Goal: Transaction & Acquisition: Purchase product/service

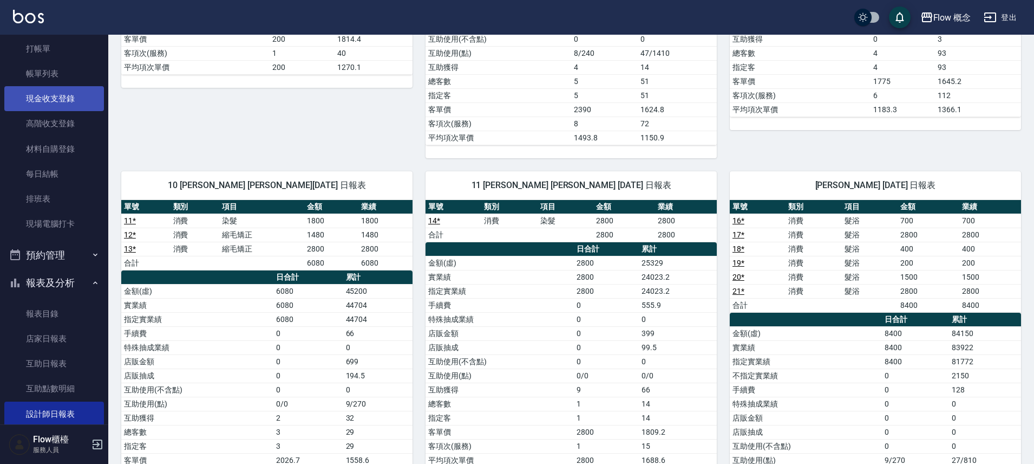
scroll to position [23, 0]
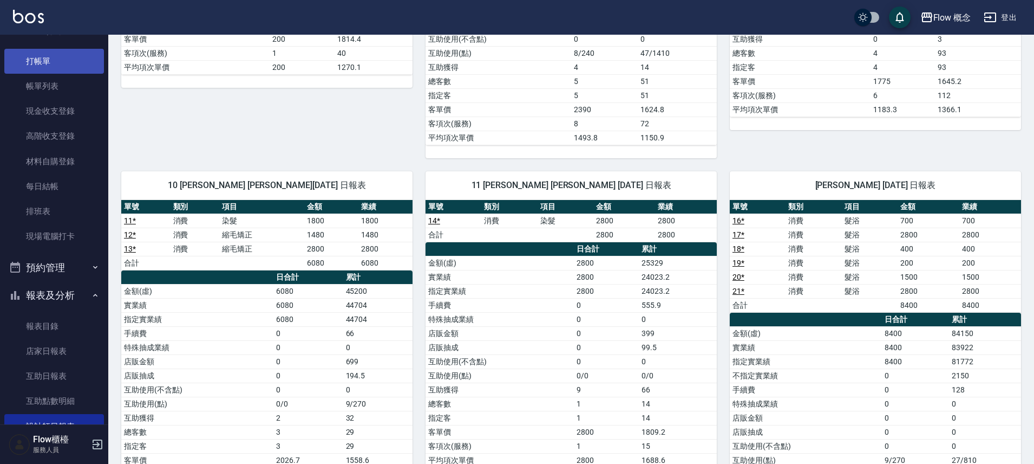
click at [43, 60] on link "打帳單" at bounding box center [54, 61] width 100 height 25
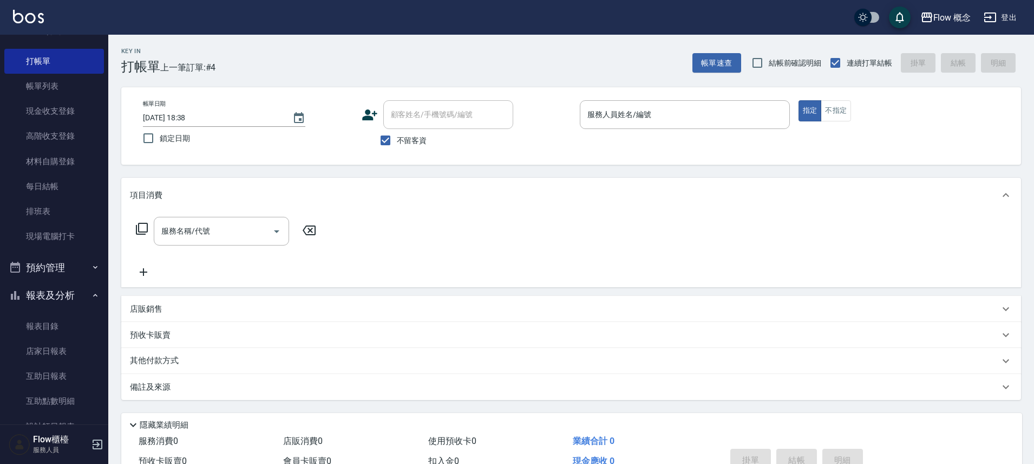
click at [415, 142] on span "不留客資" at bounding box center [412, 140] width 30 height 11
click at [397, 142] on input "不留客資" at bounding box center [385, 140] width 23 height 23
checkbox input "false"
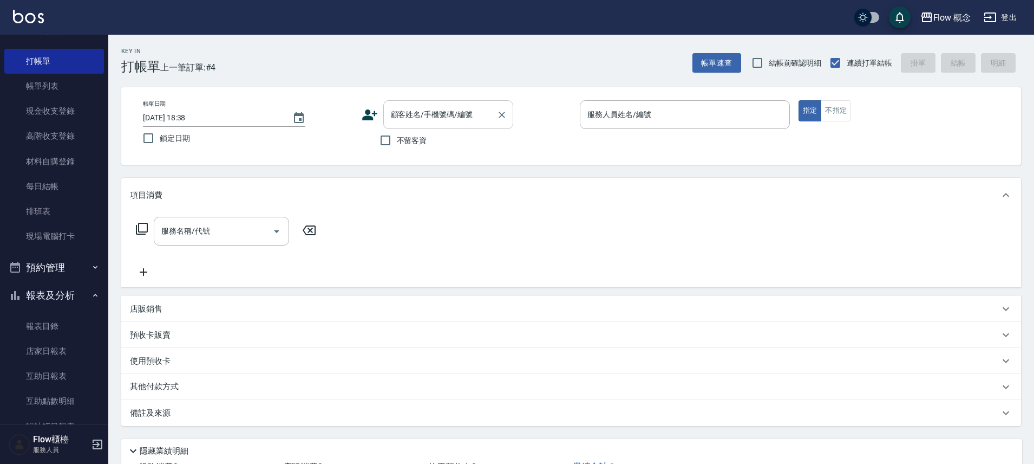
click at [447, 104] on div "顧客姓名/手機號碼/編號" at bounding box center [448, 114] width 130 height 29
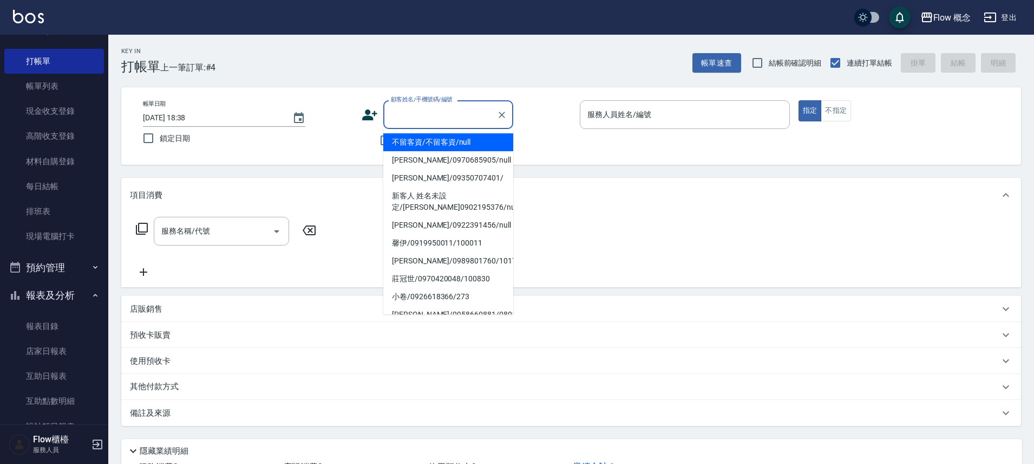
click at [438, 112] on input "顧客姓名/手機號碼/編號" at bounding box center [440, 114] width 104 height 19
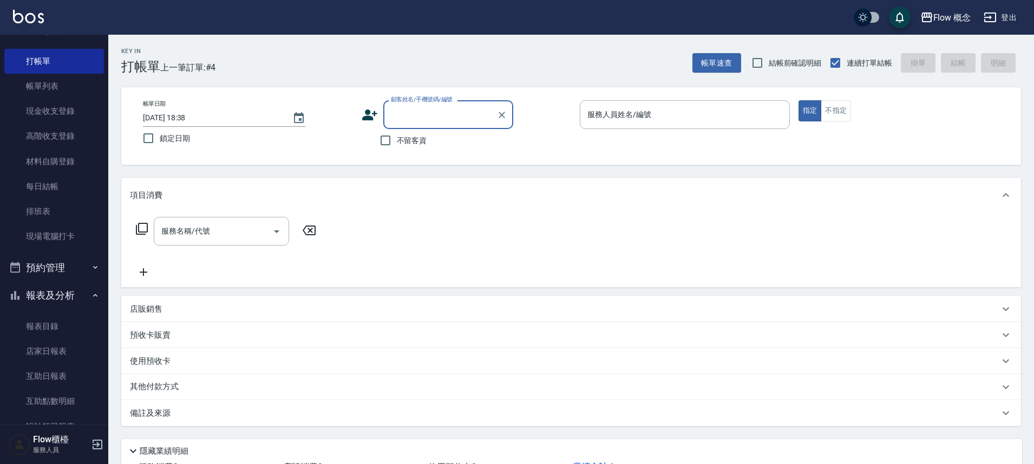
drag, startPoint x: 435, startPoint y: 112, endPoint x: 437, endPoint y: 101, distance: 11.4
click at [435, 113] on input "顧客姓名/手機號碼/編號" at bounding box center [440, 114] width 104 height 19
type input "b"
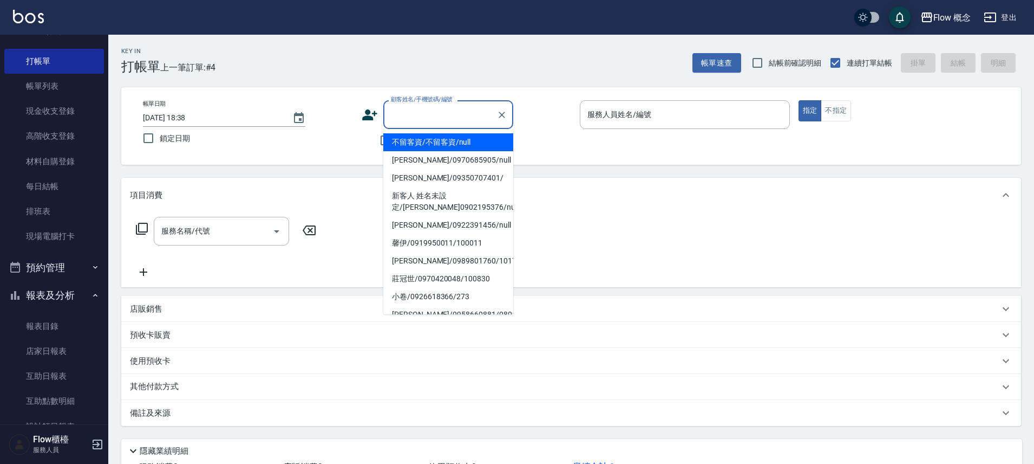
type input "j"
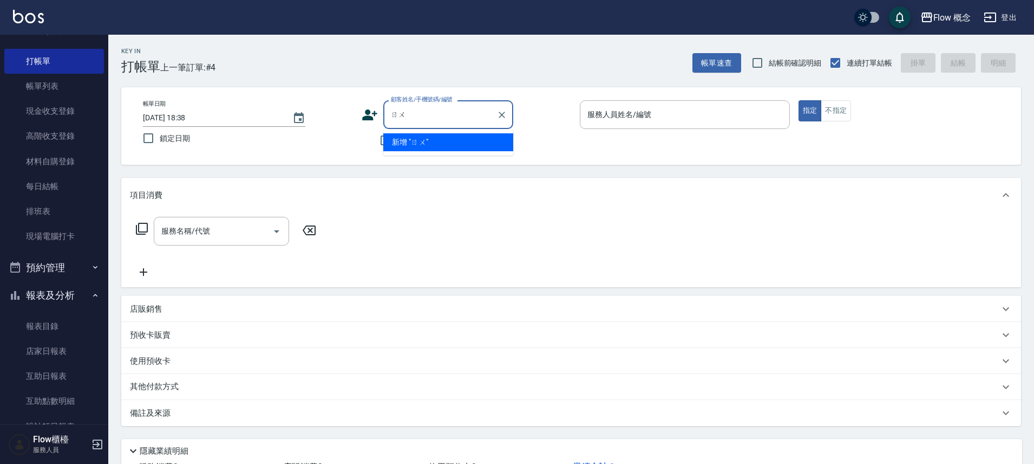
type input "如"
type input "、"
type input "儒"
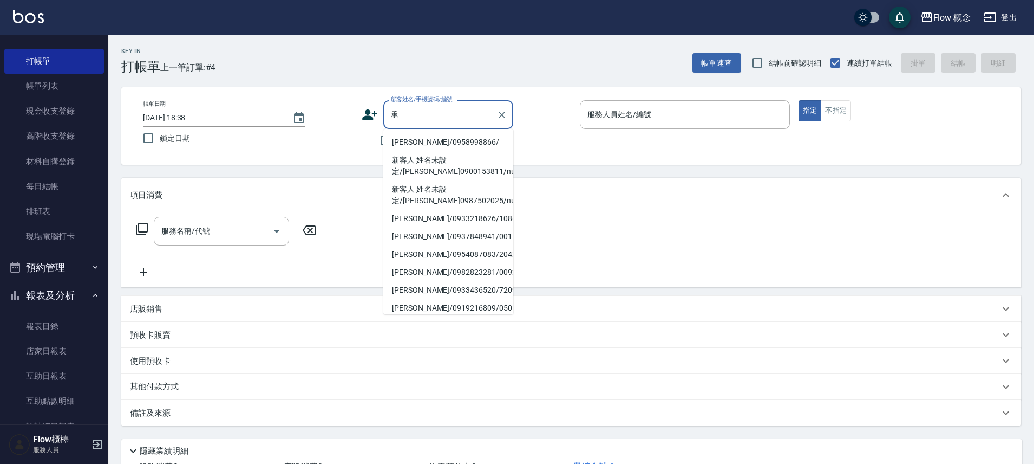
click at [434, 145] on li "[PERSON_NAME]/0958998866/" at bounding box center [448, 142] width 130 height 18
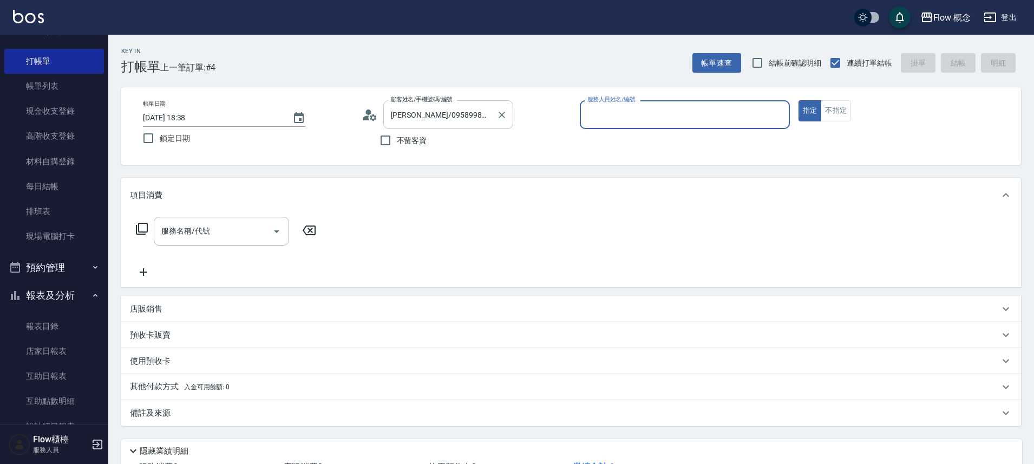
click at [475, 125] on div "[PERSON_NAME]/0958998866/ 顧客姓名/手機號碼/編號" at bounding box center [448, 114] width 130 height 29
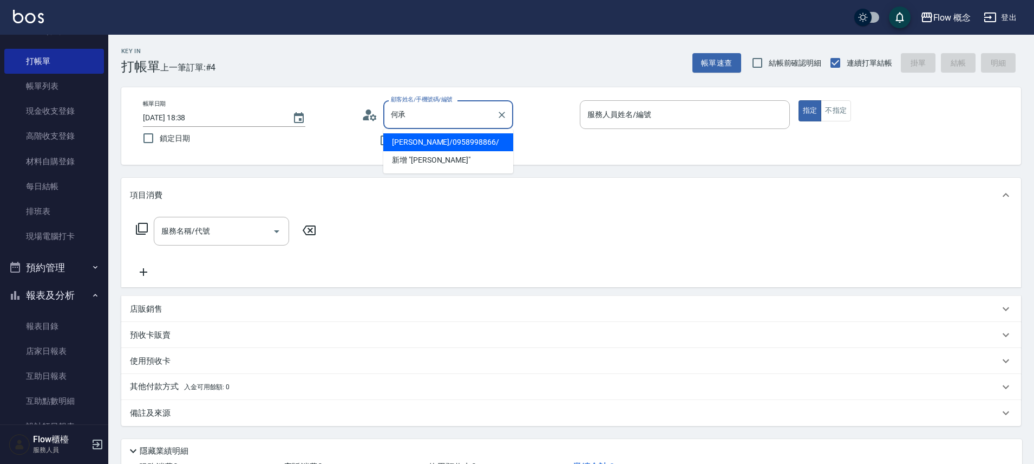
type input "何"
type input "諶"
type input "陳"
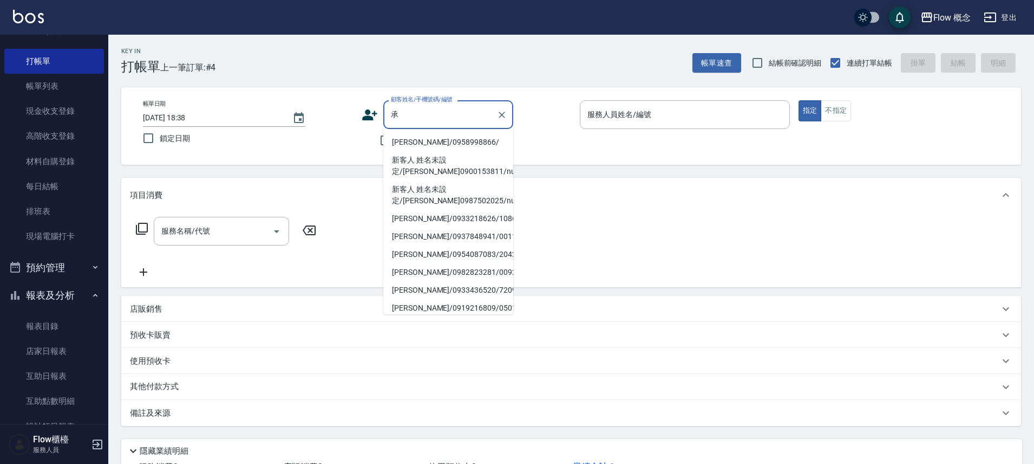
type input "[PERSON_NAME]/0958998866/"
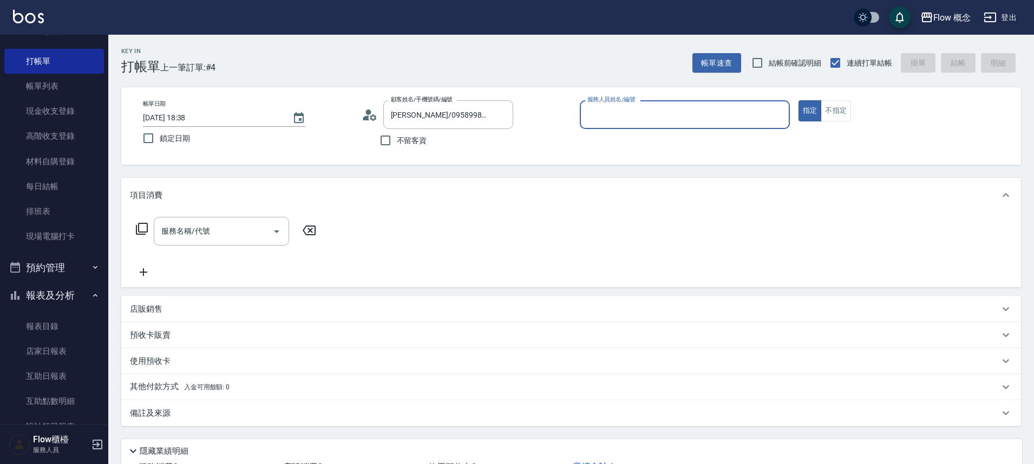
click at [519, 119] on div "顧客姓名/手機號碼/編號 [PERSON_NAME] /0958998866/ 顧客姓名/手機號碼/編號" at bounding box center [467, 114] width 210 height 29
click at [486, 111] on input "[PERSON_NAME]/0958998866/" at bounding box center [440, 114] width 104 height 19
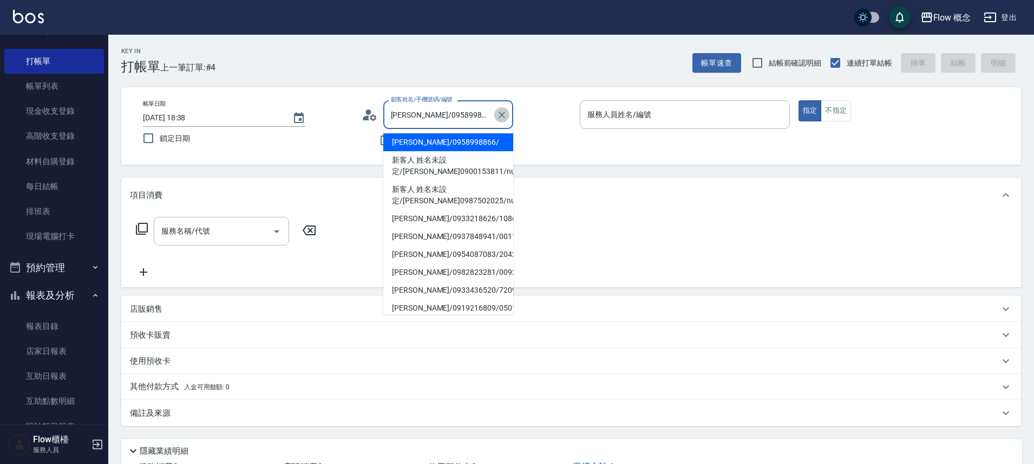
click at [499, 112] on icon "Clear" at bounding box center [502, 115] width 6 height 6
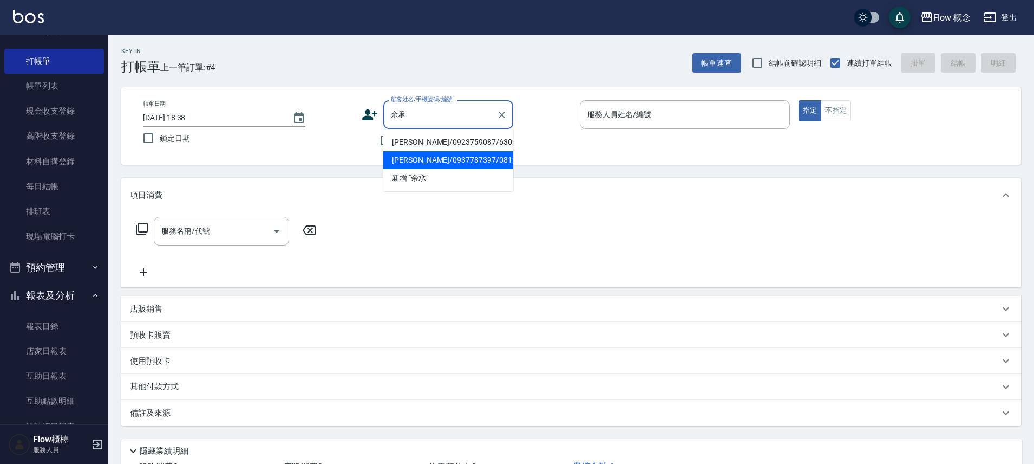
click at [478, 162] on li "[PERSON_NAME]/0937787397/081202" at bounding box center [448, 160] width 130 height 18
type input "[PERSON_NAME]/0937787397/081202"
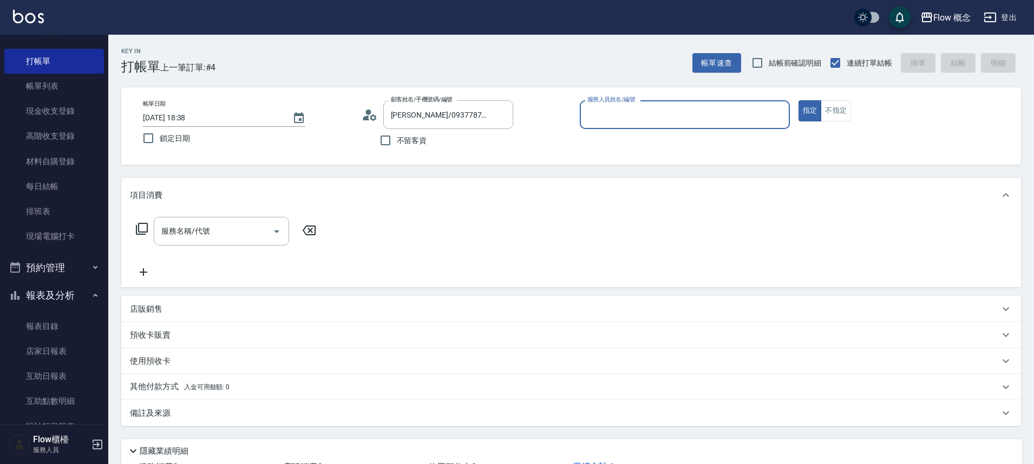
type input "８"
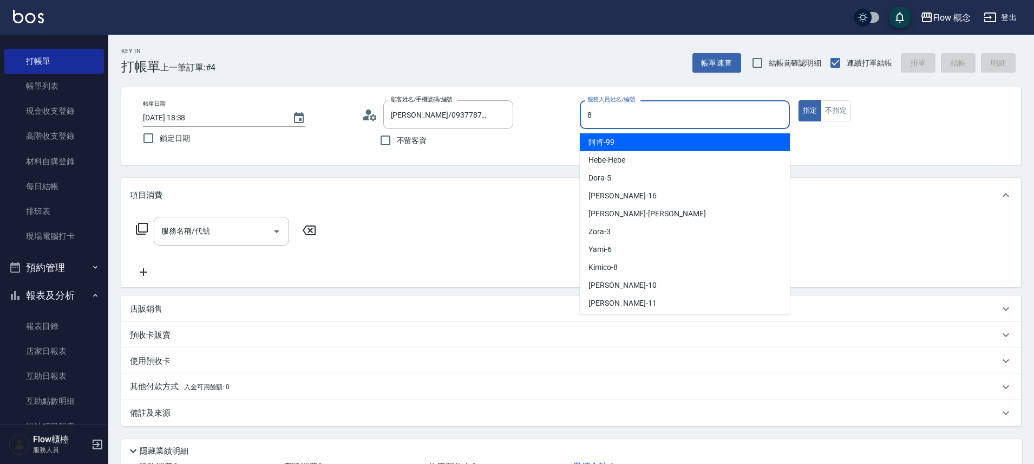
type input "Kimico-8"
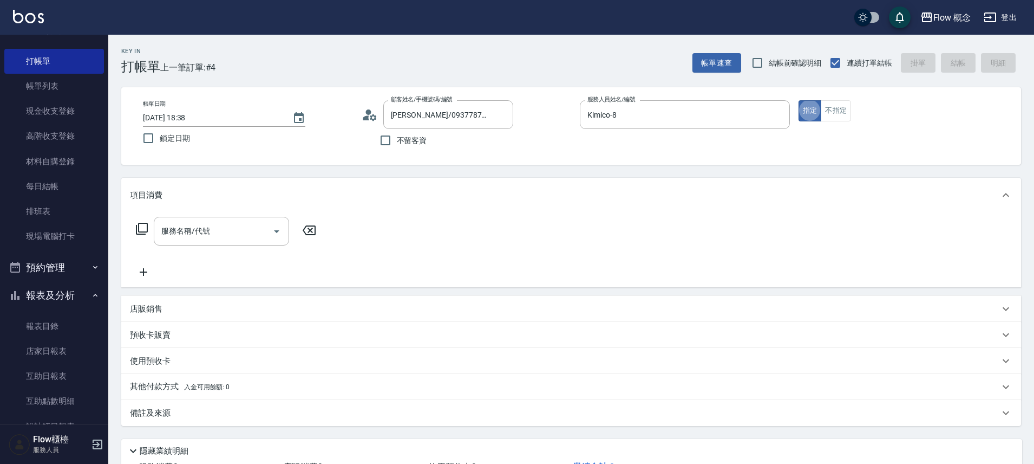
type button "true"
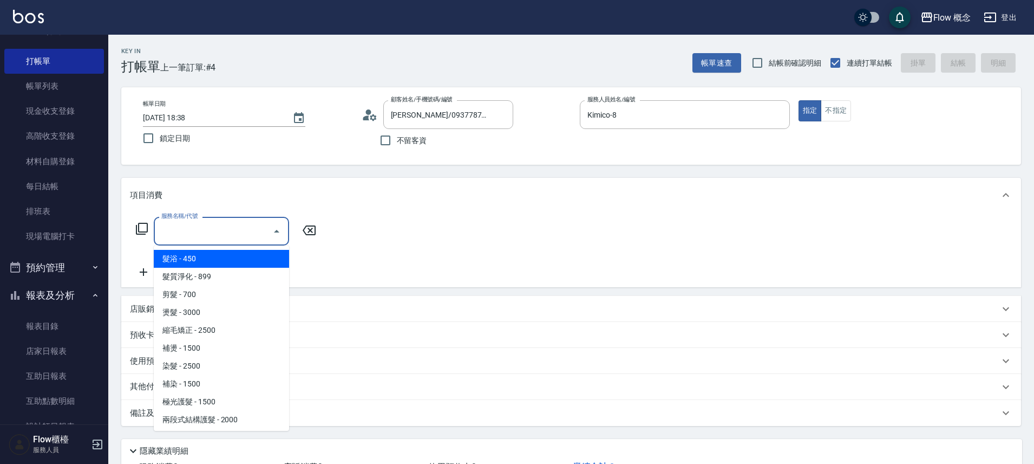
drag, startPoint x: 216, startPoint y: 238, endPoint x: 216, endPoint y: 245, distance: 7.1
click at [216, 239] on input "服務名稱/代號" at bounding box center [213, 231] width 109 height 19
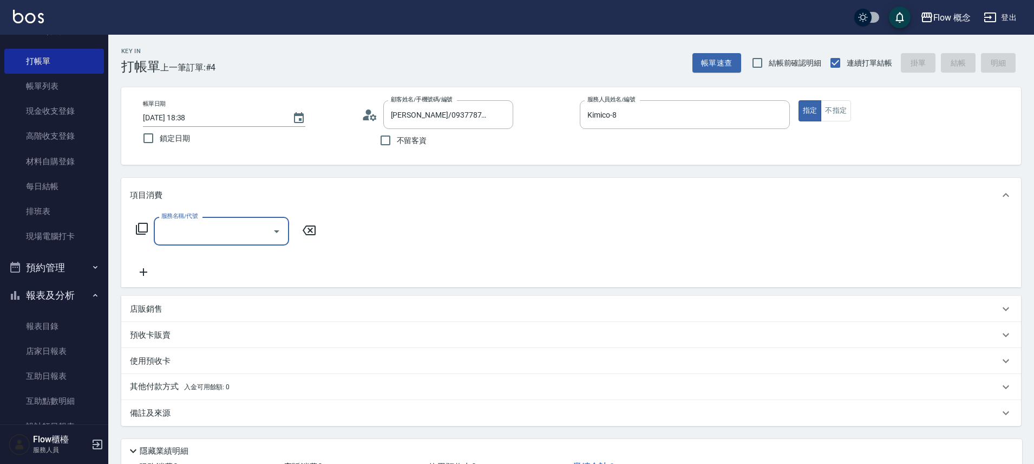
click at [211, 218] on div "服務名稱/代號" at bounding box center [221, 231] width 135 height 29
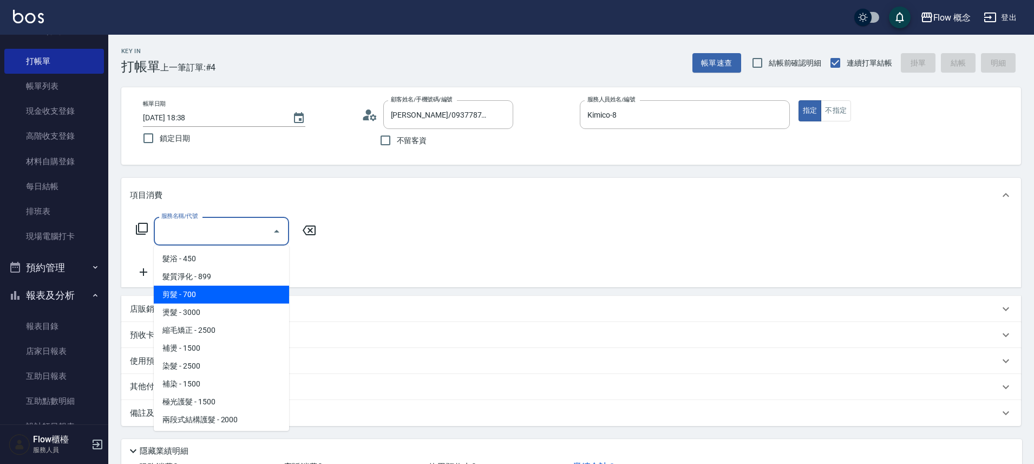
click at [198, 291] on span "剪髮 - 700" at bounding box center [221, 294] width 135 height 18
type input "剪髮(201)"
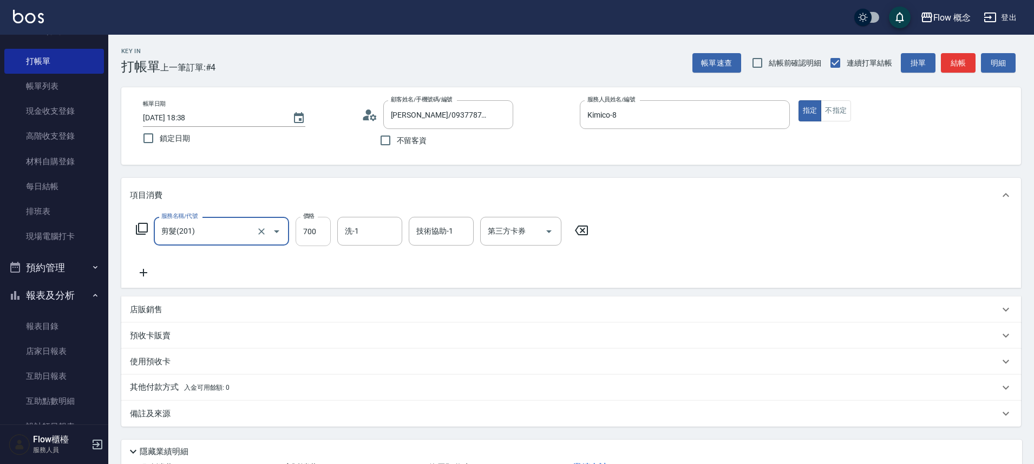
click at [311, 230] on input "700" at bounding box center [313, 231] width 35 height 29
type input "600"
click at [163, 304] on div "店販銷售" at bounding box center [565, 309] width 870 height 11
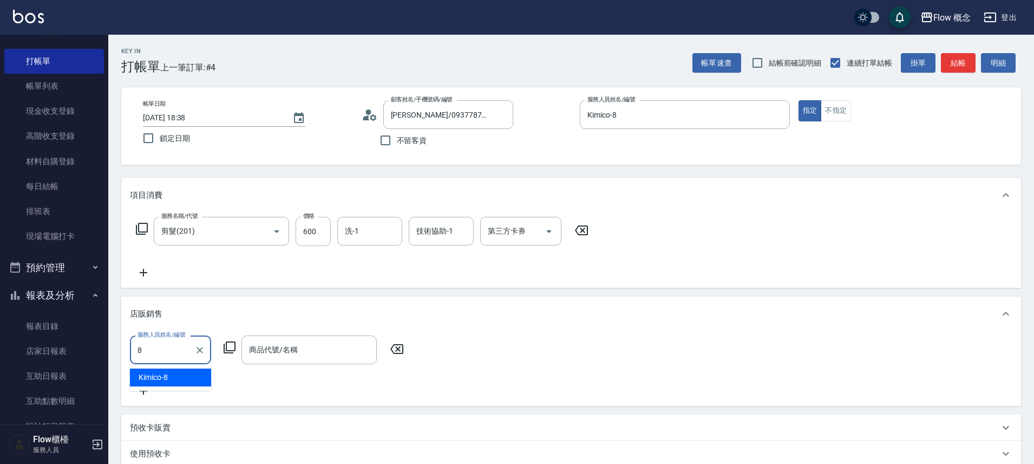
type input "Kimico-8"
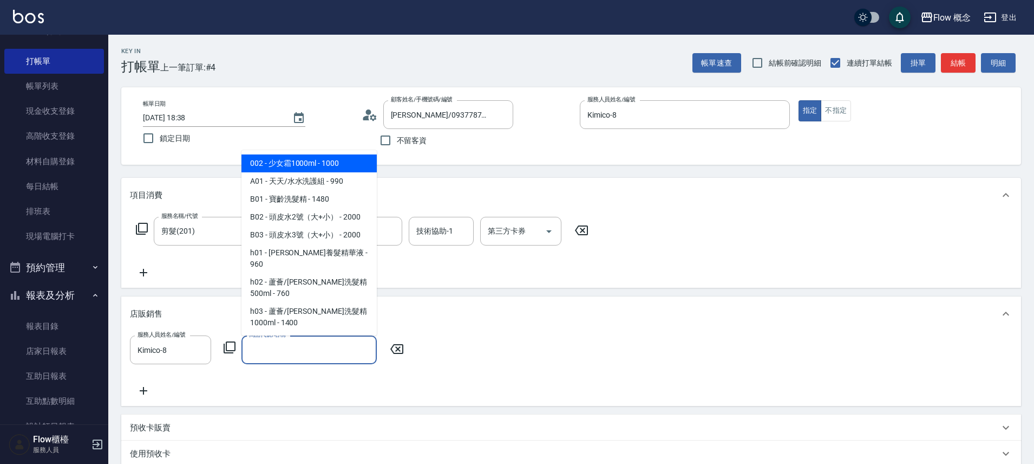
click at [299, 350] on input "商品代號/名稱" at bounding box center [309, 349] width 126 height 19
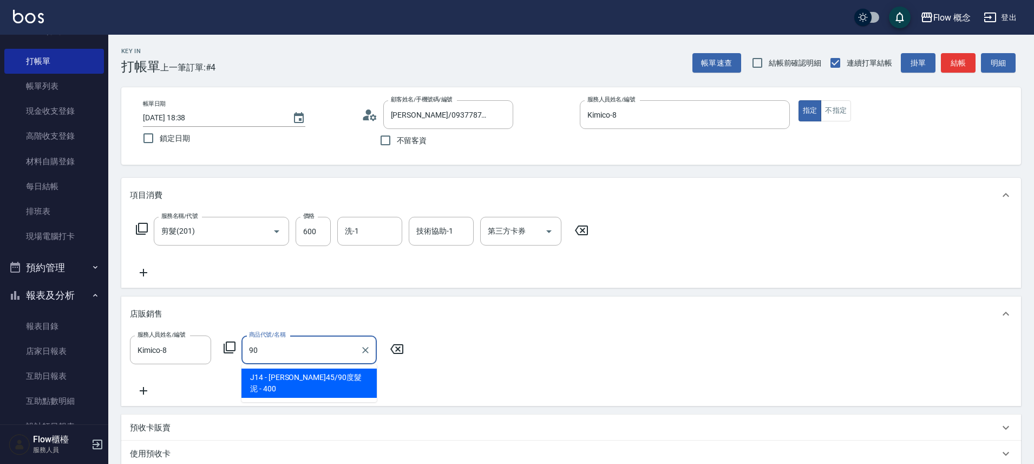
drag, startPoint x: 304, startPoint y: 374, endPoint x: 356, endPoint y: 378, distance: 51.6
click at [303, 374] on span "J14 - [PERSON_NAME]45/90度髮泥 - 400" at bounding box center [309, 382] width 135 height 29
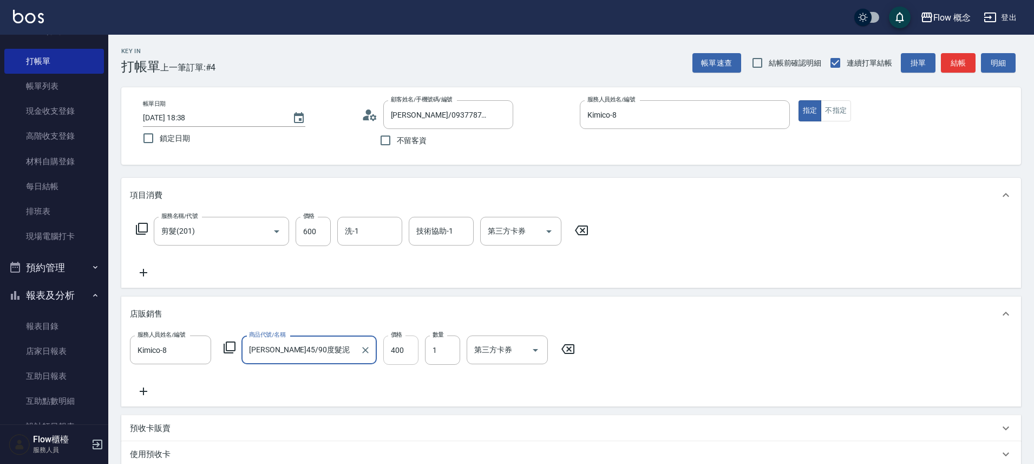
type input "[PERSON_NAME]45/90度髮泥"
click at [401, 351] on input "400" at bounding box center [400, 349] width 35 height 29
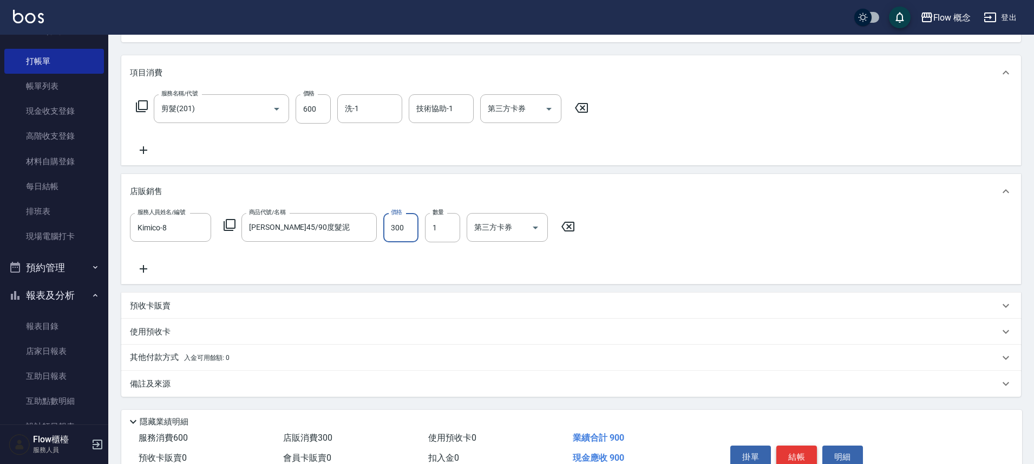
scroll to position [178, 0]
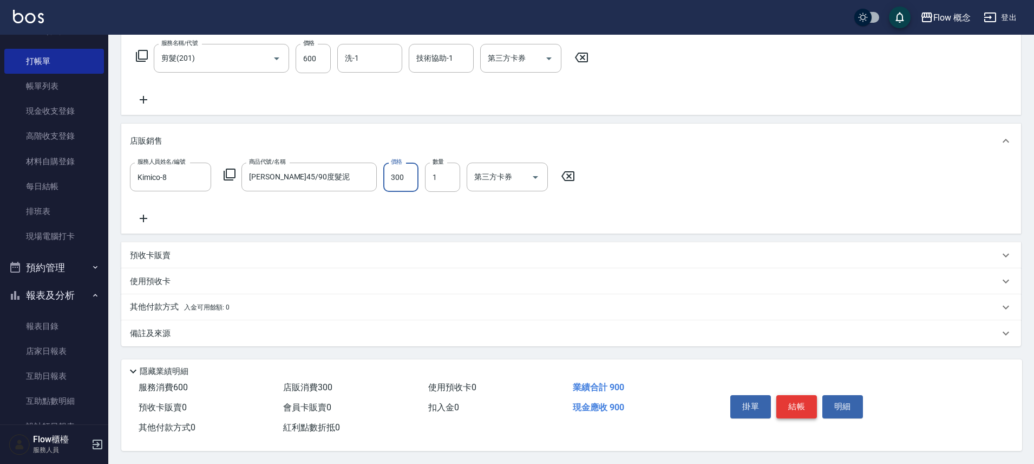
type input "300"
click at [792, 402] on button "結帳" at bounding box center [797, 406] width 41 height 23
type input "[DATE] 18:40"
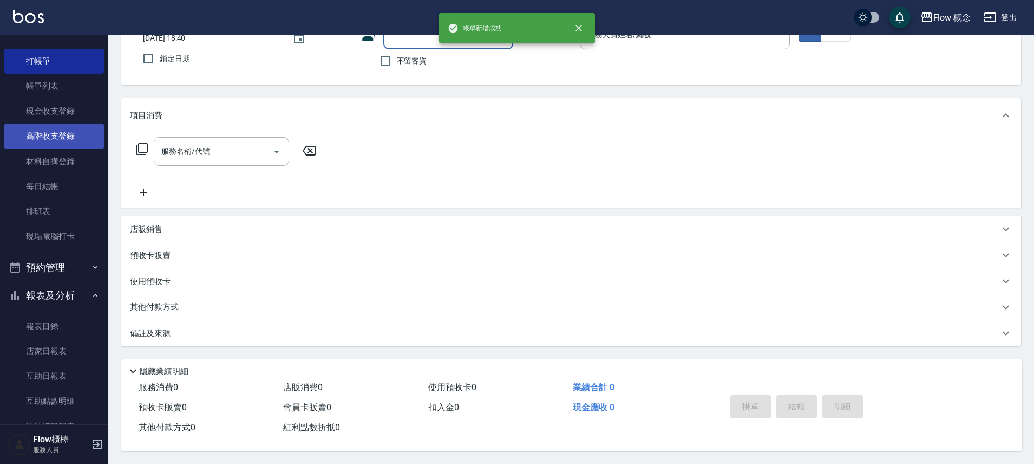
scroll to position [0, 0]
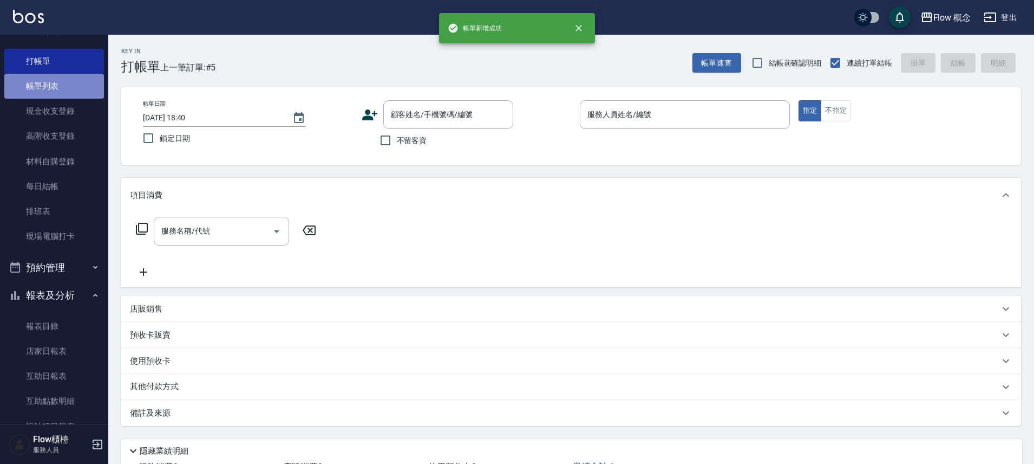
click at [55, 84] on link "帳單列表" at bounding box center [54, 86] width 100 height 25
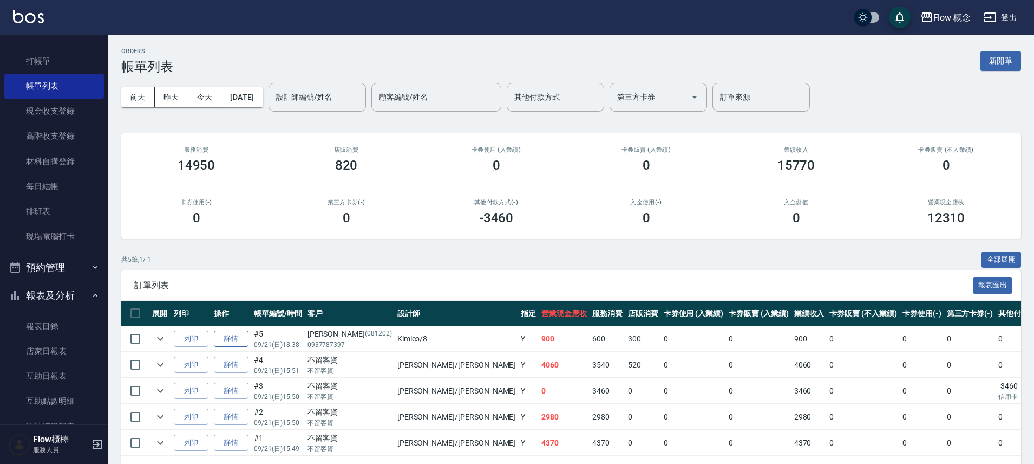
click at [235, 334] on link "詳情" at bounding box center [231, 338] width 35 height 17
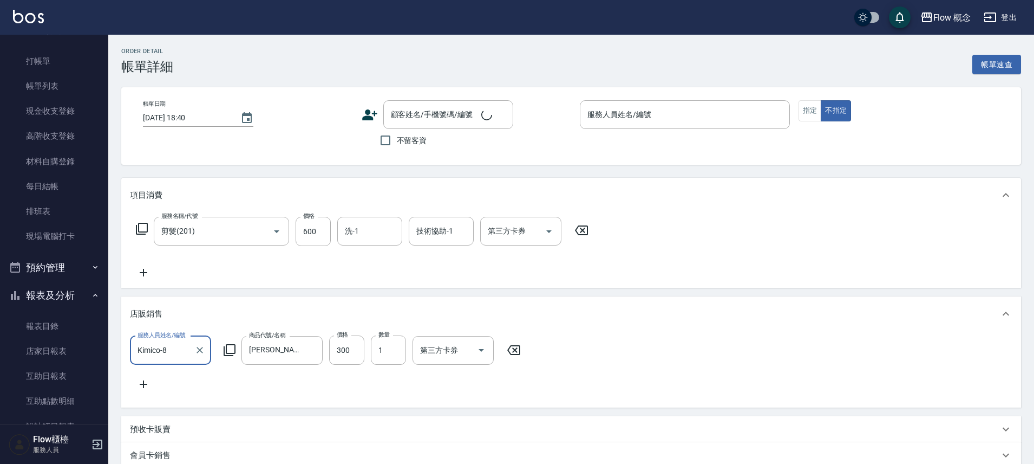
type input "剪髮(201)"
type input "[DATE] 18:38"
type input "Kimico-8"
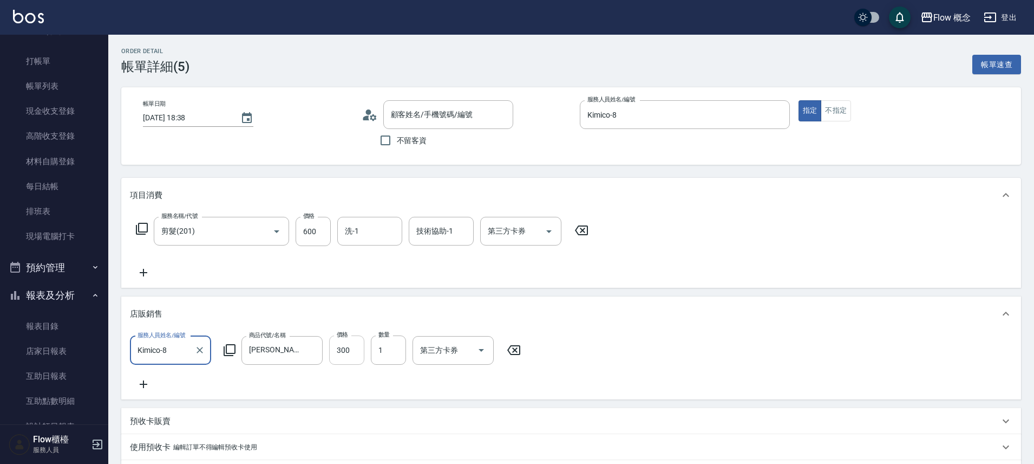
type input "[PERSON_NAME]/0937787397/081202"
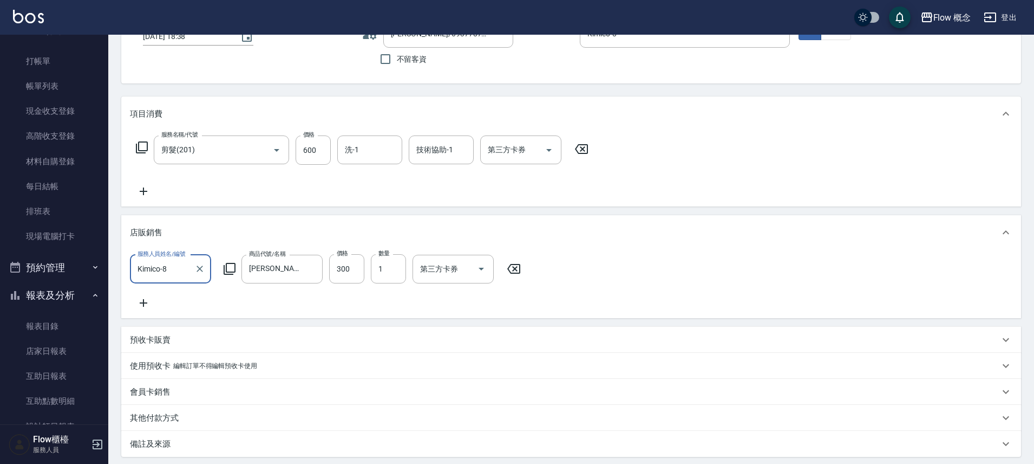
scroll to position [89, 0]
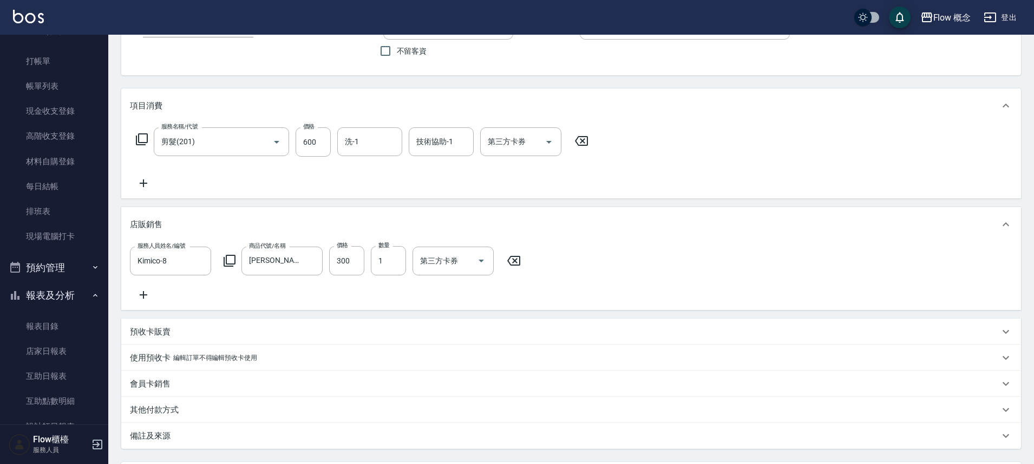
click at [201, 415] on div "其他付款方式" at bounding box center [565, 409] width 870 height 11
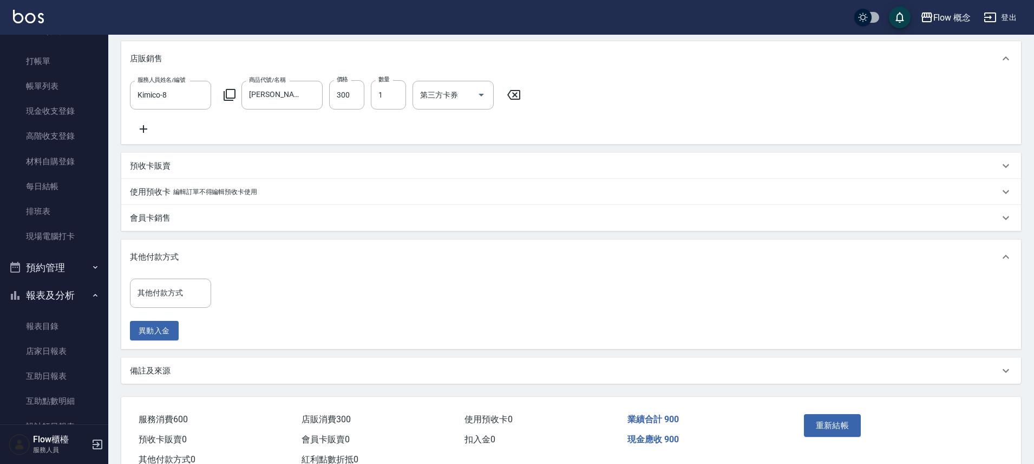
scroll to position [276, 0]
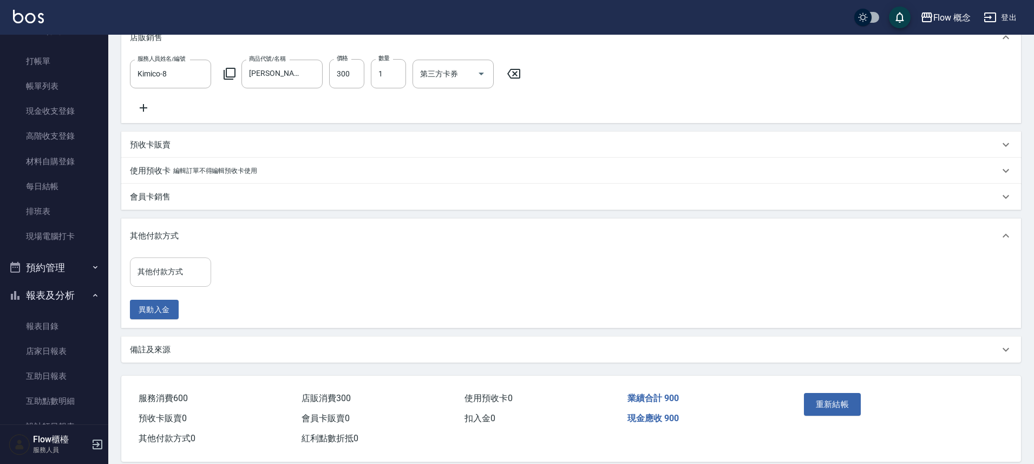
click at [180, 281] on input "其他付款方式" at bounding box center [170, 271] width 71 height 19
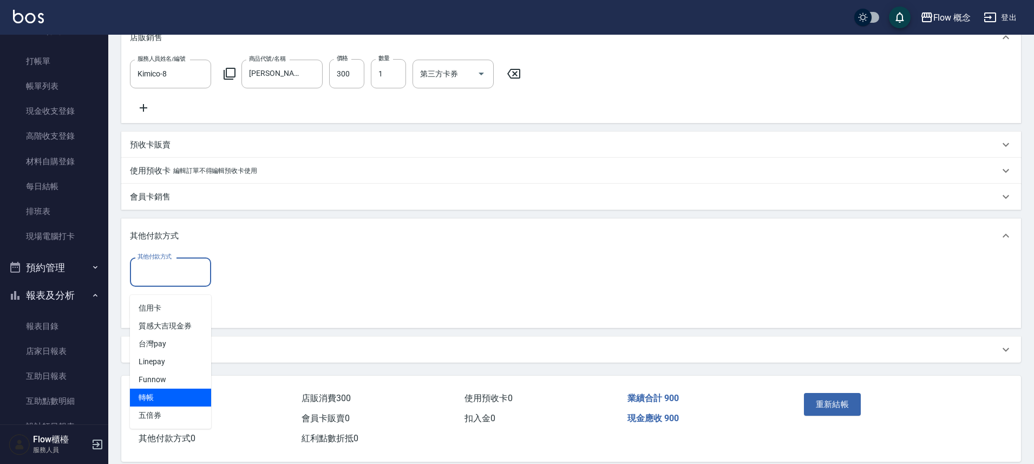
click at [166, 399] on span "轉帳" at bounding box center [170, 397] width 81 height 18
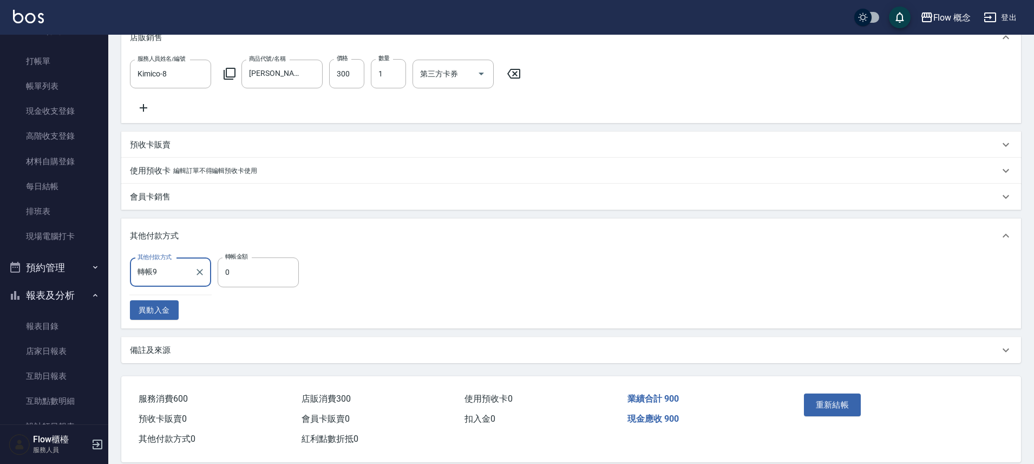
type input "轉帳"
click at [257, 285] on input "0" at bounding box center [258, 271] width 81 height 29
type input "900"
click at [839, 414] on button "重新結帳" at bounding box center [832, 404] width 57 height 23
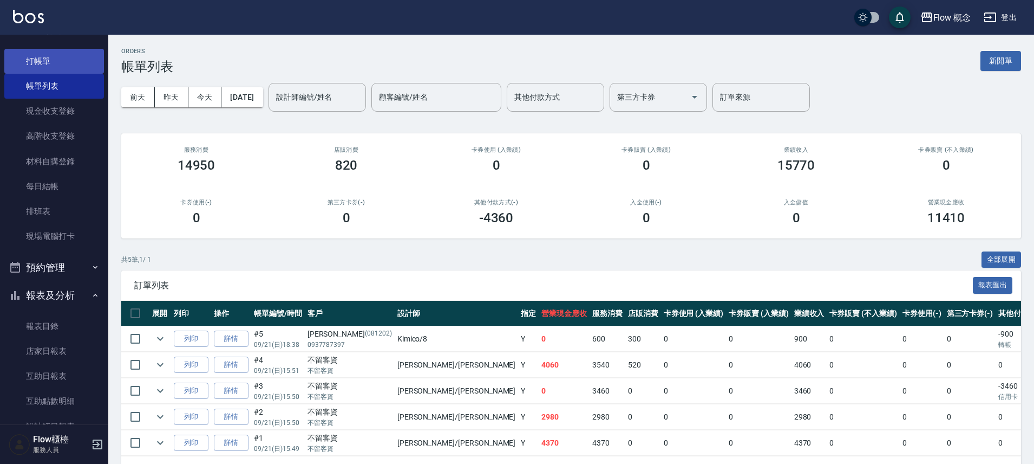
click at [59, 64] on link "打帳單" at bounding box center [54, 61] width 100 height 25
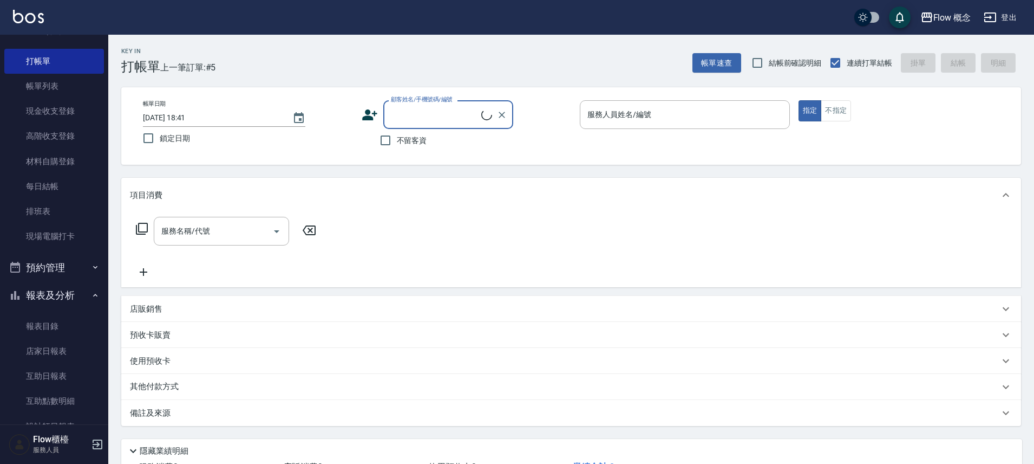
click at [419, 145] on span "不留客資" at bounding box center [412, 140] width 30 height 11
click at [397, 145] on input "不留客資" at bounding box center [385, 140] width 23 height 23
checkbox input "true"
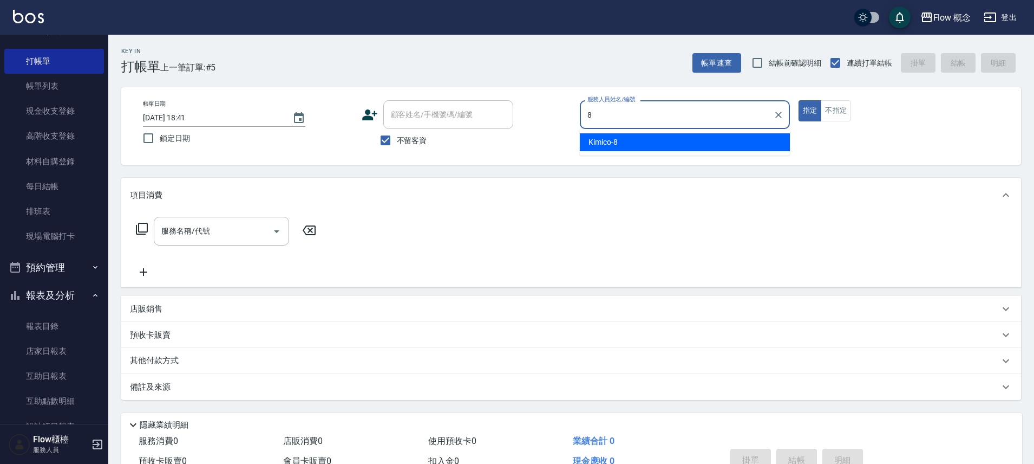
type input "Kimico-8"
type button "true"
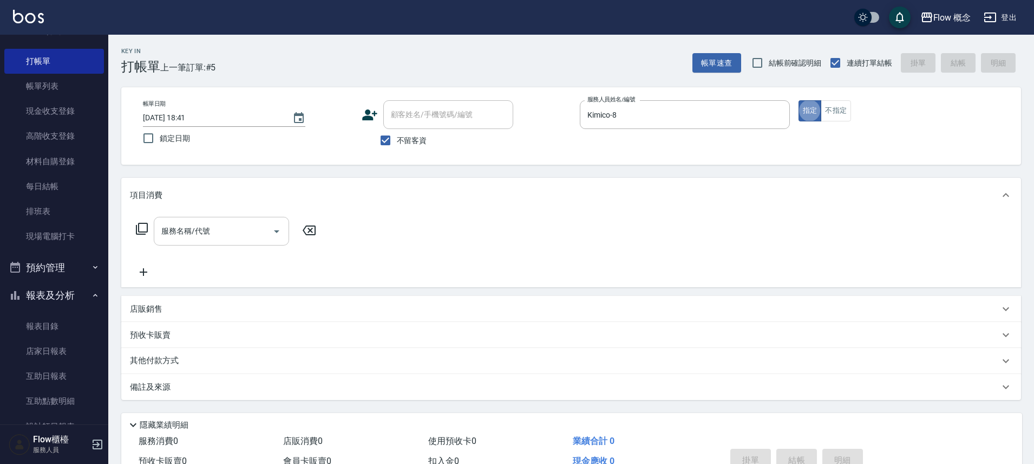
click at [253, 225] on input "服務名稱/代號" at bounding box center [213, 231] width 109 height 19
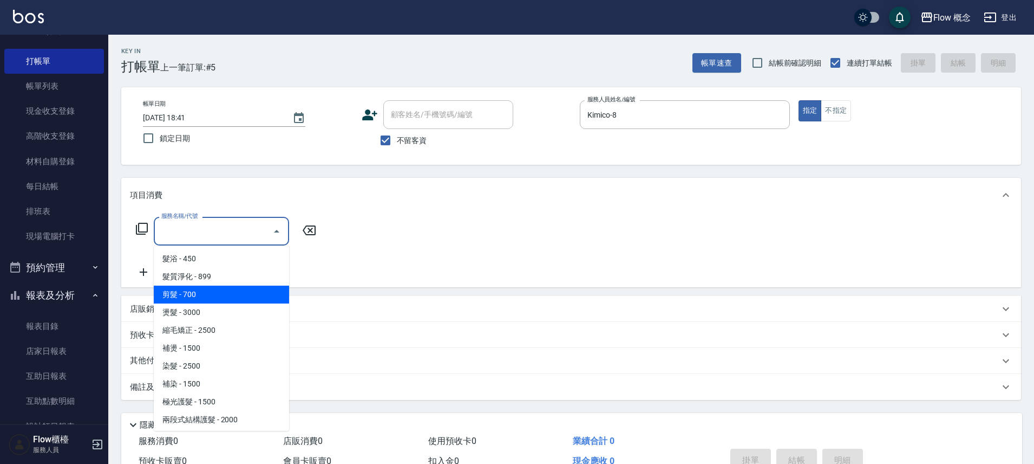
click at [205, 294] on span "剪髮 - 700" at bounding box center [221, 294] width 135 height 18
type input "剪髮(201)"
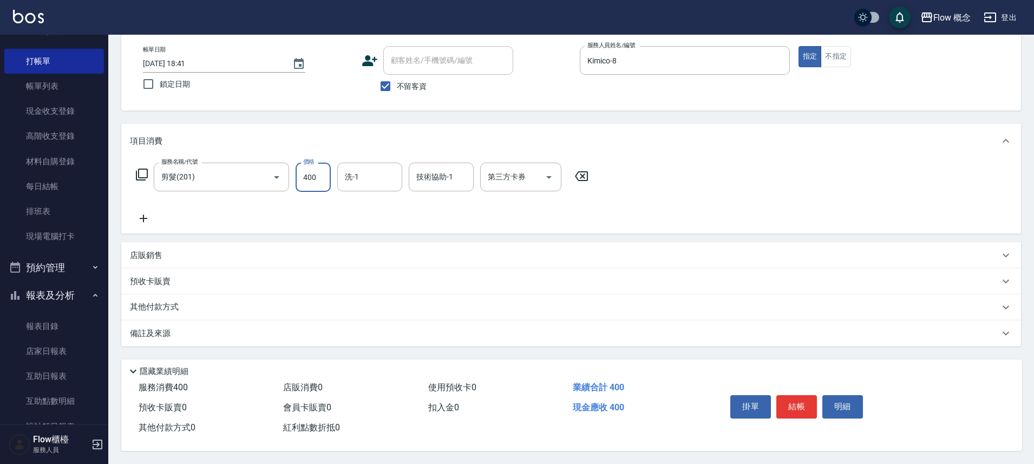
scroll to position [59, 0]
type input "400"
click at [804, 402] on button "結帳" at bounding box center [797, 406] width 41 height 23
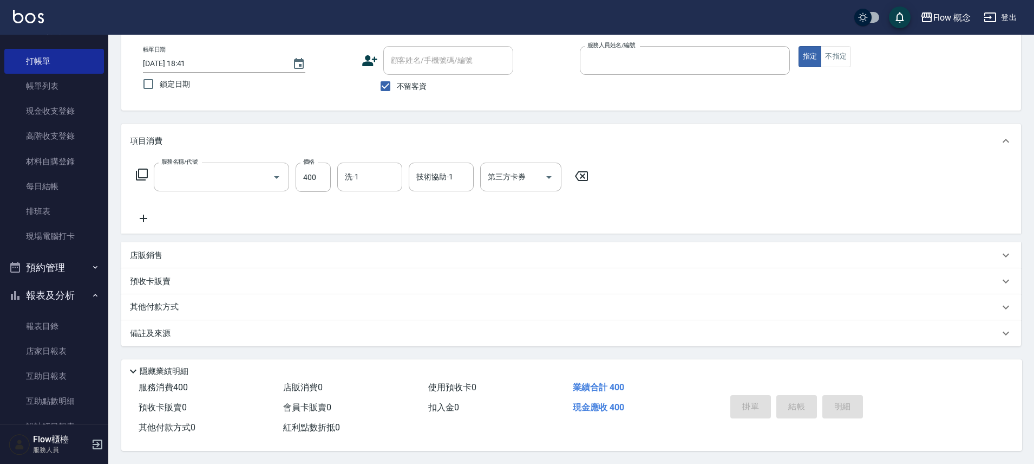
scroll to position [58, 0]
click at [405, 83] on span "不留客資" at bounding box center [412, 86] width 30 height 11
click at [397, 83] on input "不留客資" at bounding box center [385, 86] width 23 height 23
checkbox input "false"
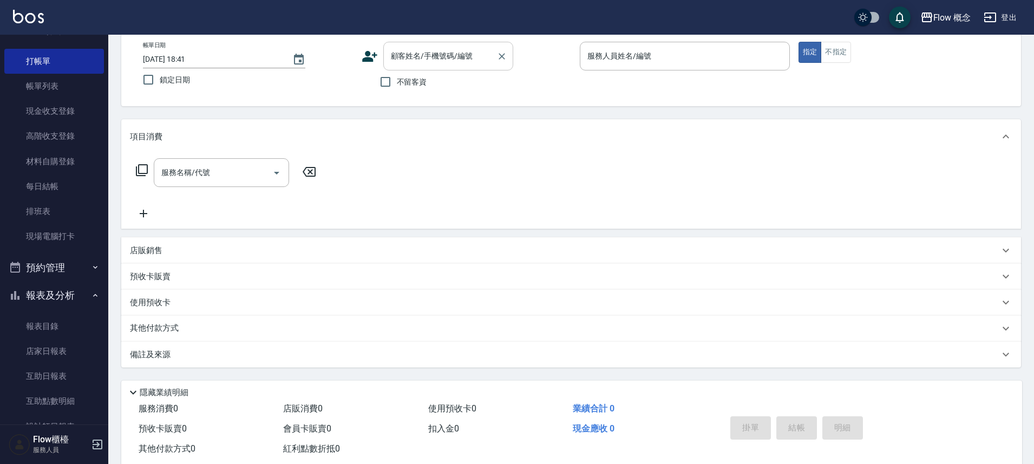
click at [404, 56] on input "顧客姓名/手機號碼/編號" at bounding box center [440, 56] width 104 height 19
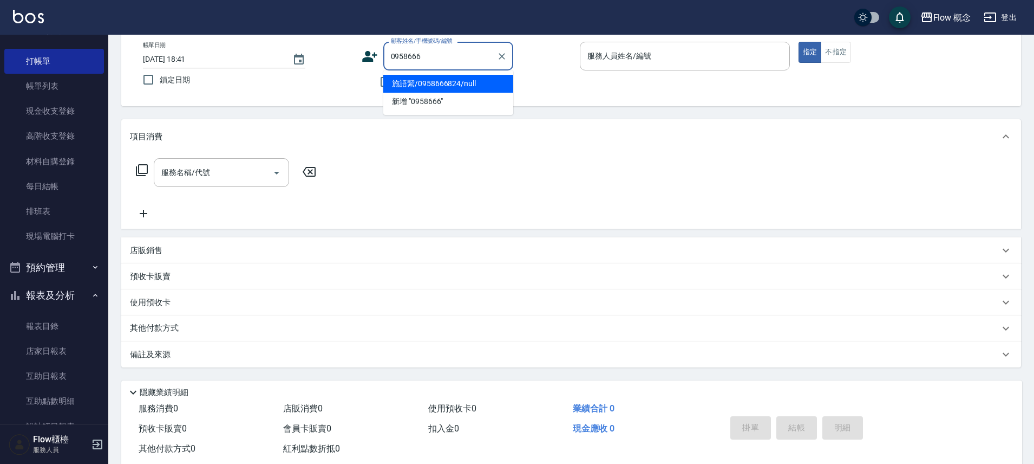
click at [434, 89] on li "施語絜/0958666824/null" at bounding box center [448, 84] width 130 height 18
type input "施語絜/0958666824/null"
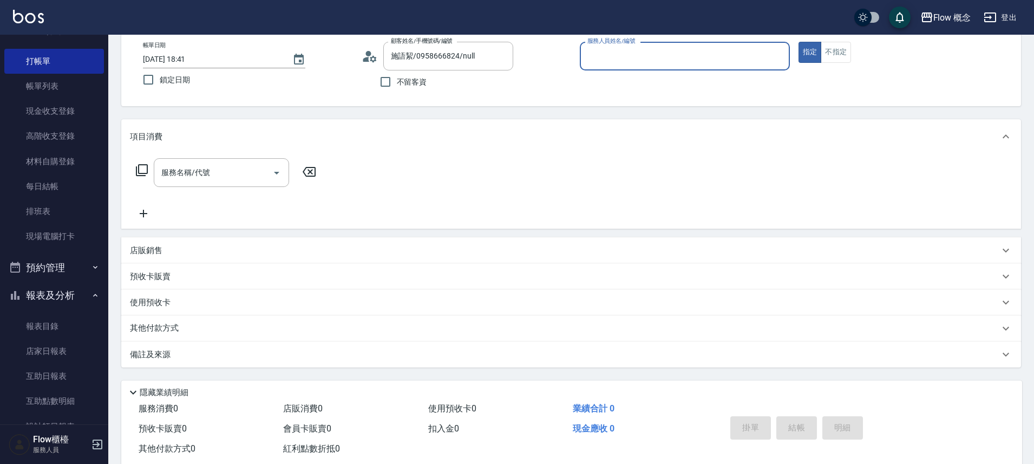
type input "Kimico-8"
click at [211, 157] on div "服務名稱/代號 服務名稱/代號" at bounding box center [571, 191] width 900 height 75
click at [208, 164] on input "服務名稱/代號" at bounding box center [213, 172] width 109 height 19
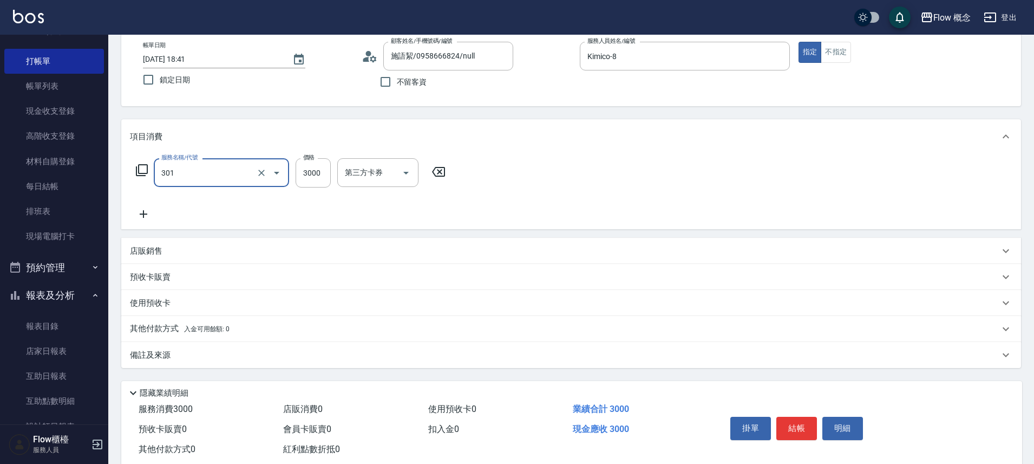
type input "燙髮(301)"
type input "4000"
click at [144, 213] on icon at bounding box center [143, 213] width 27 height 13
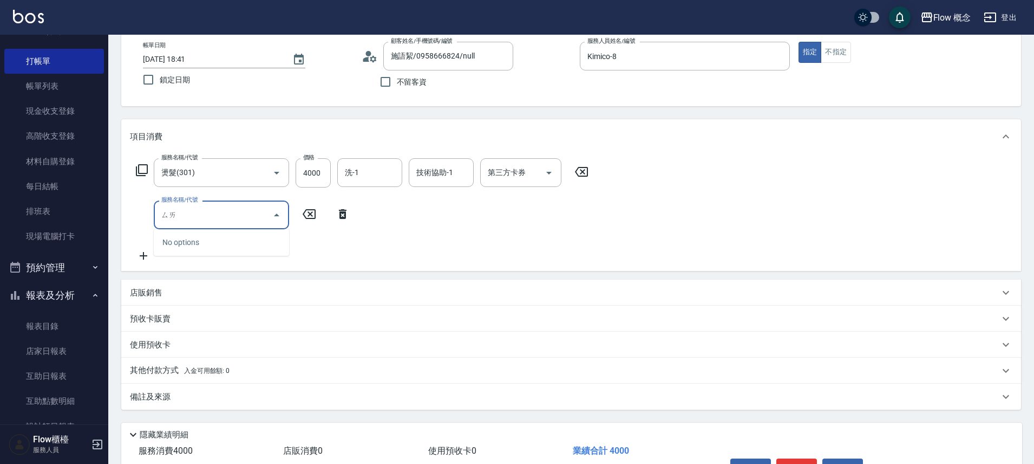
type input "[PERSON_NAME]"
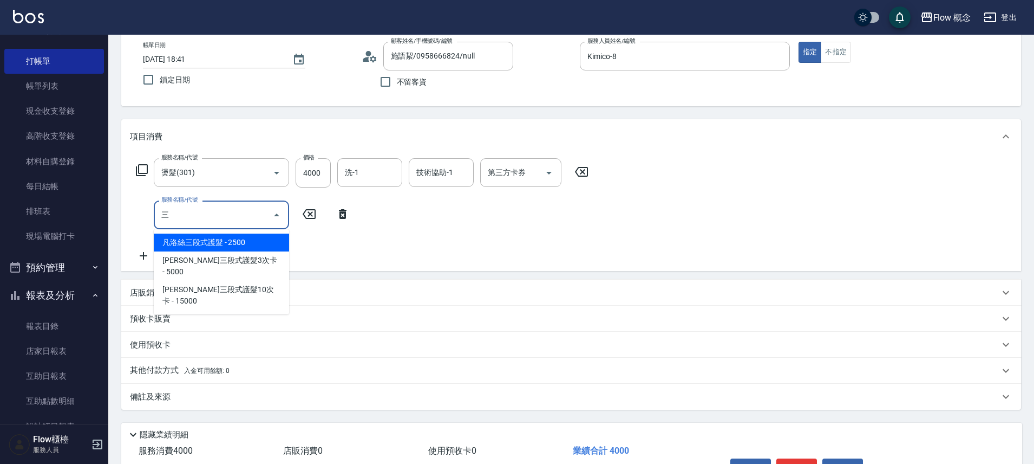
click at [237, 240] on span "凡洛絲三段式護髮 - 2500" at bounding box center [221, 242] width 135 height 18
type input "[PERSON_NAME]三段式護髮(503)"
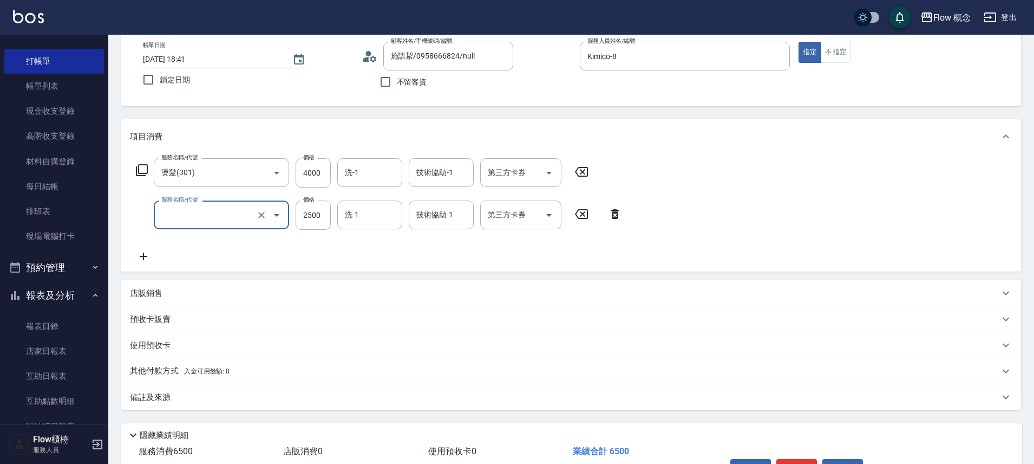
type input "．"
type input "[PERSON_NAME]三段式護髮(503)"
type input "2000"
click at [216, 364] on div "其他付款方式 入金可用餘額: 0" at bounding box center [571, 371] width 900 height 26
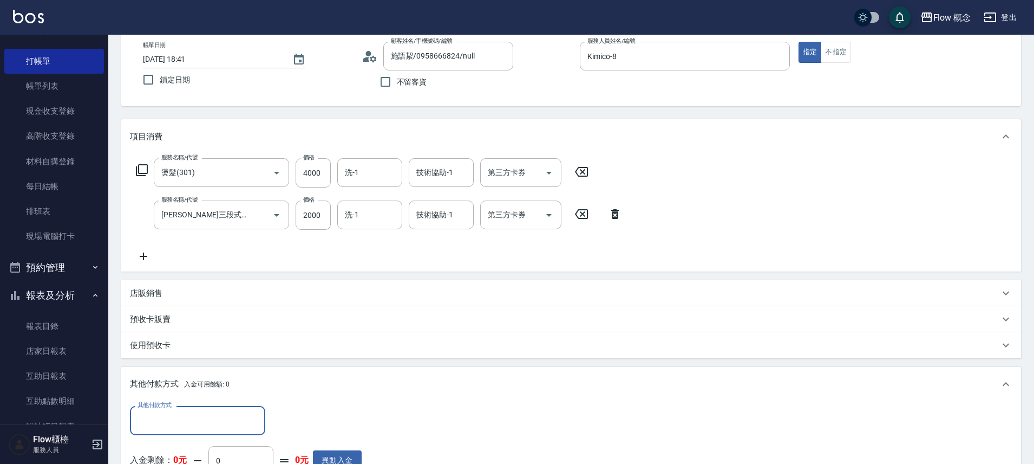
scroll to position [0, 0]
click at [174, 421] on input "其他付款方式" at bounding box center [198, 420] width 126 height 19
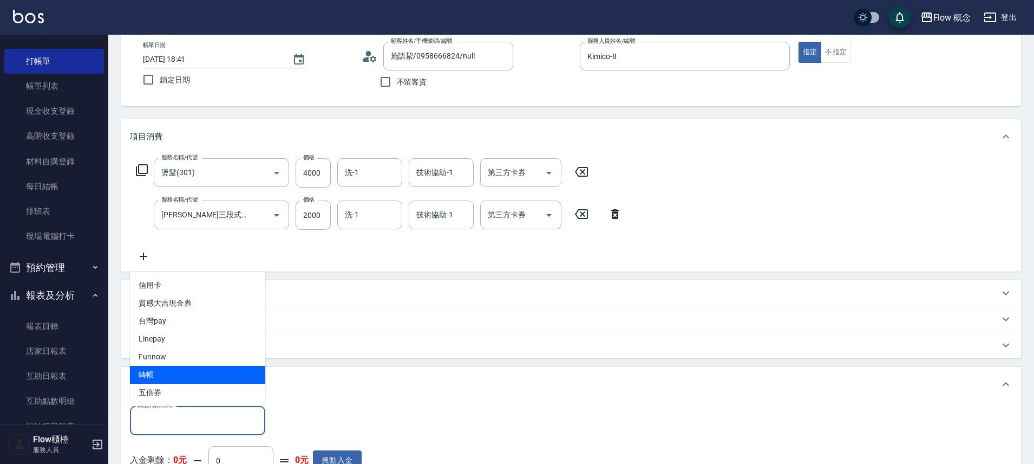
click at [175, 375] on span "轉帳" at bounding box center [197, 375] width 135 height 18
type input "轉帳"
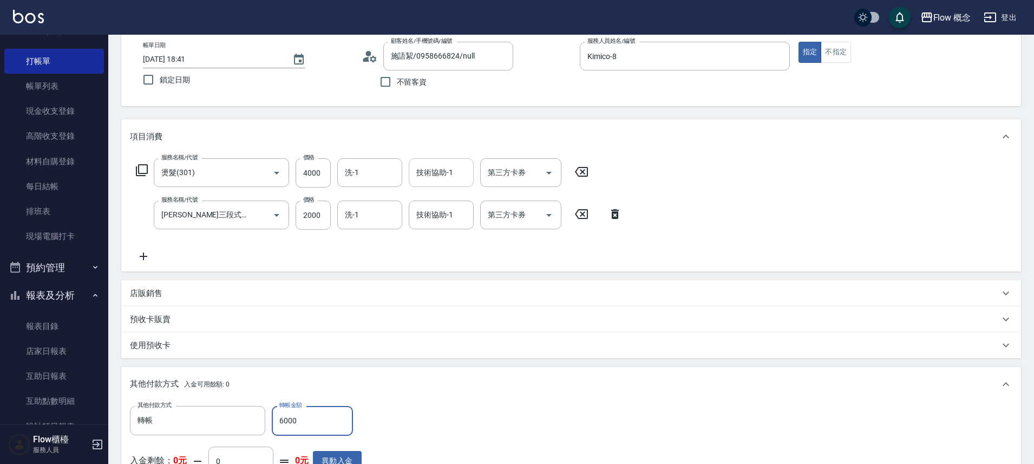
type input "6000"
click at [462, 165] on input "技術協助-1" at bounding box center [441, 172] width 55 height 19
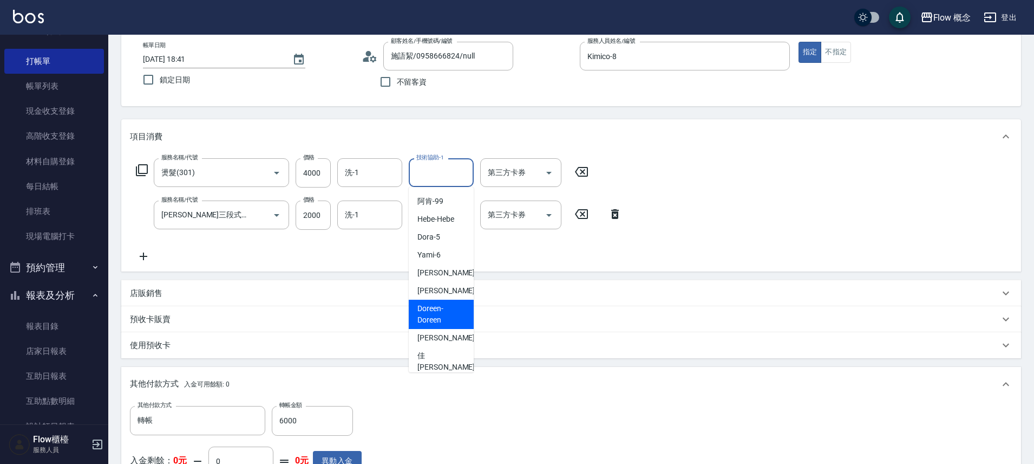
scroll to position [49, 0]
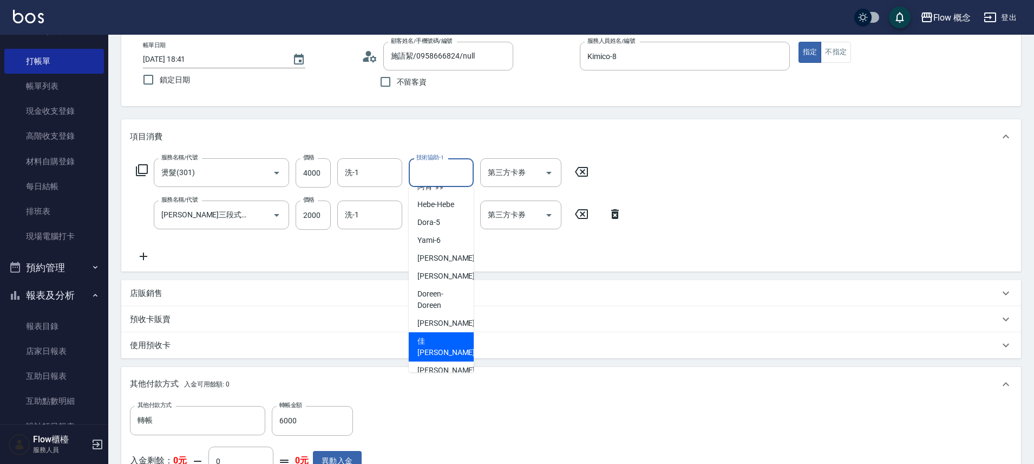
click at [438, 337] on span "佳[PERSON_NAME] -17" at bounding box center [452, 346] width 68 height 23
type input "佳[PERSON_NAME]-17"
type input "0"
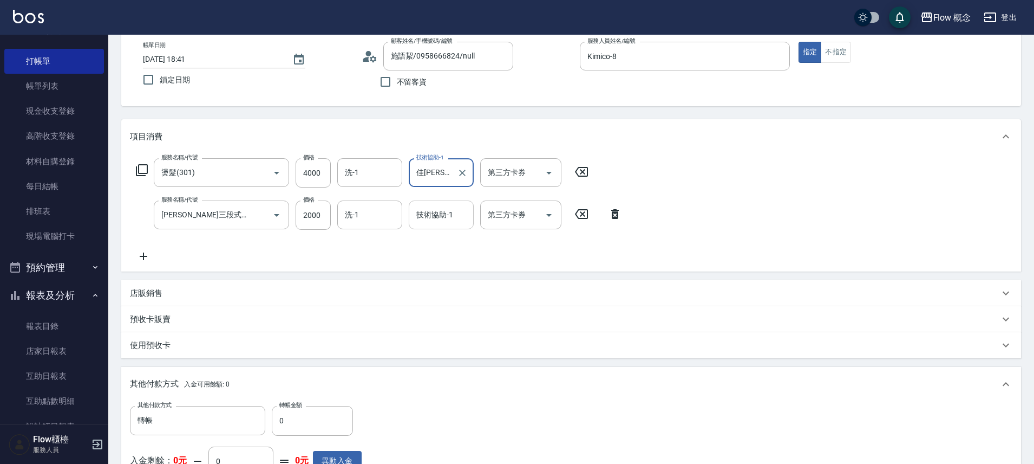
click at [435, 210] on div "技術協助-1 技術協助-1" at bounding box center [441, 214] width 65 height 29
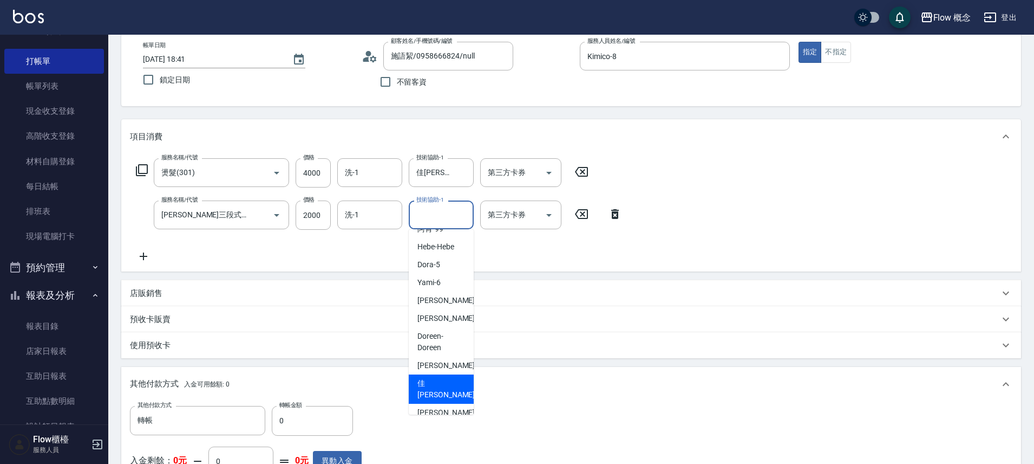
click at [438, 386] on span "佳[PERSON_NAME] -17" at bounding box center [452, 388] width 68 height 23
type input "佳[PERSON_NAME]-17"
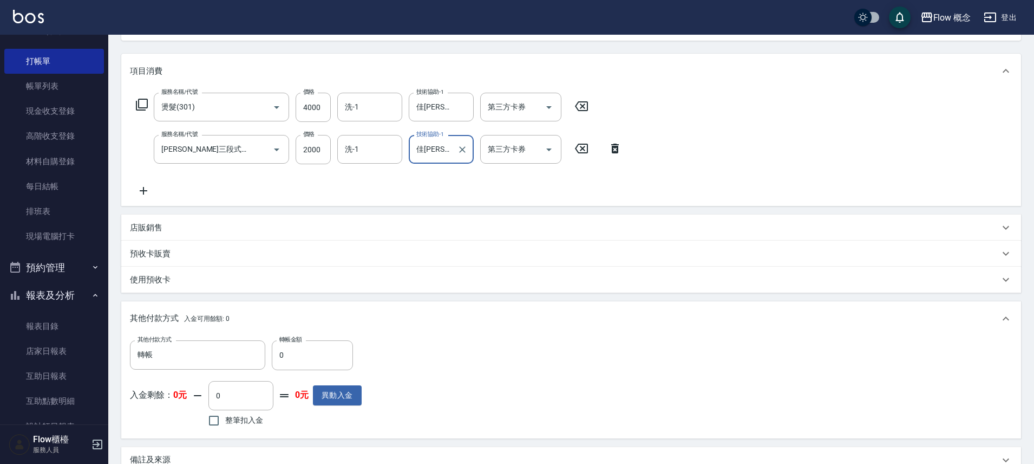
scroll to position [256, 0]
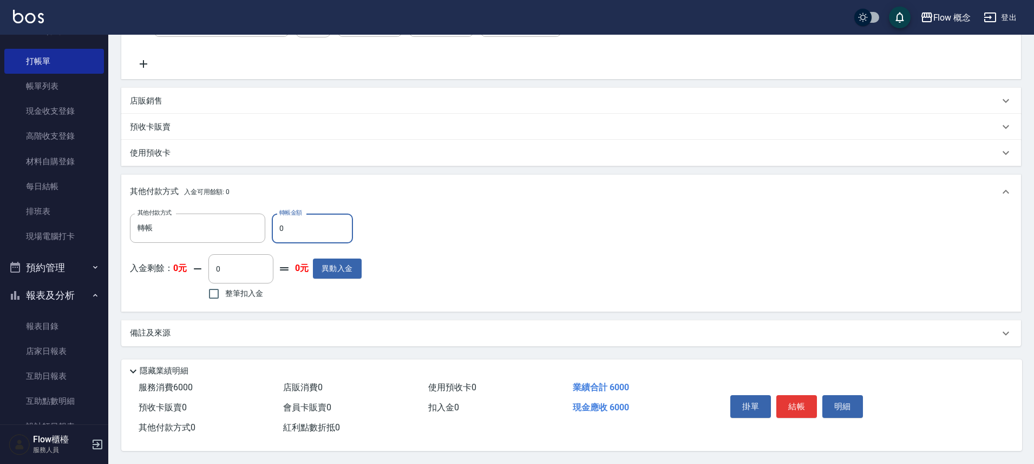
click at [307, 213] on input "0" at bounding box center [312, 227] width 81 height 29
type input "6000"
click at [797, 402] on button "結帳" at bounding box center [797, 406] width 41 height 23
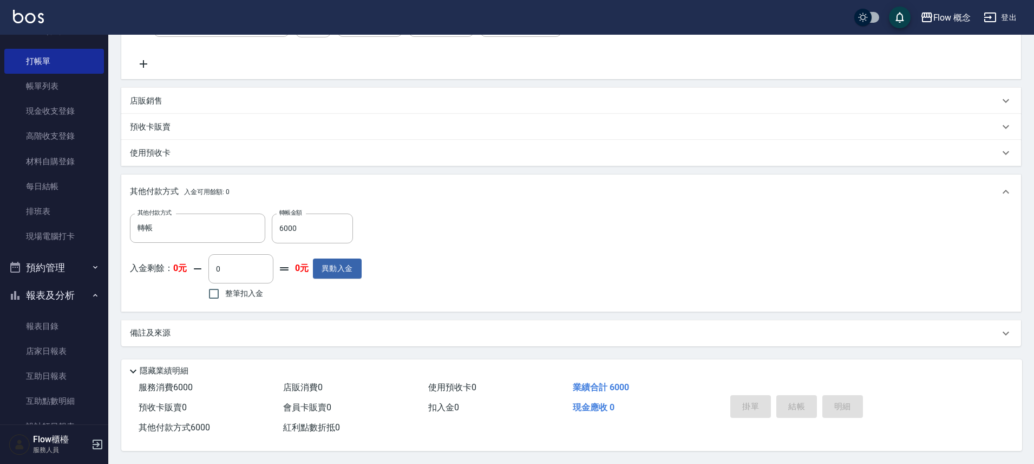
type input "[DATE] 18:42"
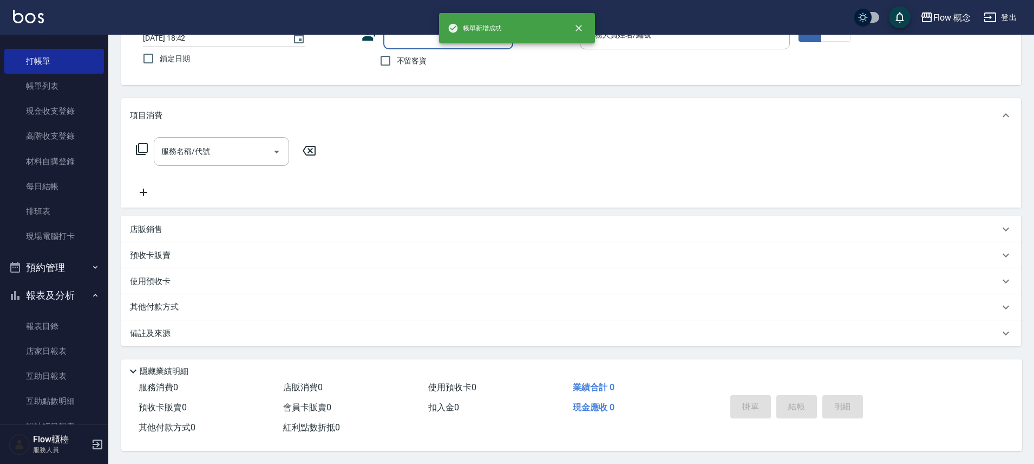
scroll to position [0, 0]
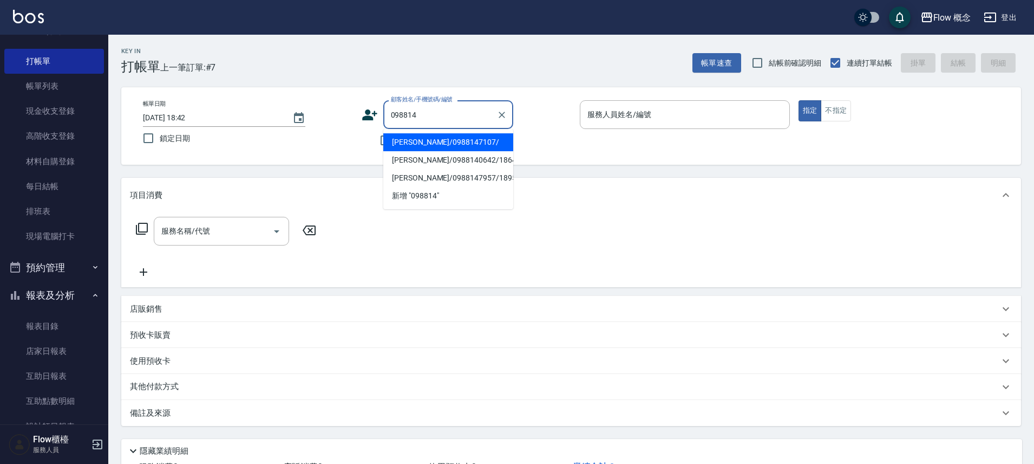
click at [424, 140] on li "[PERSON_NAME]/0988147107/" at bounding box center [448, 142] width 130 height 18
type input "[PERSON_NAME]/0988147107/"
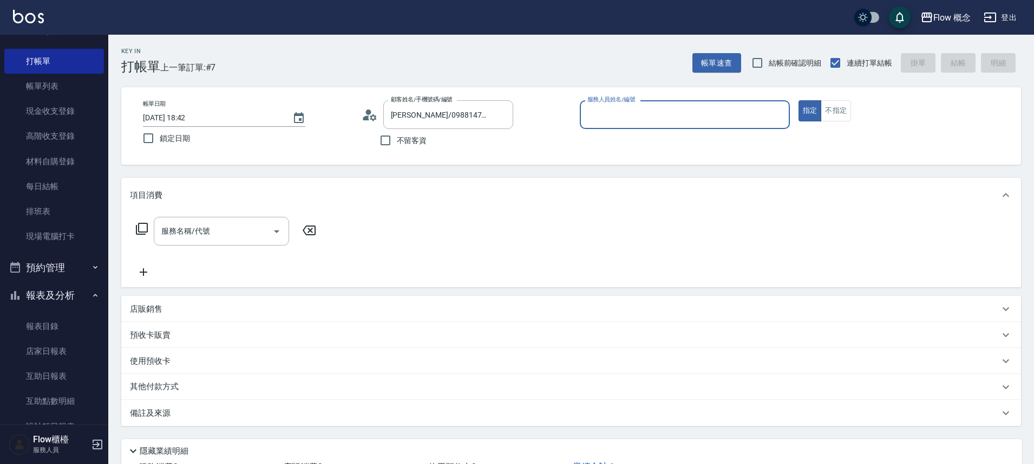
type input "Kimico-8"
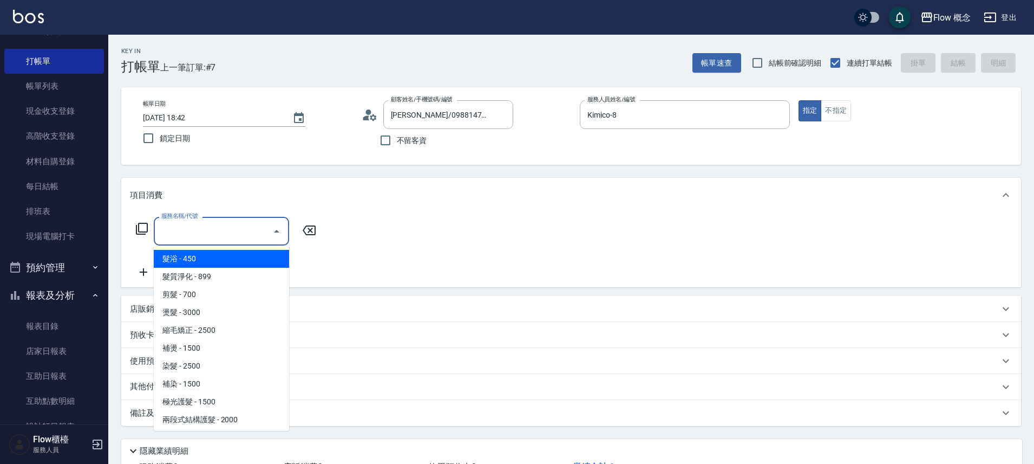
click at [202, 229] on div "服務名稱/代號 服務名稱/代號" at bounding box center [221, 231] width 135 height 29
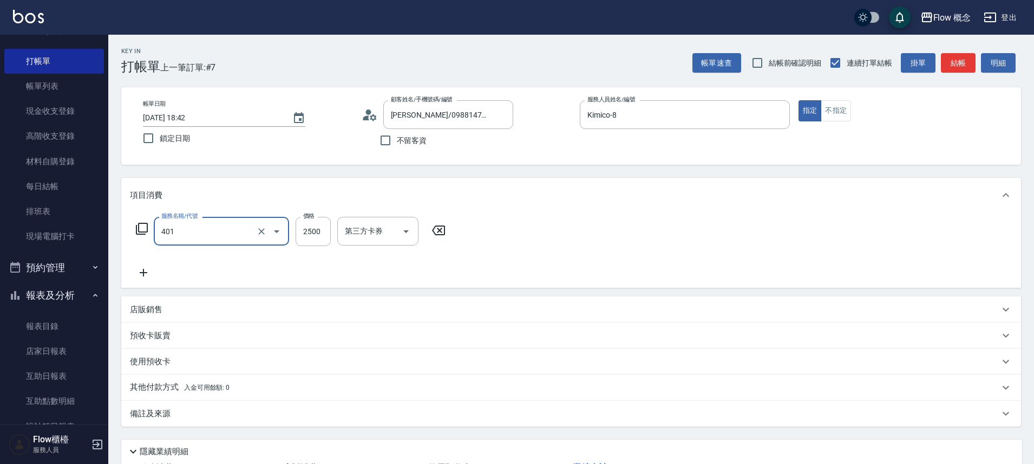
type input "染髮(401)"
type input "1500"
click at [136, 276] on icon at bounding box center [143, 272] width 27 height 13
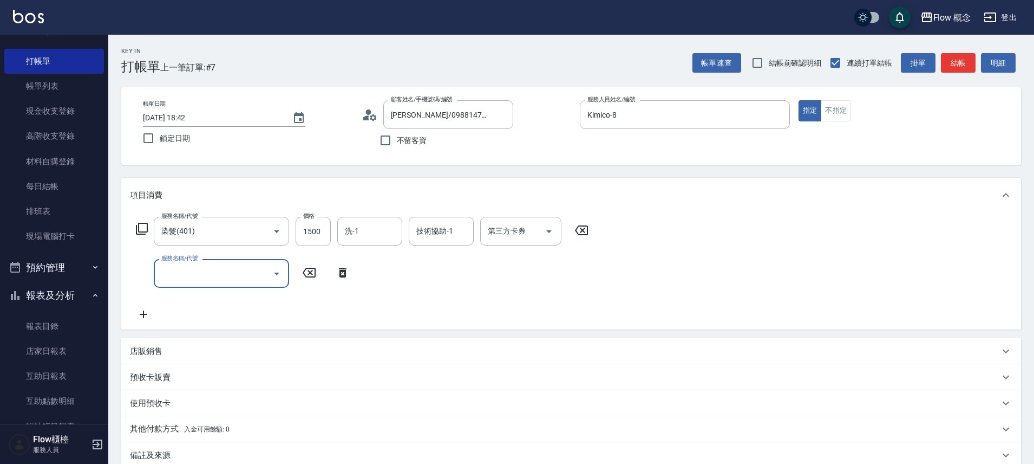
click at [184, 271] on input "服務名稱/代號" at bounding box center [213, 273] width 109 height 19
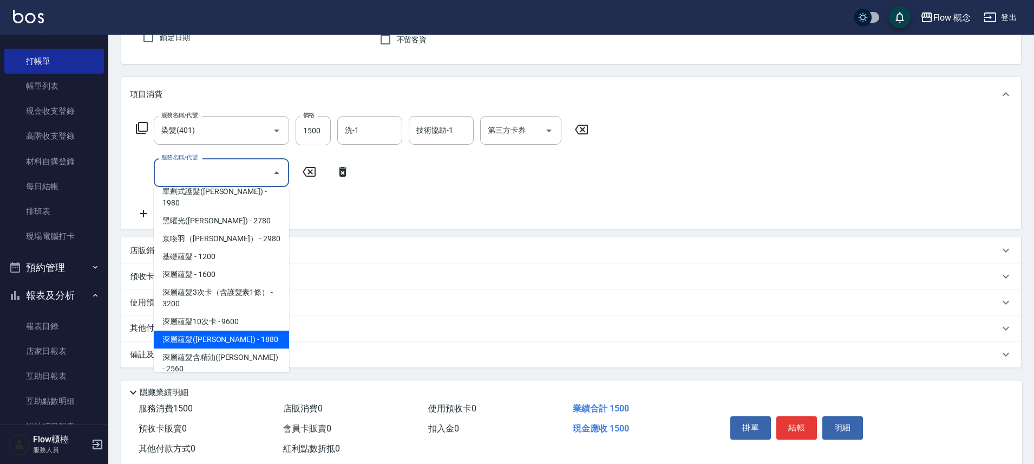
scroll to position [127, 0]
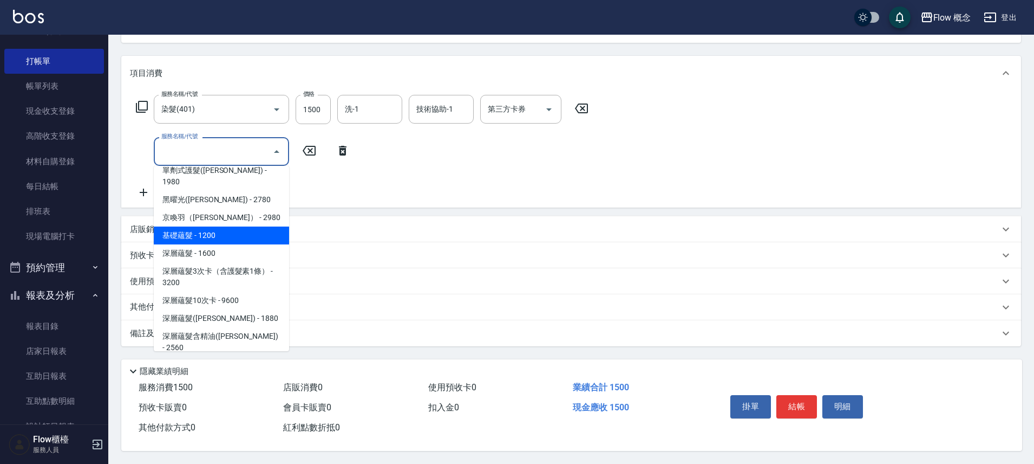
type input "n"
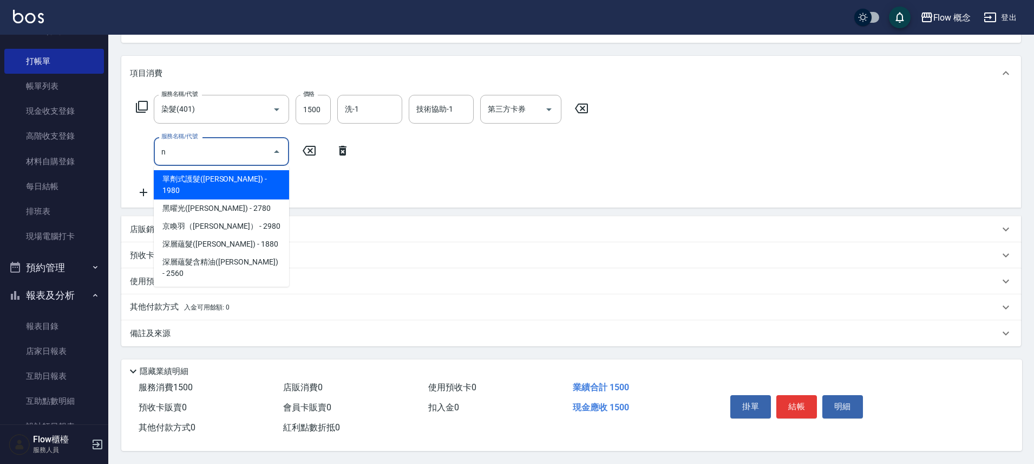
scroll to position [0, 0]
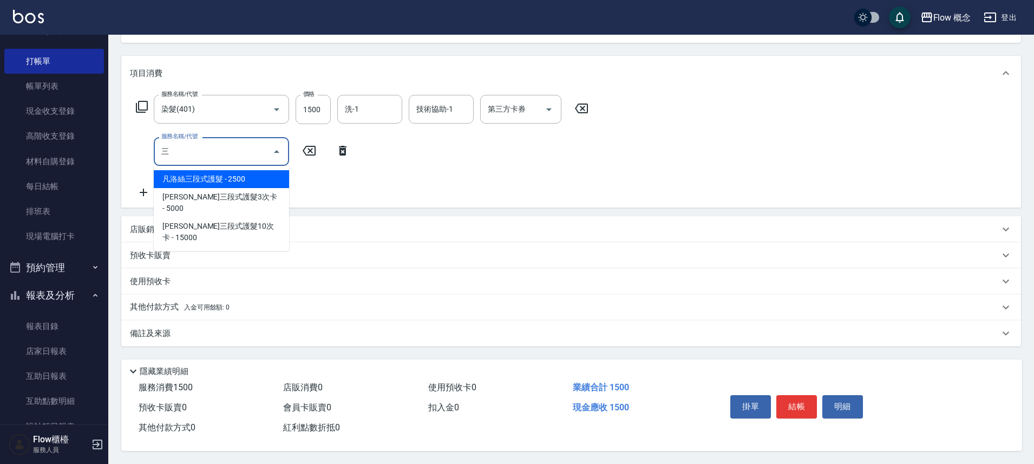
click at [209, 188] on span "[PERSON_NAME]三段式護髮3次卡 - 5000" at bounding box center [221, 202] width 135 height 29
type input "[PERSON_NAME]三段式護髮3次卡(511)"
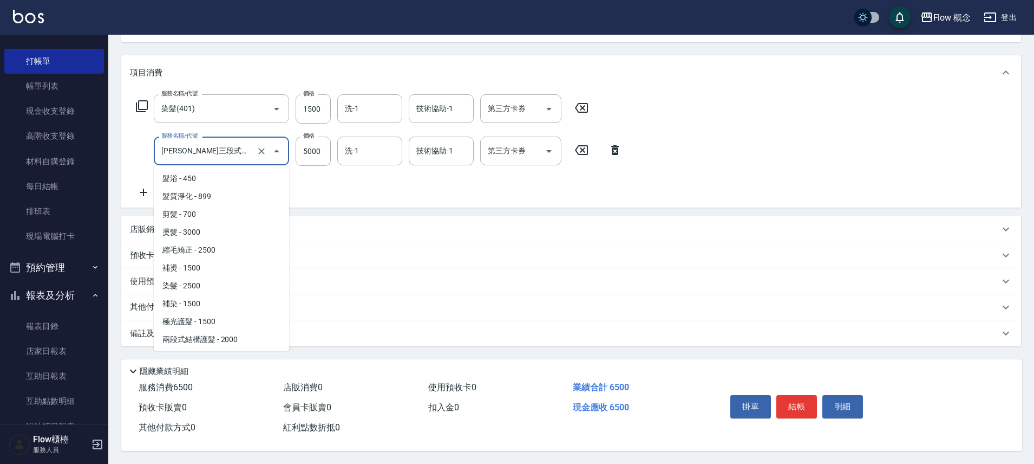
click at [238, 148] on input "[PERSON_NAME]三段式護髮3次卡(511)" at bounding box center [206, 150] width 95 height 19
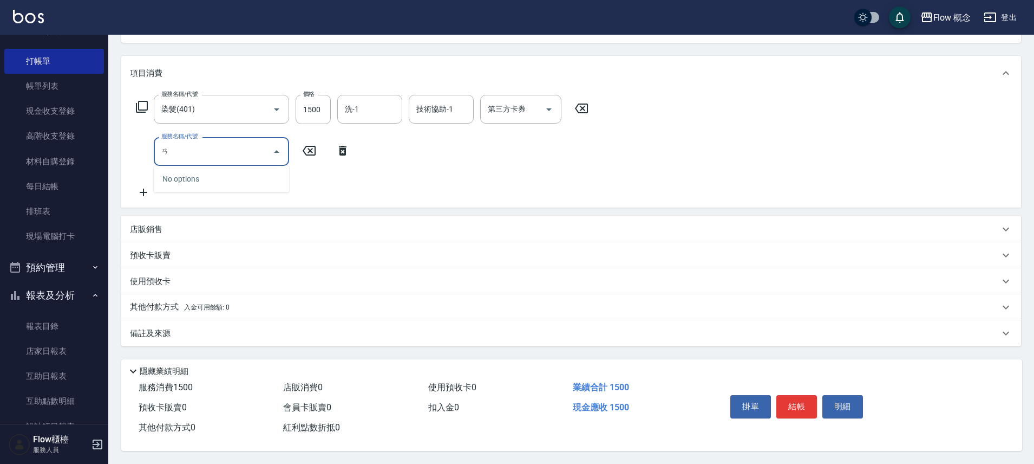
type input "安"
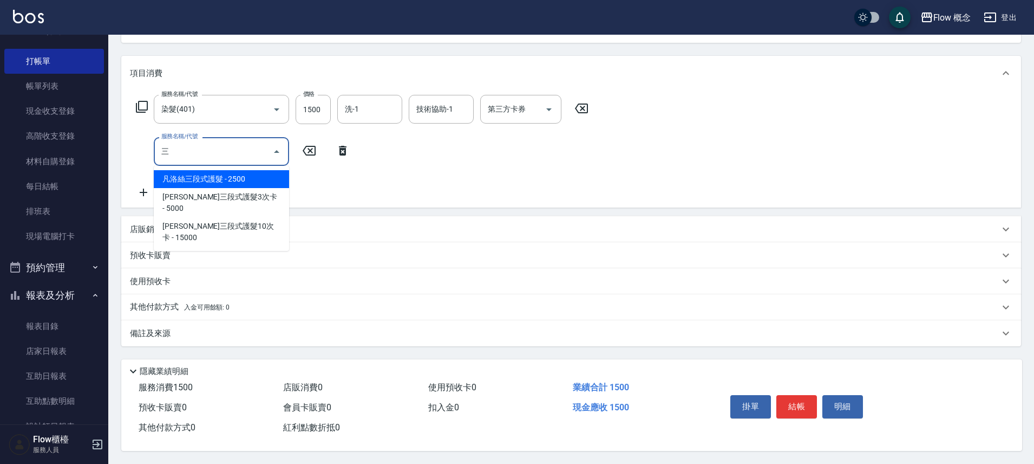
click at [209, 174] on span "凡洛絲三段式護髮 - 2500" at bounding box center [221, 179] width 135 height 18
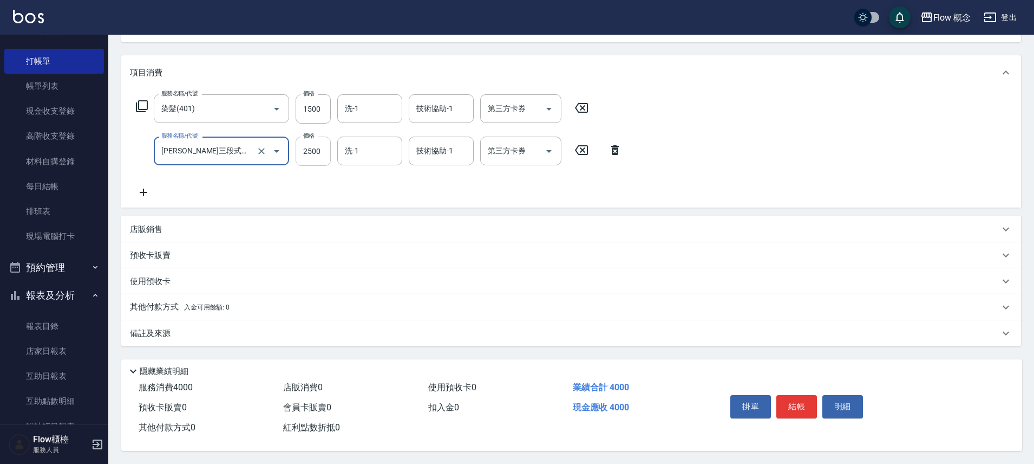
type input "[PERSON_NAME]三段式護髮(503)"
click at [321, 154] on input "2500" at bounding box center [313, 150] width 35 height 29
type input "2000"
click at [426, 147] on input "技術協助-1" at bounding box center [441, 150] width 55 height 19
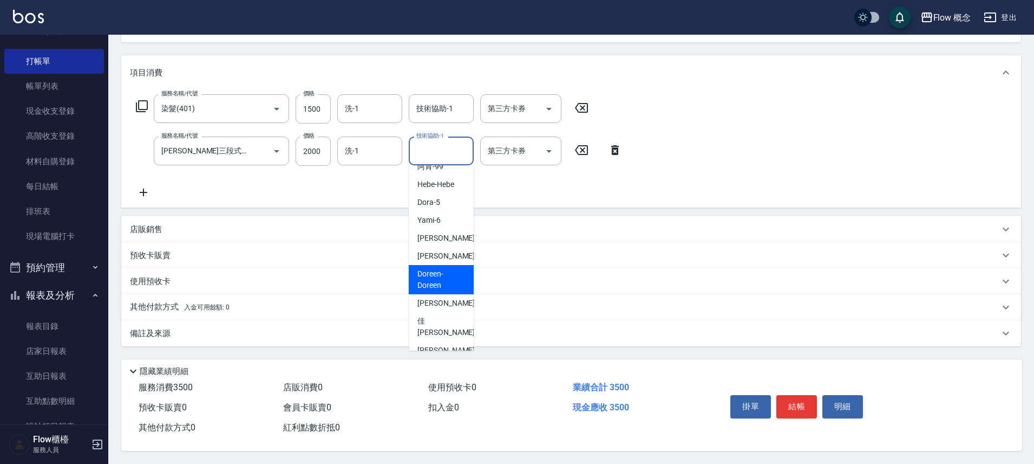
scroll to position [49, 0]
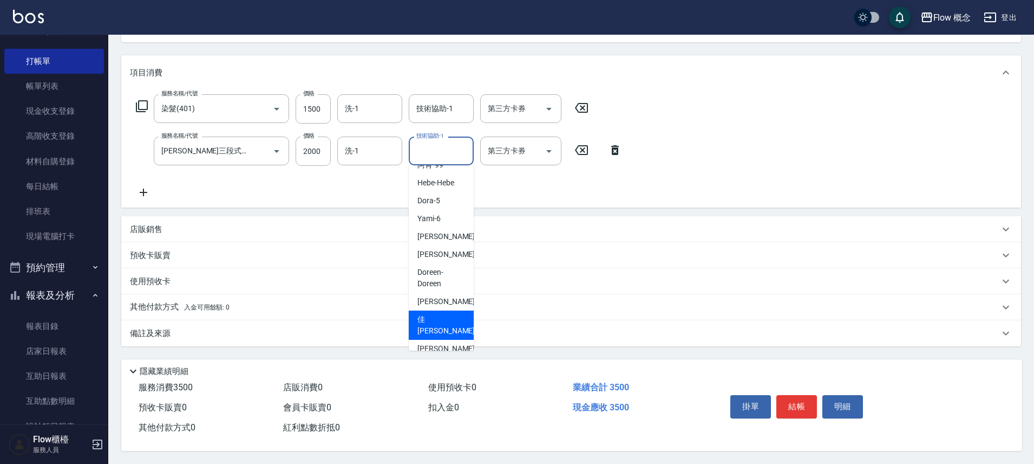
click at [437, 317] on span "佳[PERSON_NAME] -17" at bounding box center [452, 325] width 68 height 23
type input "佳[PERSON_NAME]-17"
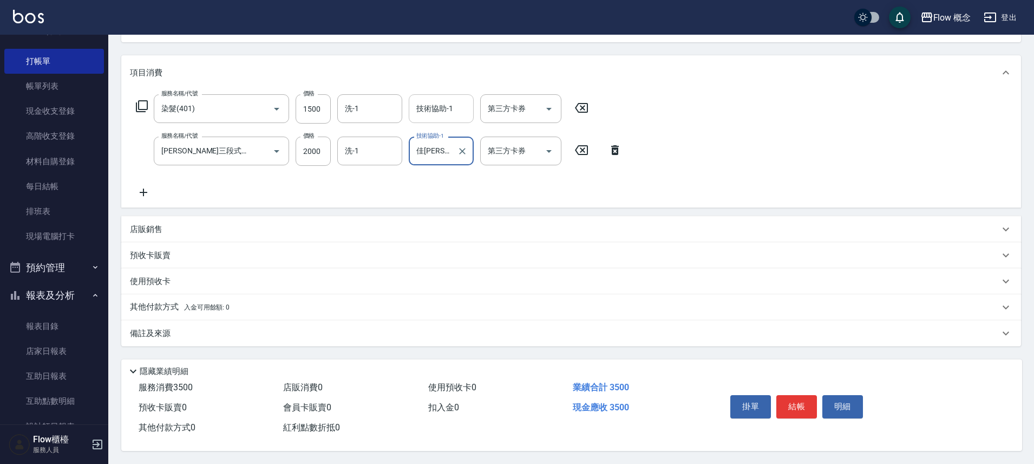
click at [435, 104] on input "技術協助-1" at bounding box center [441, 108] width 55 height 19
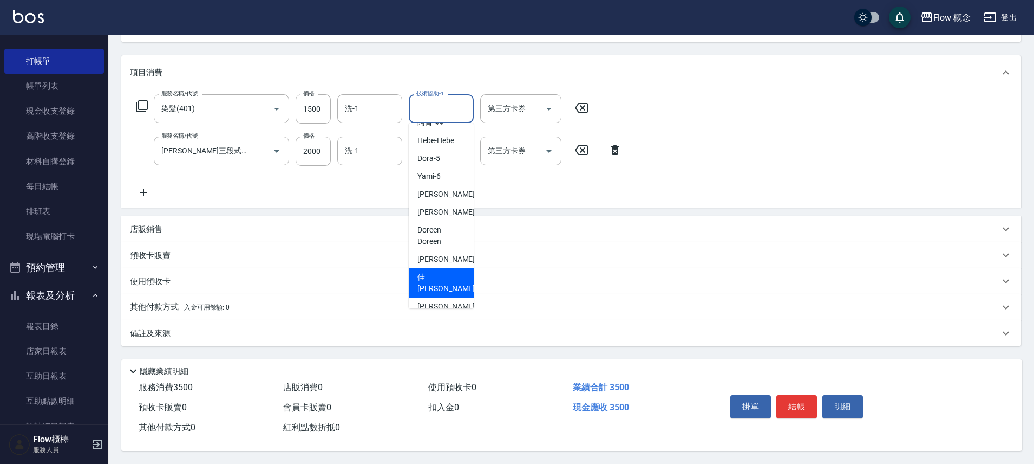
click at [427, 276] on span "佳[PERSON_NAME] -17" at bounding box center [452, 282] width 68 height 23
type input "佳[PERSON_NAME]-17"
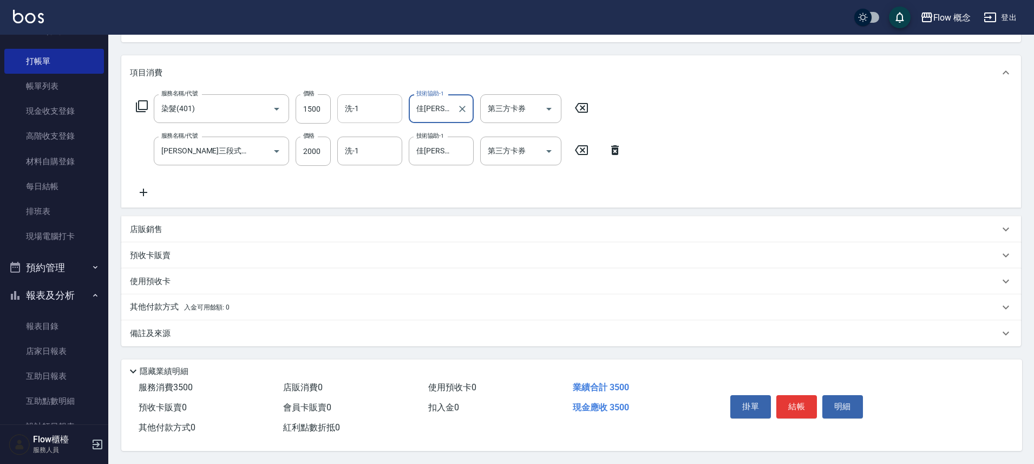
click at [371, 110] on input "洗-1" at bounding box center [369, 108] width 55 height 19
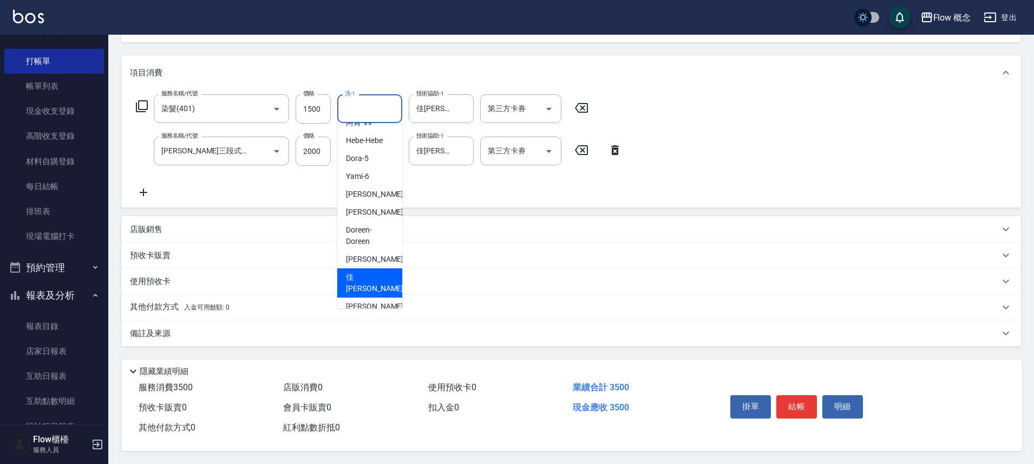
click at [373, 273] on div "佳[PERSON_NAME] -17" at bounding box center [369, 282] width 65 height 29
type input "佳[PERSON_NAME]-17"
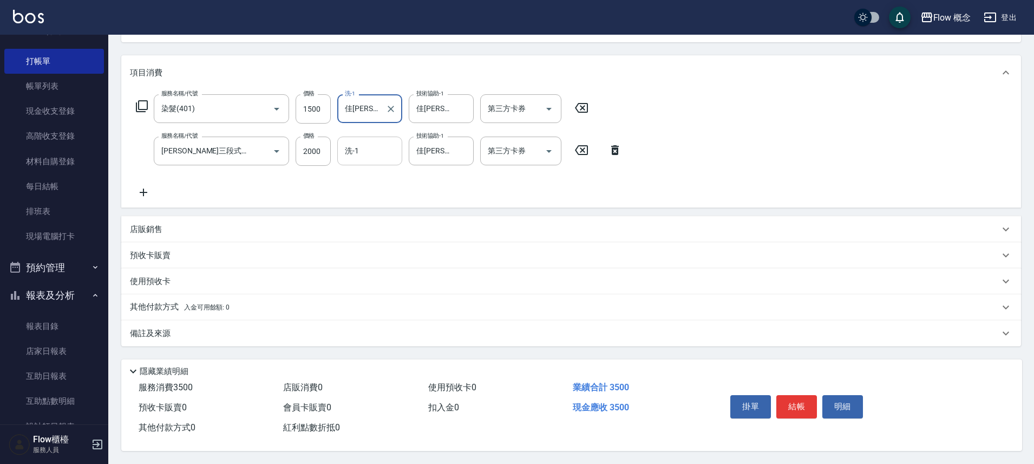
click at [382, 146] on input "洗-1" at bounding box center [369, 150] width 55 height 19
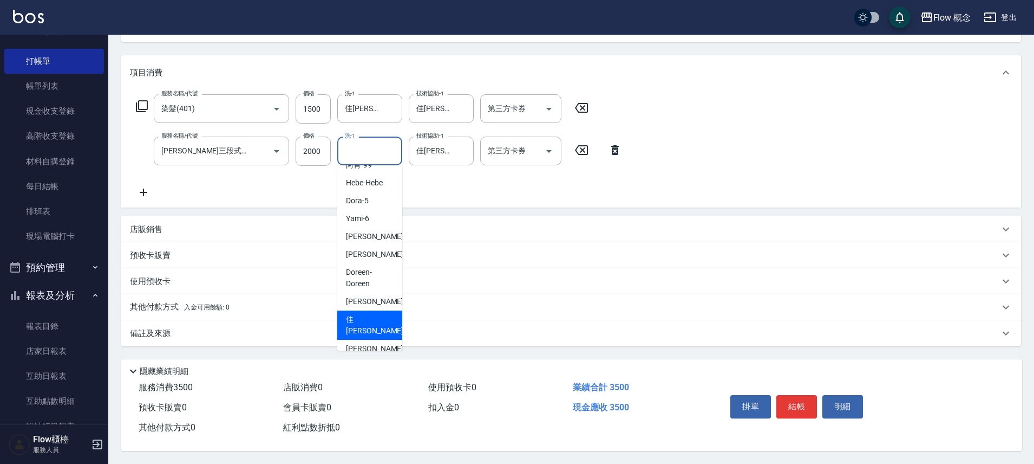
click at [372, 311] on div "佳[PERSON_NAME] -17" at bounding box center [369, 324] width 65 height 29
type input "佳[PERSON_NAME]-17"
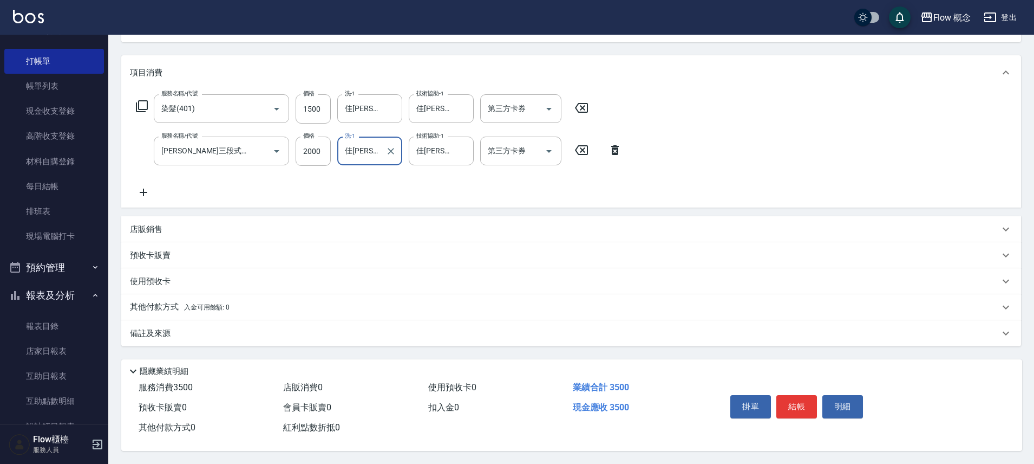
click at [233, 301] on div "其他付款方式 入金可用餘額: 0" at bounding box center [565, 307] width 870 height 12
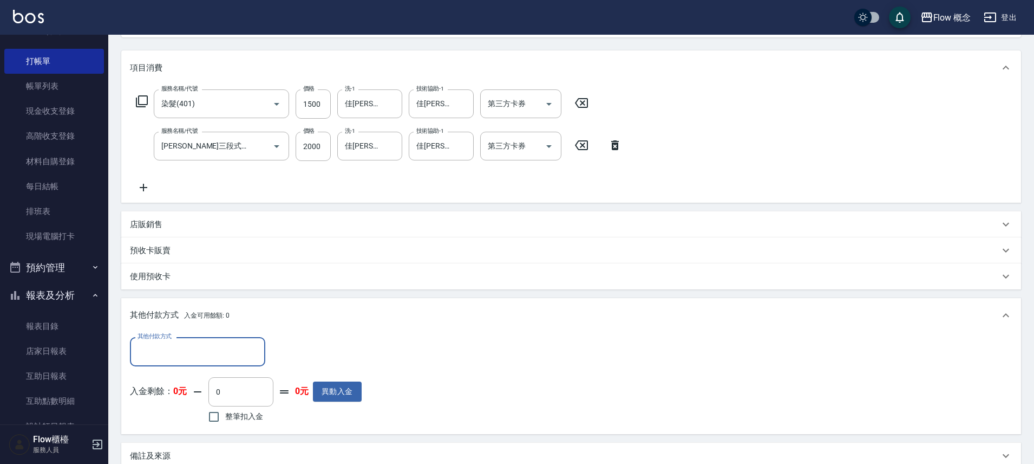
scroll to position [0, 0]
click at [180, 343] on input "其他付款方式" at bounding box center [198, 351] width 126 height 19
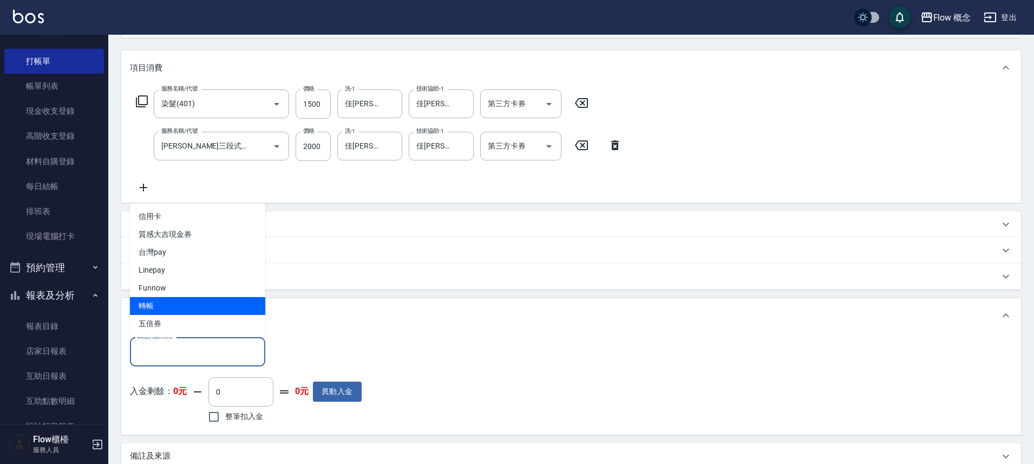
click at [189, 302] on span "轉帳" at bounding box center [197, 306] width 135 height 18
type input "轉帳"
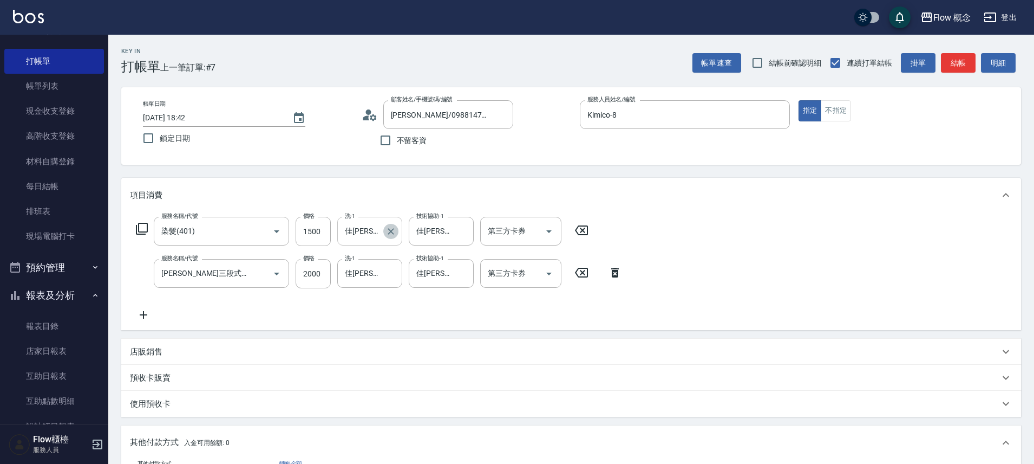
click at [386, 233] on icon "Clear" at bounding box center [391, 231] width 11 height 11
type input "3500"
type input "0"
type input "Zora-3"
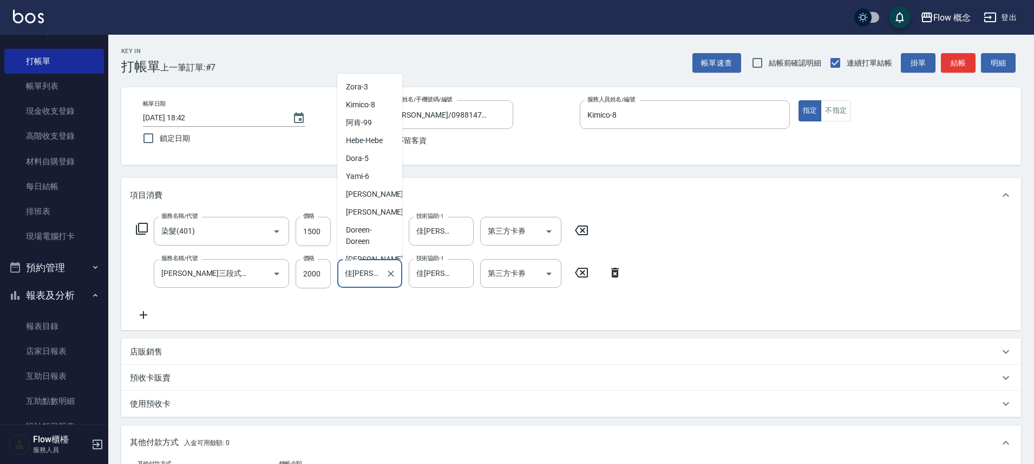
click at [349, 273] on input "佳[PERSON_NAME]-17" at bounding box center [361, 273] width 39 height 19
type input "佳[PERSON_NAME]-17"
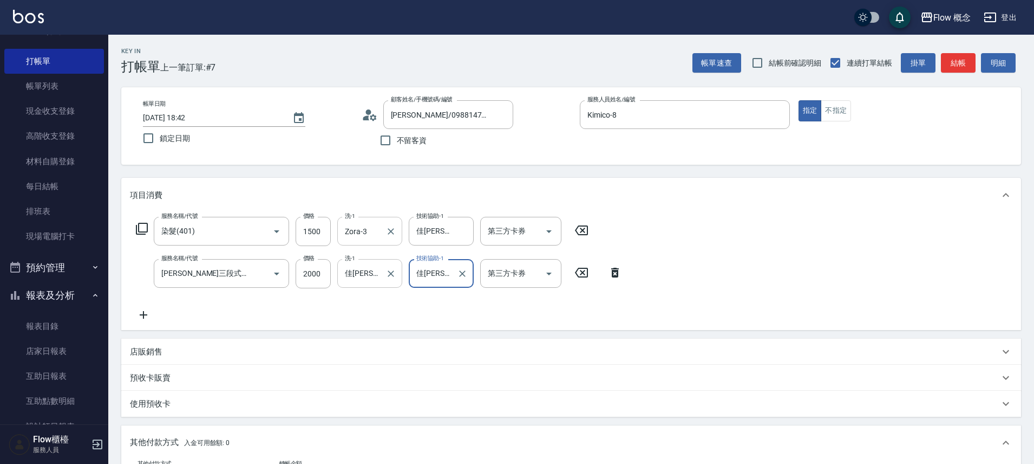
drag, startPoint x: 392, startPoint y: 272, endPoint x: 373, endPoint y: 275, distance: 19.1
click at [393, 272] on icon "Clear" at bounding box center [391, 273] width 11 height 11
type input "Zora-3"
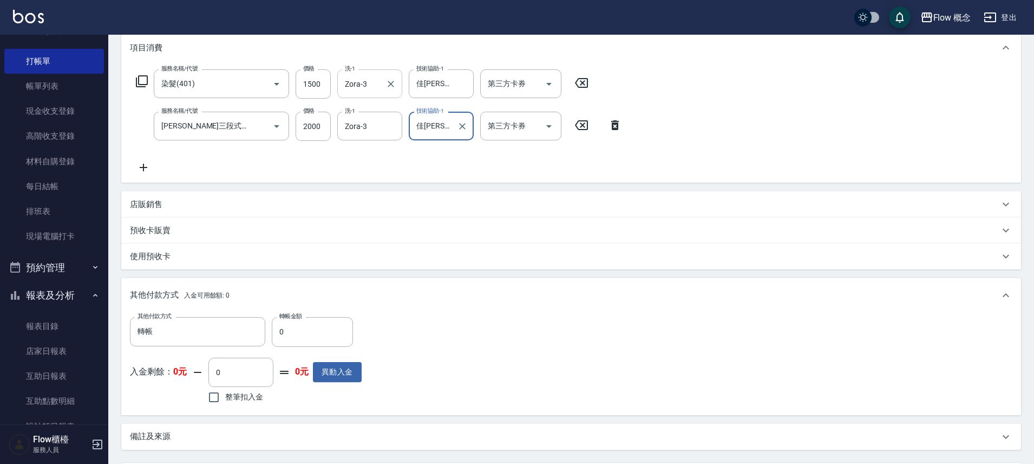
scroll to position [256, 0]
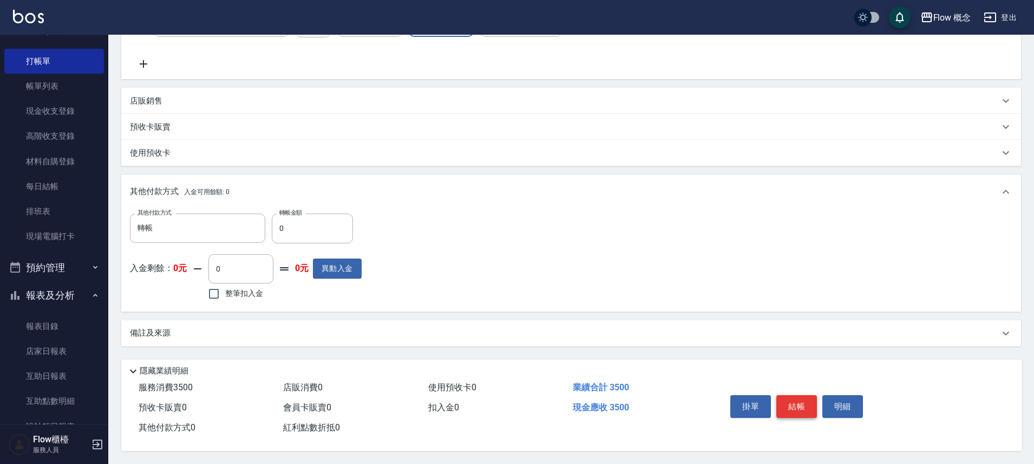
click at [810, 408] on button "結帳" at bounding box center [797, 406] width 41 height 23
type input "[DATE] 18:43"
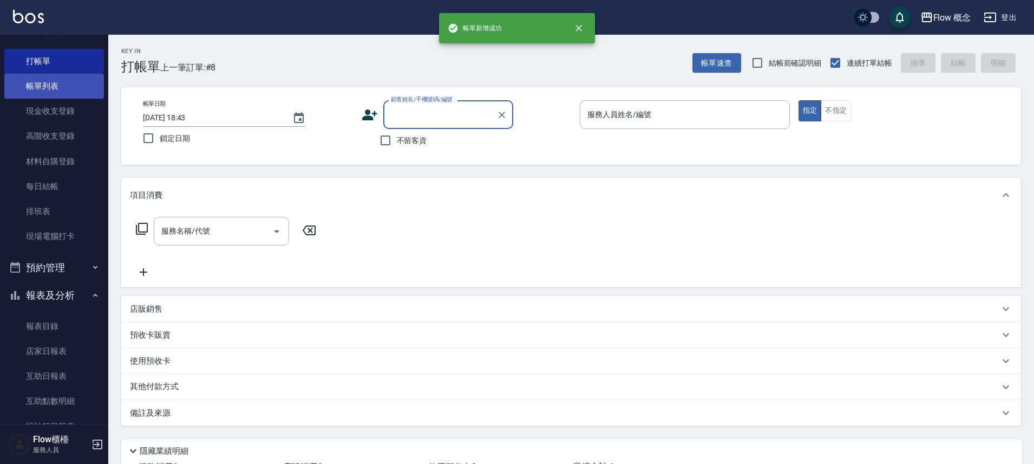
click at [52, 89] on link "帳單列表" at bounding box center [54, 86] width 100 height 25
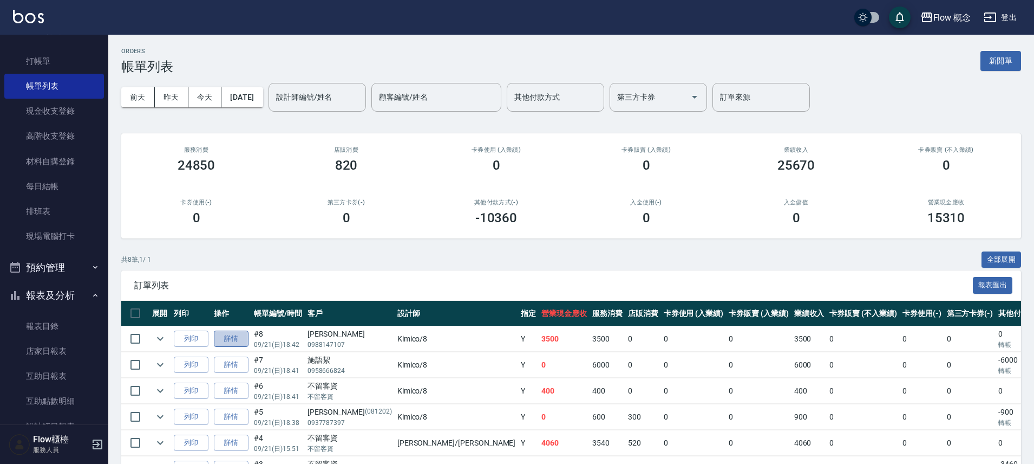
click at [237, 335] on link "詳情" at bounding box center [231, 338] width 35 height 17
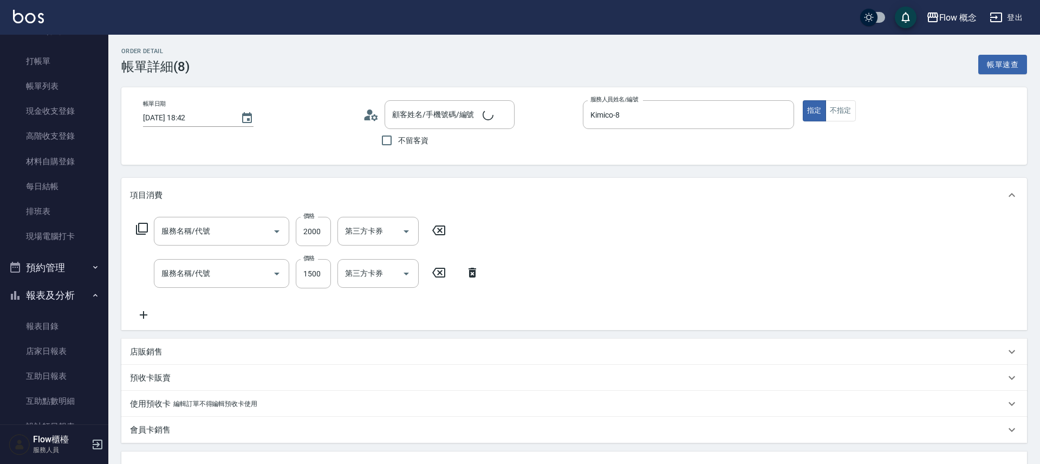
type input "[DATE] 18:42"
type input "Kimico-8"
type input "[PERSON_NAME]/0988147107/"
type input "[PERSON_NAME]三段式護髮(503)"
type input "染髮(401)"
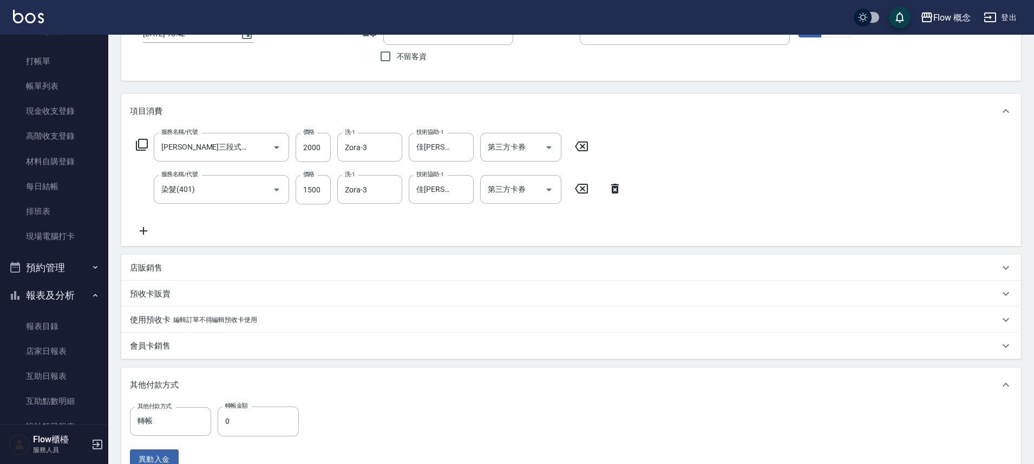
scroll to position [249, 0]
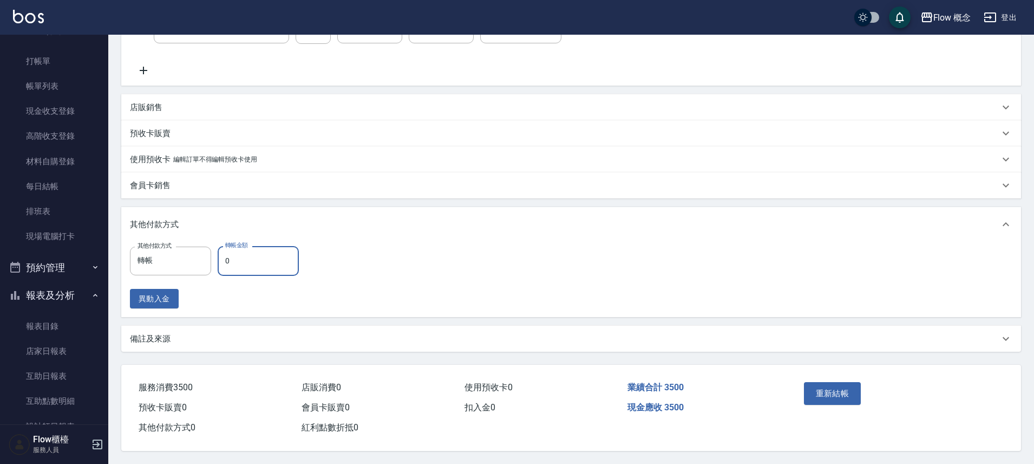
click at [250, 256] on input "0" at bounding box center [258, 260] width 81 height 29
type input "3500"
drag, startPoint x: 856, startPoint y: 379, endPoint x: 864, endPoint y: 360, distance: 20.4
click at [856, 382] on button "重新結帳" at bounding box center [832, 393] width 57 height 23
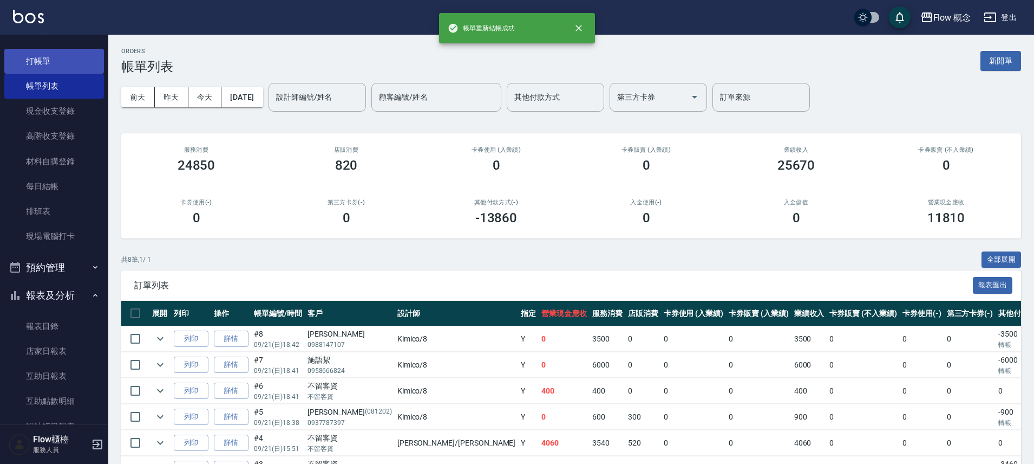
click at [41, 61] on link "打帳單" at bounding box center [54, 61] width 100 height 25
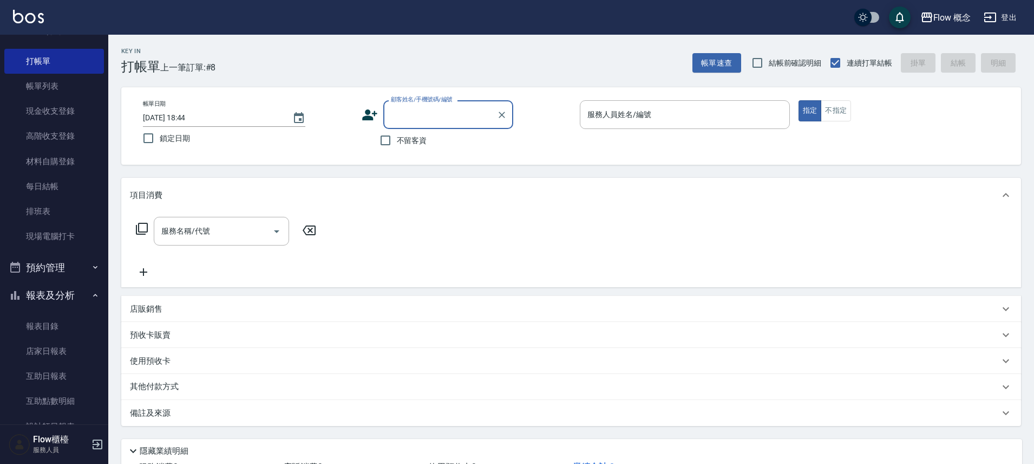
type input "e"
click at [422, 120] on input "[PERSON_NAME]" at bounding box center [440, 114] width 104 height 19
type input "郭"
click at [353, 139] on div "帳單日期 [DATE] 18:44 鎖定日期 顧客姓名/手機號碼/編號 顧客姓名/手機號碼/編號 不留客資 服務人員姓名/編號 服務人員姓名/編號 指定 不指定" at bounding box center [571, 125] width 874 height 51
click at [405, 145] on span "不留客資" at bounding box center [412, 140] width 30 height 11
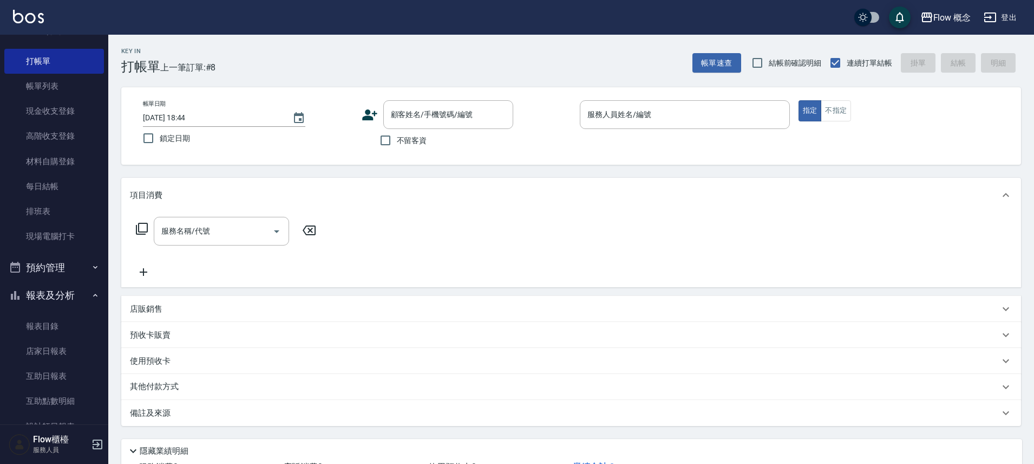
click at [397, 145] on input "不留客資" at bounding box center [385, 140] width 23 height 23
checkbox input "true"
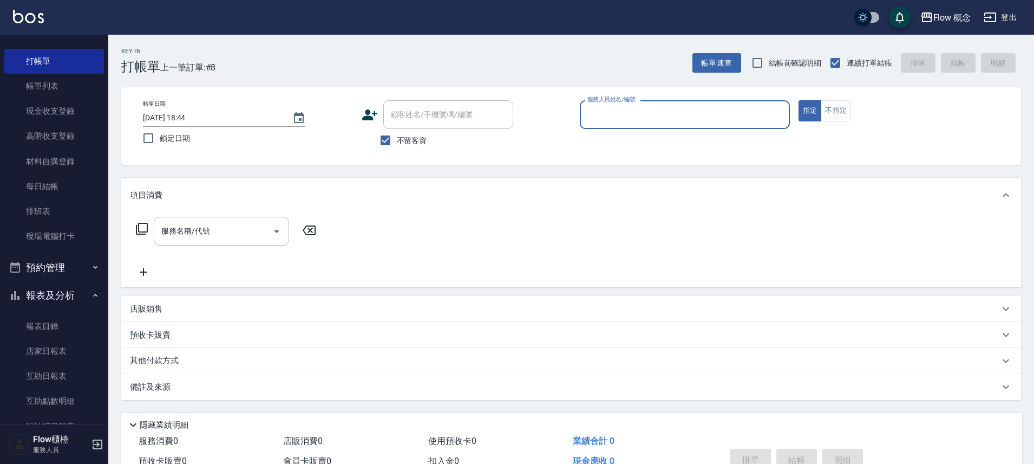
type input "８"
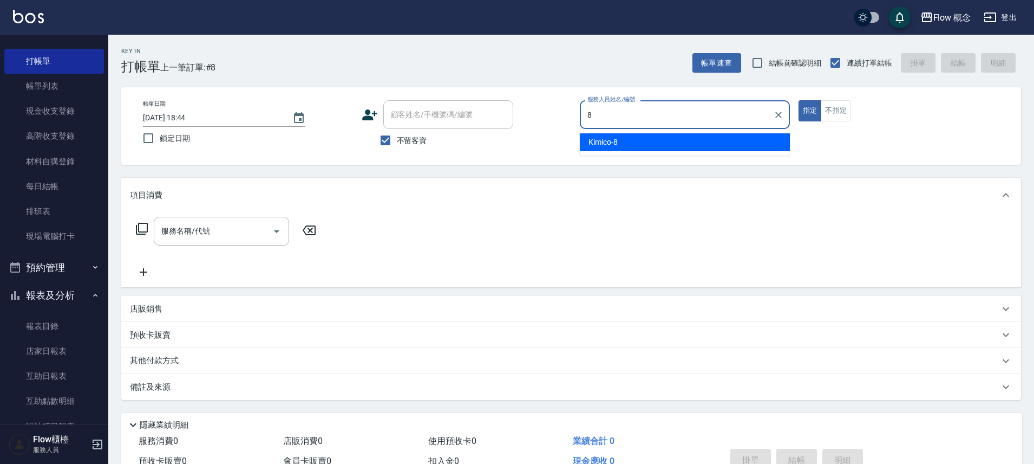
type input "Kimico-8"
type button "true"
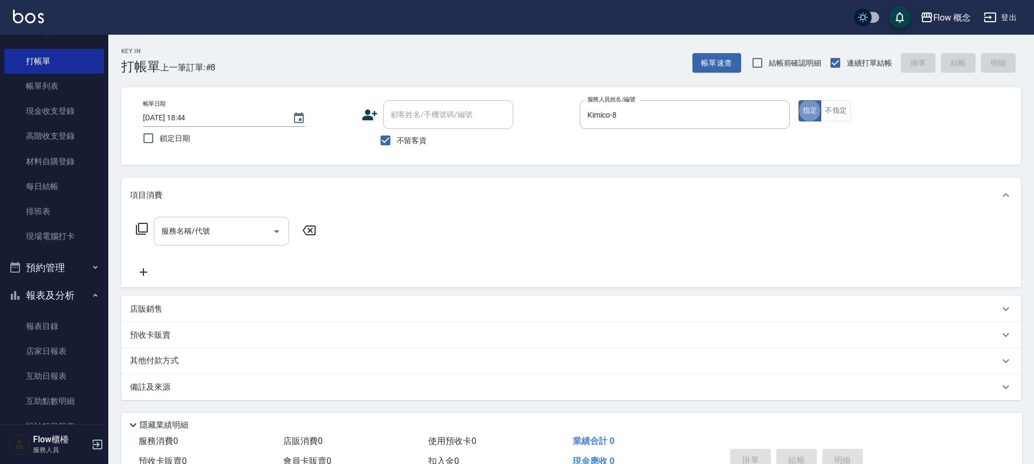
click at [230, 222] on input "服務名稱/代號" at bounding box center [213, 231] width 109 height 19
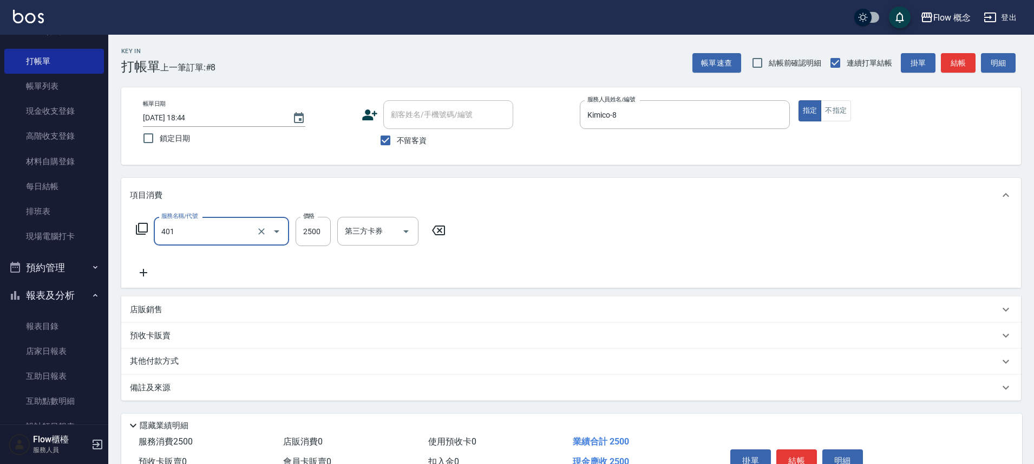
type input "染髮(401)"
click at [147, 271] on icon at bounding box center [143, 272] width 27 height 13
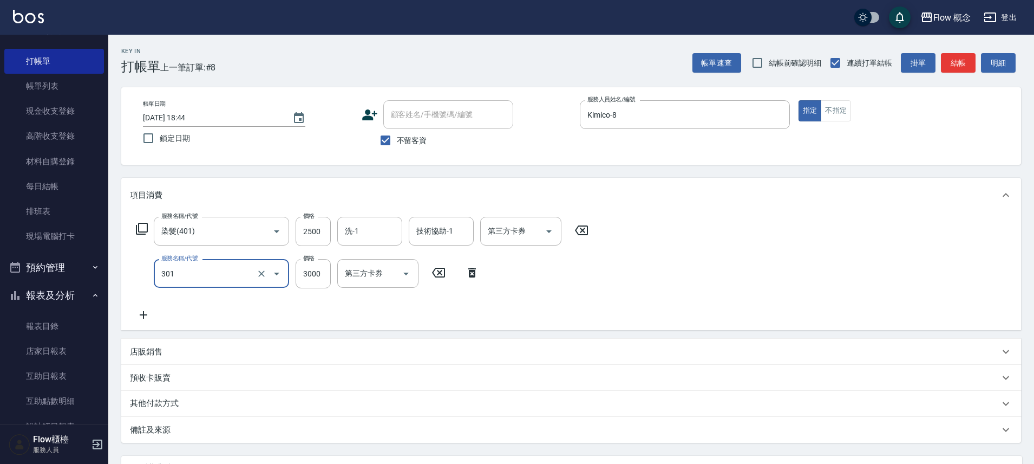
type input "燙髮(301)"
click at [145, 318] on icon at bounding box center [143, 314] width 27 height 13
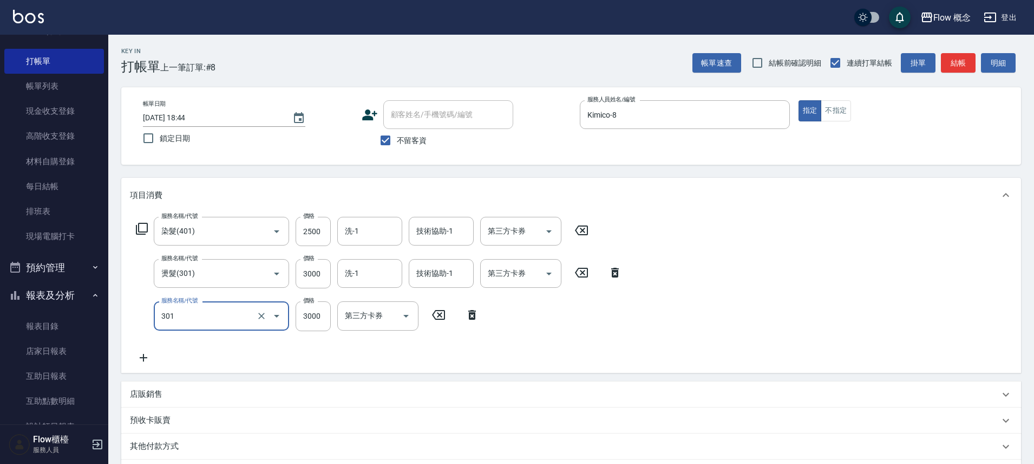
type input "燙髮(301)"
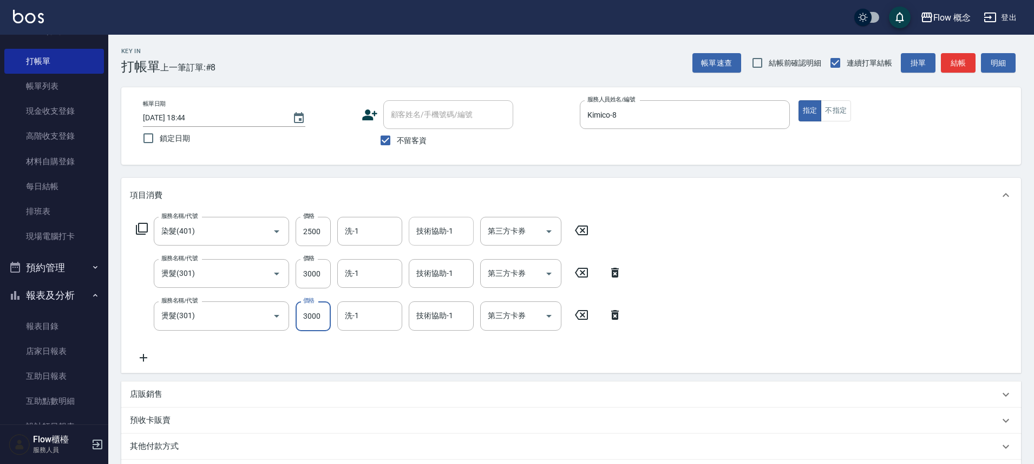
click at [444, 220] on div "技術協助-1" at bounding box center [441, 231] width 65 height 29
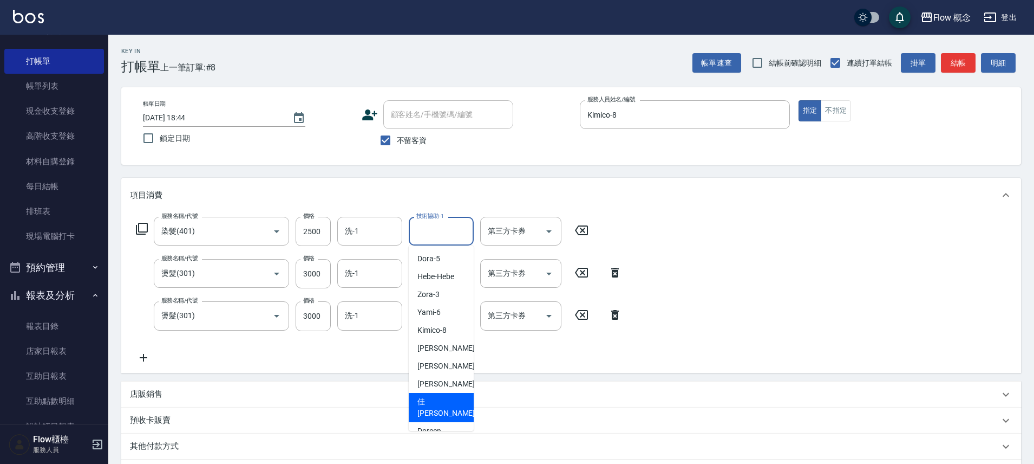
click at [412, 401] on div "佳[PERSON_NAME] -17" at bounding box center [441, 407] width 65 height 29
type input "佳[PERSON_NAME]-17"
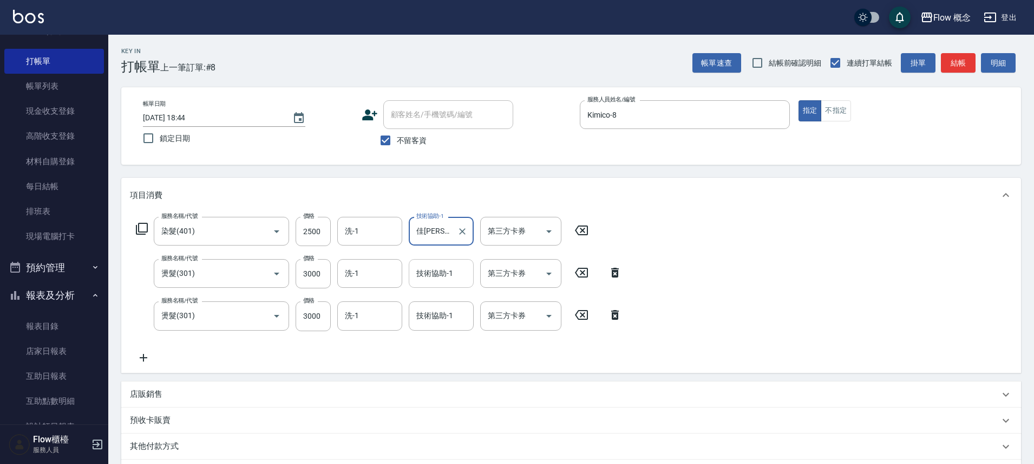
click at [449, 264] on input "技術協助-1" at bounding box center [441, 273] width 55 height 19
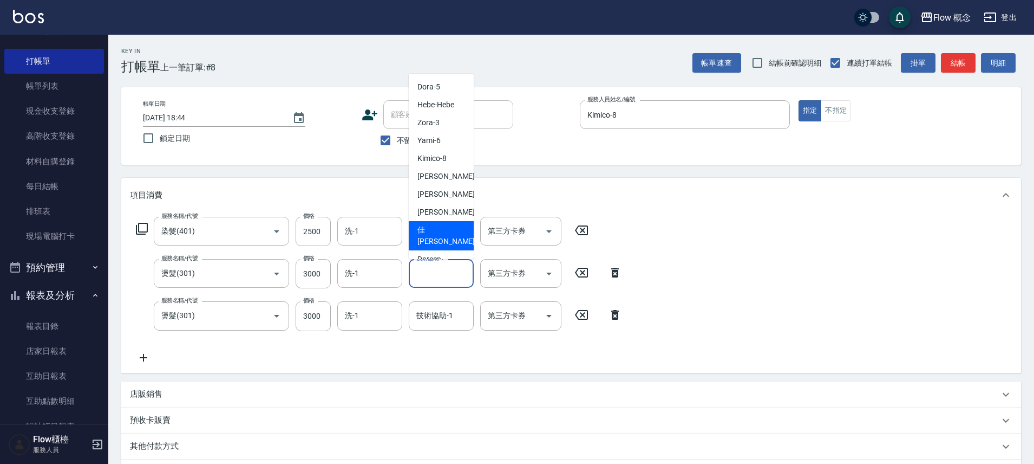
click at [452, 232] on div "佳[PERSON_NAME] -17" at bounding box center [441, 235] width 65 height 29
type input "佳[PERSON_NAME]-17"
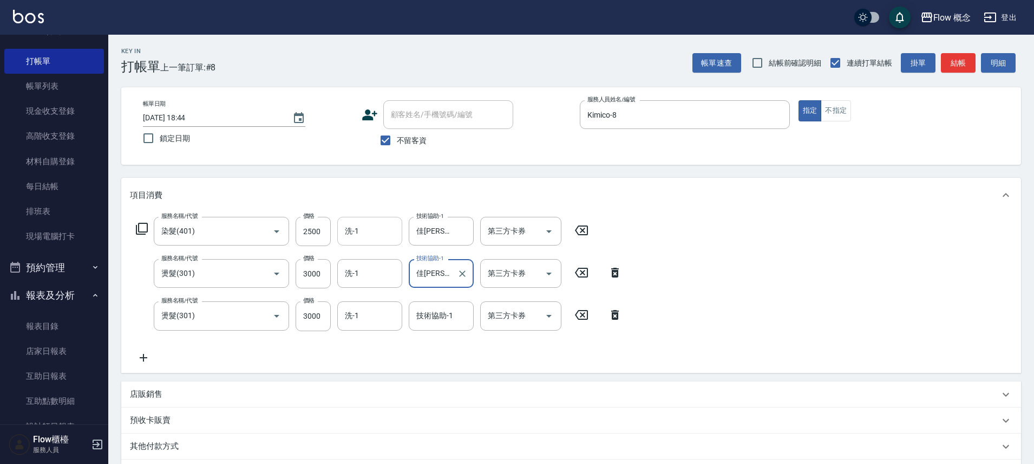
click at [378, 226] on input "洗-1" at bounding box center [369, 231] width 55 height 19
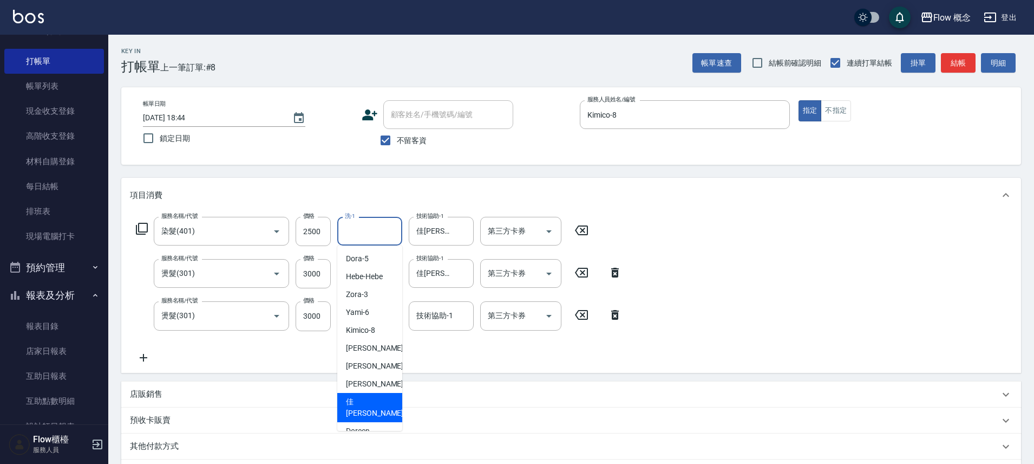
click at [361, 399] on span "佳[PERSON_NAME] -17" at bounding box center [380, 407] width 68 height 23
type input "佳[PERSON_NAME]-17"
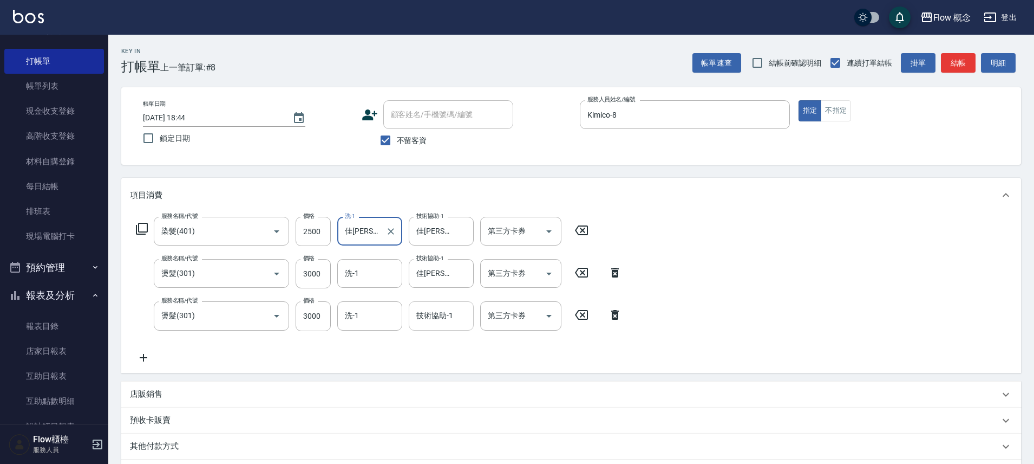
click at [428, 327] on div "技術協助-1" at bounding box center [441, 315] width 65 height 29
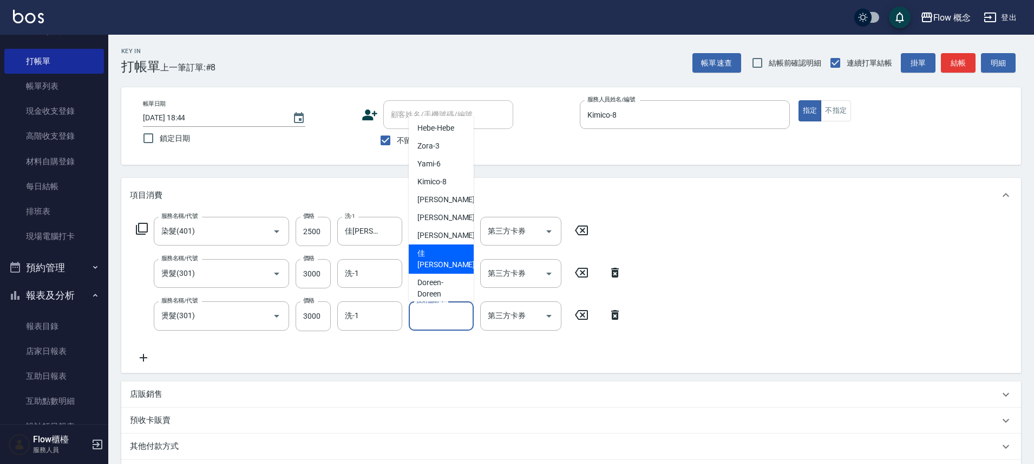
scroll to position [24, 0]
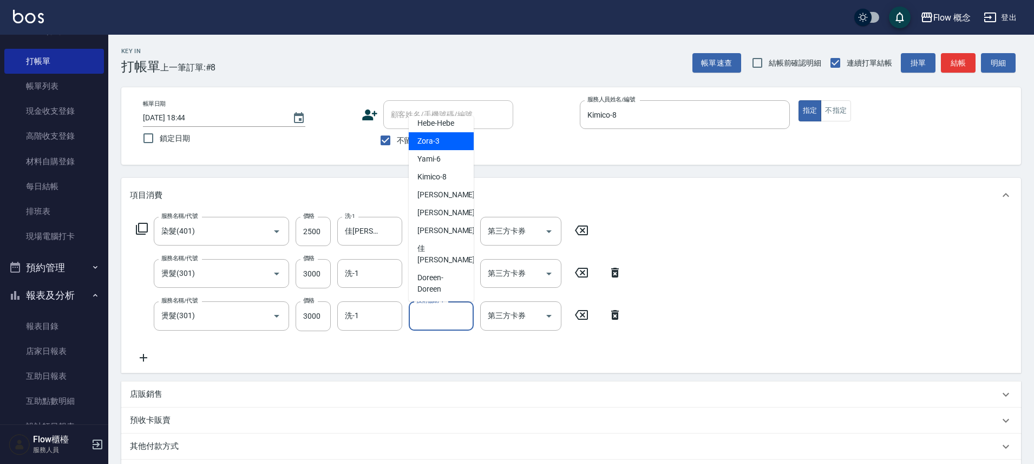
click at [431, 144] on span "Zora -3" at bounding box center [429, 140] width 22 height 11
type input "Zora-3"
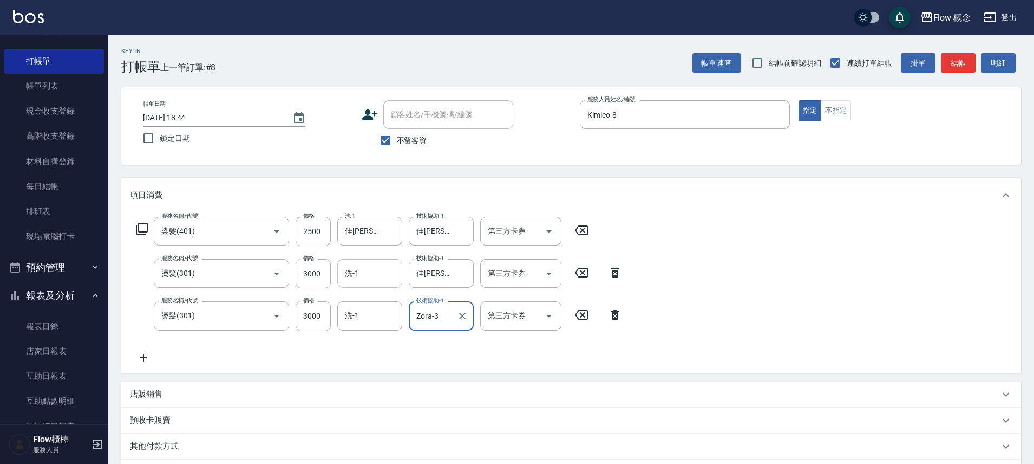
click at [366, 275] on input "洗-1" at bounding box center [369, 273] width 55 height 19
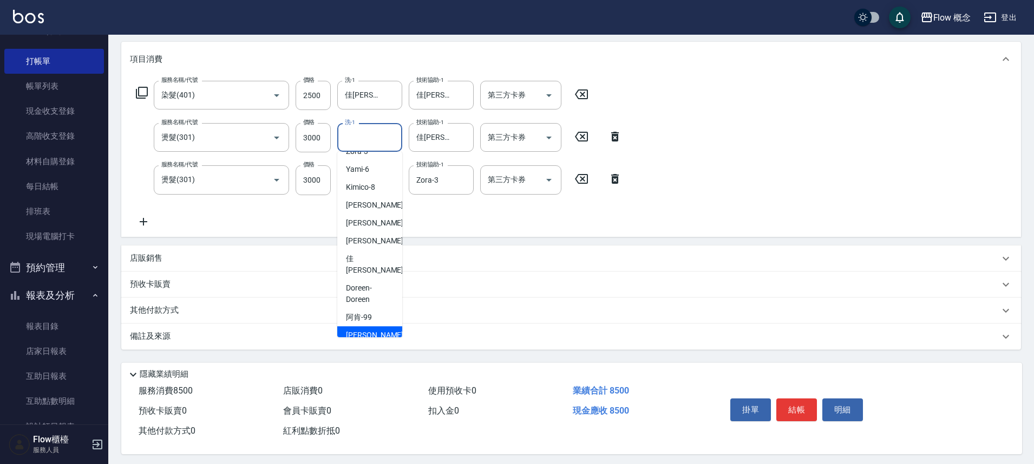
scroll to position [144, 0]
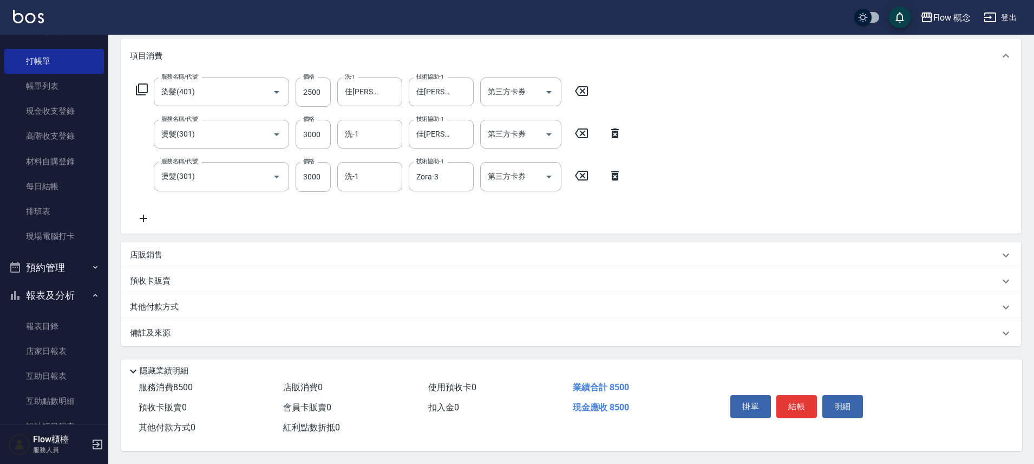
click at [462, 222] on div "服務名稱/代號 染髮(401) 服務名稱/代號 價格 2500 價格 洗-1 佳蒨-17 洗-1 技術協助-1 佳蒨-17 技術協助-1 第三方卡券 第三方卡…" at bounding box center [571, 153] width 900 height 160
click at [234, 302] on div "其他付款方式" at bounding box center [565, 307] width 870 height 12
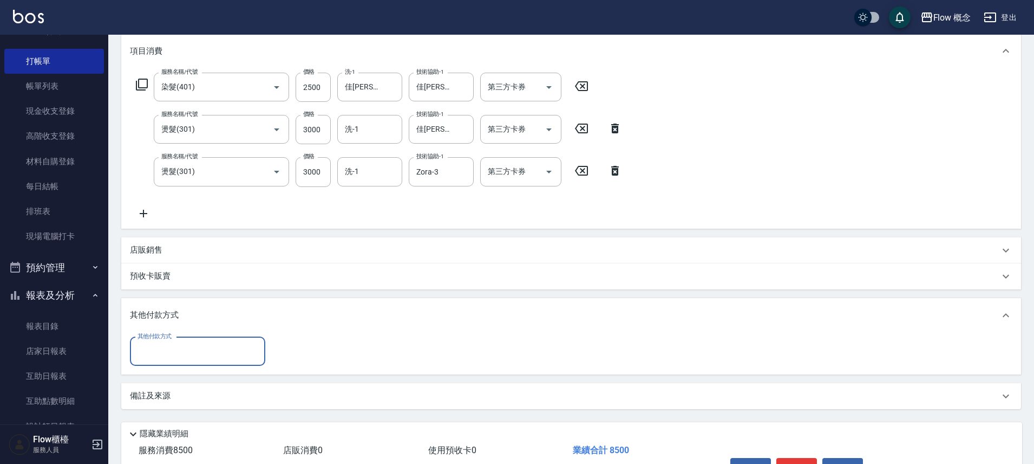
scroll to position [0, 0]
click at [194, 322] on div "其他付款方式" at bounding box center [571, 315] width 900 height 35
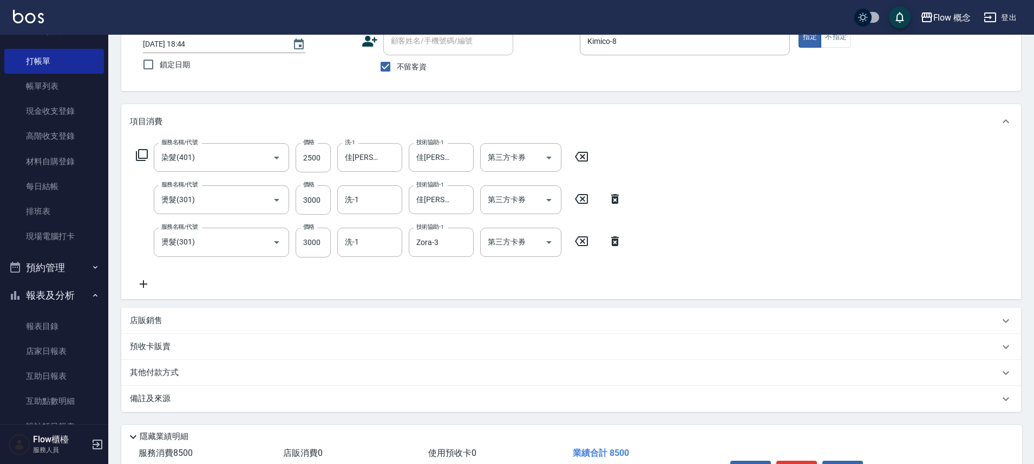
scroll to position [144, 0]
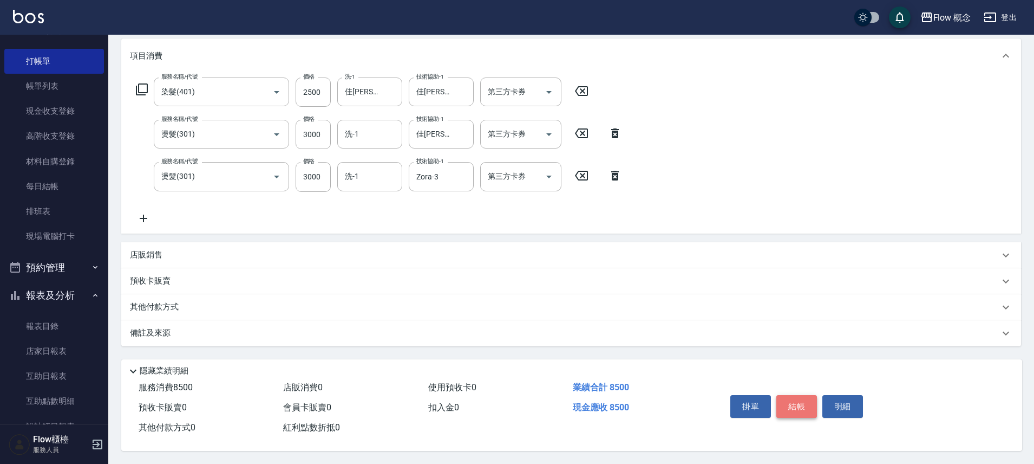
click at [792, 405] on button "結帳" at bounding box center [797, 406] width 41 height 23
type input "[DATE] 18:45"
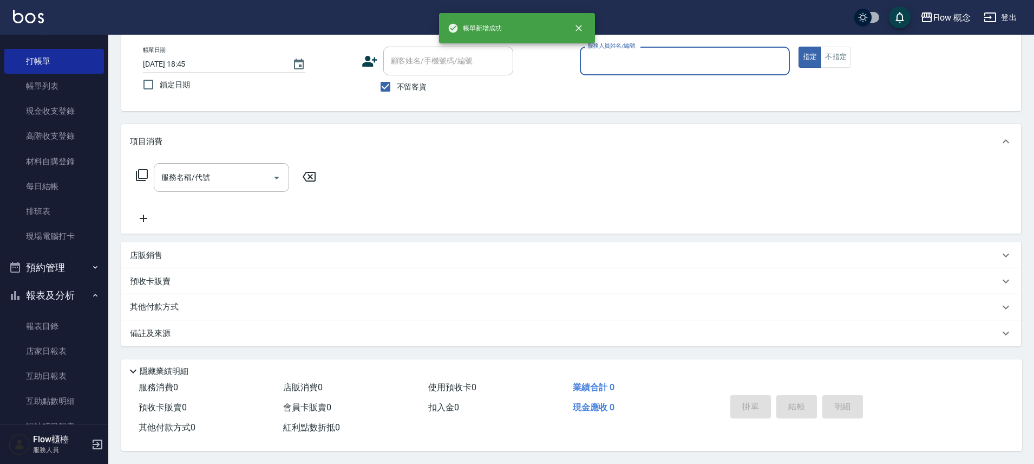
scroll to position [58, 0]
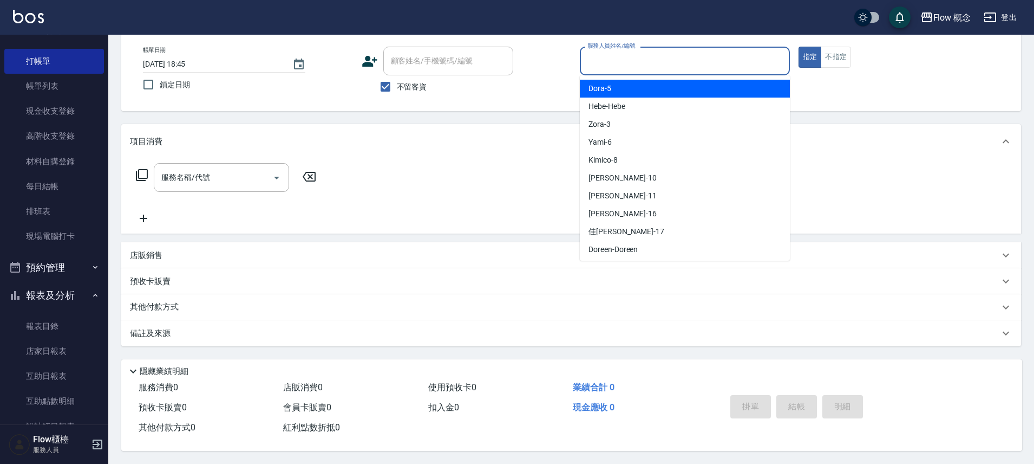
drag, startPoint x: 688, startPoint y: 58, endPoint x: 668, endPoint y: 83, distance: 32.0
click at [688, 58] on input "服務人員姓名/編號" at bounding box center [685, 60] width 200 height 19
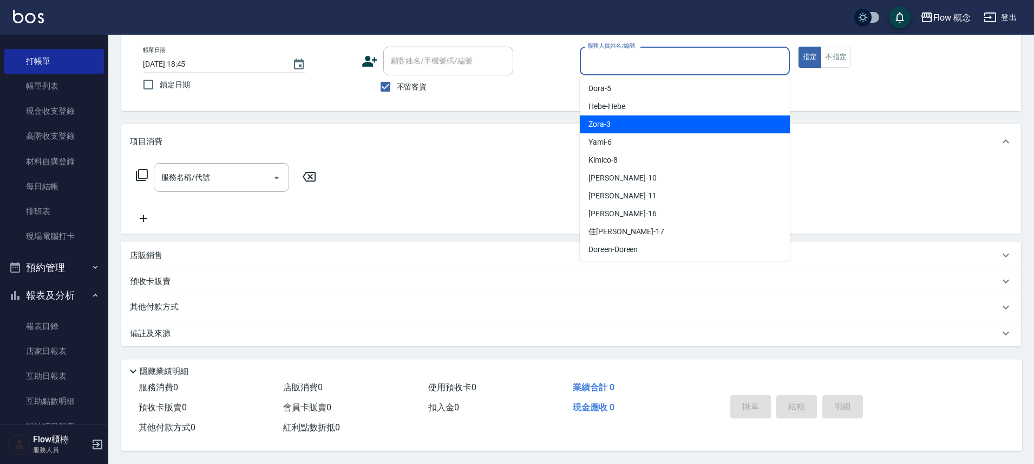
click at [650, 123] on div "Zora -3" at bounding box center [685, 124] width 210 height 18
type input "Zora-3"
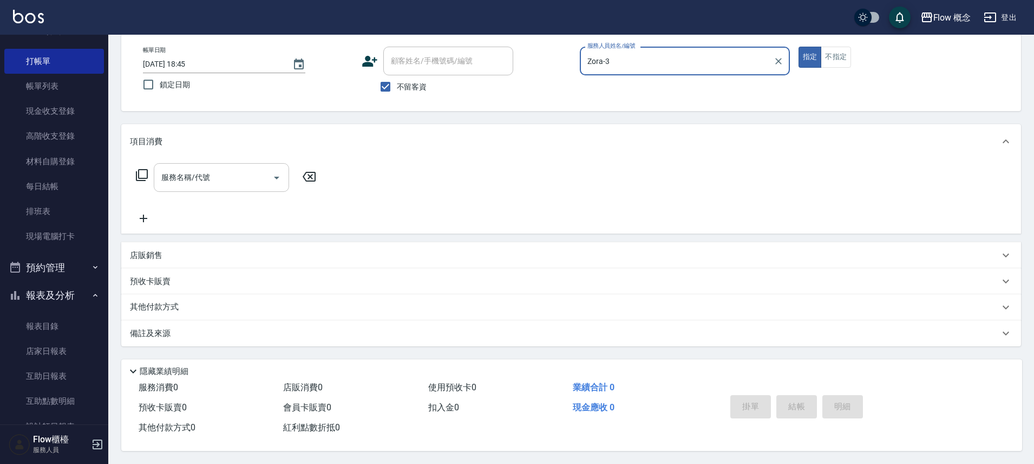
click at [228, 183] on div "服務名稱/代號" at bounding box center [221, 177] width 135 height 29
click at [222, 171] on input "服務名稱/代號" at bounding box center [213, 177] width 109 height 19
drag, startPoint x: 223, startPoint y: 171, endPoint x: 218, endPoint y: 181, distance: 10.7
click at [223, 172] on input "服務名稱/代號" at bounding box center [213, 177] width 109 height 19
click at [218, 185] on div "服務名稱/代號" at bounding box center [221, 177] width 135 height 29
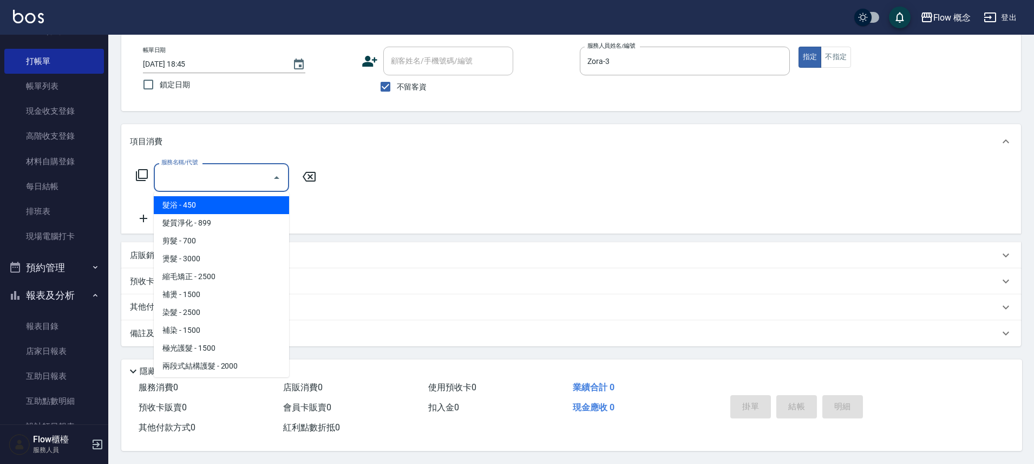
click at [217, 196] on span "髮浴 - 450" at bounding box center [221, 205] width 135 height 18
type input "髮浴 (101)"
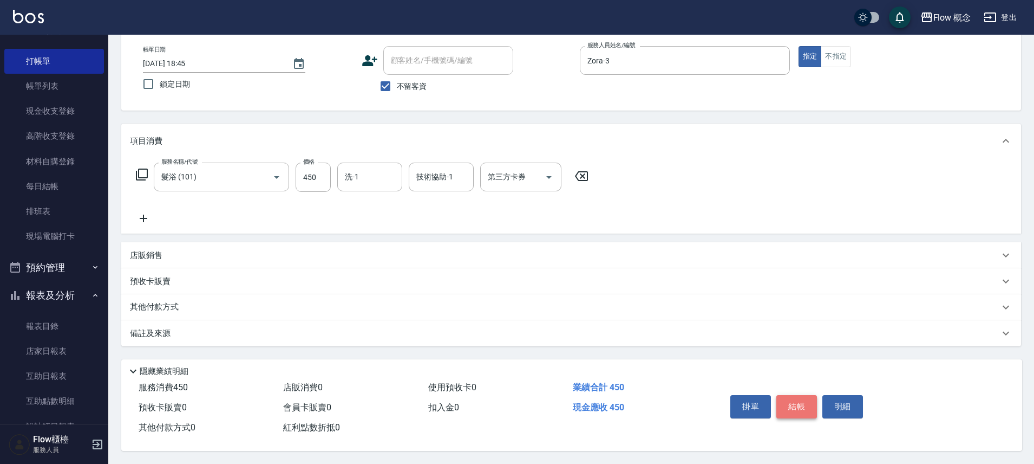
click at [797, 403] on button "結帳" at bounding box center [797, 406] width 41 height 23
type input "[DATE] 18:53"
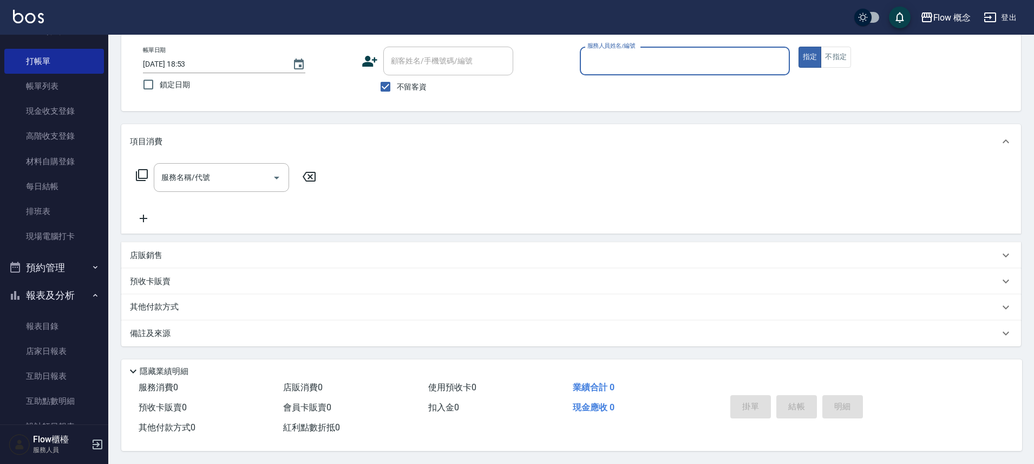
scroll to position [56, 0]
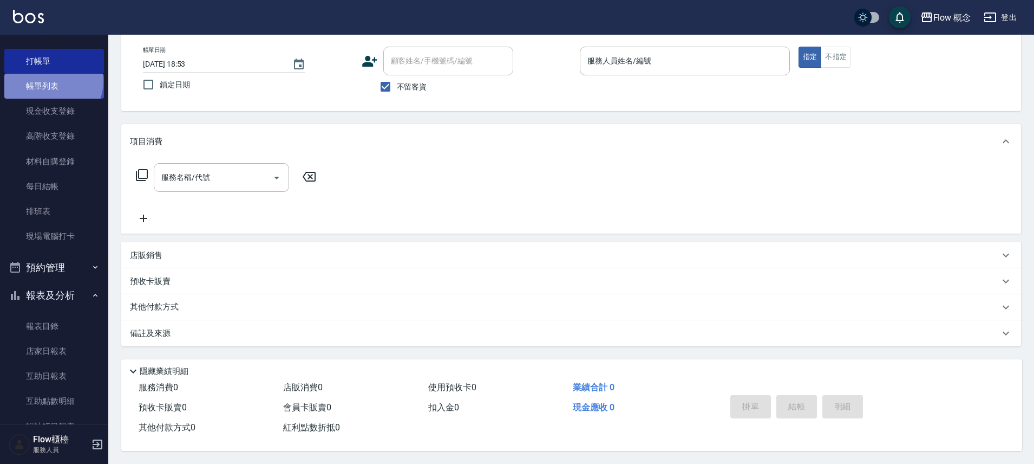
click at [52, 81] on link "帳單列表" at bounding box center [54, 86] width 100 height 25
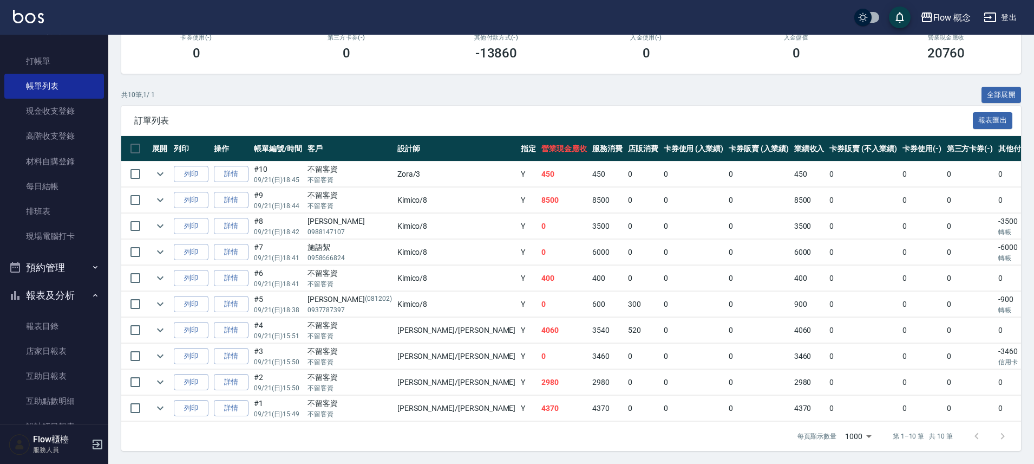
scroll to position [171, 0]
click at [166, 193] on icon "expand row" at bounding box center [160, 199] width 13 height 13
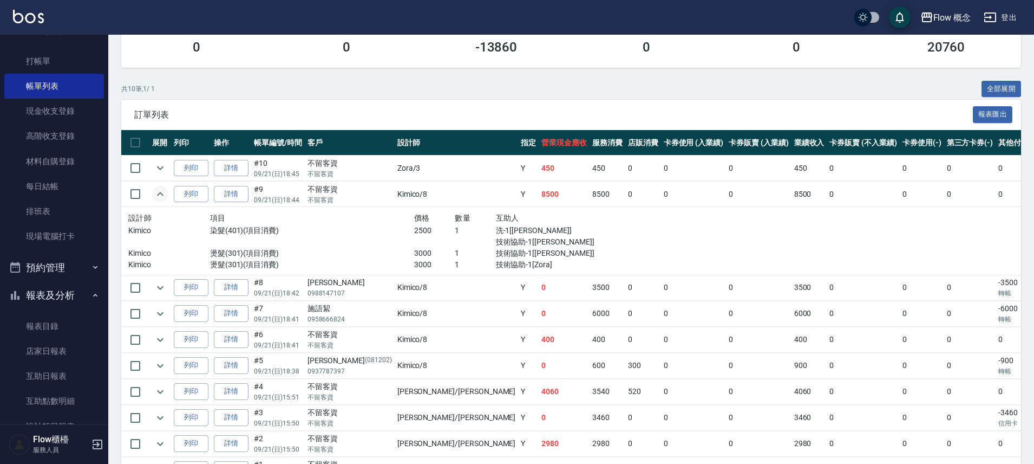
click at [166, 192] on icon "expand row" at bounding box center [160, 193] width 13 height 13
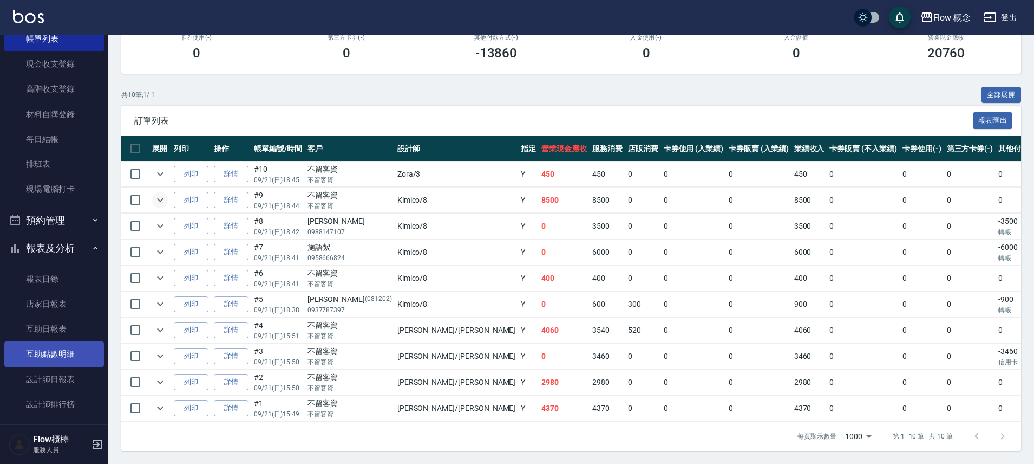
scroll to position [160, 0]
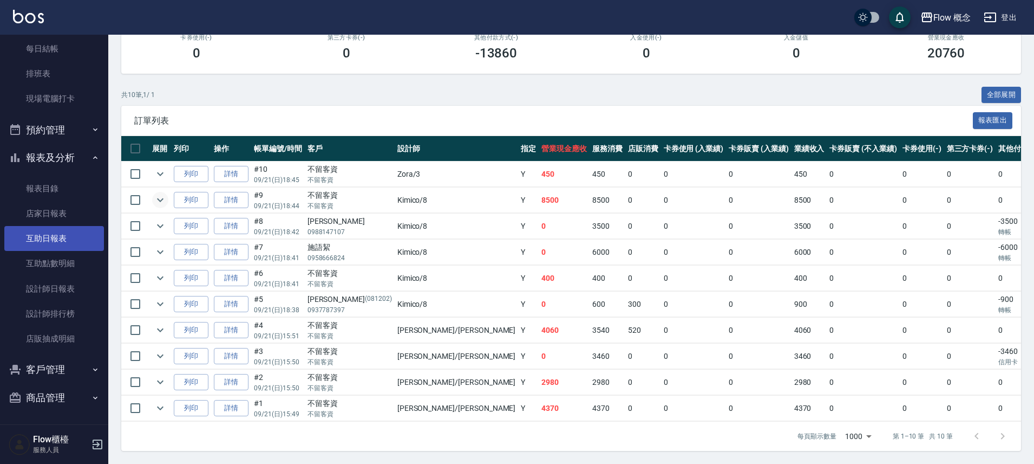
click at [62, 246] on link "互助日報表" at bounding box center [54, 238] width 100 height 25
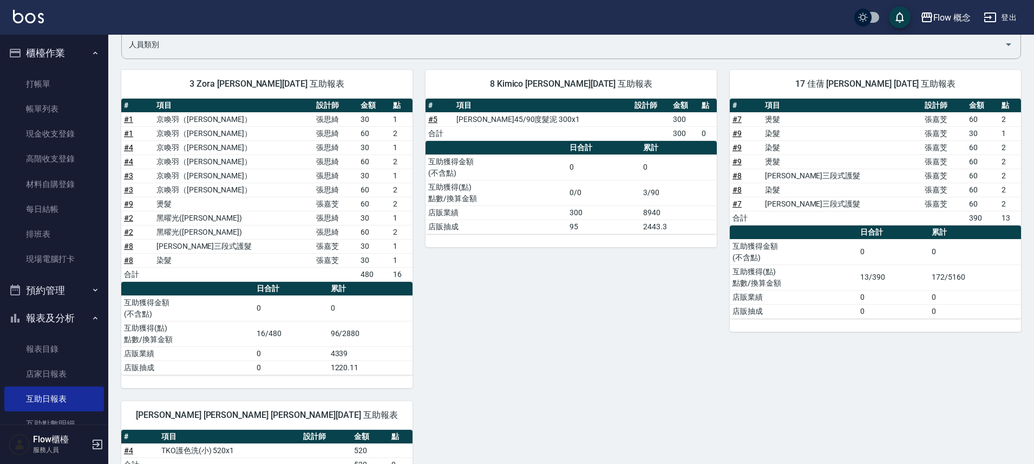
scroll to position [101, 0]
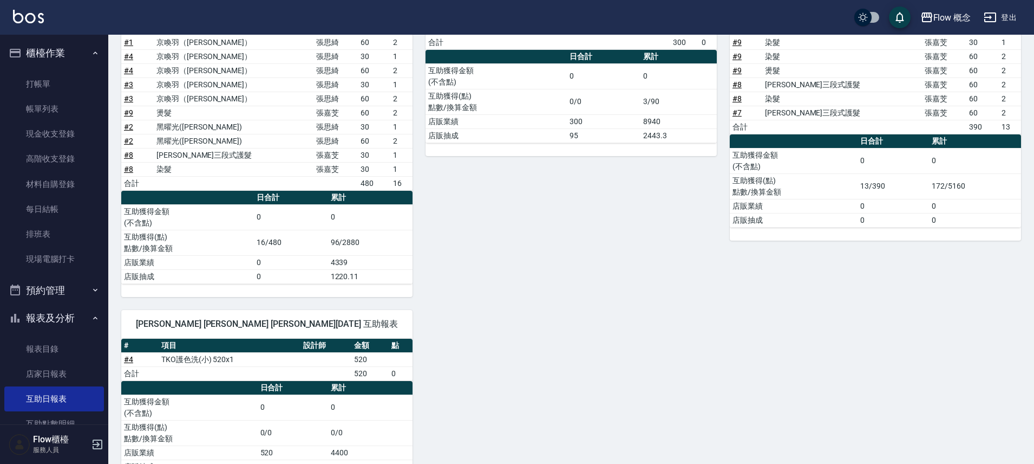
click at [615, 244] on div "8 Kimico [PERSON_NAME][DATE] 互助報表 # 項目 設計師 金額 點 # 5 [PERSON_NAME]45/90度髮泥 300x1…" at bounding box center [565, 131] width 304 height 331
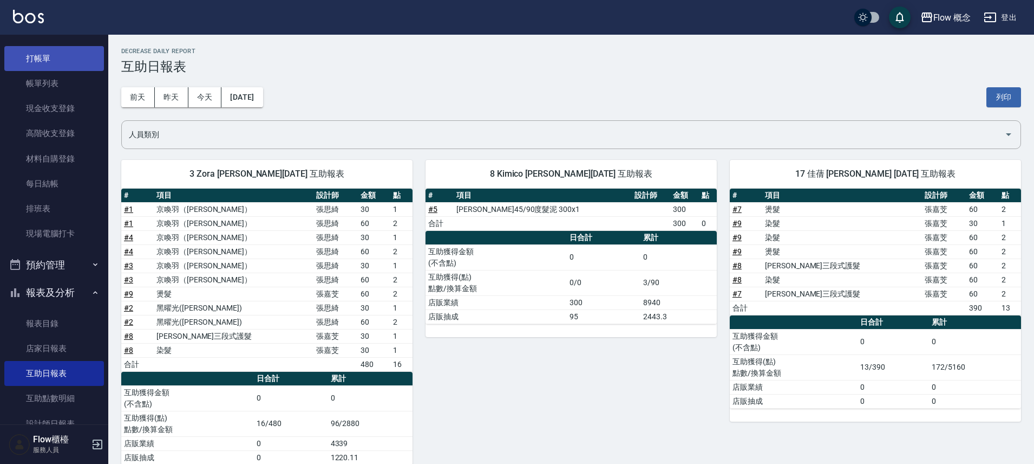
scroll to position [0, 0]
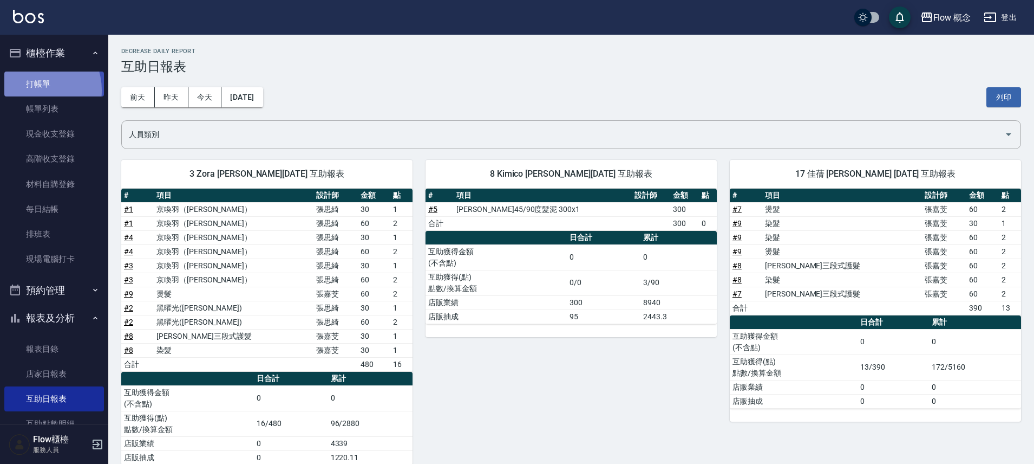
click at [35, 90] on link "打帳單" at bounding box center [54, 83] width 100 height 25
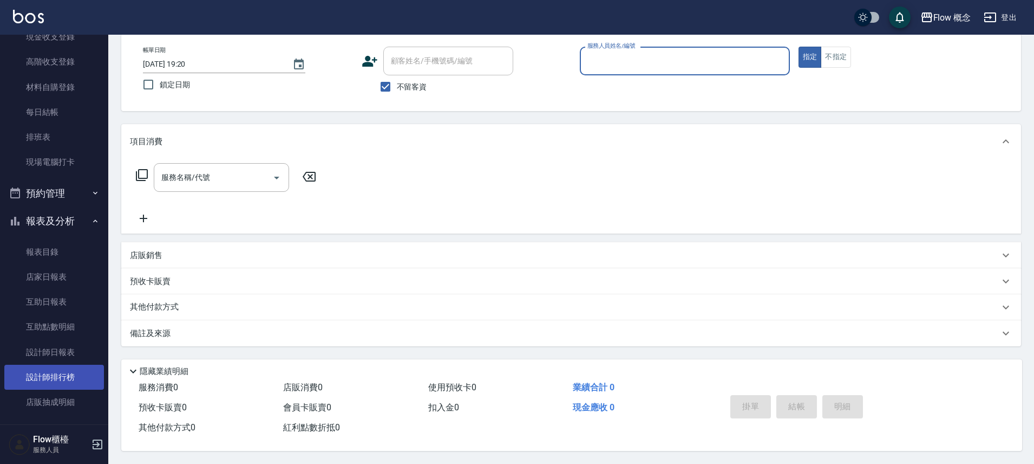
scroll to position [160, 0]
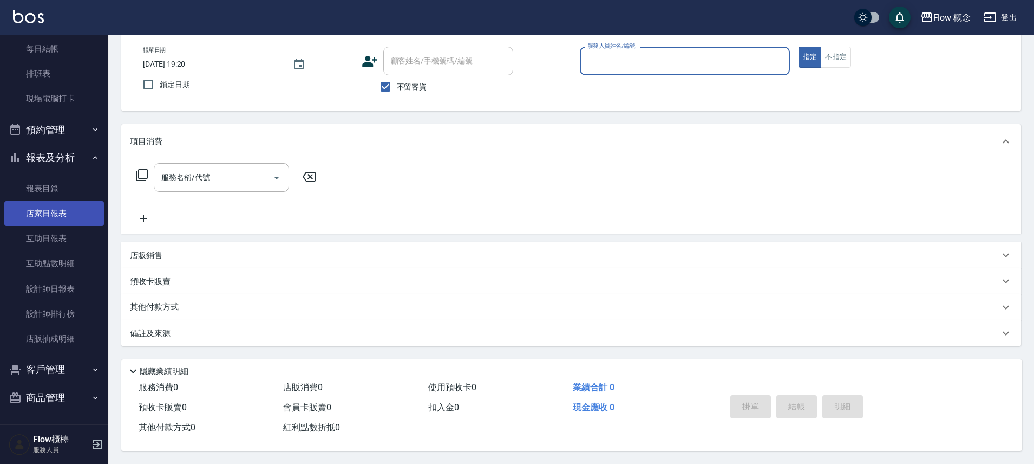
click at [66, 218] on link "店家日報表" at bounding box center [54, 213] width 100 height 25
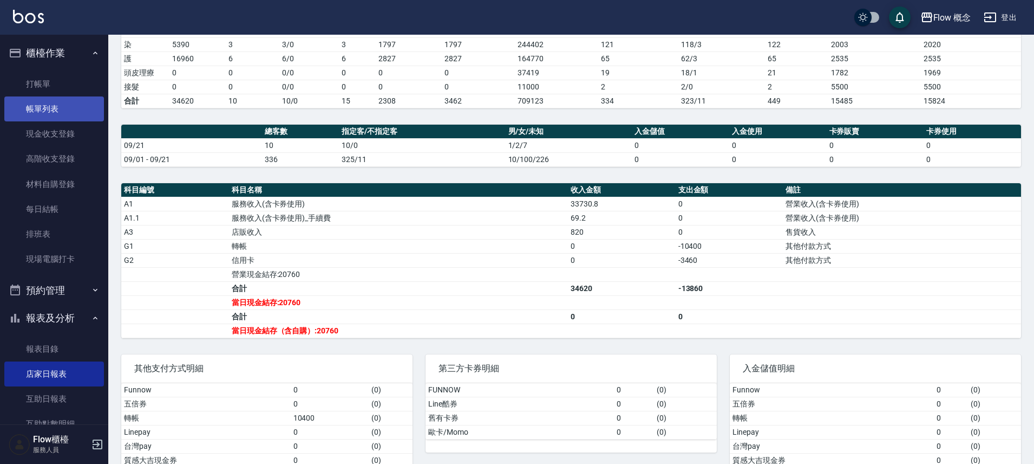
scroll to position [136, 0]
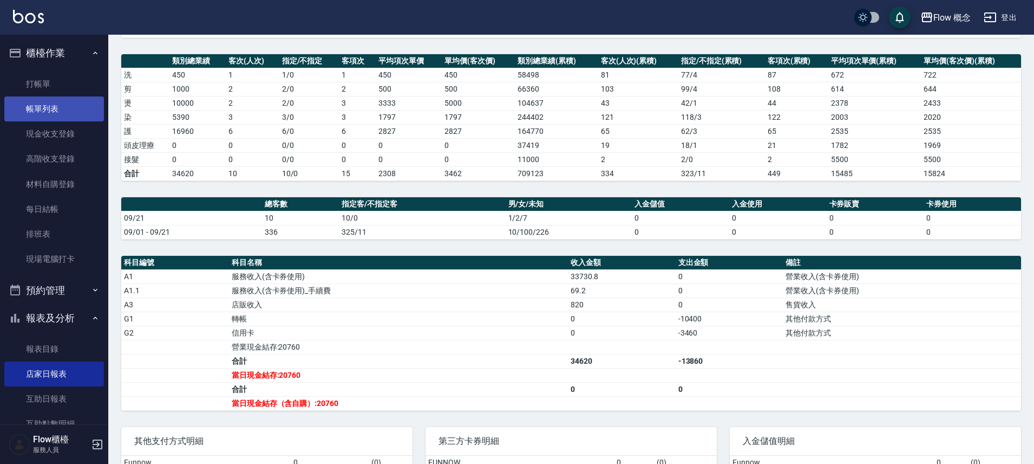
click at [64, 118] on link "帳單列表" at bounding box center [54, 108] width 100 height 25
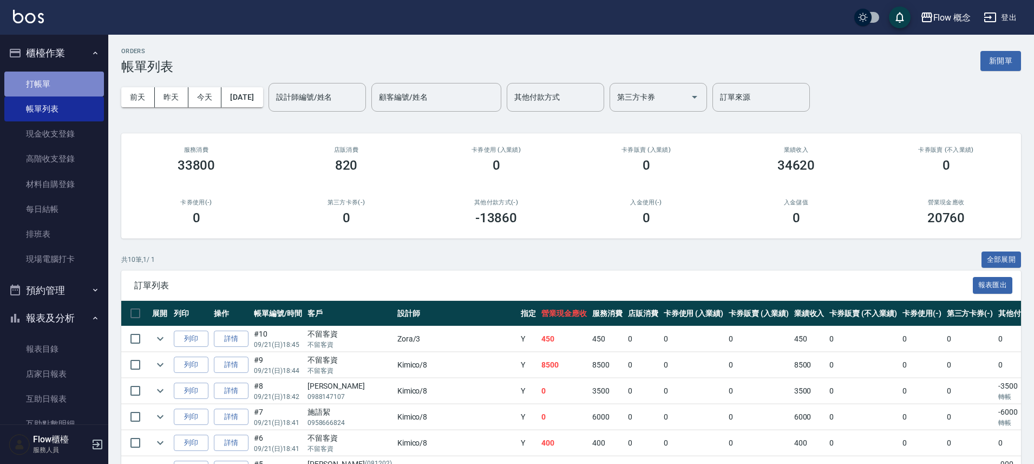
click at [54, 89] on link "打帳單" at bounding box center [54, 83] width 100 height 25
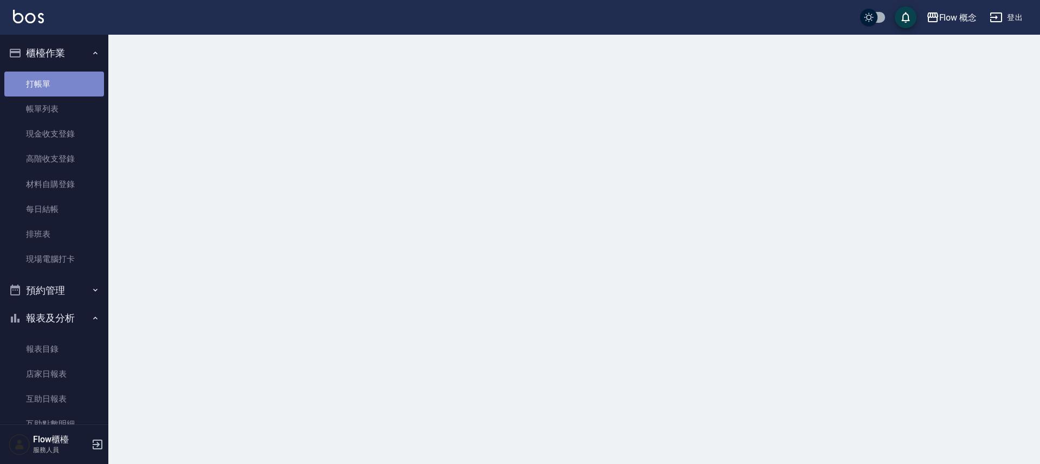
click at [54, 89] on link "打帳單" at bounding box center [54, 83] width 100 height 25
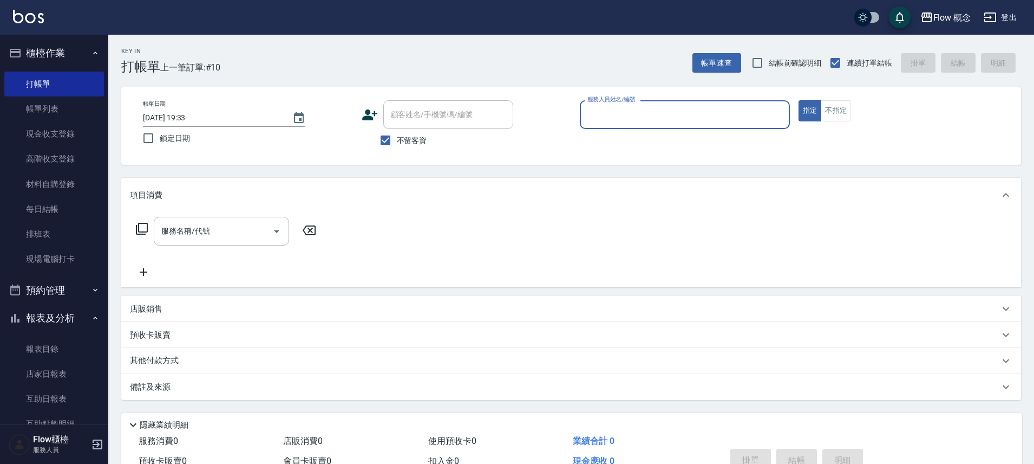
click at [721, 123] on input "服務人員姓名/編號" at bounding box center [685, 114] width 200 height 19
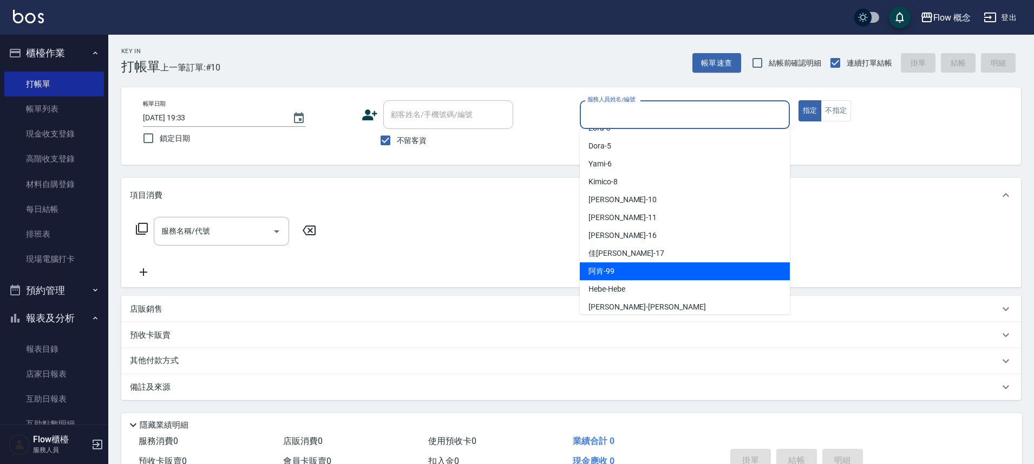
scroll to position [38, 0]
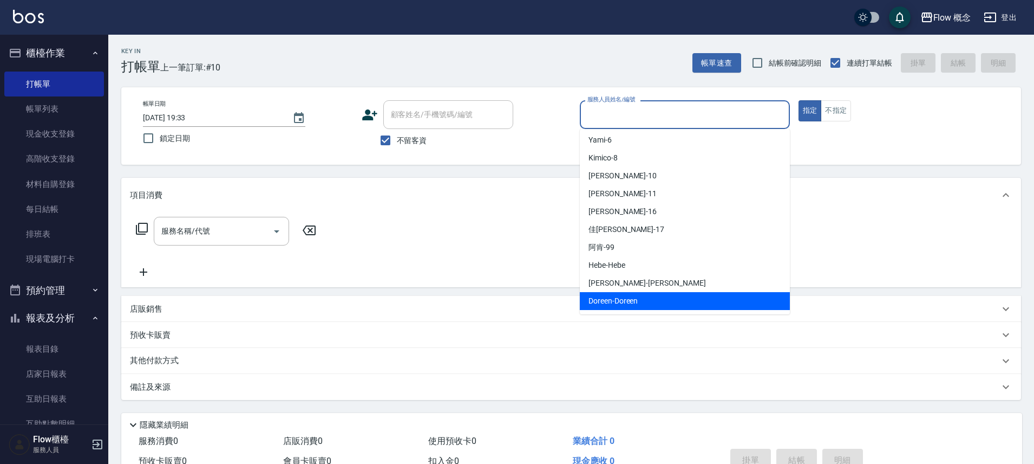
click at [641, 301] on div "Doreen -Doreen" at bounding box center [685, 301] width 210 height 18
type input "Doreen-Doreen"
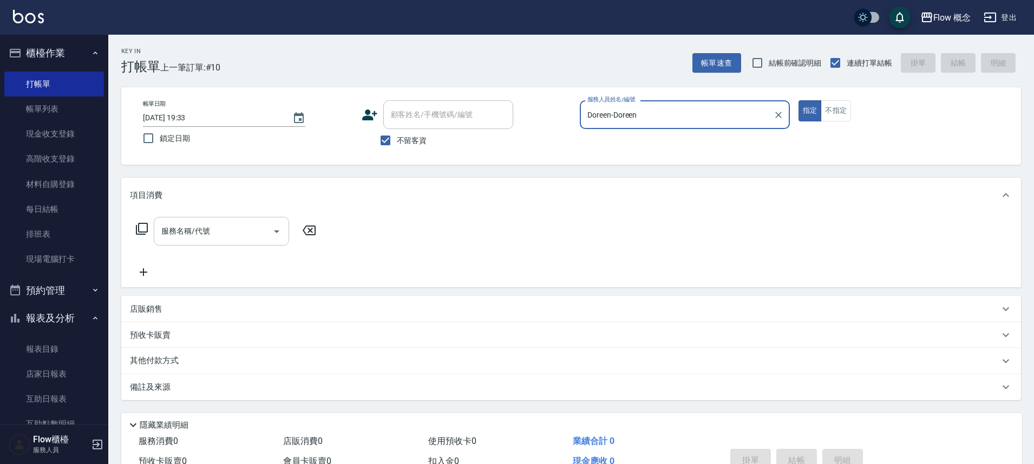
click at [207, 240] on div "服務名稱/代號" at bounding box center [221, 231] width 135 height 29
click at [212, 234] on input "服務名稱/代號" at bounding box center [213, 231] width 109 height 19
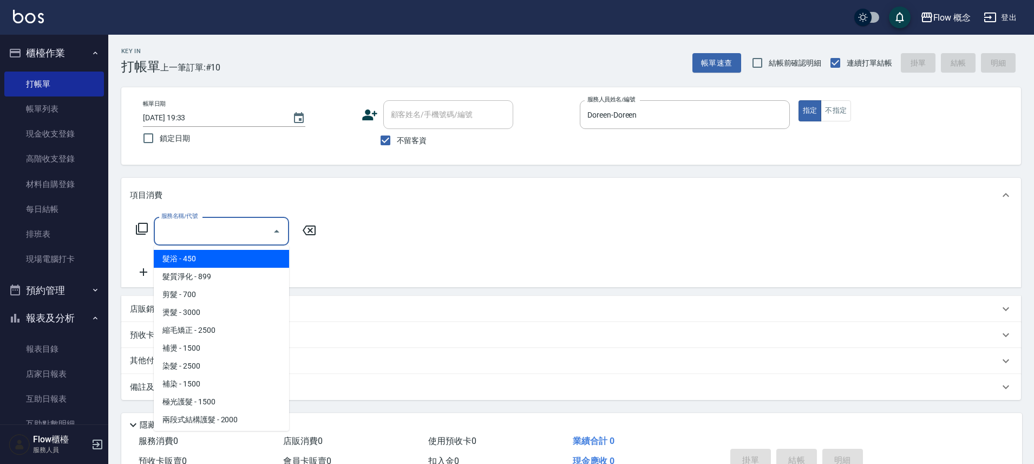
click at [216, 256] on span "髮浴 - 450" at bounding box center [221, 259] width 135 height 18
type input "髮浴 (101)"
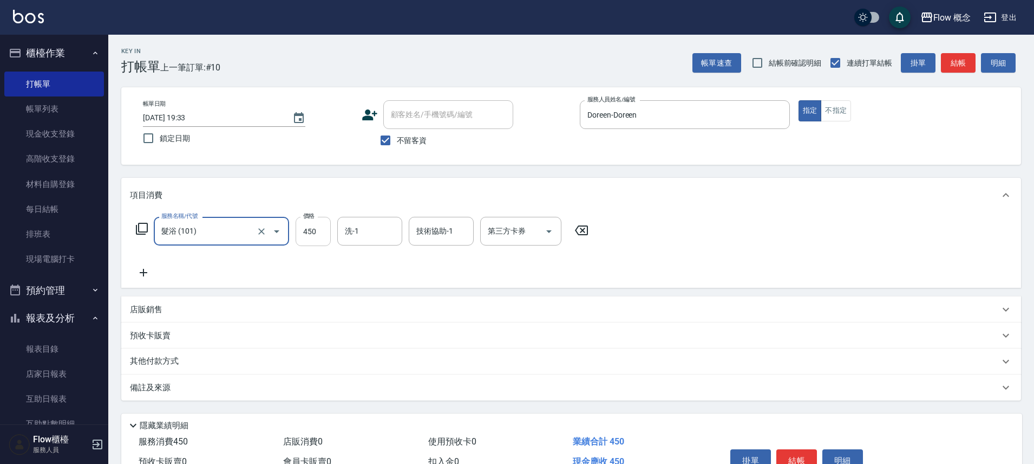
click at [307, 242] on input "450" at bounding box center [313, 231] width 35 height 29
type input "550"
click at [784, 455] on button "結帳" at bounding box center [797, 460] width 41 height 23
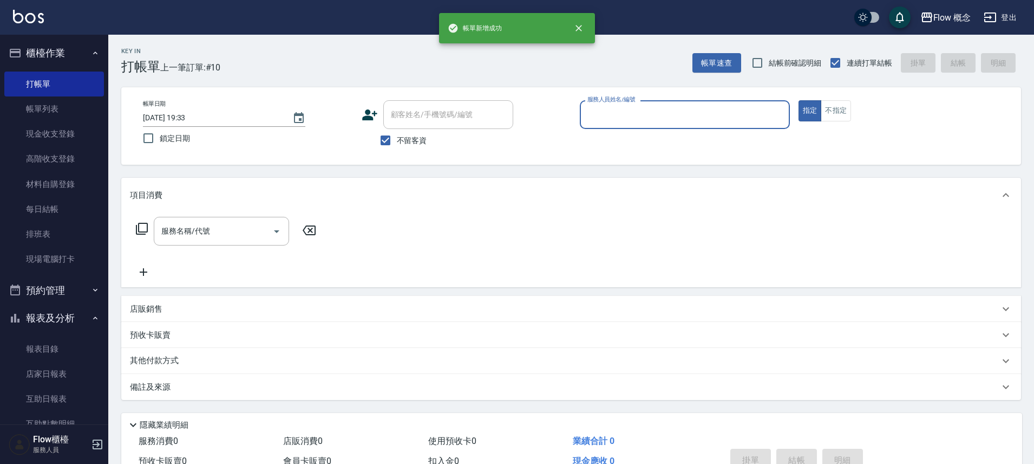
click at [624, 121] on input "服務人員姓名/編號" at bounding box center [685, 114] width 200 height 19
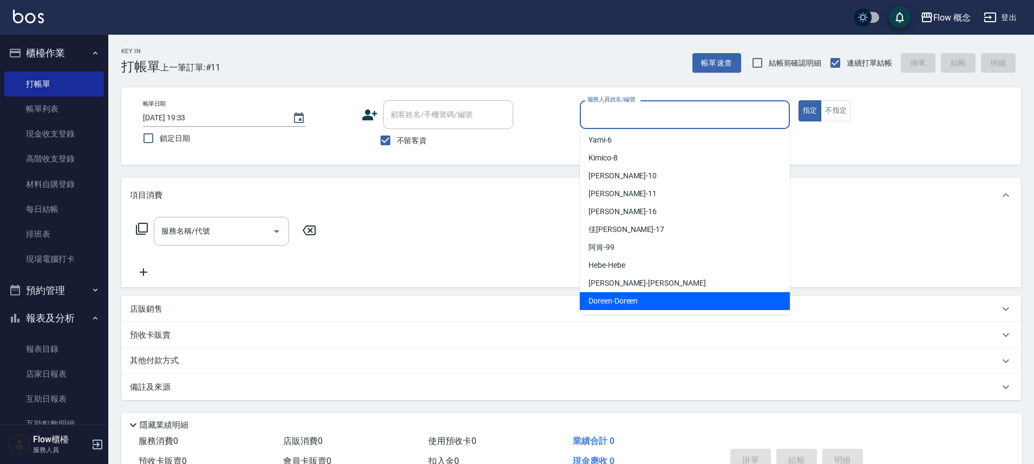
click at [621, 296] on span "Doreen -Doreen" at bounding box center [613, 300] width 49 height 11
type input "Doreen-Doreen"
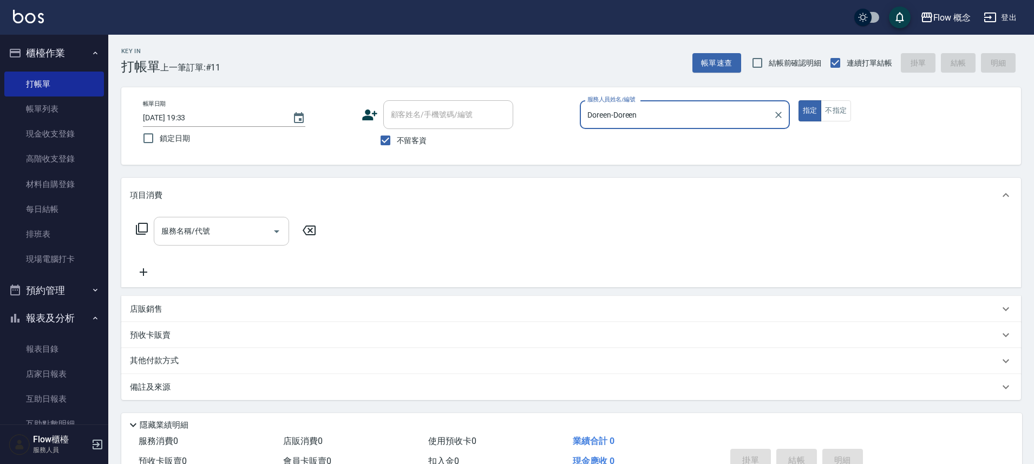
click at [231, 230] on input "服務名稱/代號" at bounding box center [213, 231] width 109 height 19
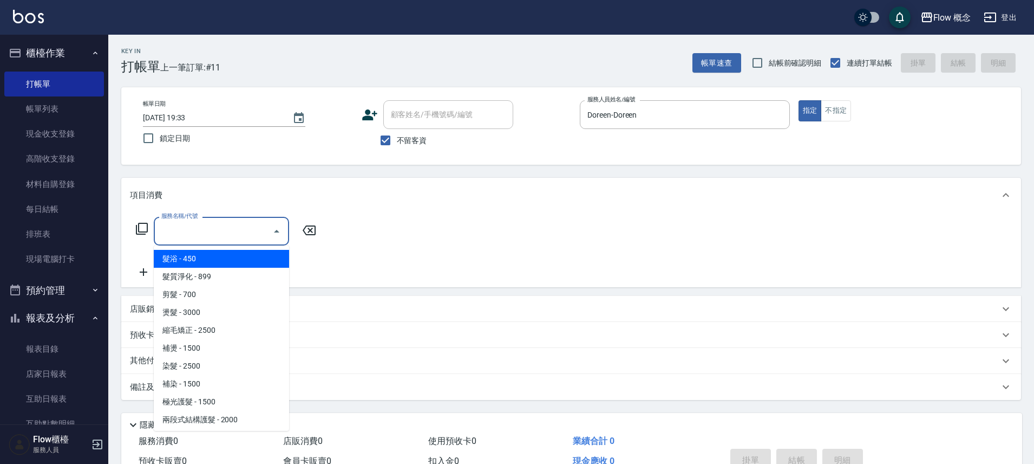
click at [260, 257] on span "髮浴 - 450" at bounding box center [221, 259] width 135 height 18
type input "髮浴 (101)"
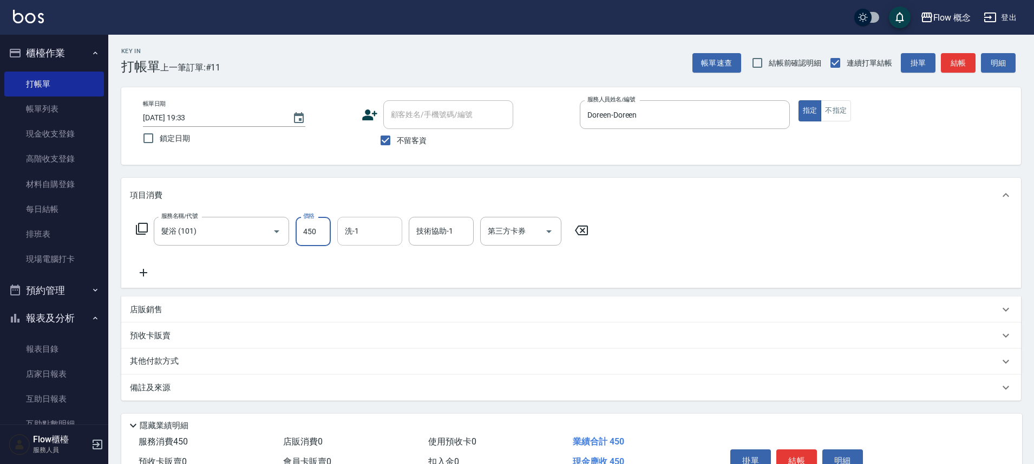
drag, startPoint x: 318, startPoint y: 236, endPoint x: 346, endPoint y: 224, distance: 29.9
click at [318, 236] on input "450" at bounding box center [313, 231] width 35 height 29
type input "1500"
click at [800, 453] on button "結帳" at bounding box center [797, 460] width 41 height 23
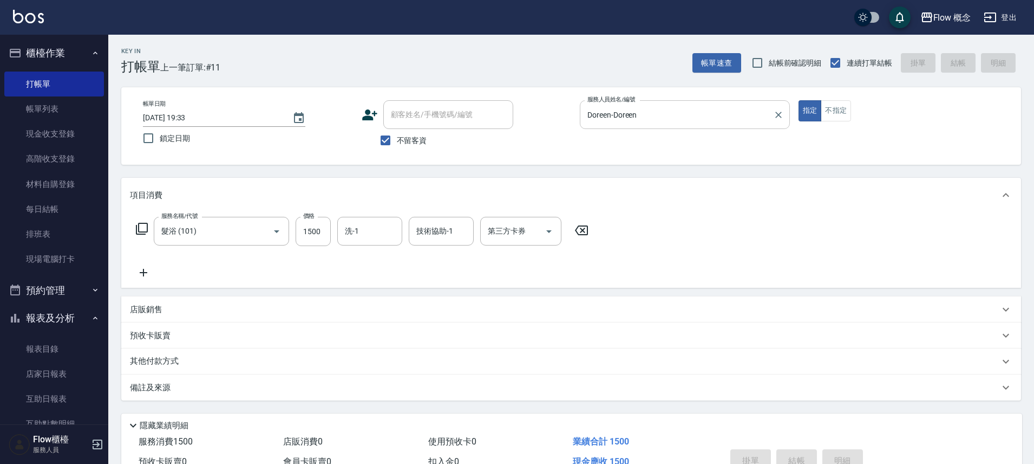
click at [685, 115] on input "Doreen-Doreen" at bounding box center [677, 114] width 184 height 19
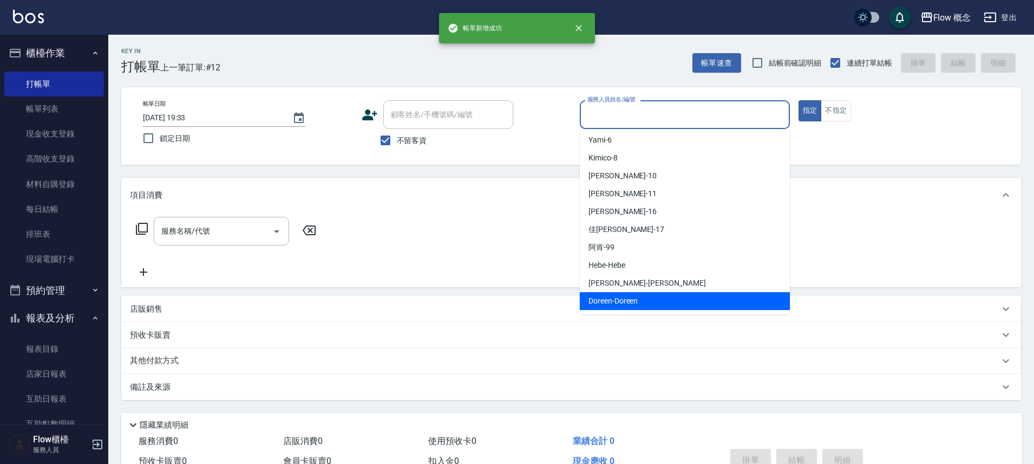
drag, startPoint x: 634, startPoint y: 296, endPoint x: 515, endPoint y: 268, distance: 122.4
click at [634, 297] on span "Doreen -Doreen" at bounding box center [613, 300] width 49 height 11
type input "Doreen-Doreen"
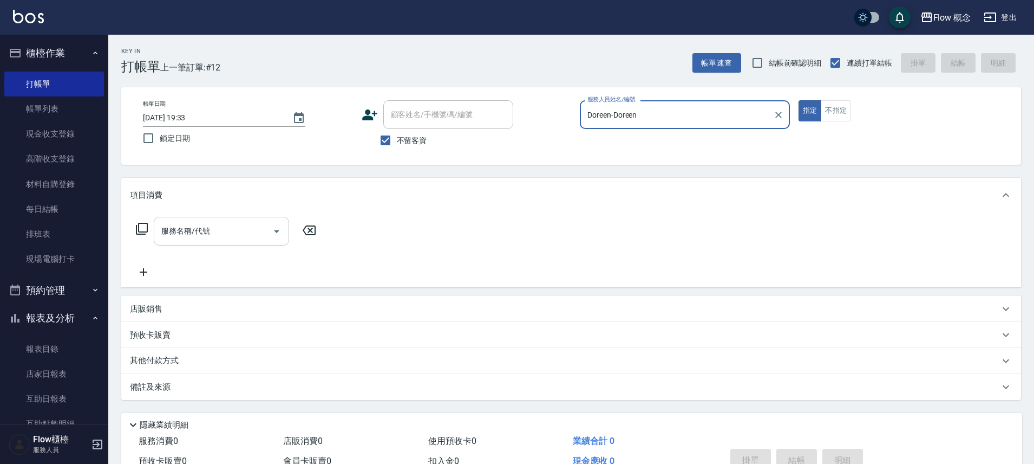
click at [214, 235] on input "服務名稱/代號" at bounding box center [213, 231] width 109 height 19
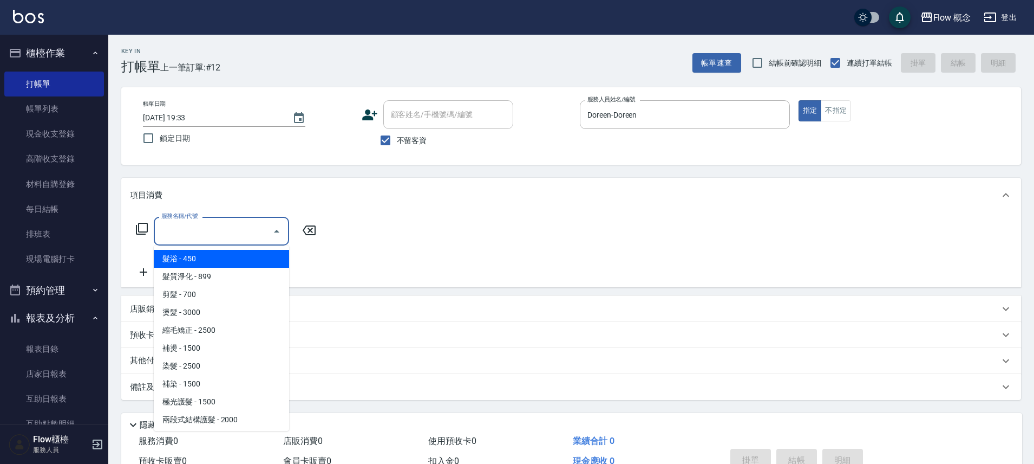
click at [246, 263] on span "髮浴 - 450" at bounding box center [221, 259] width 135 height 18
type input "髮浴 (101)"
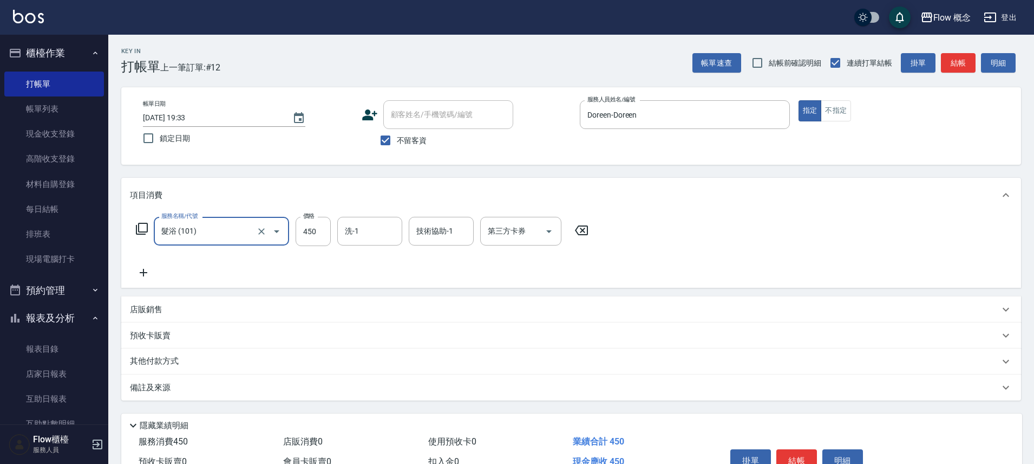
click at [315, 246] on div "服務名稱/代號 髮浴 (101) 服務名稱/代號 價格 450 價格 洗-1 洗-1 技術協助-1 技術協助-1 第三方卡券 第三方卡券" at bounding box center [362, 248] width 465 height 62
click at [311, 227] on input "450" at bounding box center [313, 231] width 35 height 29
type input "3000"
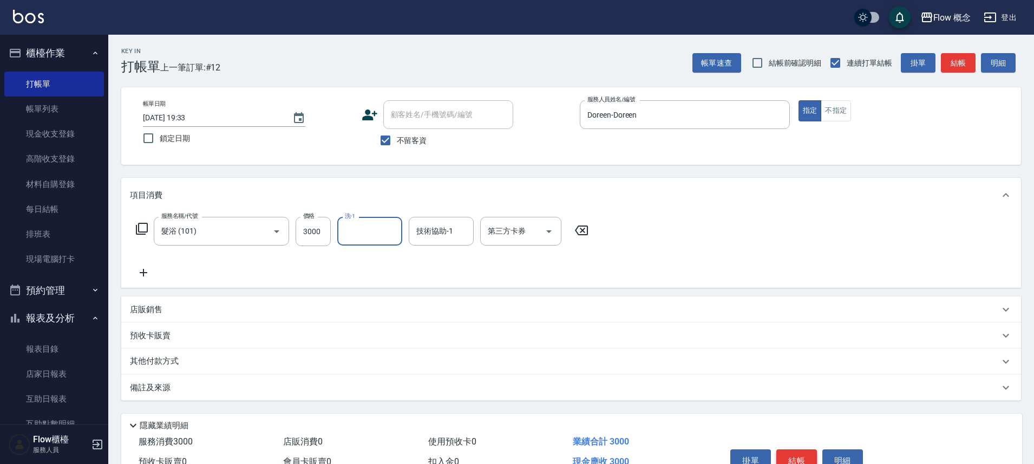
click at [782, 457] on button "結帳" at bounding box center [797, 460] width 41 height 23
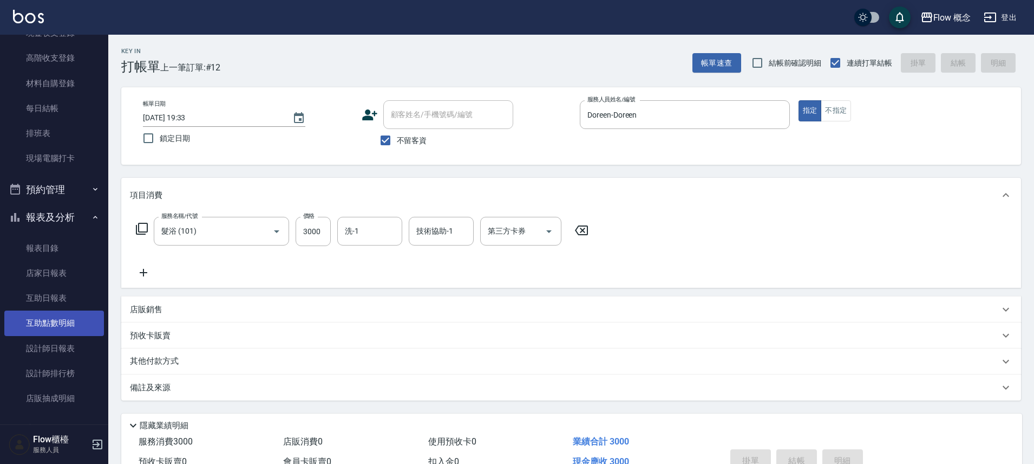
scroll to position [160, 0]
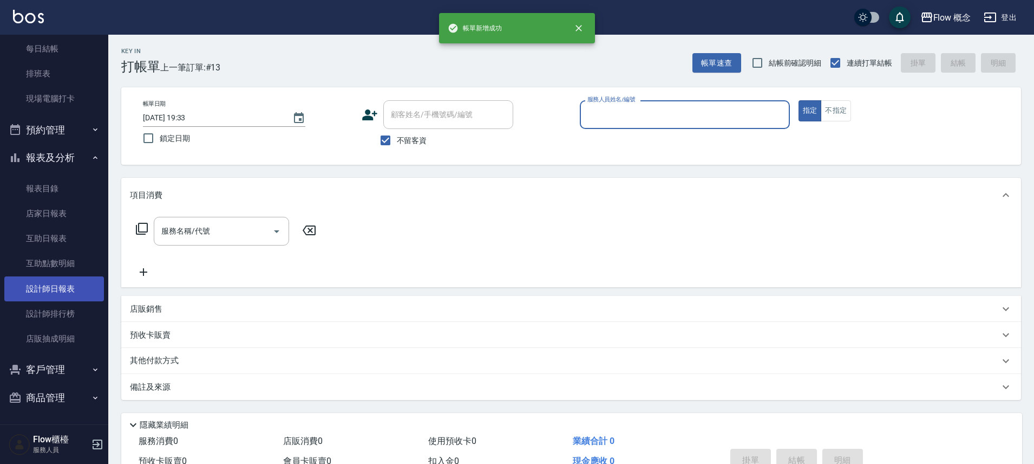
click at [51, 282] on link "設計師日報表" at bounding box center [54, 288] width 100 height 25
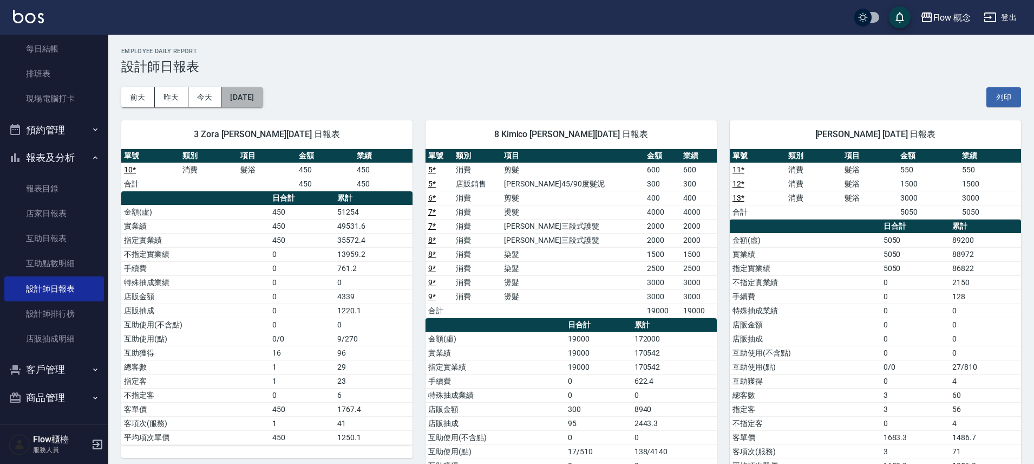
click at [232, 90] on button "[DATE]" at bounding box center [242, 97] width 41 height 20
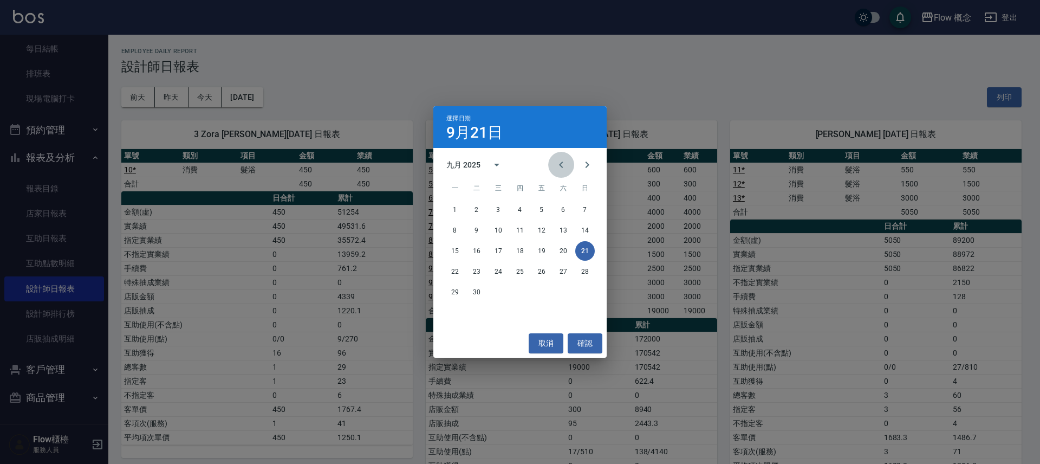
click at [560, 157] on button "Previous month" at bounding box center [561, 165] width 26 height 26
click at [526, 273] on button "21" at bounding box center [519, 271] width 19 height 19
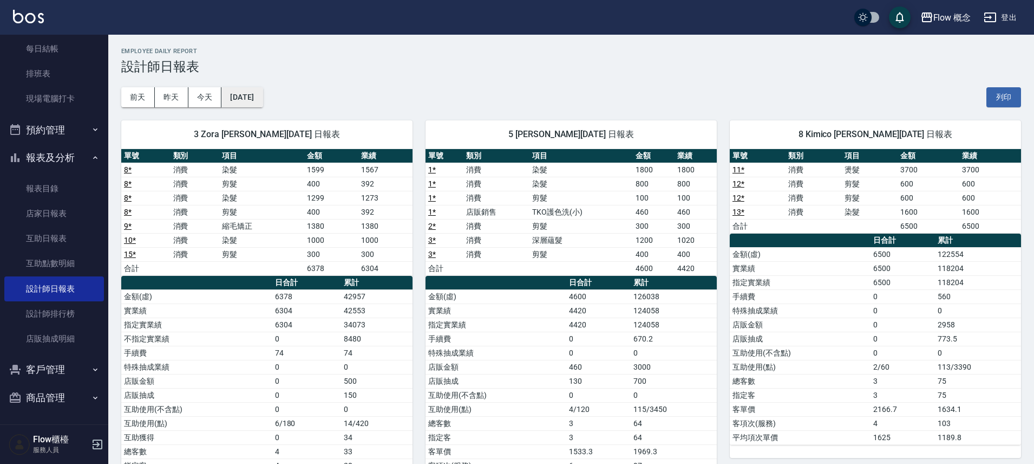
click at [259, 88] on button "[DATE]" at bounding box center [242, 97] width 41 height 20
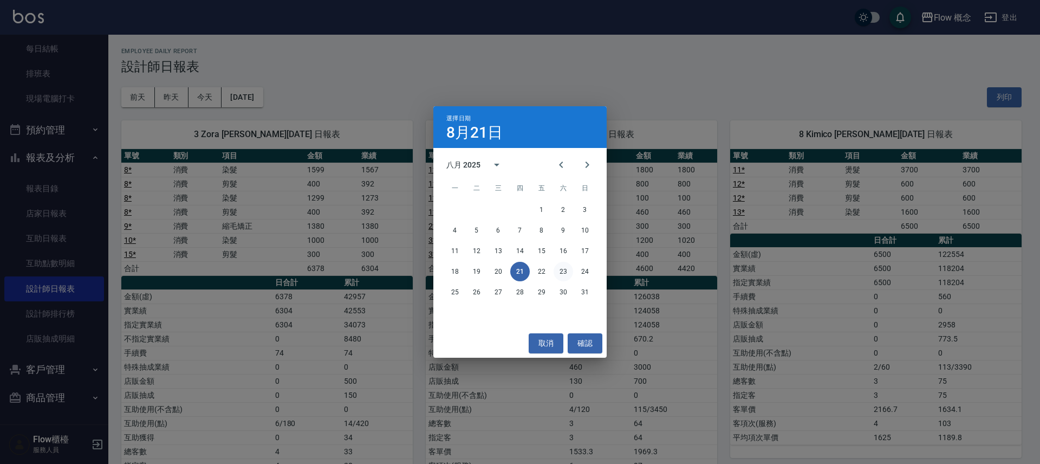
click at [562, 271] on button "23" at bounding box center [562, 271] width 19 height 19
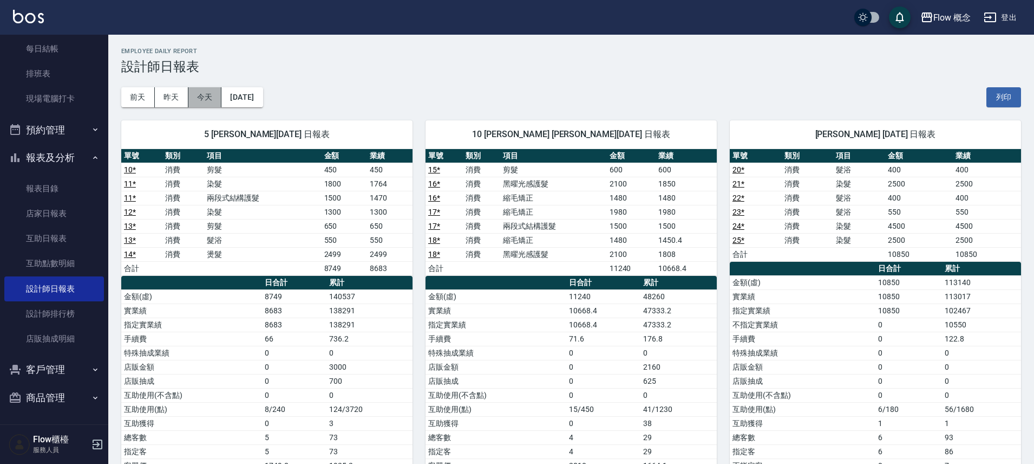
click at [211, 97] on button "今天" at bounding box center [205, 97] width 34 height 20
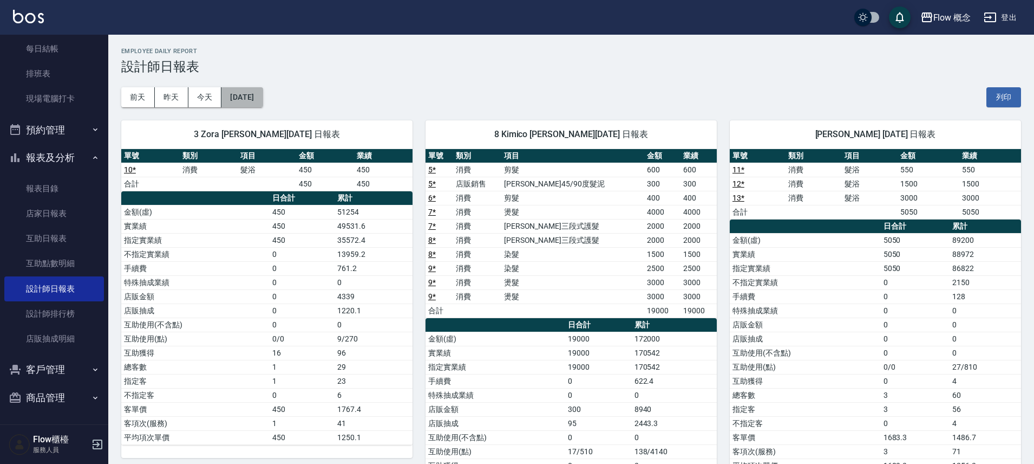
click at [244, 101] on button "[DATE]" at bounding box center [242, 97] width 41 height 20
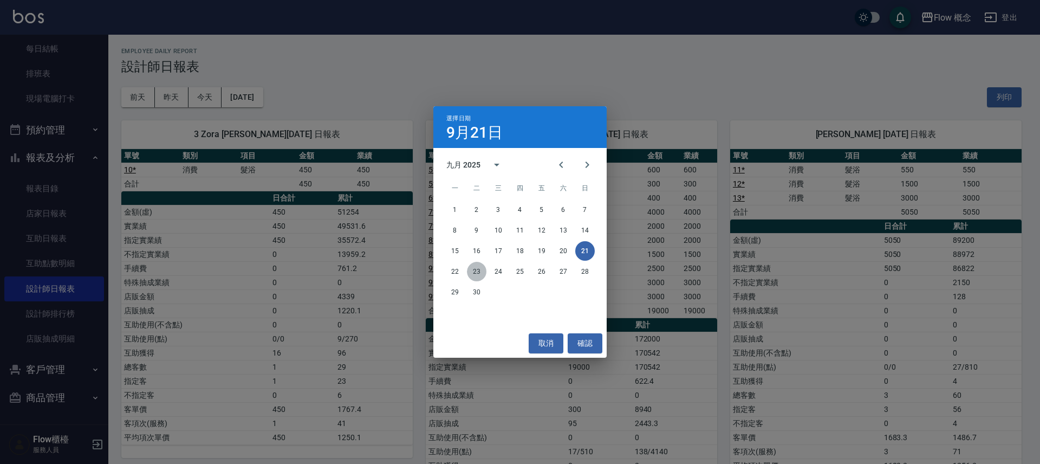
click at [475, 275] on button "23" at bounding box center [476, 271] width 19 height 19
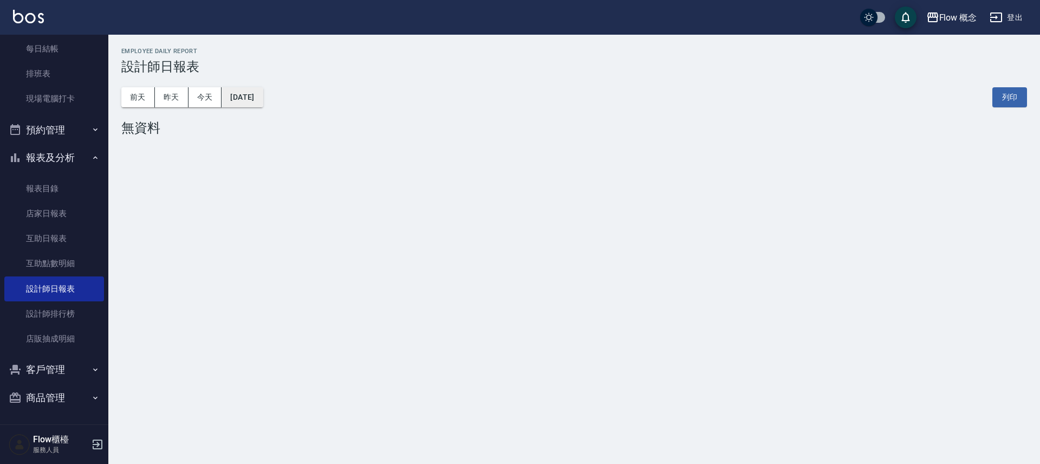
click at [235, 101] on button "[DATE]" at bounding box center [242, 97] width 41 height 20
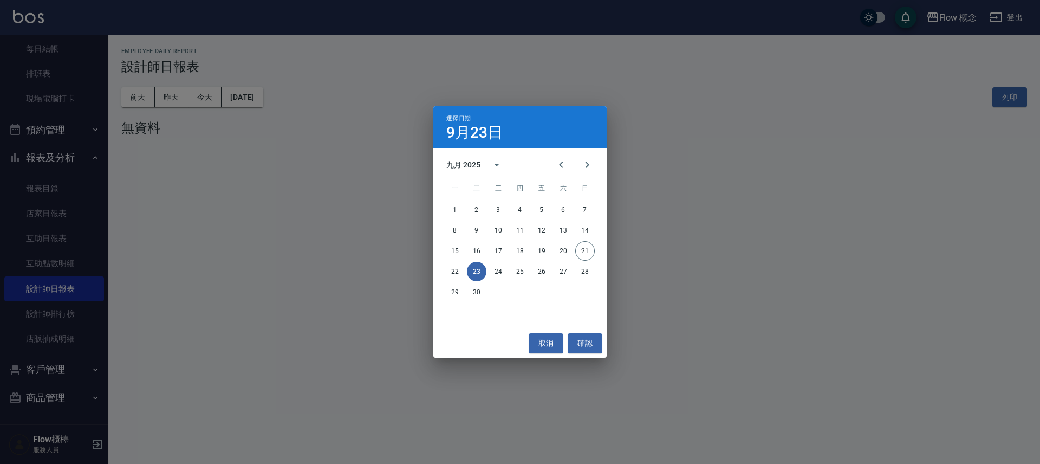
click at [175, 93] on div "選擇日期 9月23日 九月 2025 一 二 三 四 五 六 日 1 2 3 4 5 6 7 8 9 10 11 12 13 14 15 16 17 18 1…" at bounding box center [520, 232] width 1040 height 464
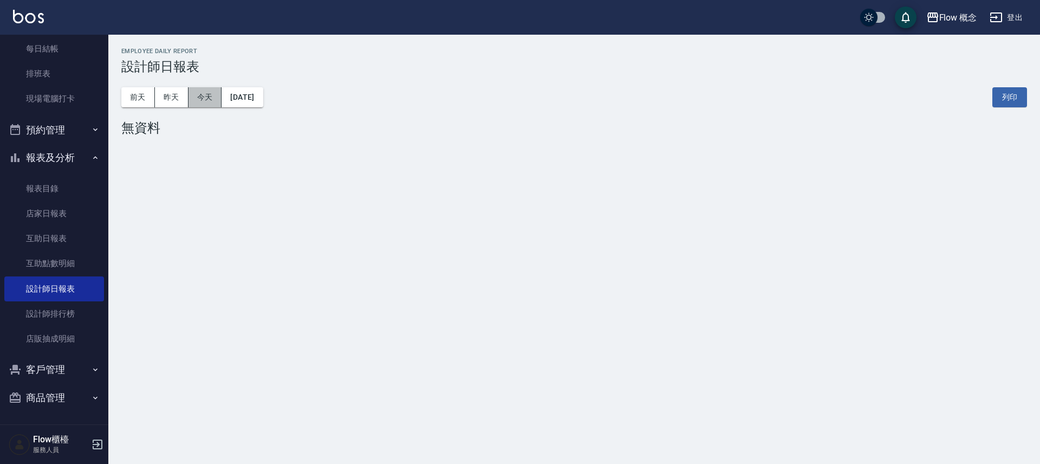
click at [218, 99] on button "今天" at bounding box center [205, 97] width 34 height 20
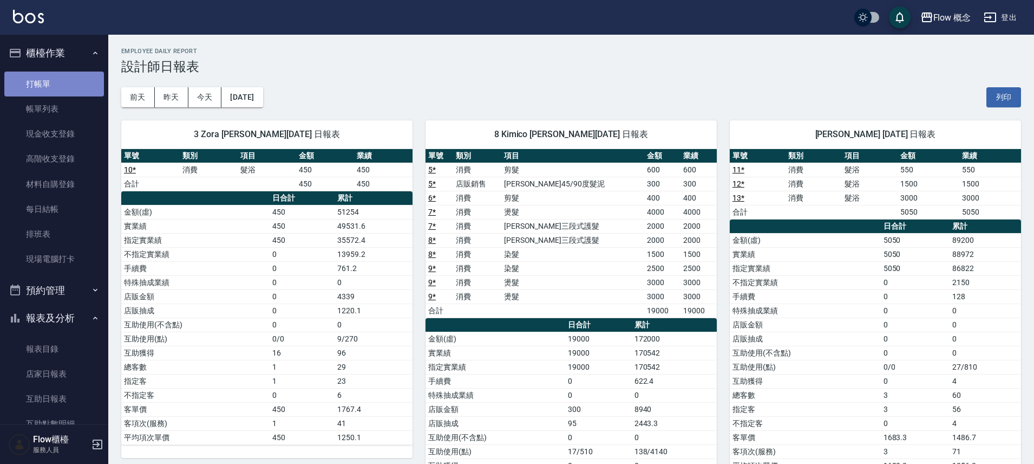
click at [54, 87] on link "打帳單" at bounding box center [54, 83] width 100 height 25
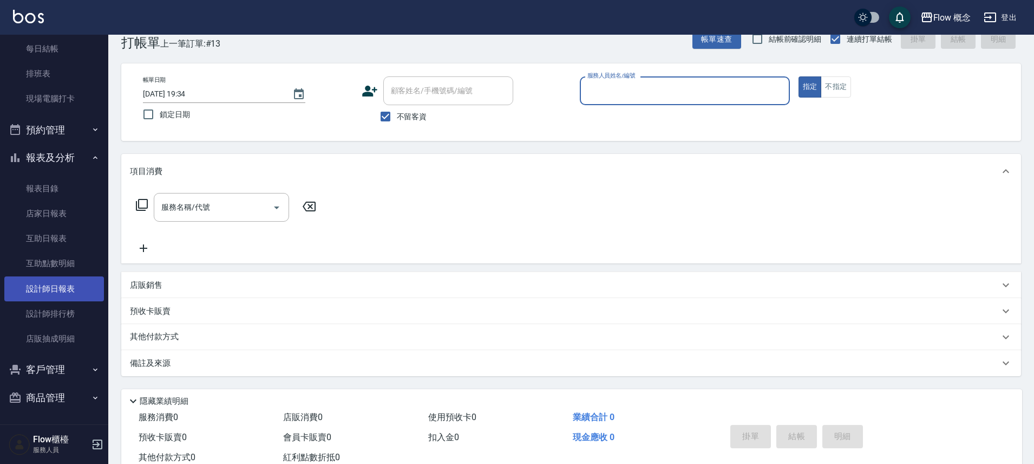
scroll to position [58, 0]
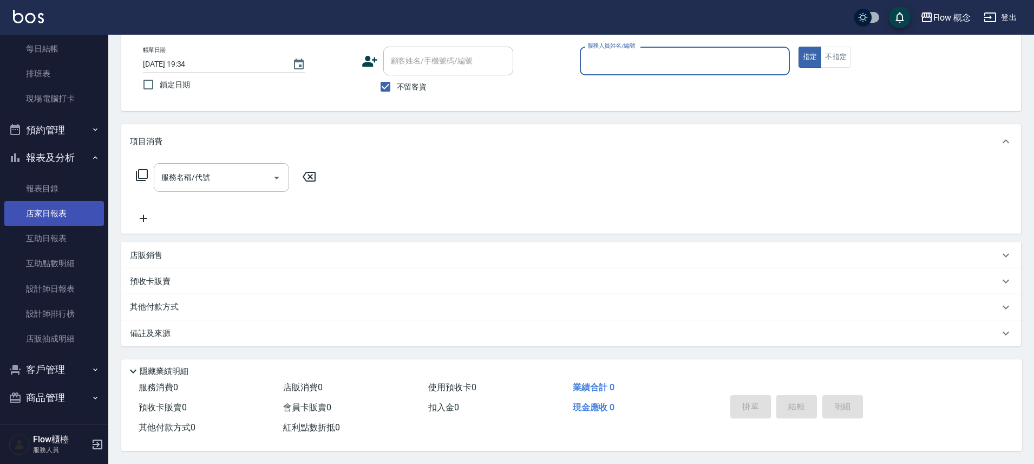
click at [61, 221] on link "店家日報表" at bounding box center [54, 213] width 100 height 25
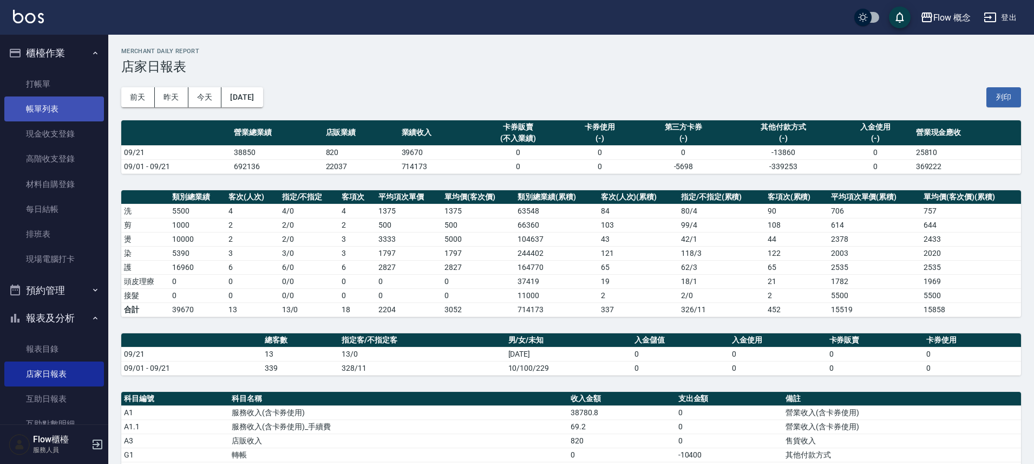
click at [68, 107] on link "帳單列表" at bounding box center [54, 108] width 100 height 25
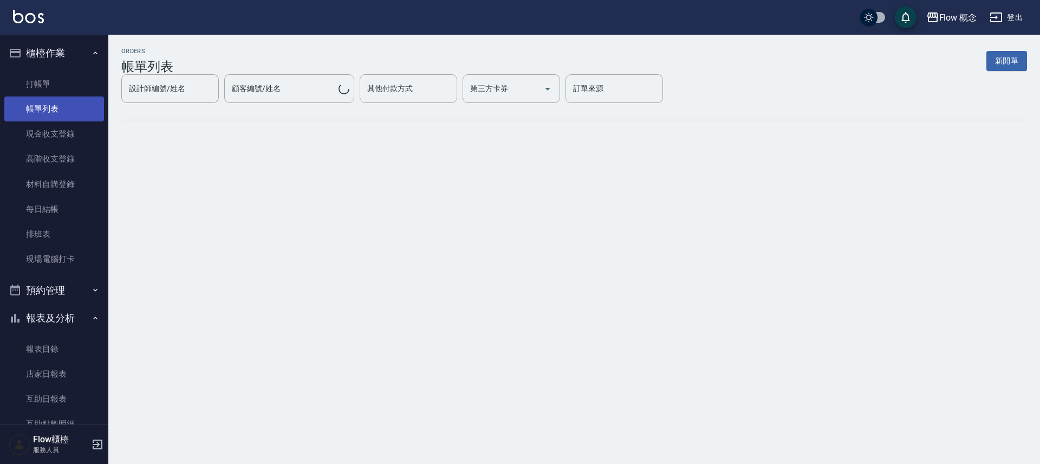
click at [86, 107] on link "帳單列表" at bounding box center [54, 108] width 100 height 25
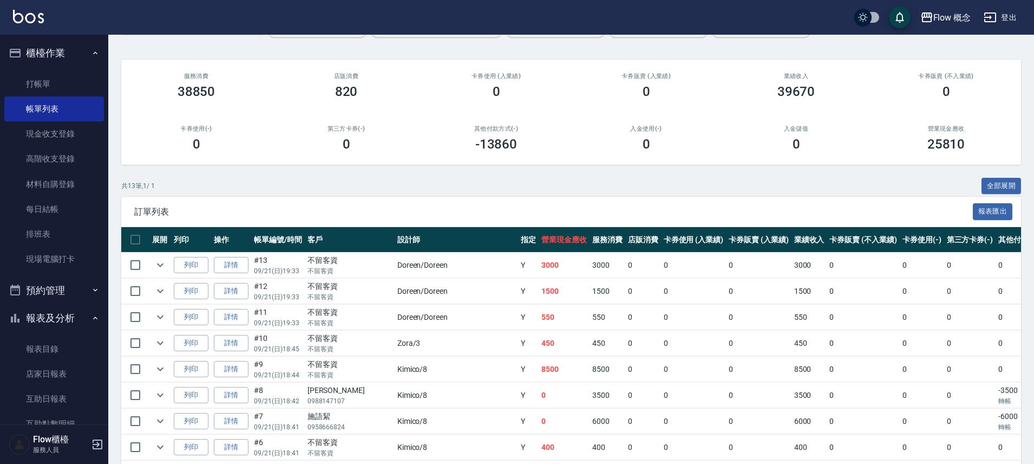
scroll to position [198, 0]
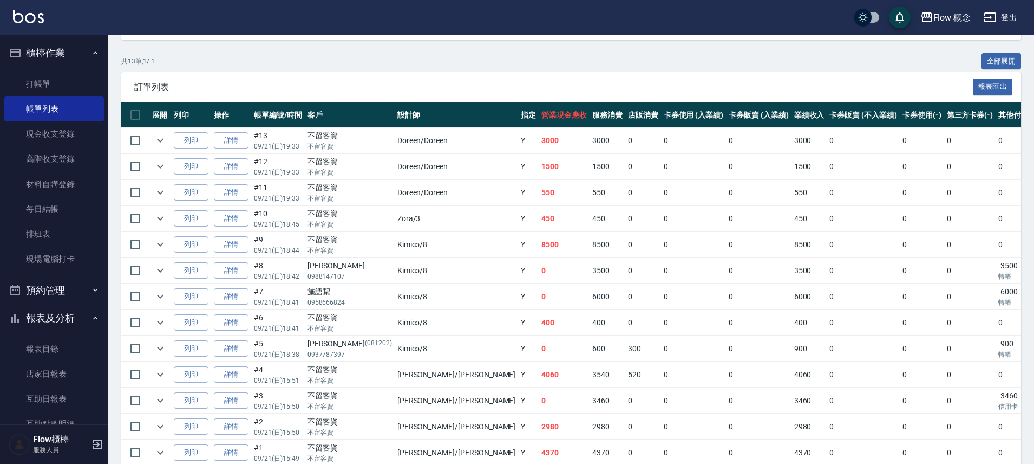
drag, startPoint x: 528, startPoint y: 264, endPoint x: 544, endPoint y: 322, distance: 59.5
click at [544, 322] on tbody "列印 詳情 #13 09/21 (日) 19:33 不留客資 不留客資 Doreen /[GEOGRAPHIC_DATA] Y 3000 3000 0 0 0…" at bounding box center [649, 297] width 1057 height 338
click at [626, 322] on td "0" at bounding box center [644, 322] width 36 height 25
click at [539, 353] on td "0" at bounding box center [564, 348] width 51 height 25
click at [539, 380] on td "4060" at bounding box center [564, 374] width 51 height 25
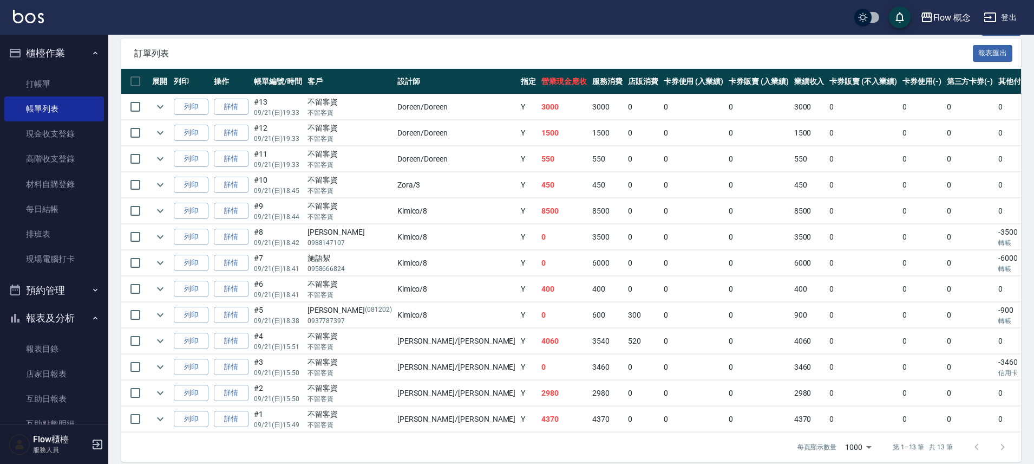
scroll to position [249, 0]
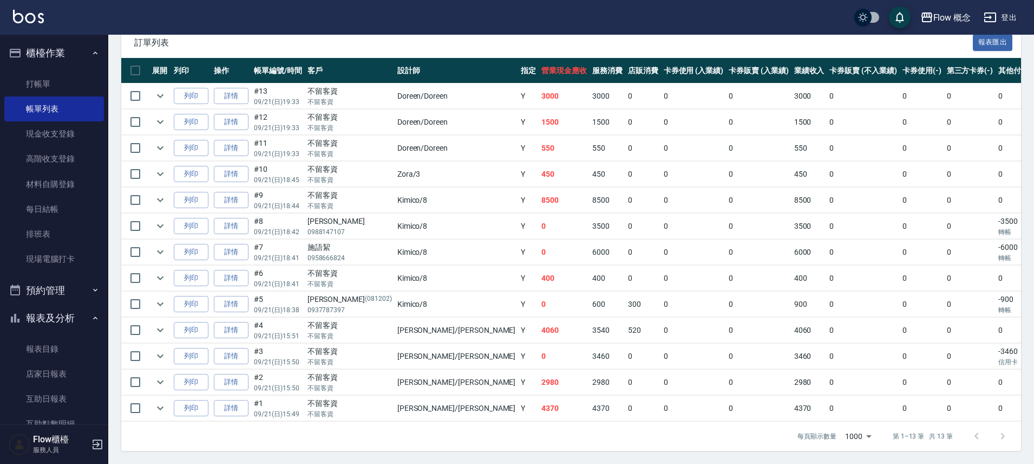
click at [827, 218] on td "0" at bounding box center [863, 225] width 73 height 25
click at [161, 224] on icon "expand row" at bounding box center [160, 226] width 6 height 4
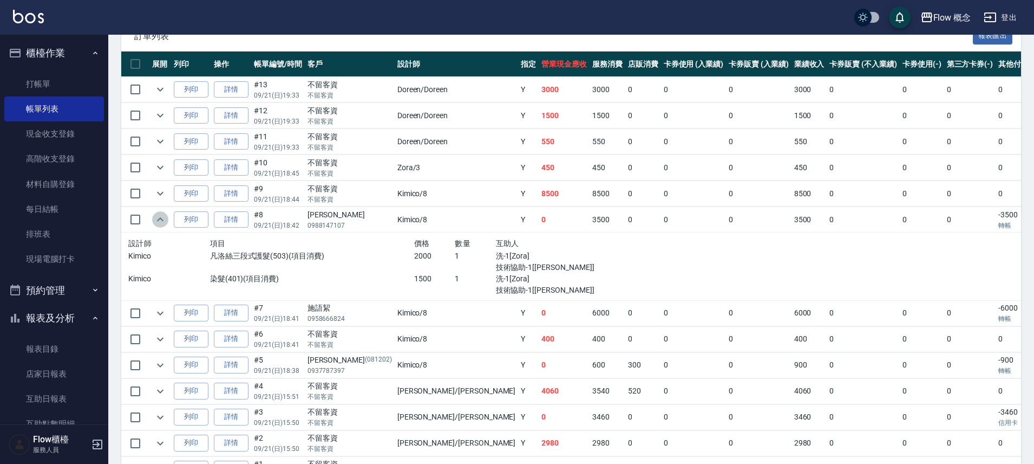
click at [161, 219] on icon "expand row" at bounding box center [160, 219] width 13 height 13
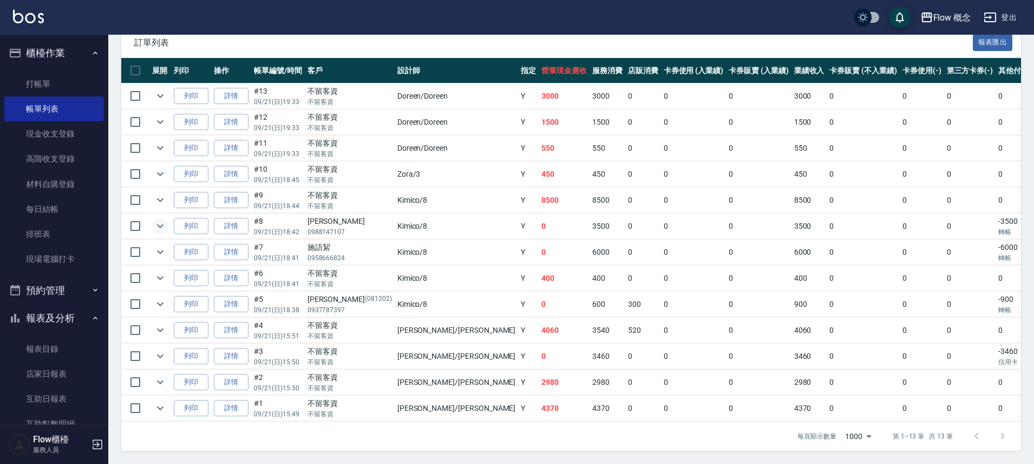
click at [161, 224] on icon "expand row" at bounding box center [160, 226] width 6 height 4
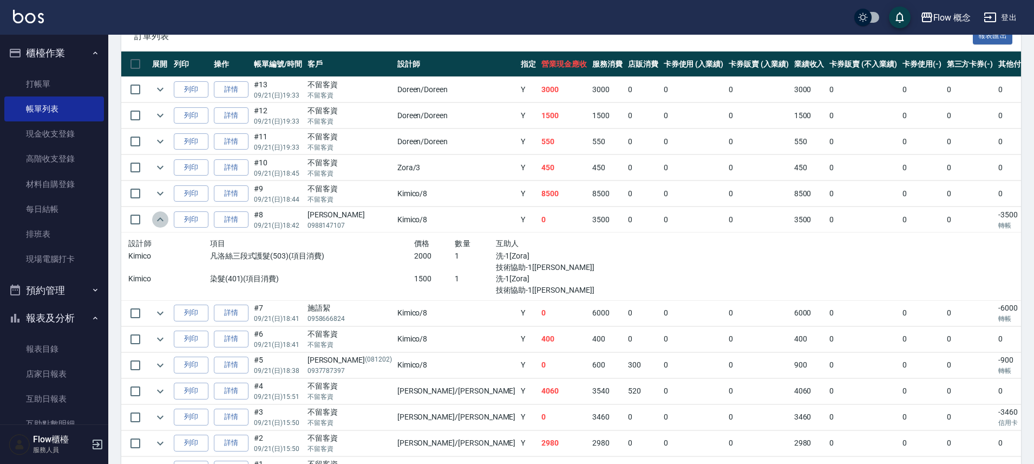
click at [161, 219] on icon "expand row" at bounding box center [160, 219] width 13 height 13
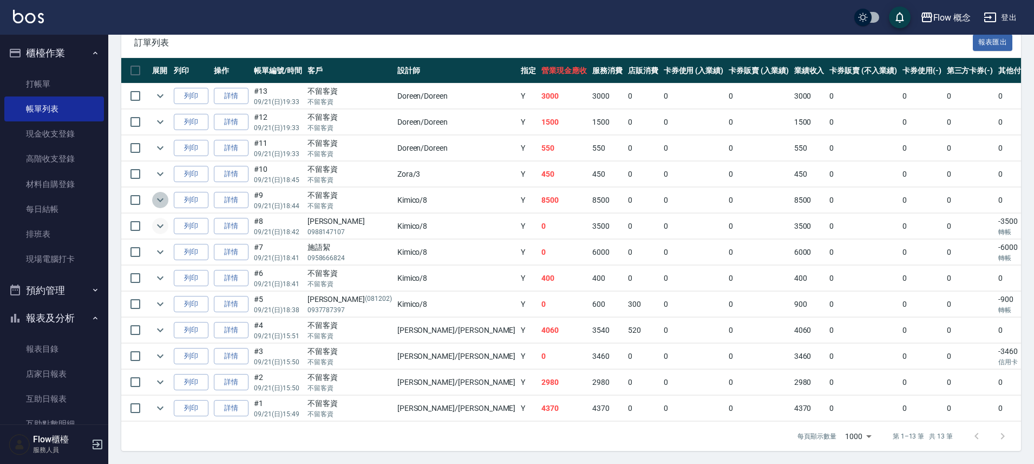
click at [162, 200] on button "expand row" at bounding box center [160, 200] width 16 height 16
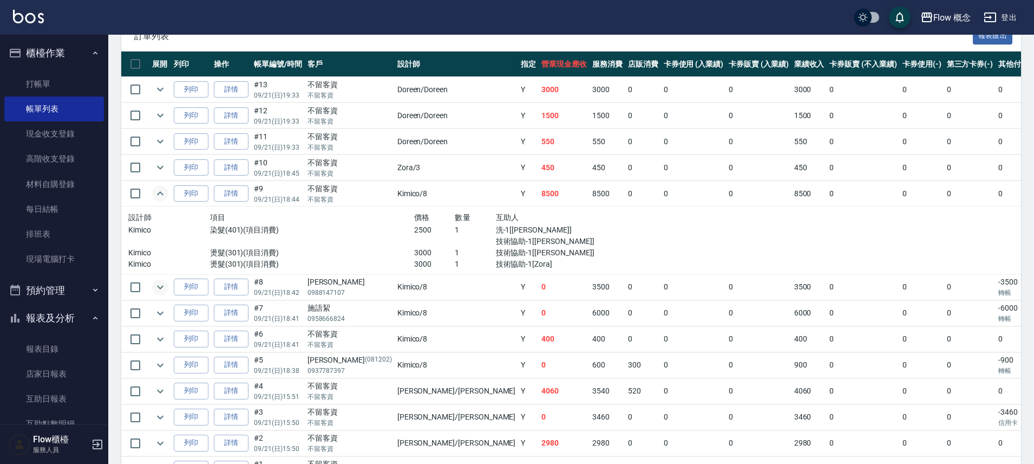
click at [162, 200] on button "expand row" at bounding box center [160, 193] width 16 height 16
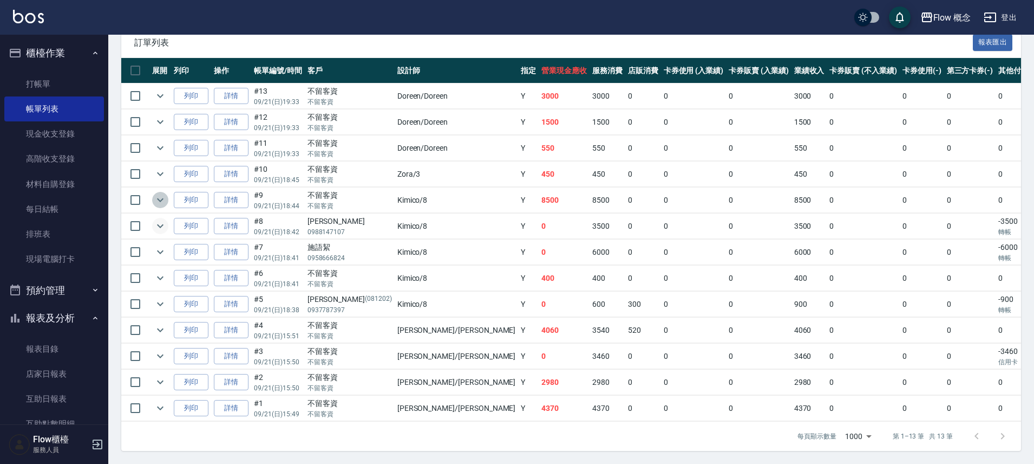
click at [162, 200] on button "expand row" at bounding box center [160, 200] width 16 height 16
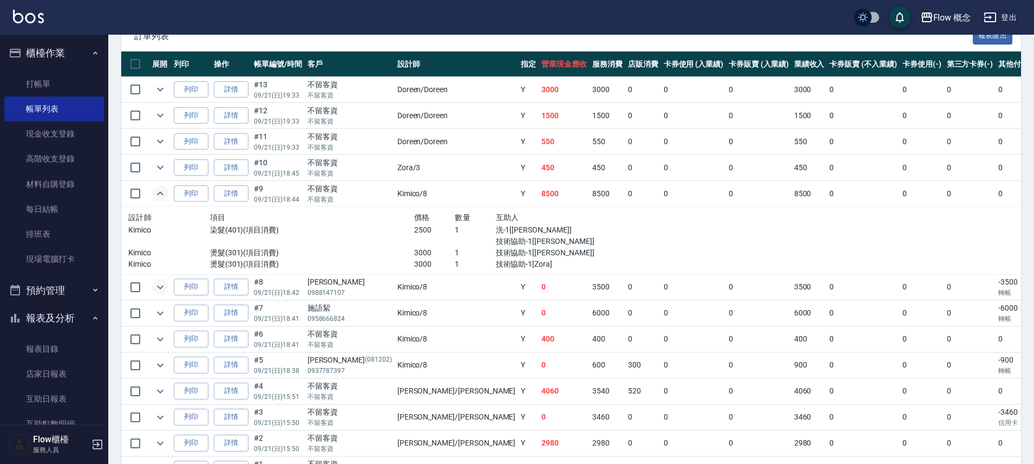
click at [162, 200] on button "expand row" at bounding box center [160, 193] width 16 height 16
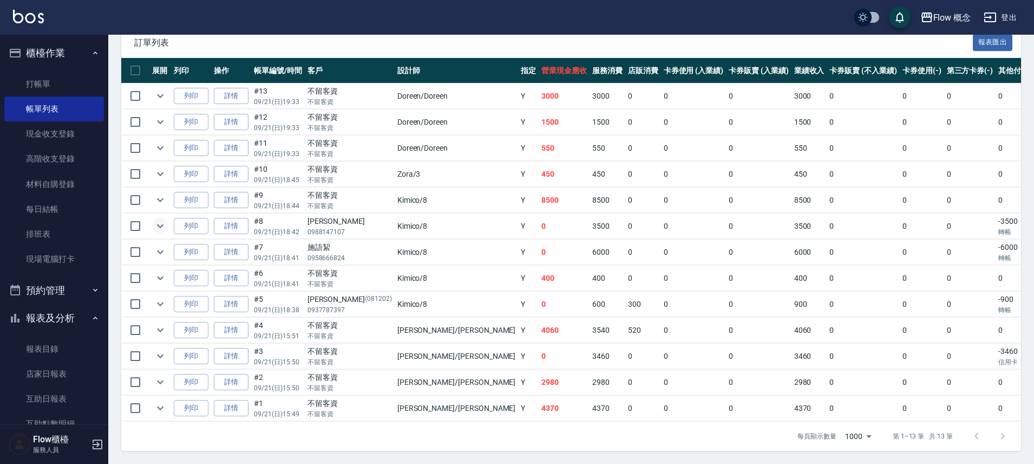
click at [172, 192] on td "列印" at bounding box center [191, 199] width 40 height 25
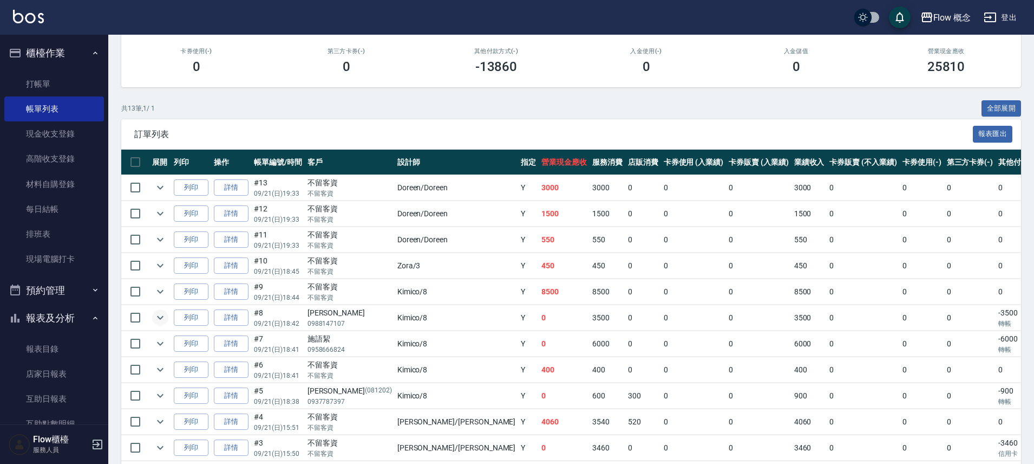
scroll to position [186, 0]
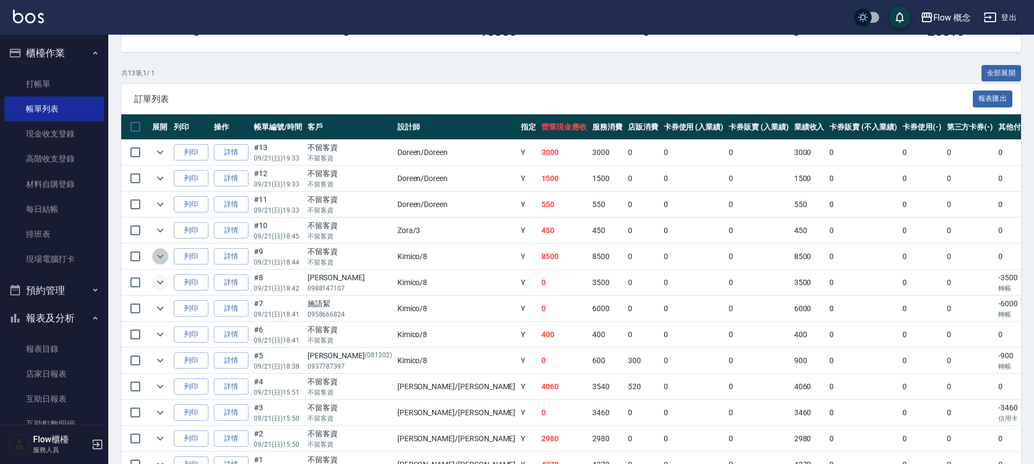
click at [166, 257] on icon "expand row" at bounding box center [160, 256] width 13 height 13
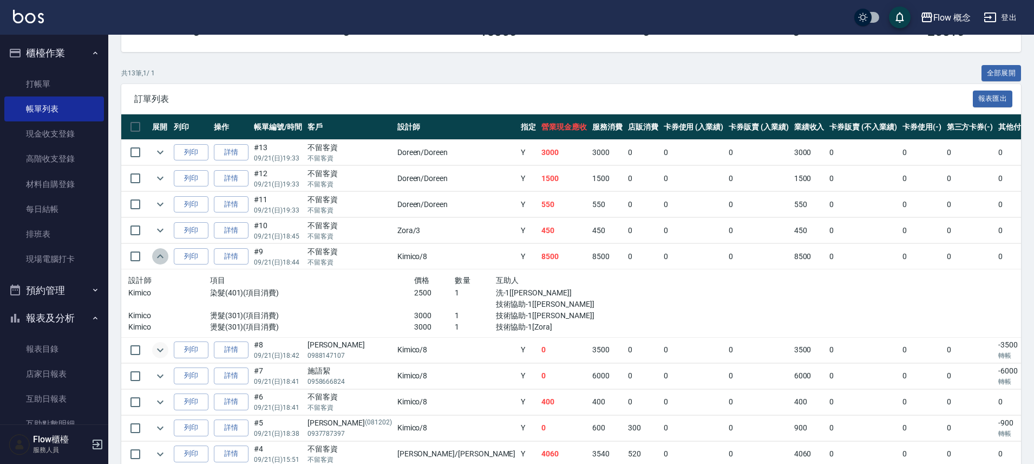
click at [166, 257] on icon "expand row" at bounding box center [160, 256] width 13 height 13
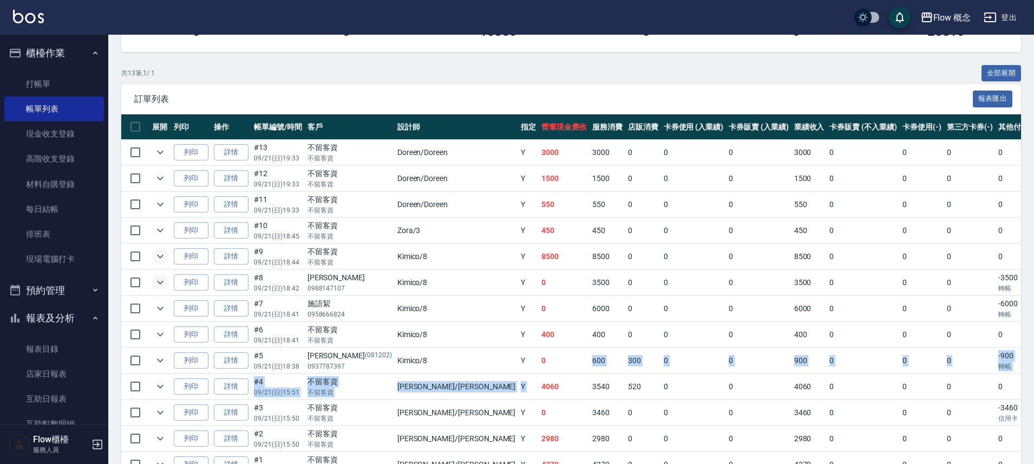
drag, startPoint x: 459, startPoint y: 377, endPoint x: 460, endPoint y: 359, distance: 17.9
click at [460, 359] on tbody "列印 詳情 #13 09/21 (日) 19:33 不留客資 不留客資 Doreen /[GEOGRAPHIC_DATA] Y 3000 3000 0 0 0…" at bounding box center [649, 309] width 1057 height 338
click at [539, 359] on td "0" at bounding box center [564, 360] width 51 height 25
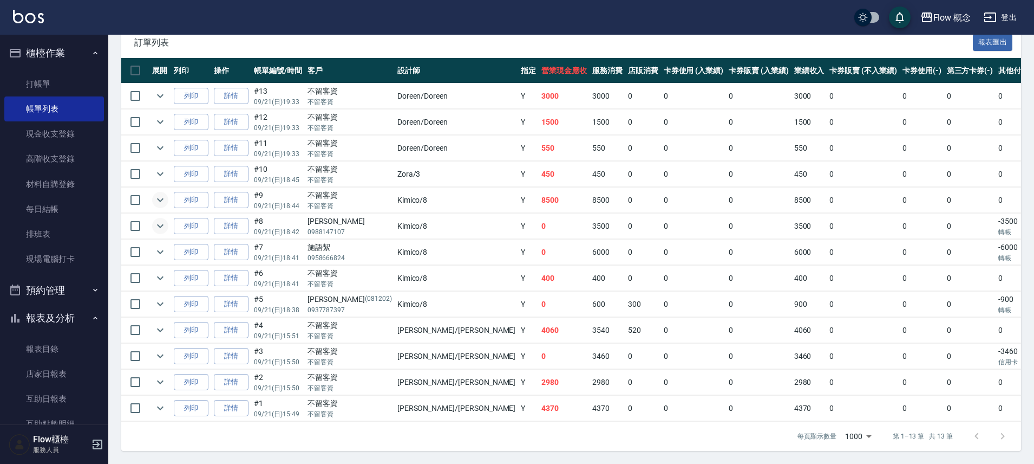
scroll to position [249, 0]
click at [160, 245] on icon "expand row" at bounding box center [160, 251] width 13 height 13
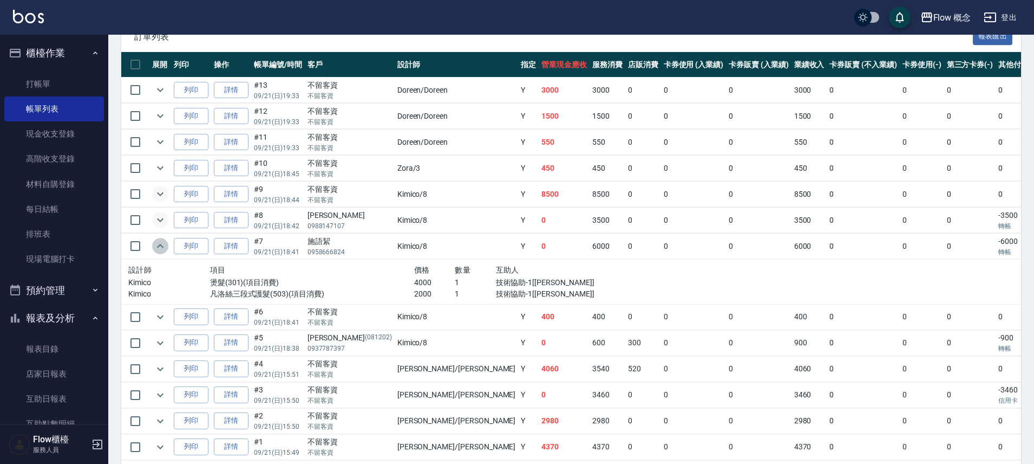
click at [161, 243] on icon "expand row" at bounding box center [160, 245] width 13 height 13
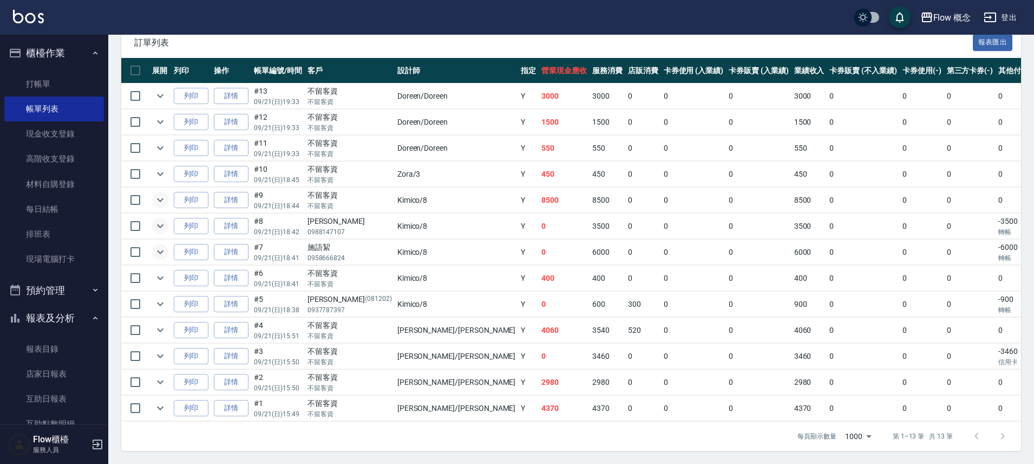
scroll to position [160, 0]
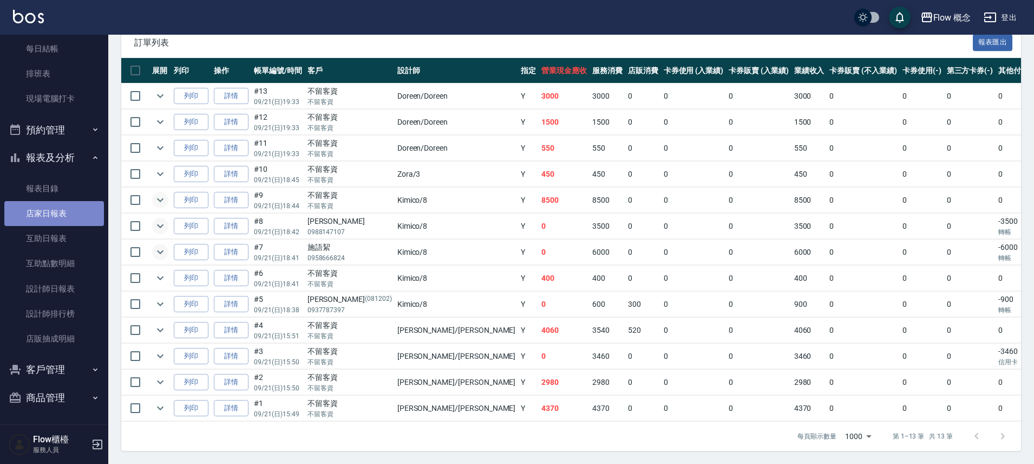
click at [70, 223] on link "店家日報表" at bounding box center [54, 213] width 100 height 25
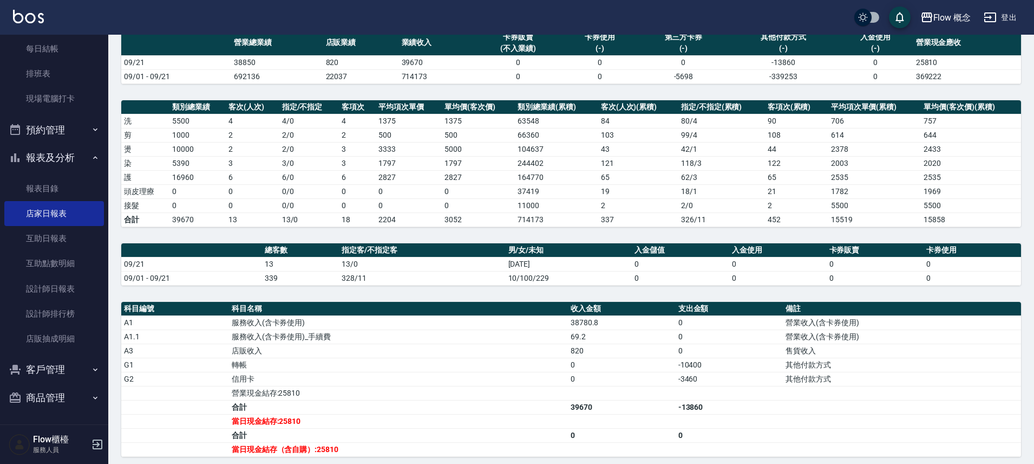
scroll to position [252, 0]
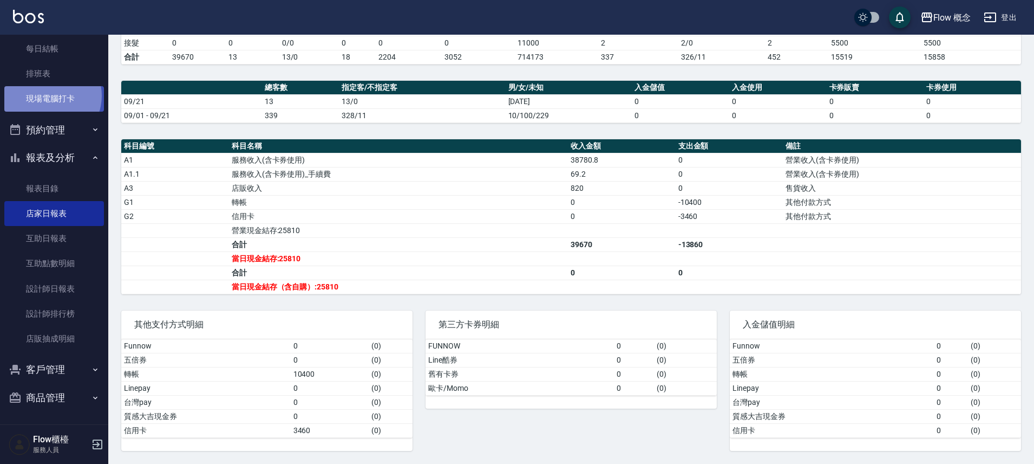
click at [48, 95] on link "現場電腦打卡" at bounding box center [54, 98] width 100 height 25
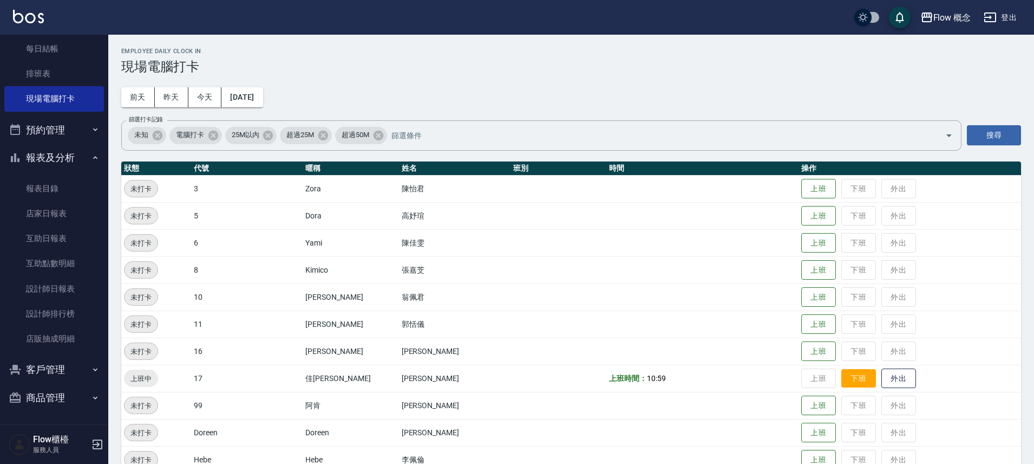
click at [842, 383] on button "下班" at bounding box center [859, 378] width 35 height 19
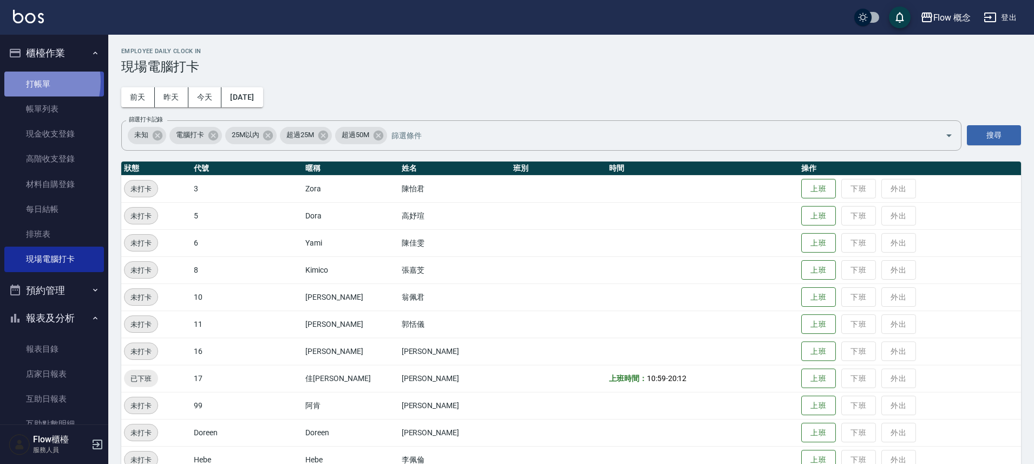
click at [27, 81] on link "打帳單" at bounding box center [54, 83] width 100 height 25
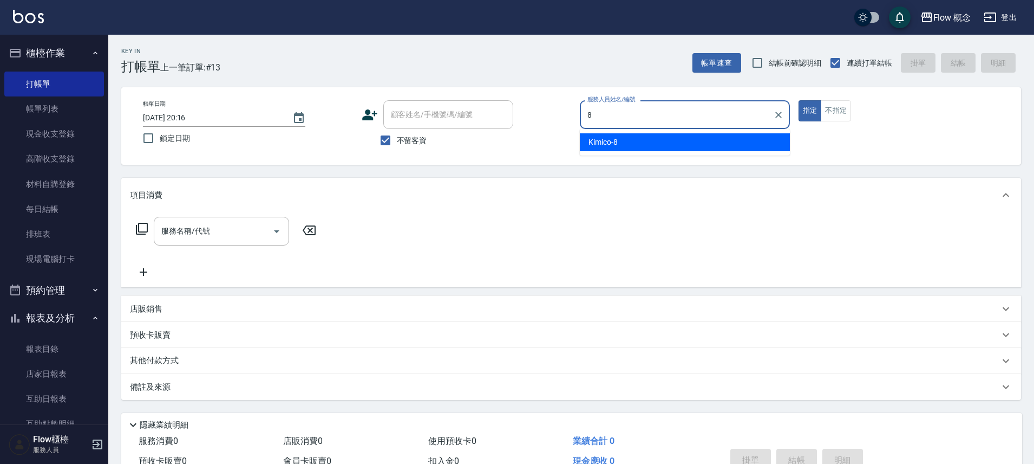
type input "Kimico-8"
type button "true"
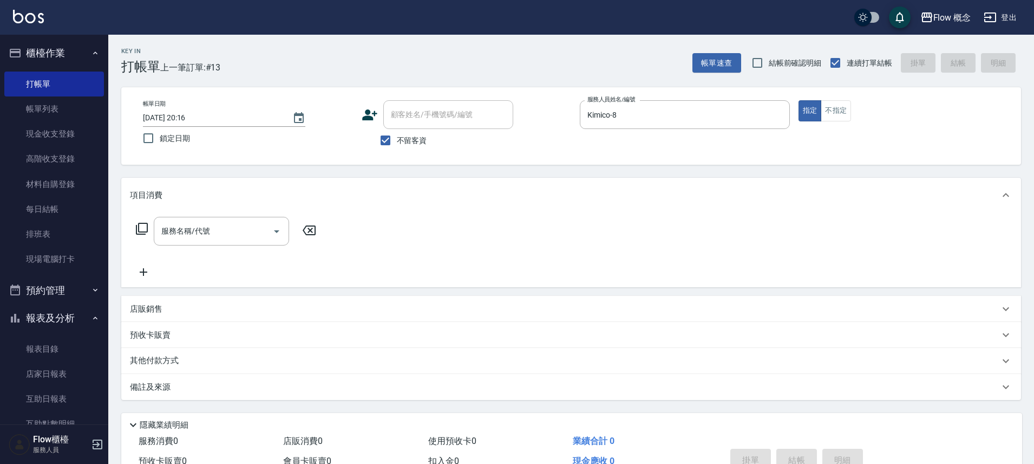
click at [409, 138] on span "不留客資" at bounding box center [412, 140] width 30 height 11
click at [397, 138] on input "不留客資" at bounding box center [385, 140] width 23 height 23
checkbox input "false"
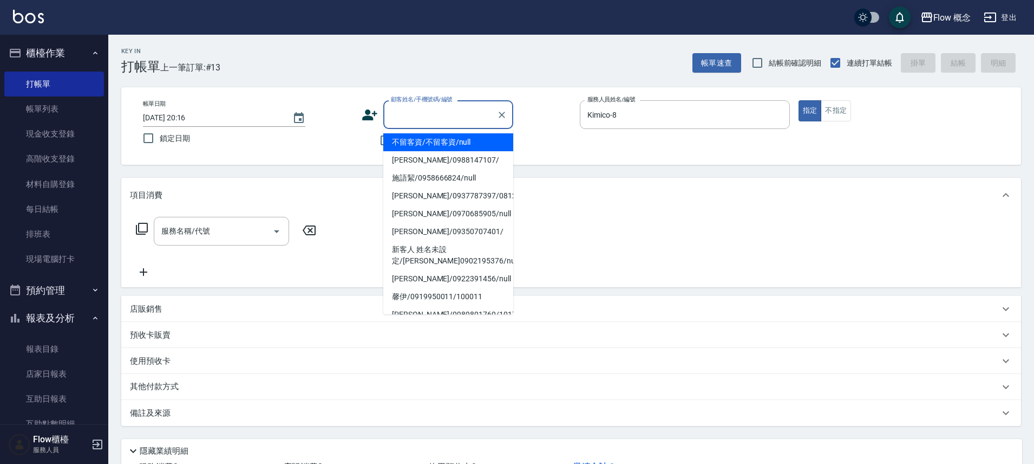
click at [419, 121] on input "顧客姓名/手機號碼/編號" at bounding box center [440, 114] width 104 height 19
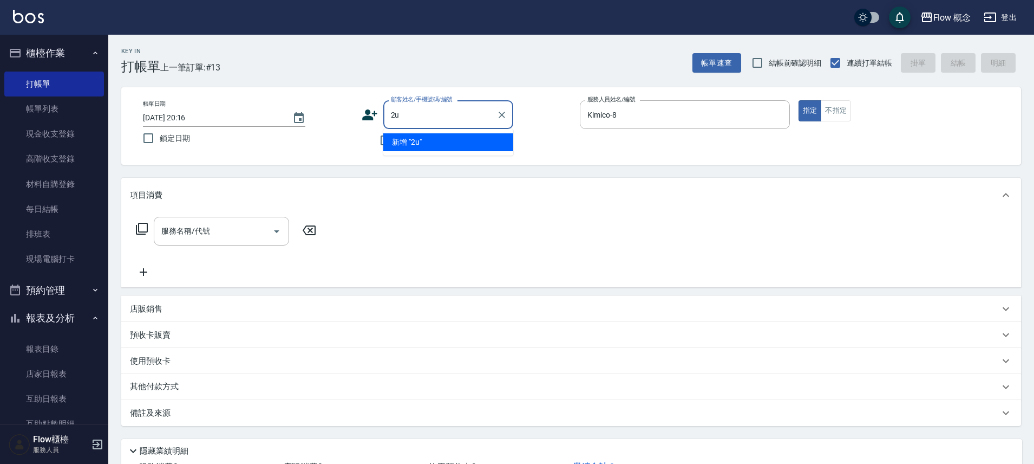
type input "2"
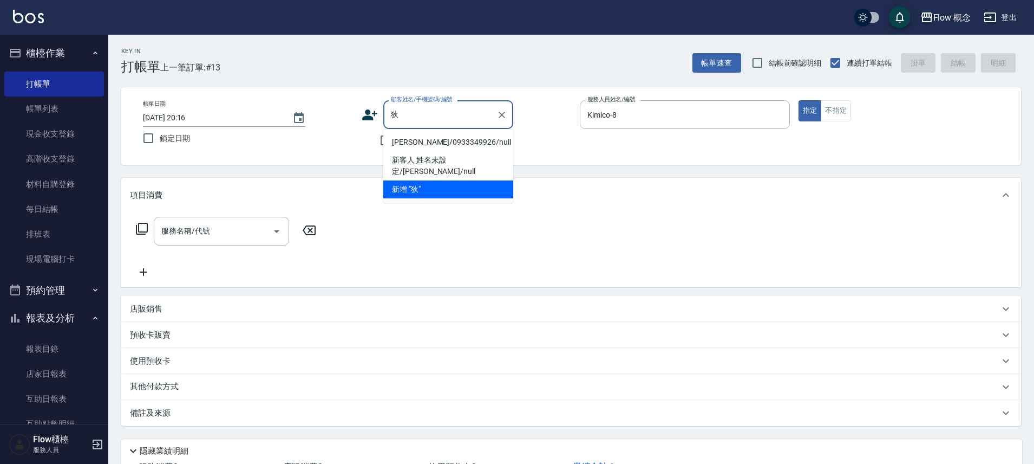
click at [416, 136] on li "[PERSON_NAME]/0933349926/null" at bounding box center [448, 142] width 130 height 18
type input "[PERSON_NAME]/0933349926/null"
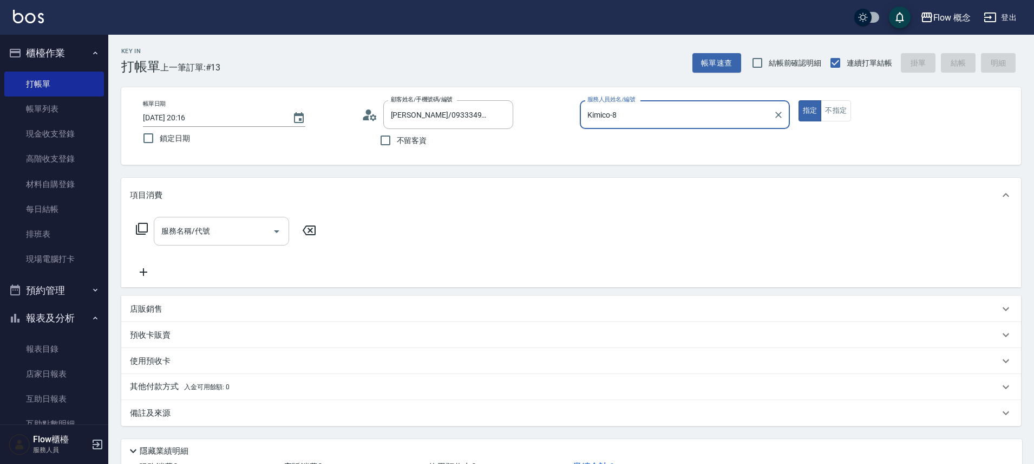
click at [229, 226] on input "服務名稱/代號" at bounding box center [213, 231] width 109 height 19
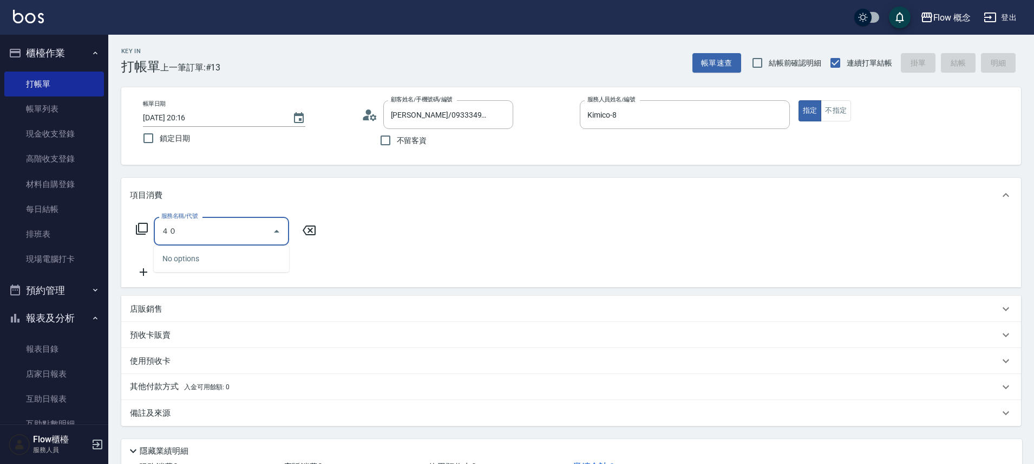
type input "４"
type input "染髮(401)"
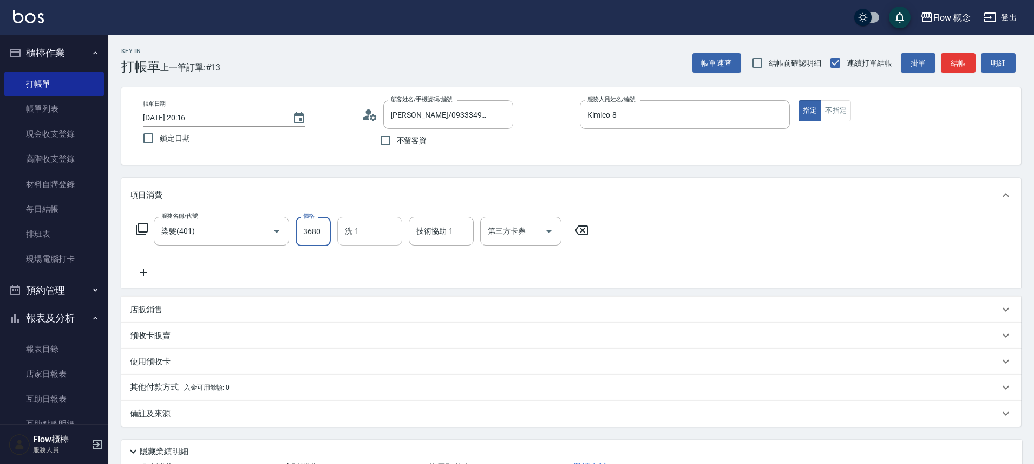
type input "3680"
click at [382, 237] on input "洗-1" at bounding box center [369, 231] width 55 height 19
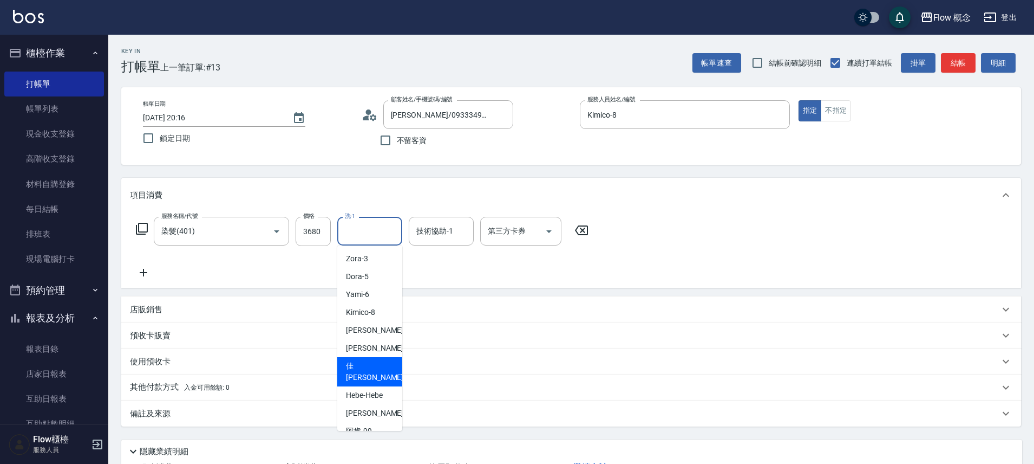
click at [366, 364] on span "佳[PERSON_NAME] -17" at bounding box center [380, 371] width 68 height 23
type input "佳[PERSON_NAME]-17"
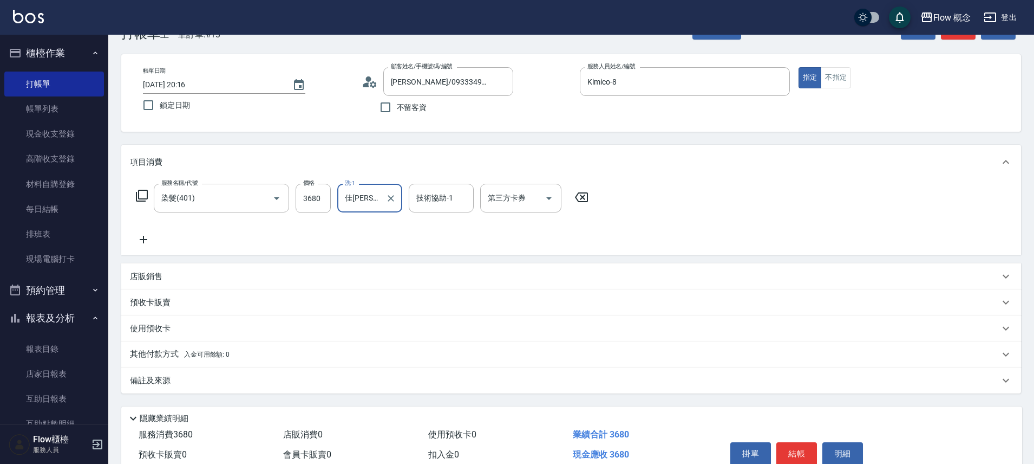
scroll to position [85, 0]
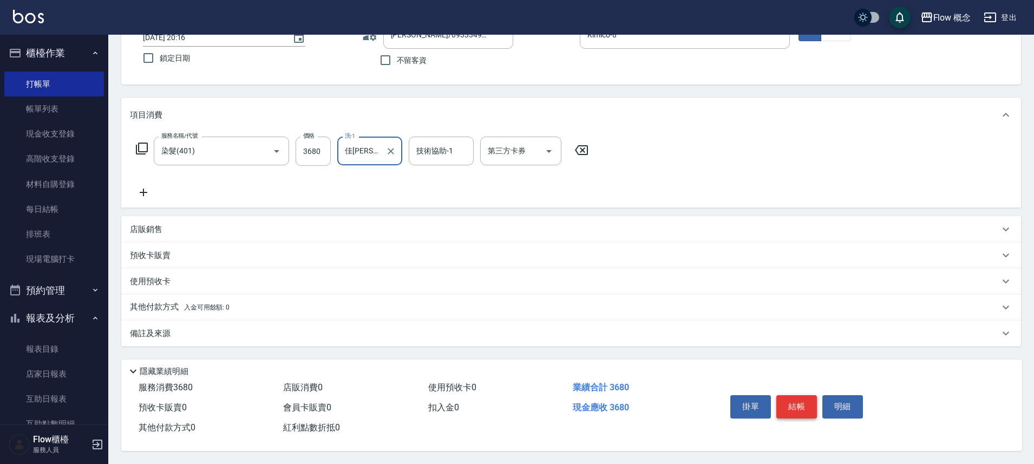
click at [804, 402] on button "結帳" at bounding box center [797, 406] width 41 height 23
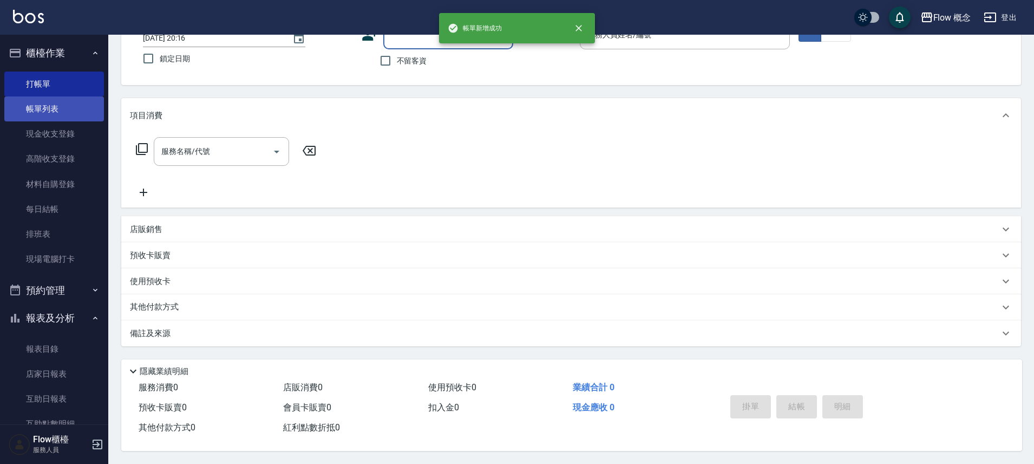
scroll to position [84, 0]
click at [36, 106] on link "帳單列表" at bounding box center [54, 108] width 100 height 25
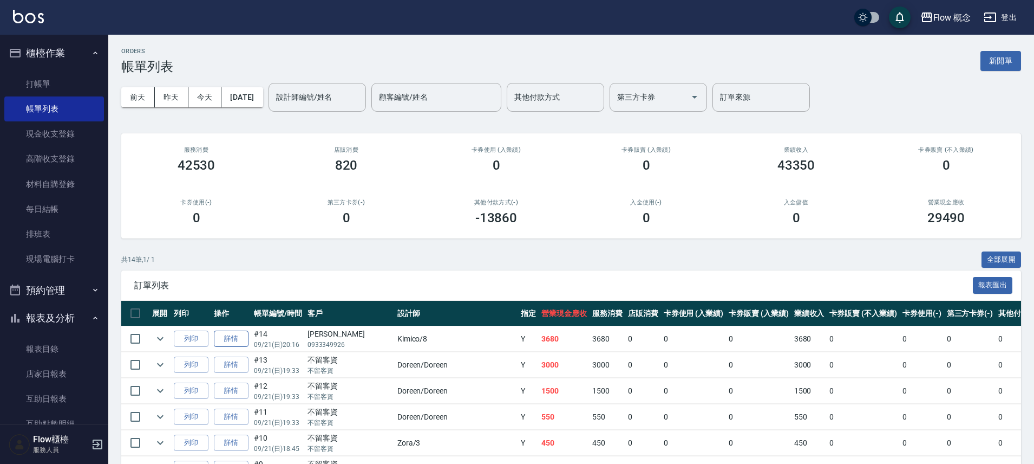
click at [249, 337] on td "詳情" at bounding box center [231, 338] width 40 height 25
click at [240, 341] on link "詳情" at bounding box center [231, 338] width 35 height 17
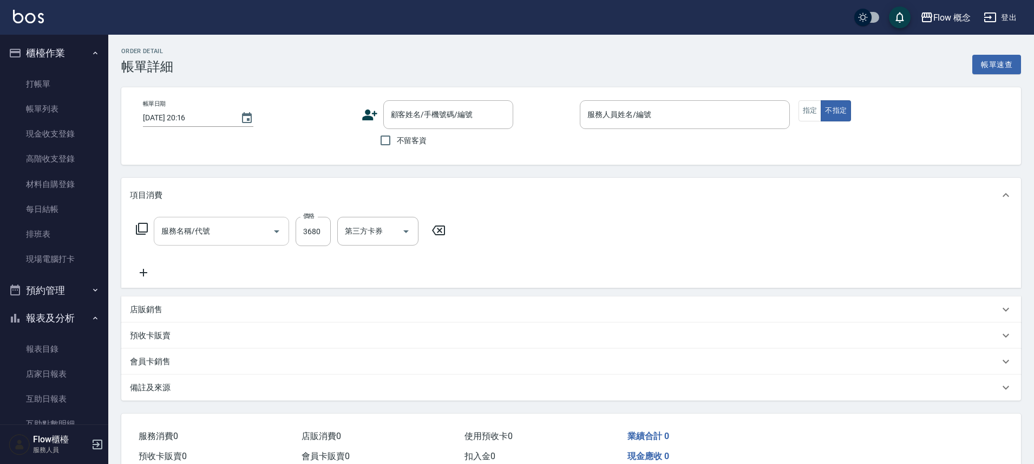
type input "染髮(401)"
type input "Kimico-8"
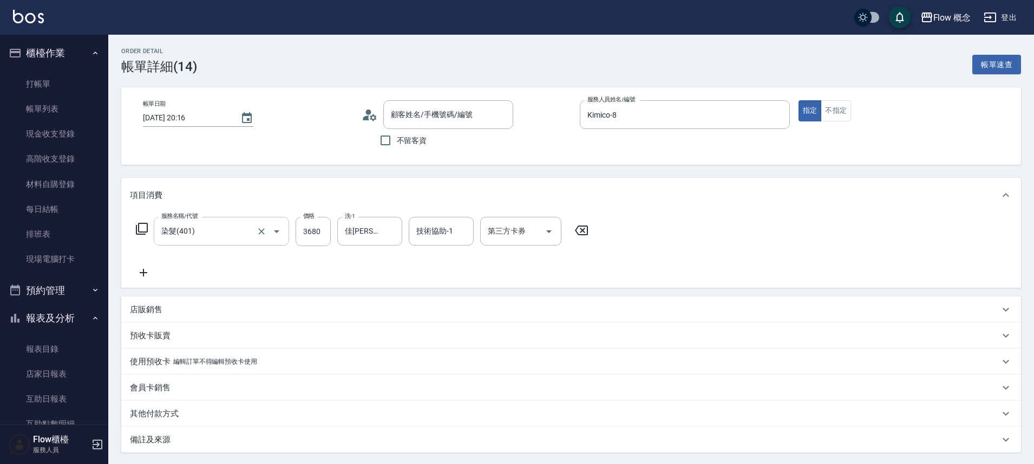
scroll to position [2, 0]
type input "[PERSON_NAME]/0933349926/null"
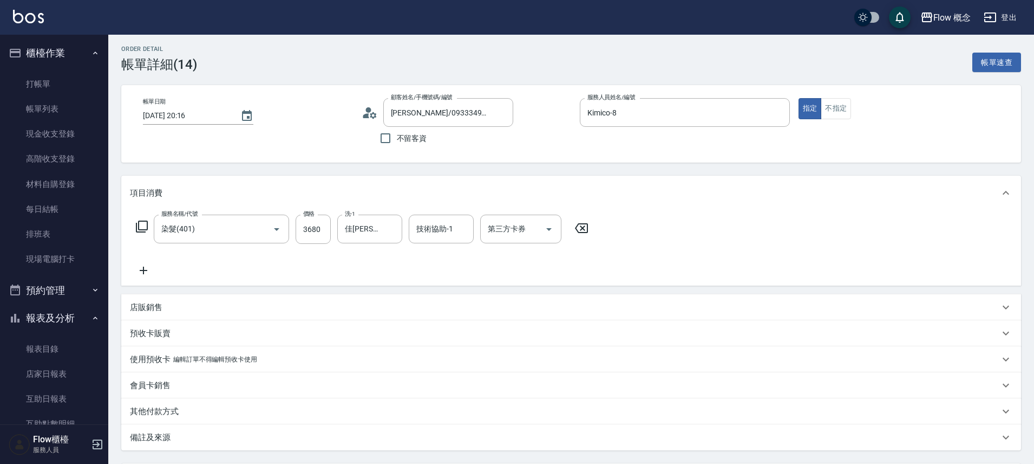
click at [172, 311] on div "店販銷售" at bounding box center [565, 307] width 870 height 11
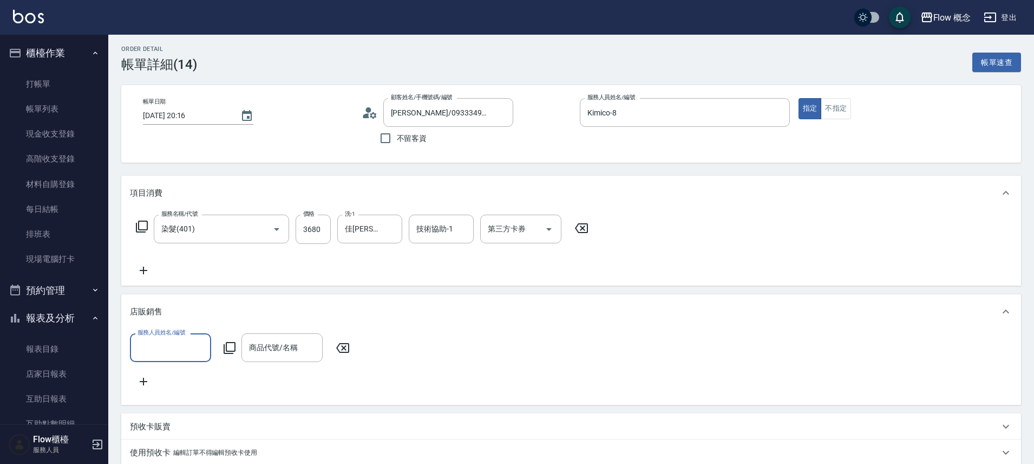
scroll to position [0, 0]
type input "Kimico-8"
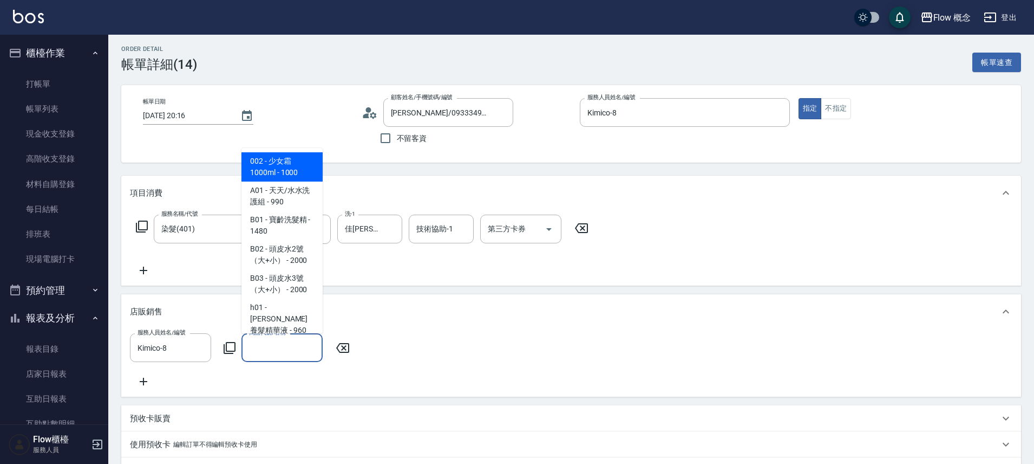
click at [270, 346] on input "商品代號/名稱" at bounding box center [281, 347] width 71 height 19
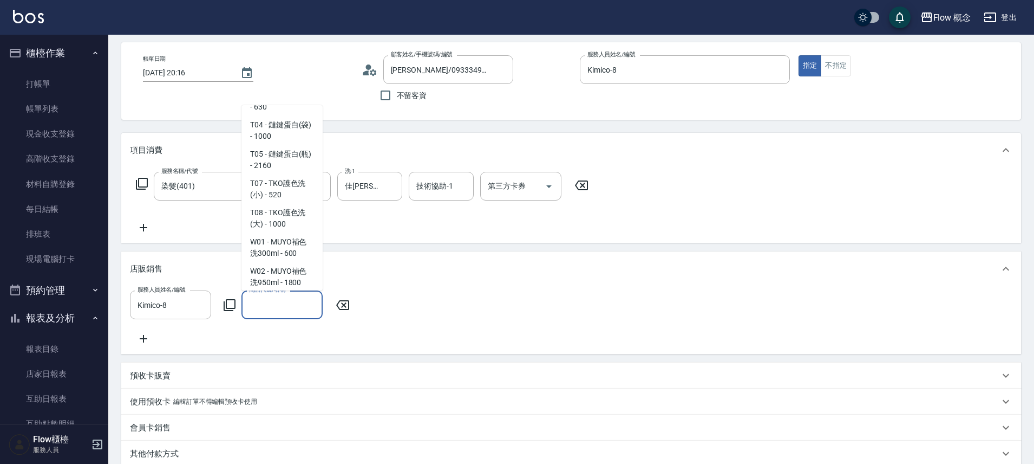
scroll to position [1712, 0]
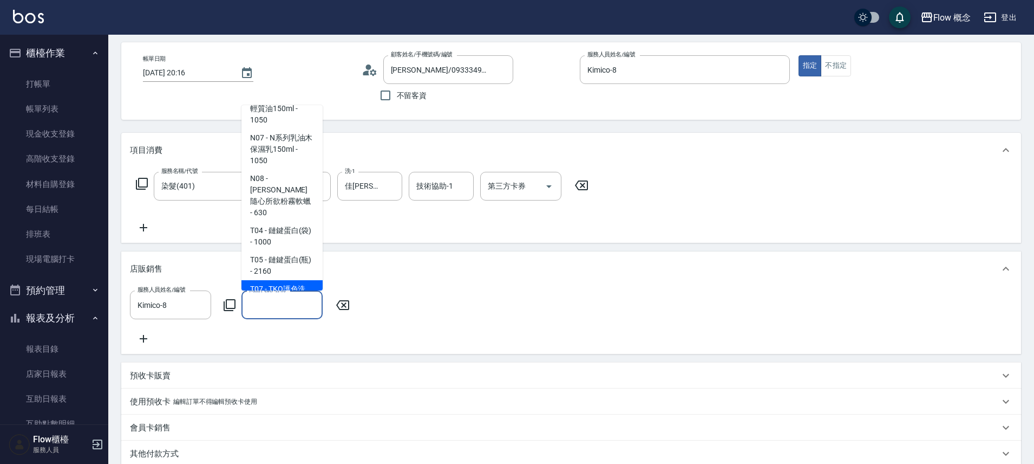
click at [286, 280] on span "T07 - TKO護色洗(小) - 520" at bounding box center [282, 294] width 81 height 29
type input "TKO護色洗(小)"
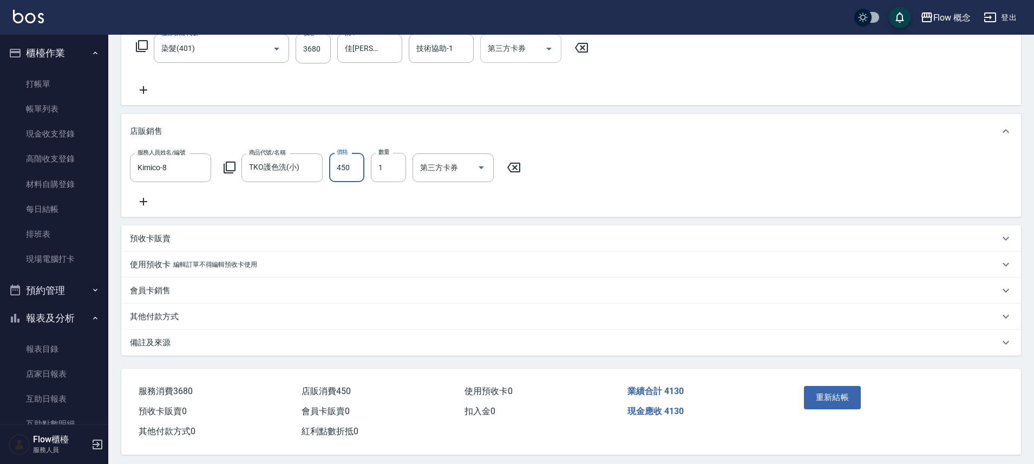
scroll to position [199, 0]
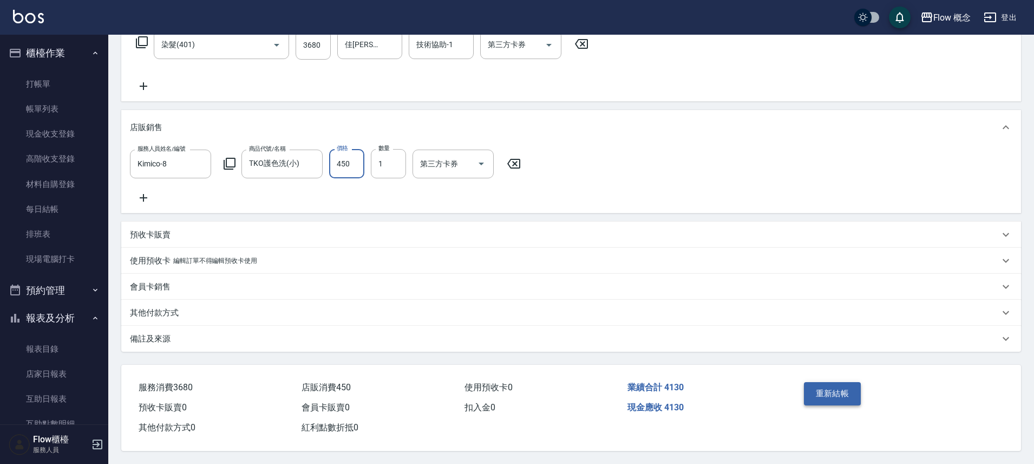
type input "450"
click at [834, 390] on button "重新結帳" at bounding box center [832, 393] width 57 height 23
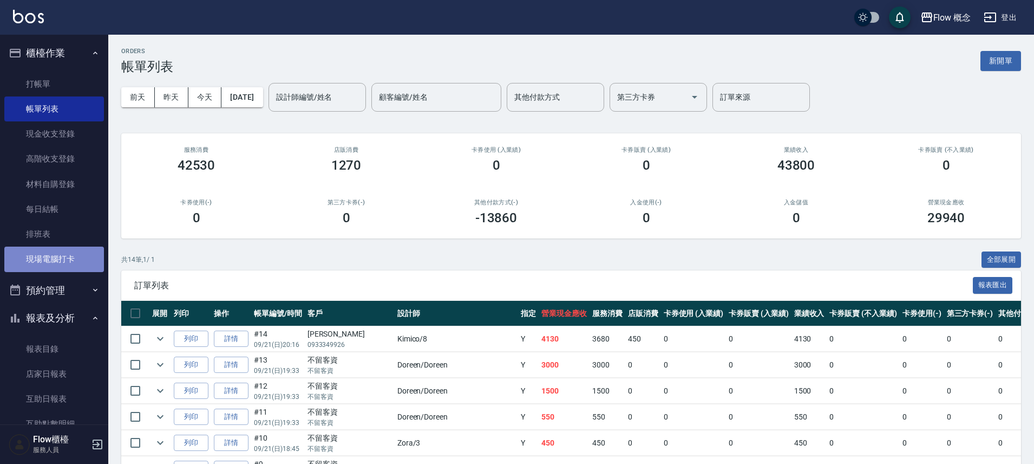
click at [69, 265] on link "現場電腦打卡" at bounding box center [54, 258] width 100 height 25
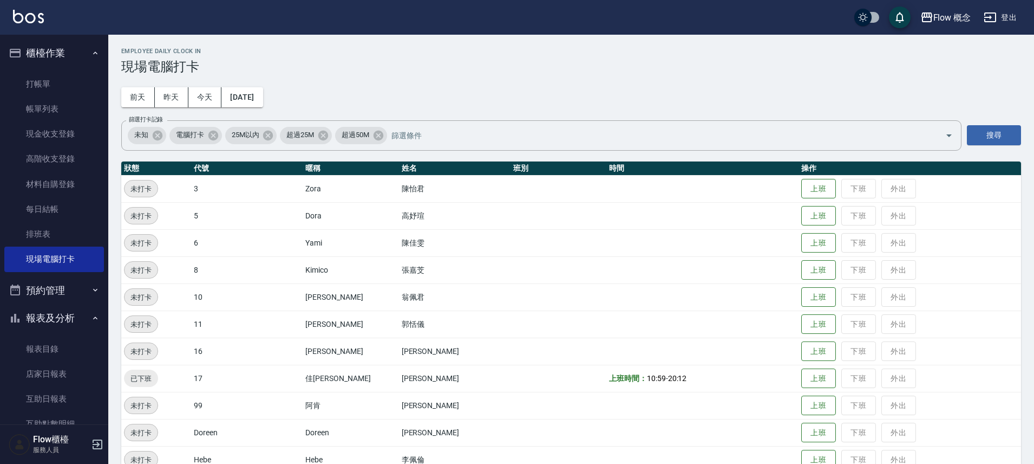
click at [799, 203] on td "上班 下班 外出" at bounding box center [910, 215] width 223 height 27
click at [802, 197] on button "上班" at bounding box center [819, 188] width 35 height 19
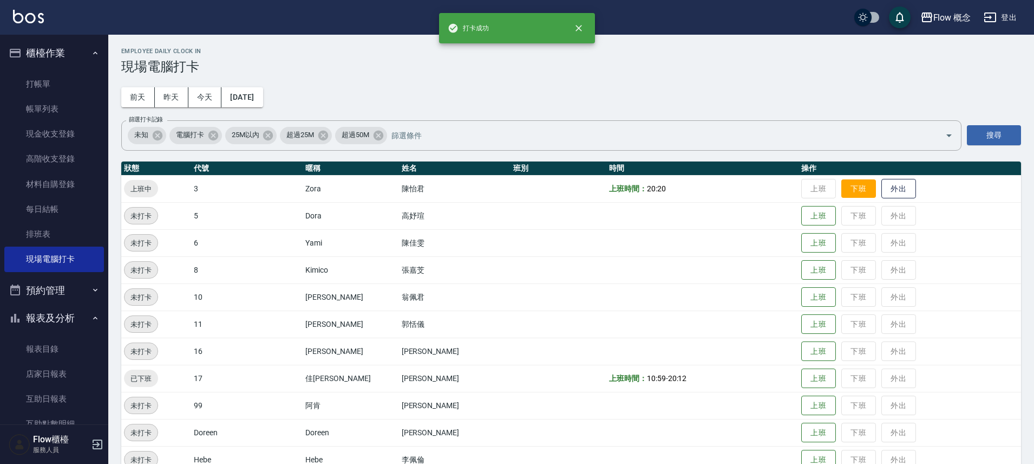
click at [842, 191] on button "下班" at bounding box center [859, 188] width 35 height 19
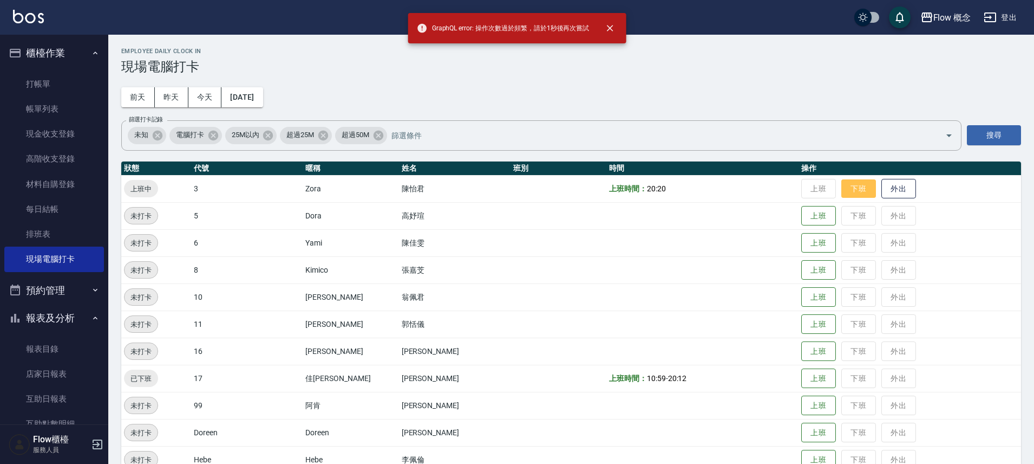
click at [842, 191] on button "下班" at bounding box center [859, 188] width 35 height 19
click at [842, 188] on button "下班" at bounding box center [859, 188] width 35 height 19
click at [842, 189] on button "下班" at bounding box center [859, 188] width 35 height 19
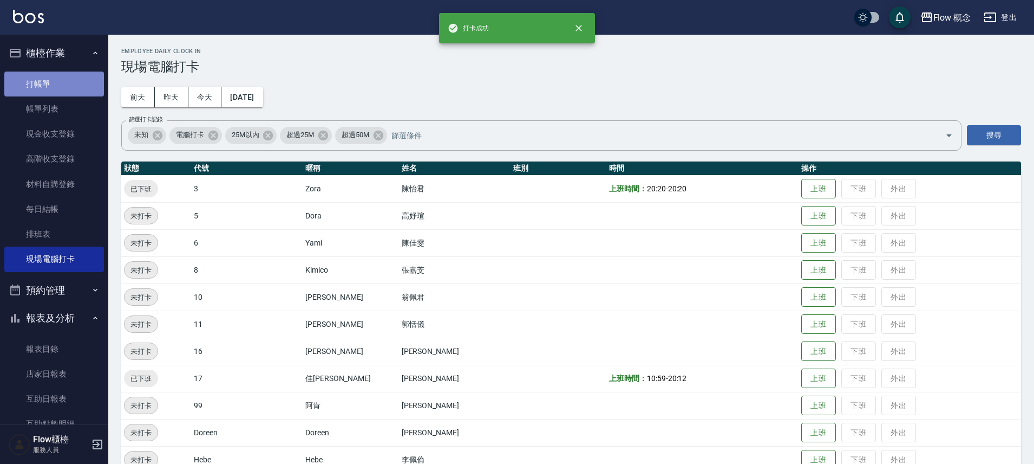
click at [71, 73] on link "打帳單" at bounding box center [54, 83] width 100 height 25
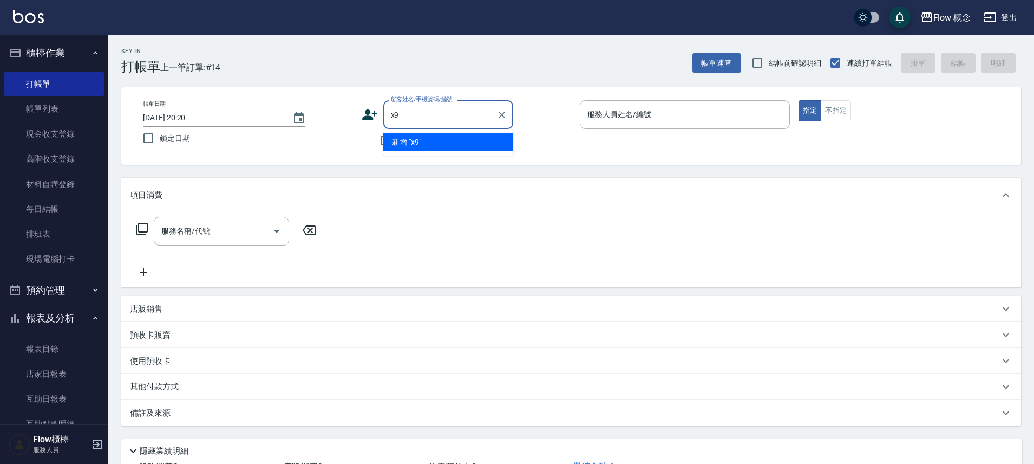
type input "x"
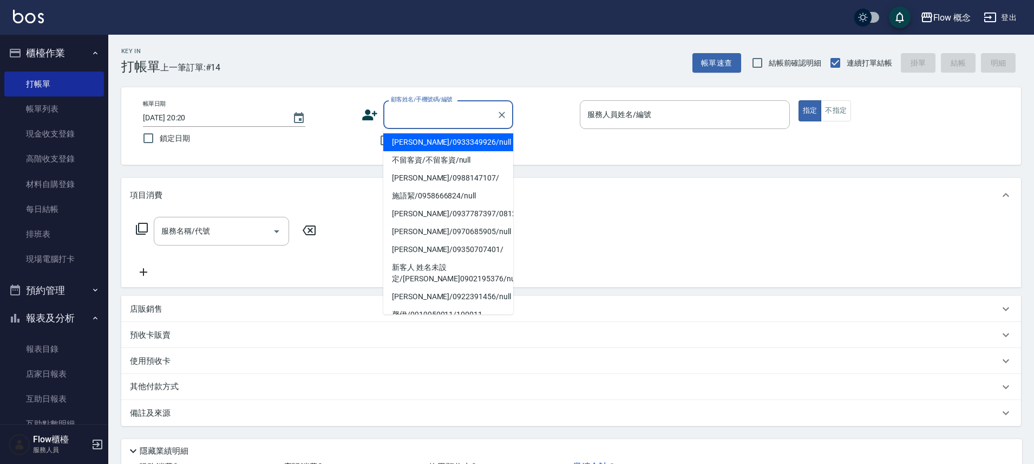
type input "x"
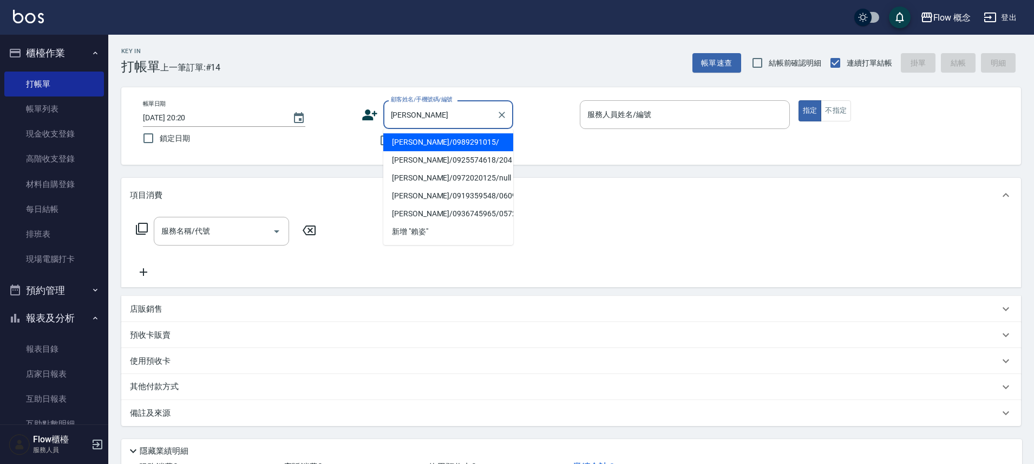
click at [455, 143] on li "[PERSON_NAME]/0989291015/" at bounding box center [448, 142] width 130 height 18
type input "[PERSON_NAME]/0989291015/"
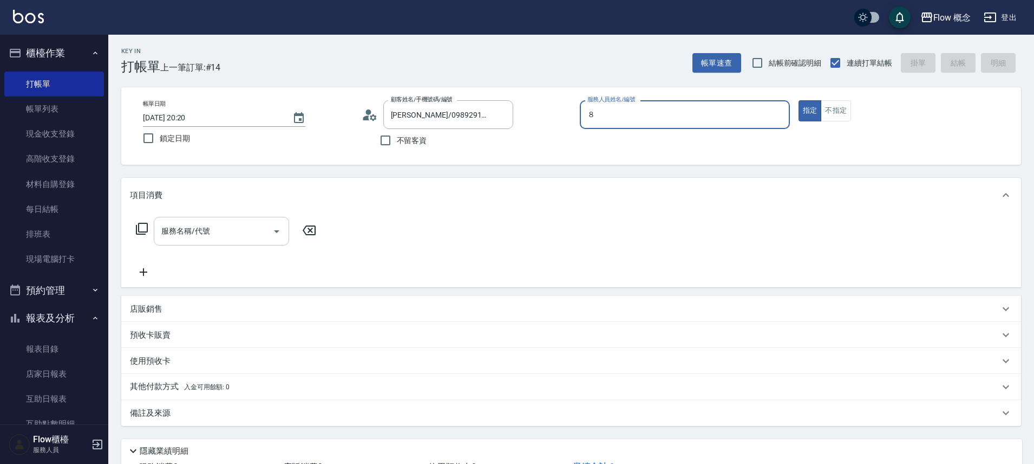
type input "８"
click at [799, 100] on button "指定" at bounding box center [810, 110] width 23 height 21
type button "true"
click at [689, 113] on input "服務人員姓名/編號" at bounding box center [685, 114] width 200 height 19
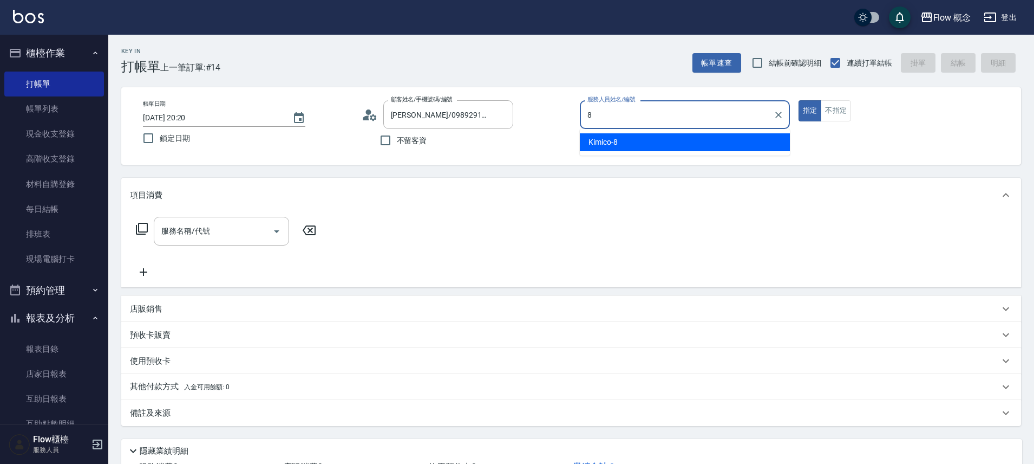
type input "Kimico-8"
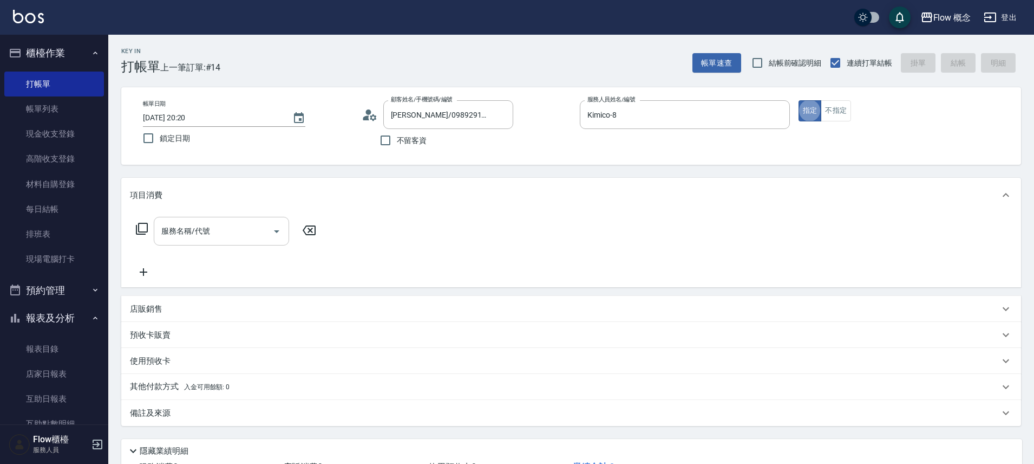
click at [252, 238] on input "服務名稱/代號" at bounding box center [213, 231] width 109 height 19
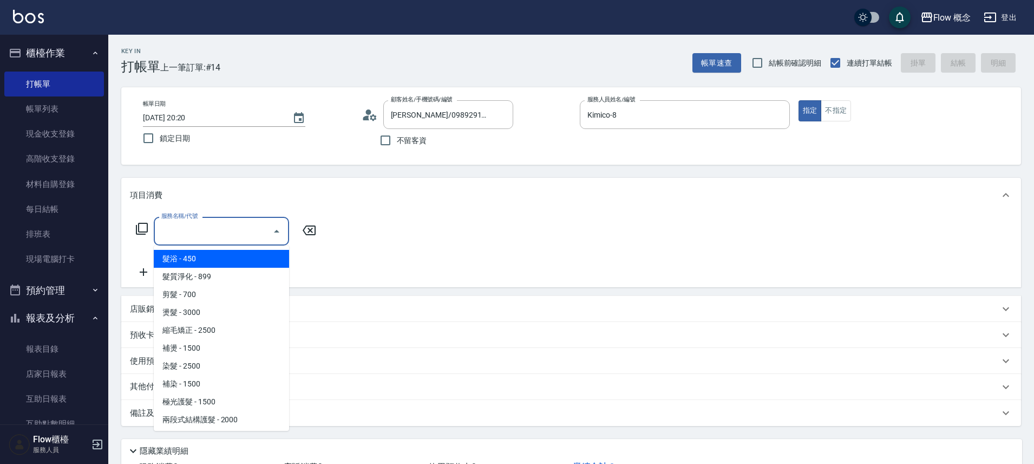
click at [236, 262] on span "髮浴 - 450" at bounding box center [221, 259] width 135 height 18
type input "髮浴 (101)"
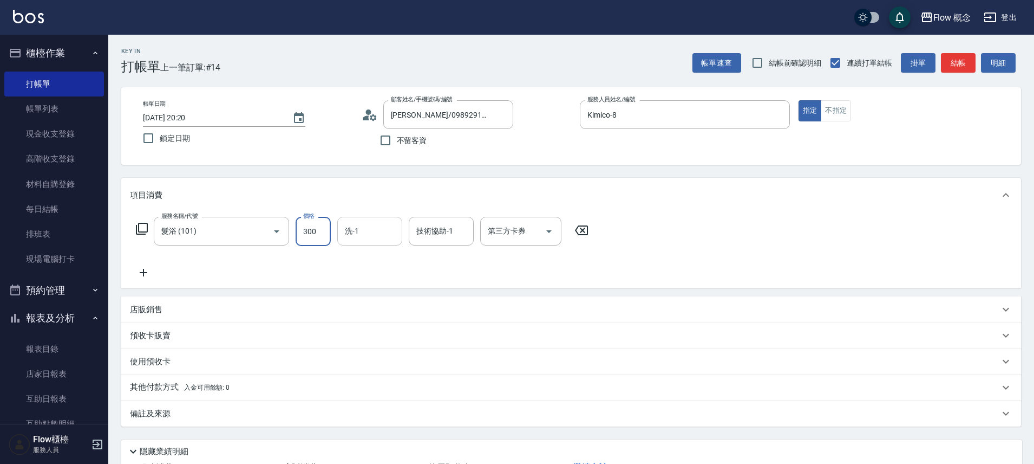
type input "300"
click at [371, 228] on input "洗-1" at bounding box center [369, 231] width 55 height 19
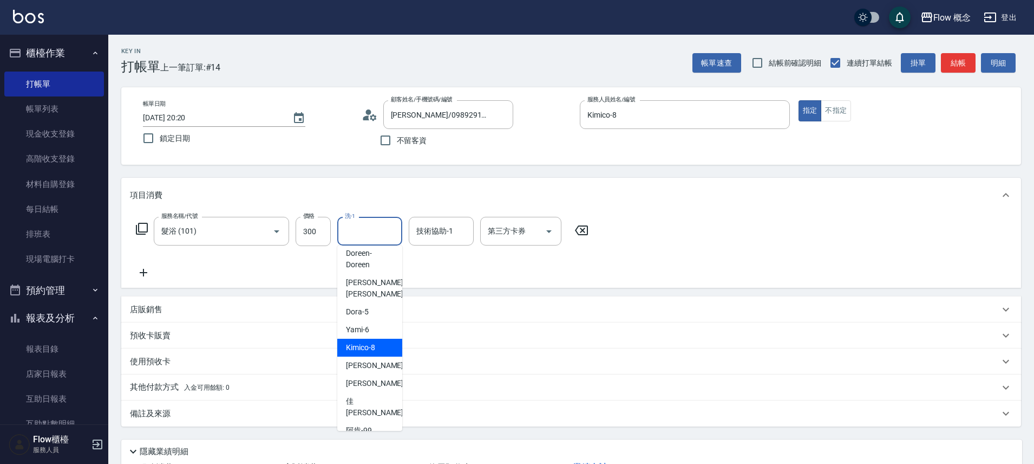
scroll to position [49, 0]
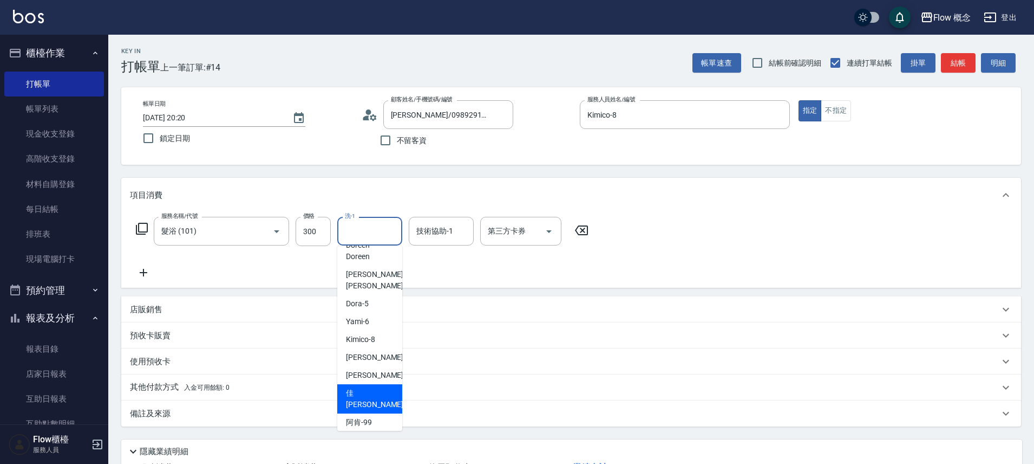
click at [357, 387] on span "佳[PERSON_NAME] -17" at bounding box center [380, 398] width 68 height 23
type input "佳[PERSON_NAME]-17"
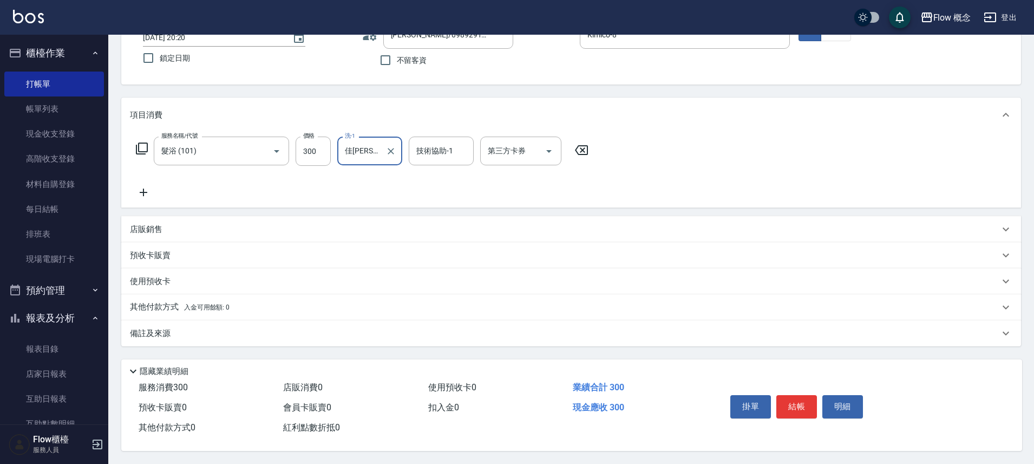
scroll to position [85, 0]
click at [797, 402] on button "結帳" at bounding box center [797, 406] width 41 height 23
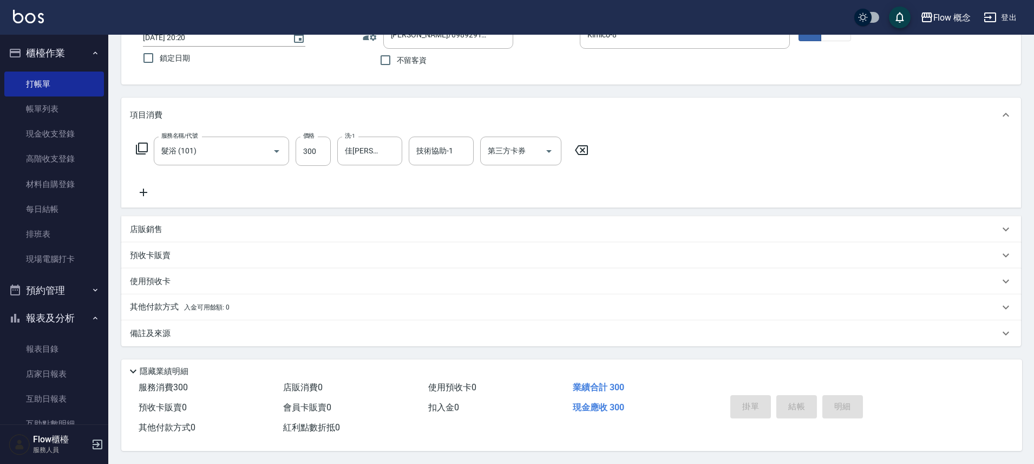
type input "[DATE] 20:30"
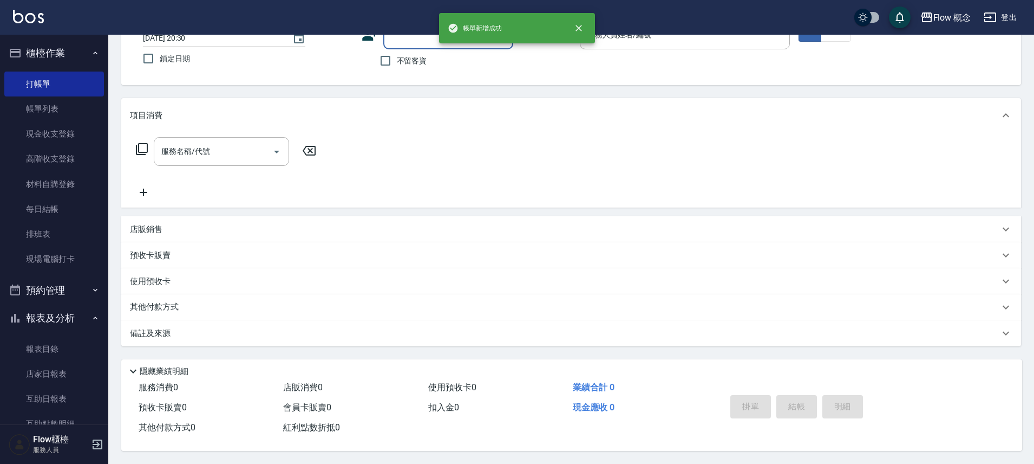
scroll to position [84, 0]
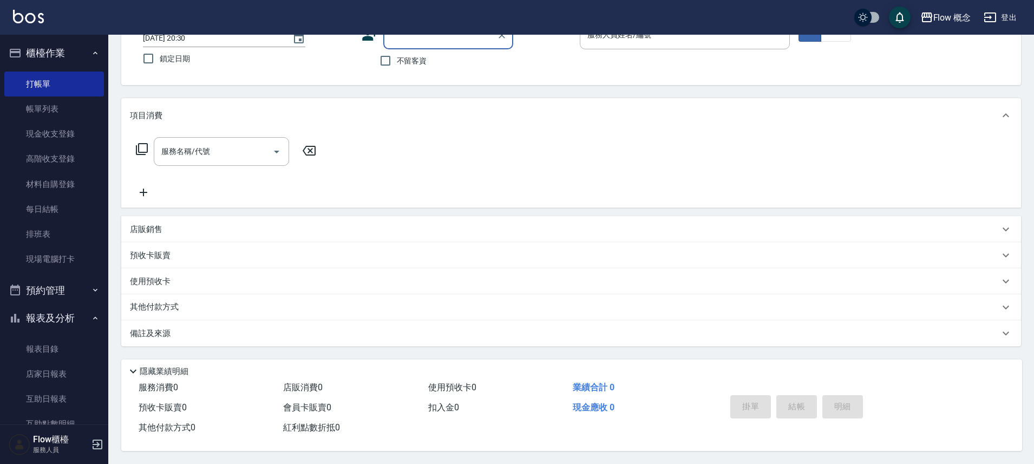
drag, startPoint x: 63, startPoint y: 118, endPoint x: 489, endPoint y: 297, distance: 461.9
click at [63, 118] on link "帳單列表" at bounding box center [54, 108] width 100 height 25
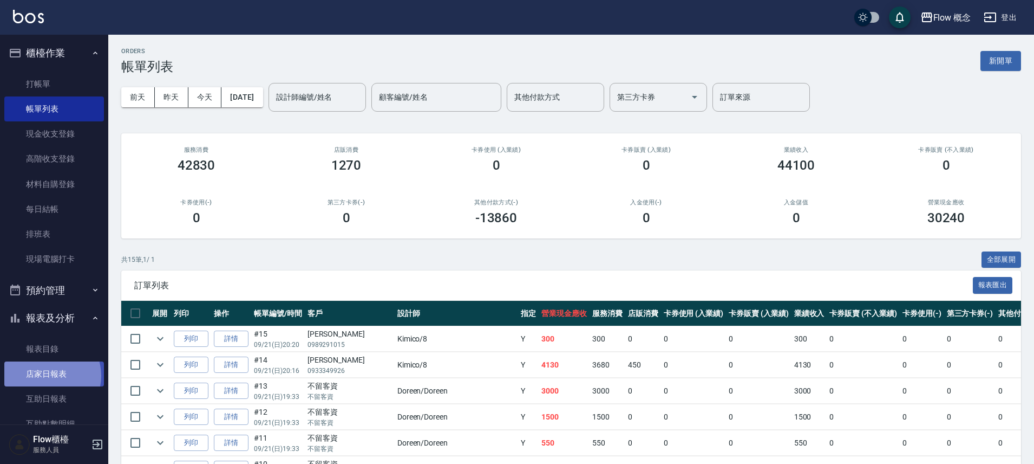
click at [49, 375] on link "店家日報表" at bounding box center [54, 373] width 100 height 25
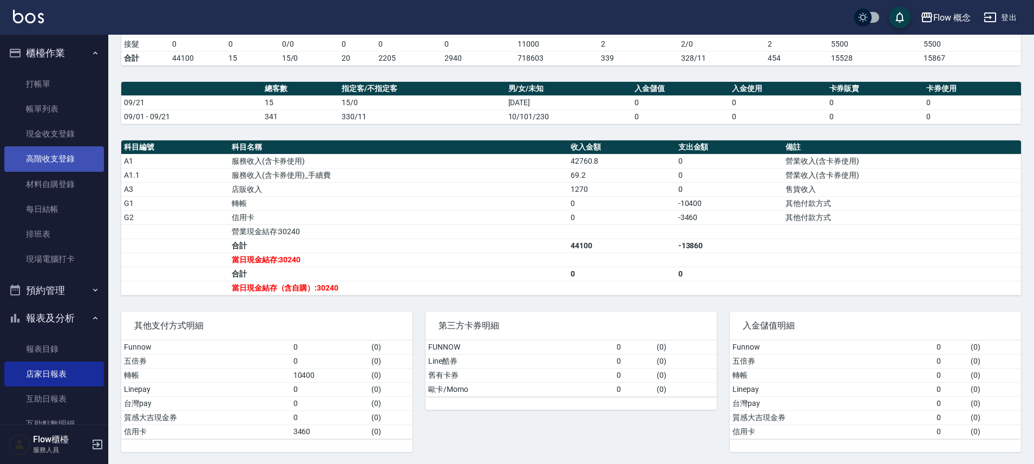
scroll to position [252, 0]
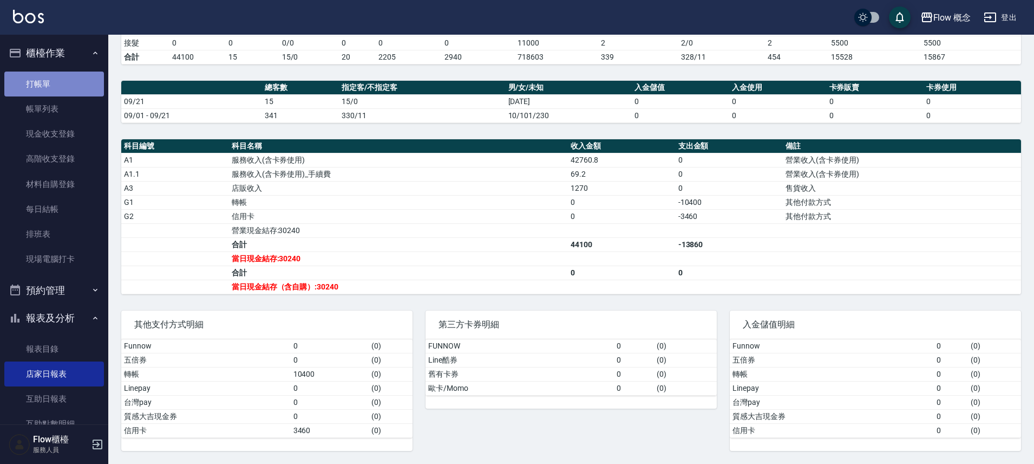
click at [66, 93] on link "打帳單" at bounding box center [54, 83] width 100 height 25
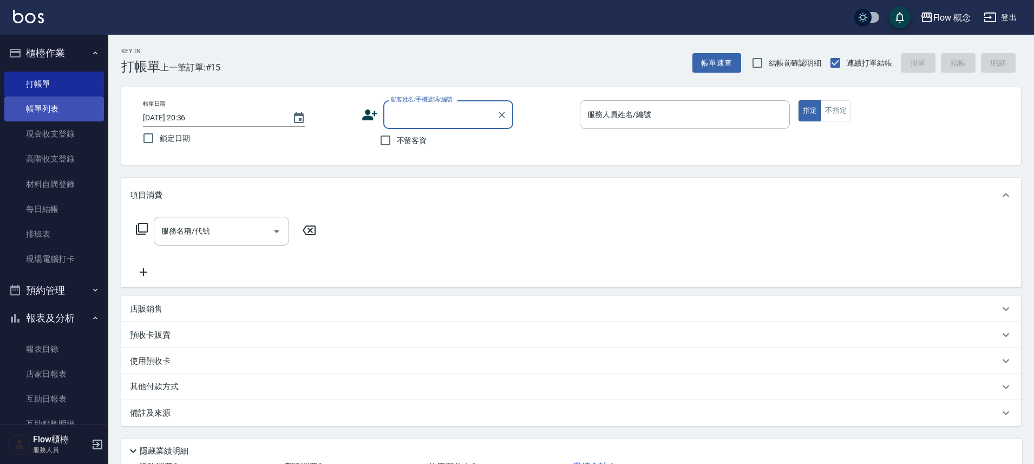
click at [74, 102] on link "帳單列表" at bounding box center [54, 108] width 100 height 25
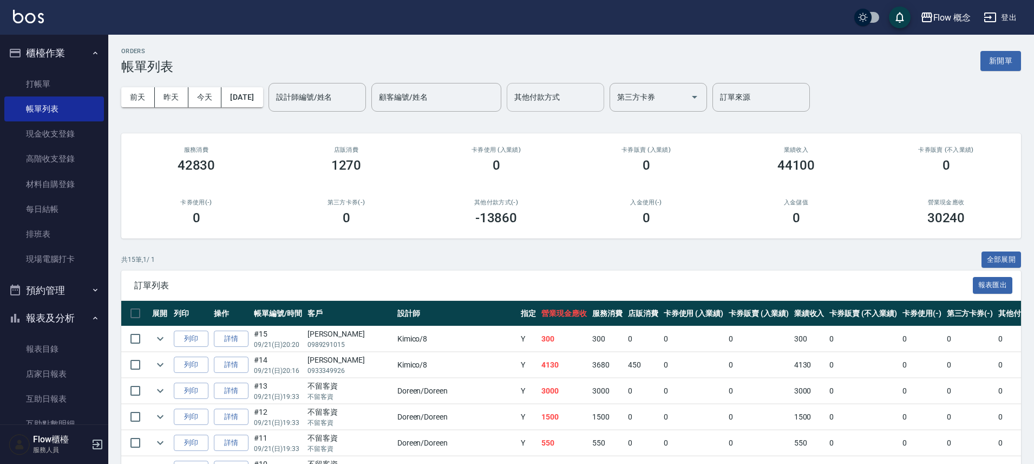
click at [539, 107] on div "其他付款方式" at bounding box center [555, 97] width 97 height 29
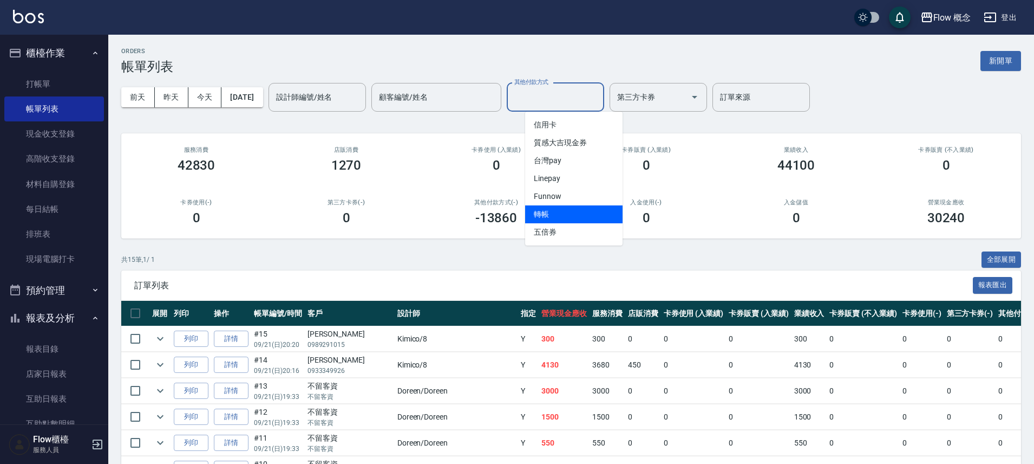
click at [562, 212] on span "轉帳" at bounding box center [573, 214] width 97 height 18
type input "轉帳"
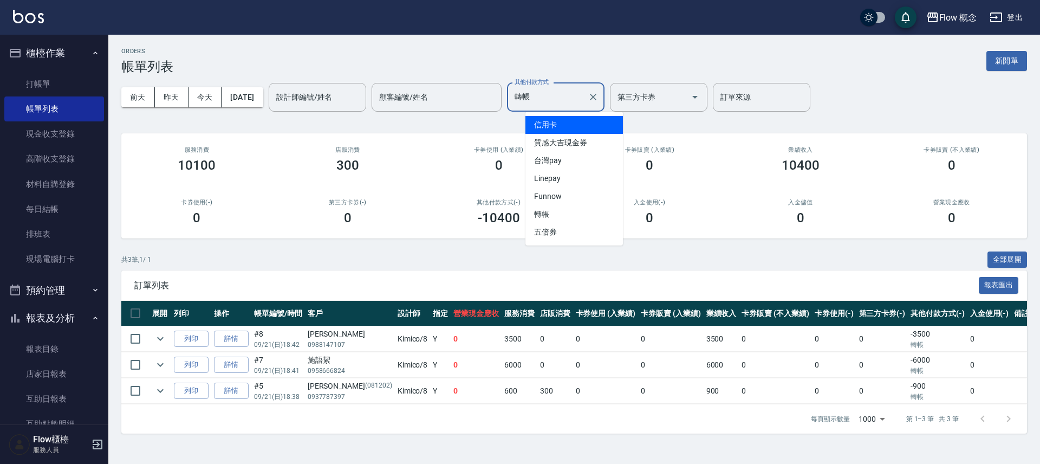
click at [567, 101] on input "轉帳" at bounding box center [547, 97] width 71 height 19
click at [573, 357] on td "0" at bounding box center [606, 364] width 66 height 25
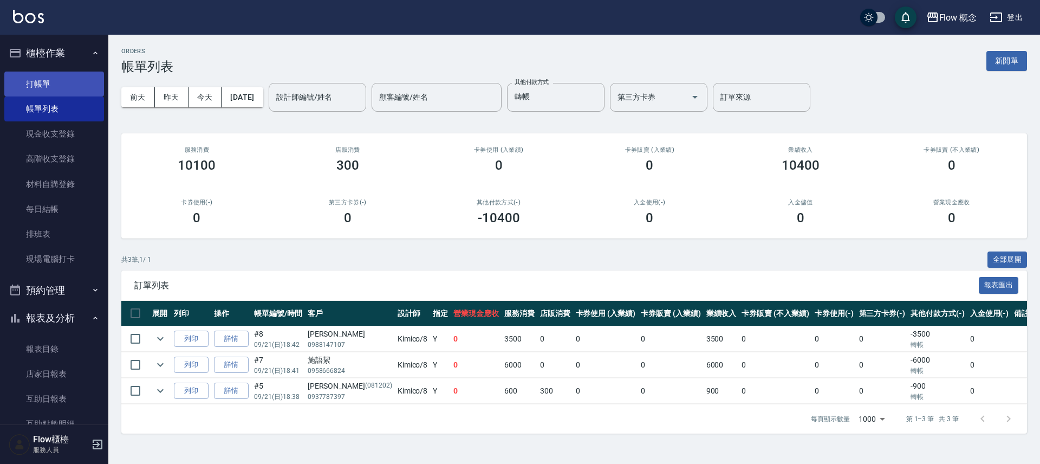
click at [56, 79] on link "打帳單" at bounding box center [54, 83] width 100 height 25
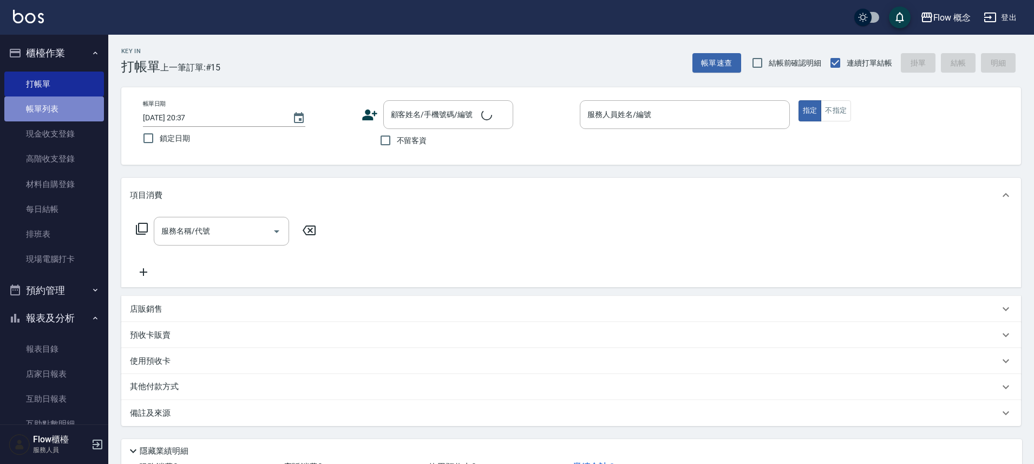
click at [60, 113] on link "帳單列表" at bounding box center [54, 108] width 100 height 25
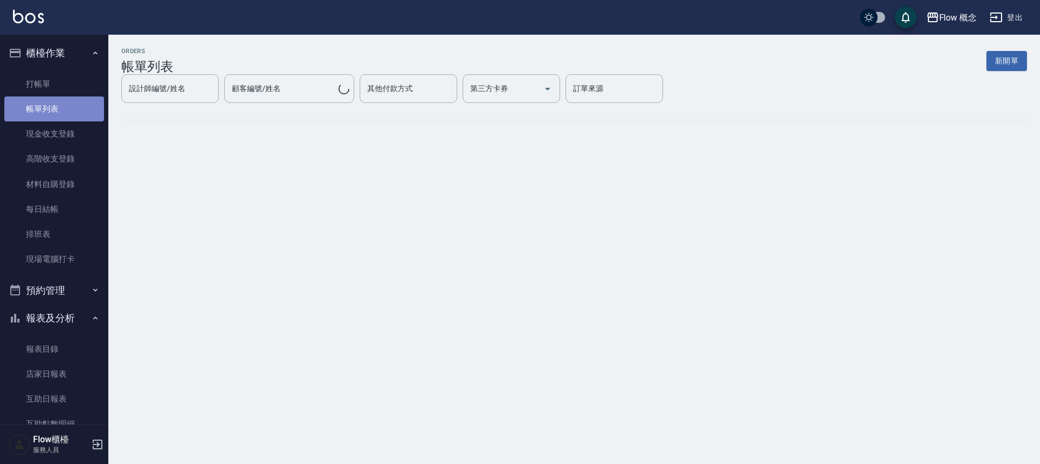
click at [60, 113] on link "帳單列表" at bounding box center [54, 108] width 100 height 25
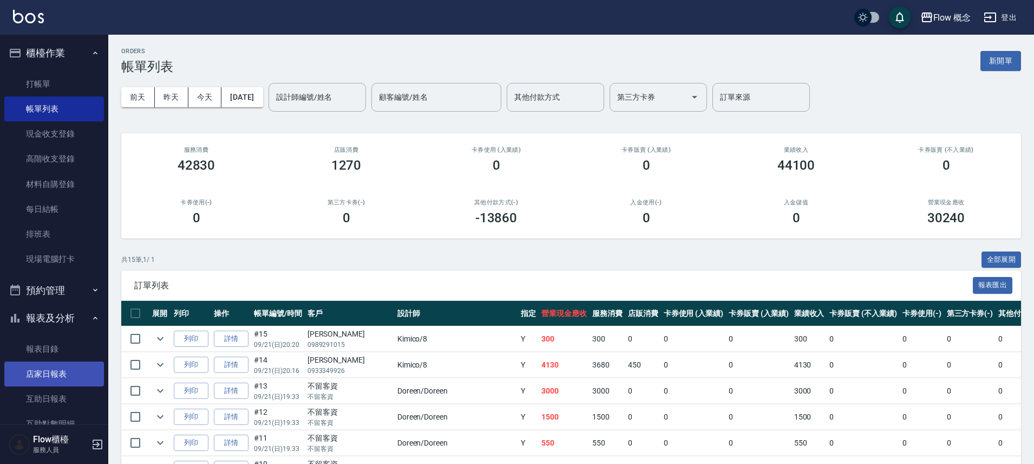
click at [23, 383] on link "店家日報表" at bounding box center [54, 373] width 100 height 25
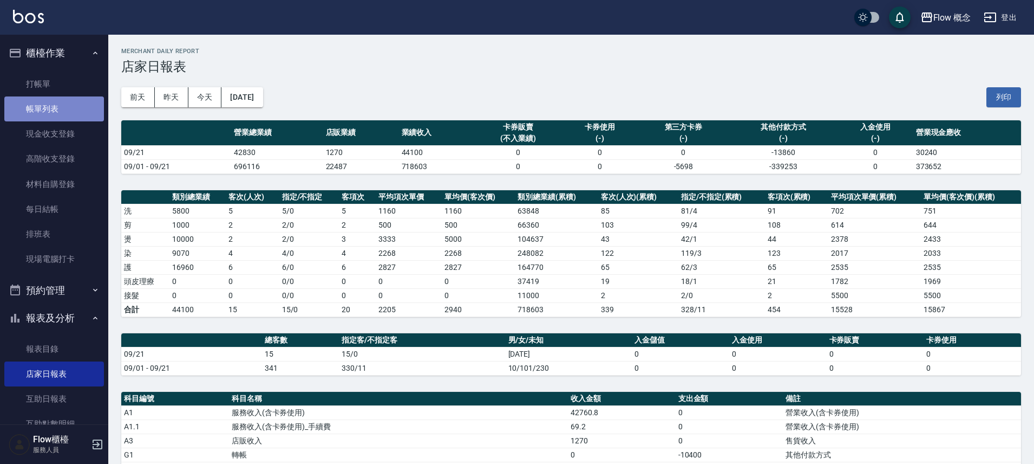
click at [55, 102] on link "帳單列表" at bounding box center [54, 108] width 100 height 25
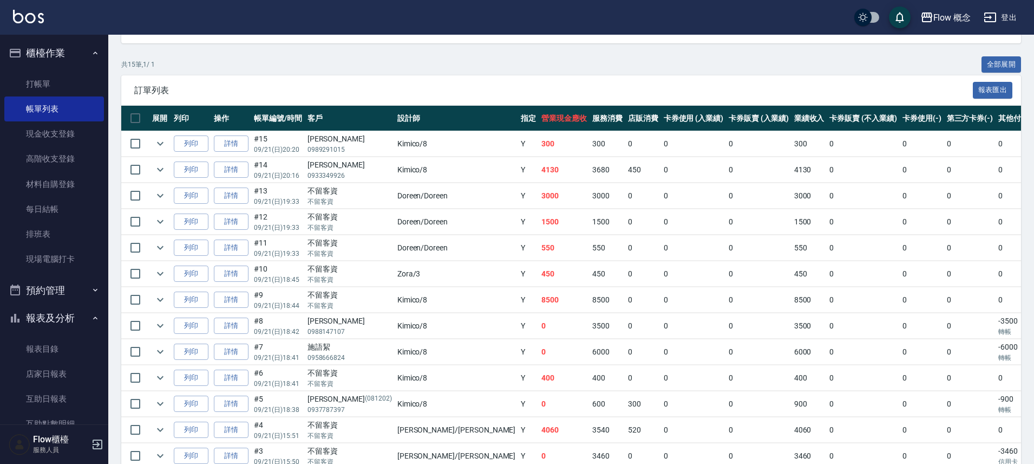
scroll to position [191, 0]
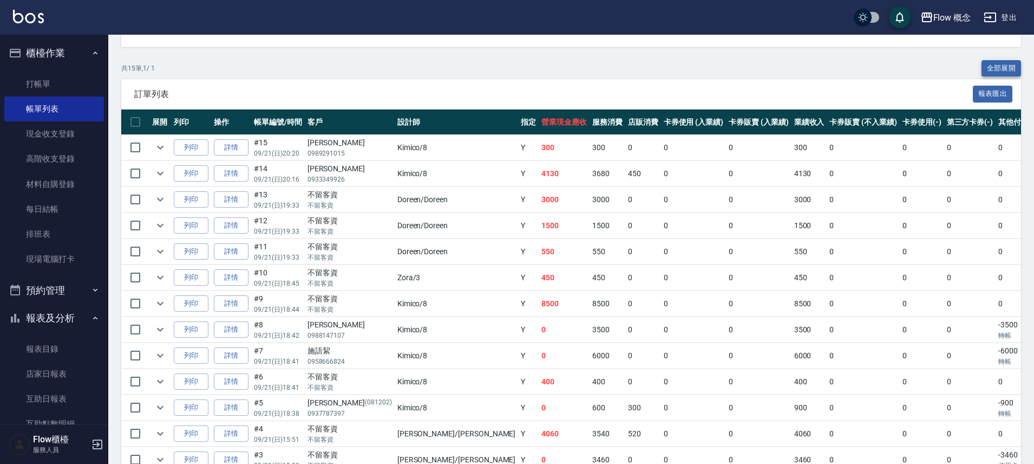
click at [985, 69] on button "全部展開" at bounding box center [1002, 68] width 40 height 17
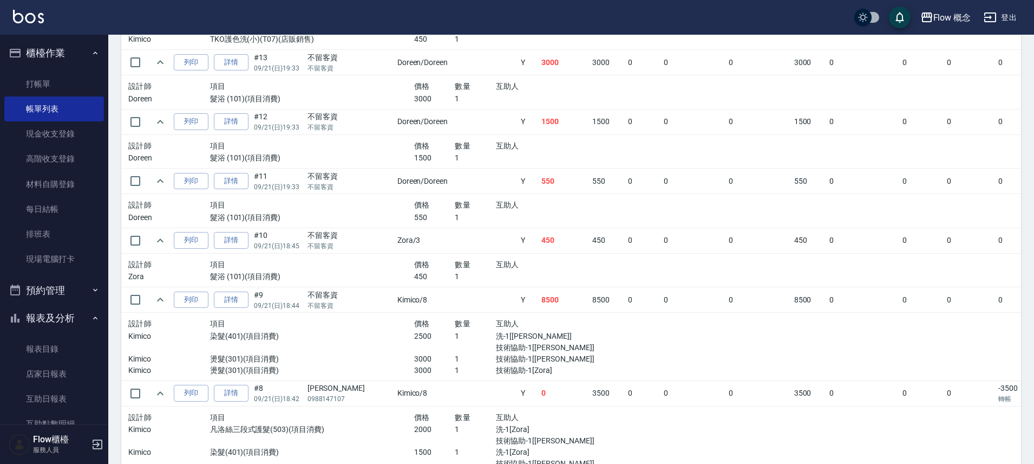
scroll to position [408, 0]
click at [61, 374] on link "店家日報表" at bounding box center [54, 373] width 100 height 25
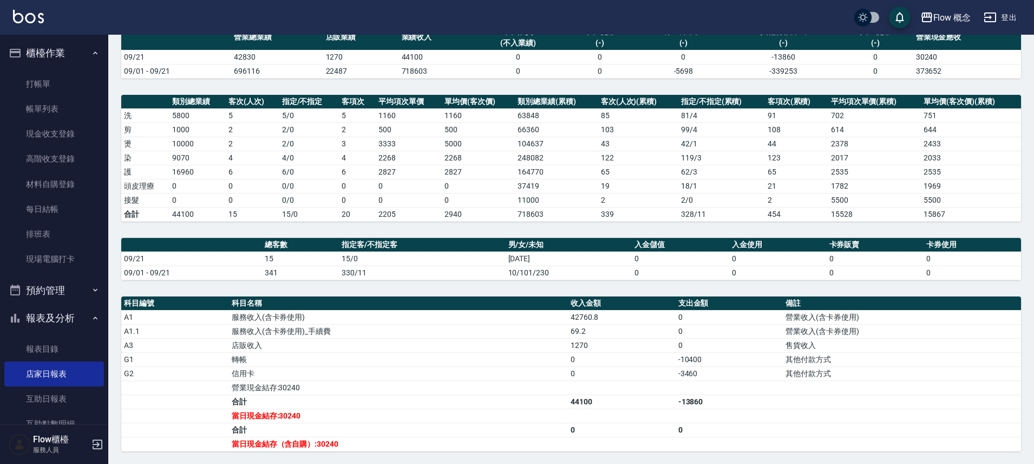
scroll to position [252, 0]
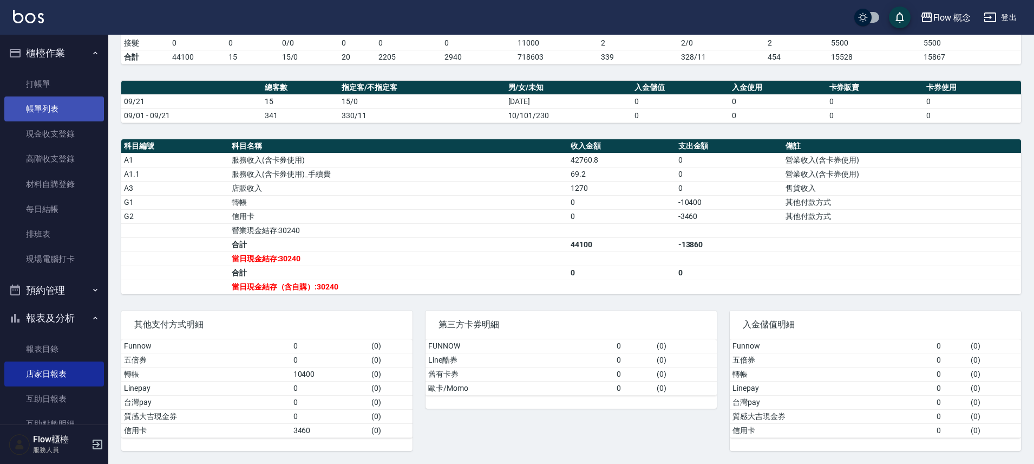
click at [69, 109] on link "帳單列表" at bounding box center [54, 108] width 100 height 25
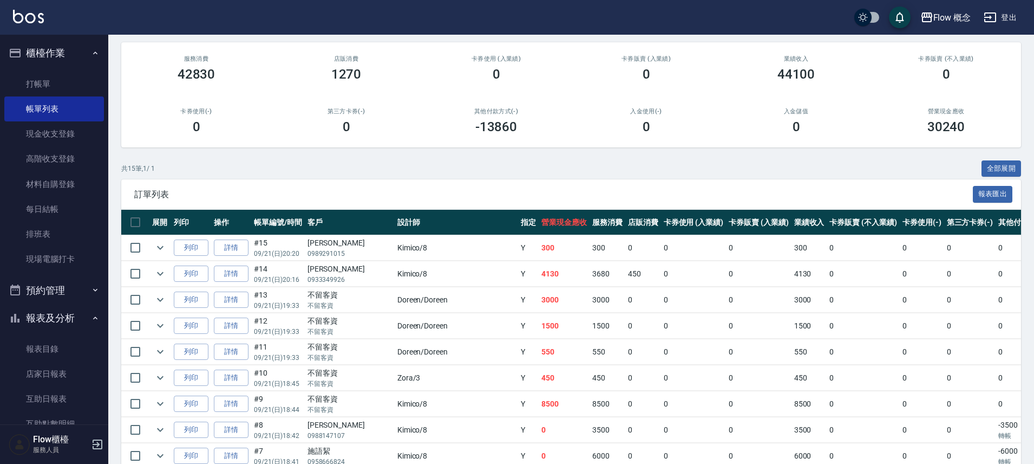
scroll to position [115, 0]
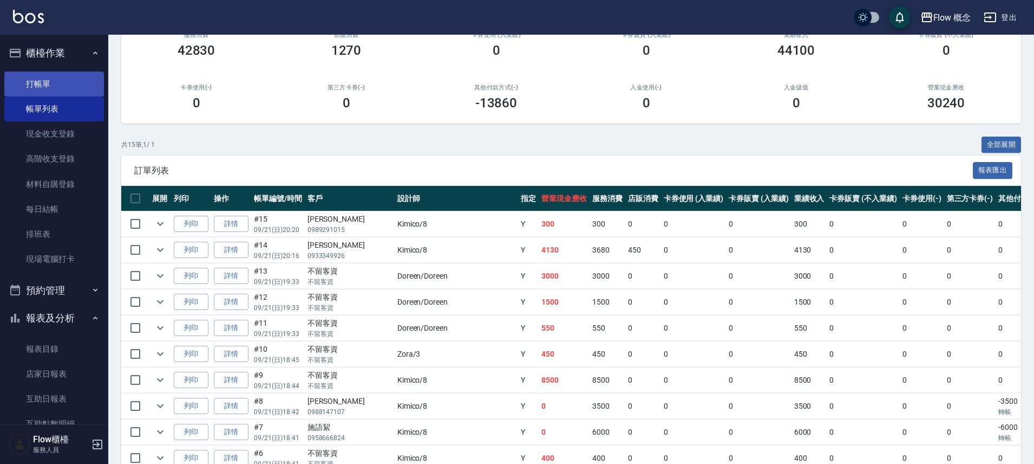
click at [51, 87] on link "打帳單" at bounding box center [54, 83] width 100 height 25
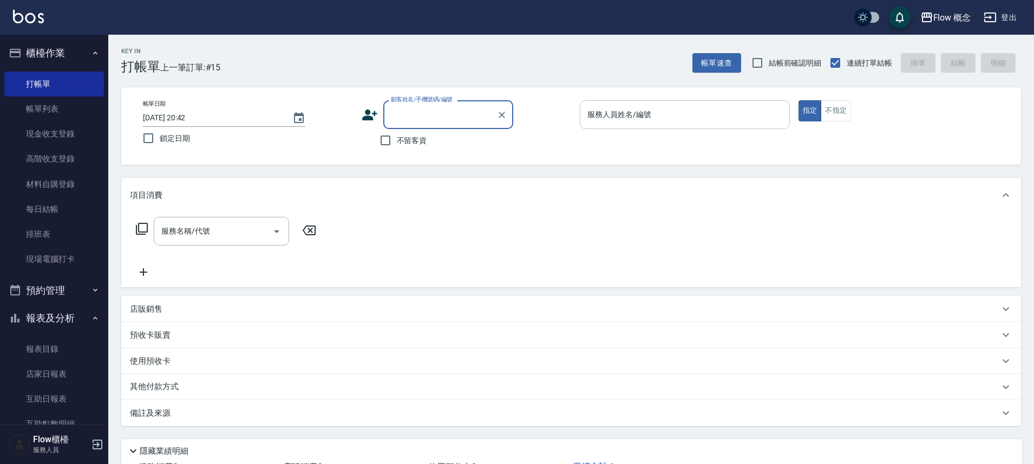
click at [691, 118] on input "服務人員姓名/編號" at bounding box center [685, 114] width 200 height 19
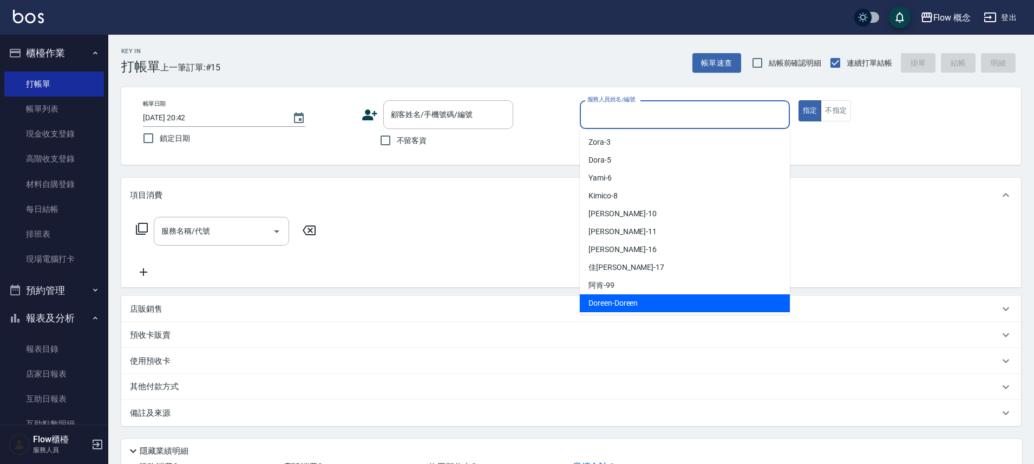
click at [641, 298] on div "Doreen -Doreen" at bounding box center [685, 303] width 210 height 18
type input "Doreen-Doreen"
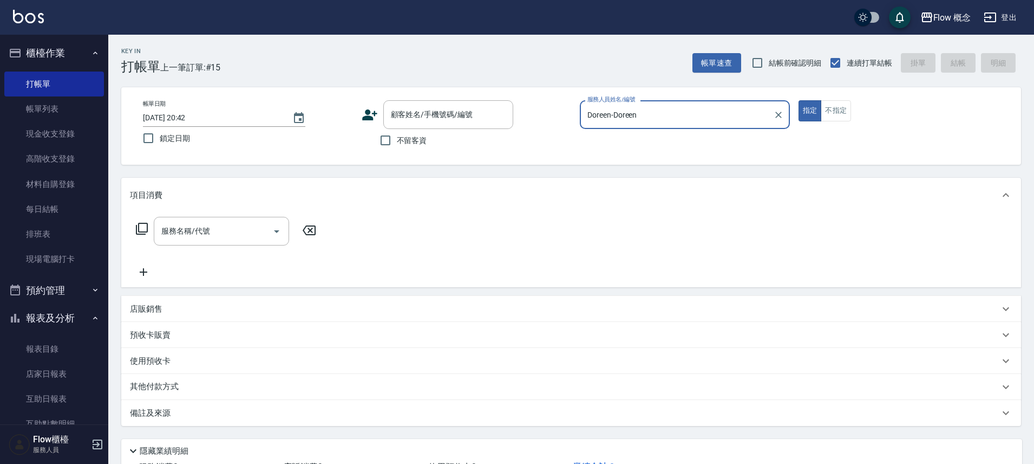
click at [398, 145] on span "不留客資" at bounding box center [412, 140] width 30 height 11
click at [397, 145] on input "不留客資" at bounding box center [385, 140] width 23 height 23
checkbox input "true"
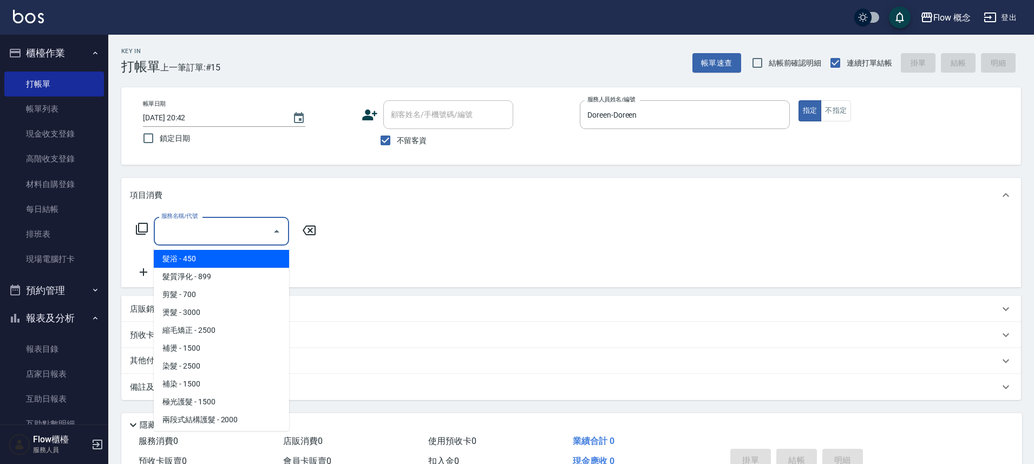
click at [229, 229] on input "服務名稱/代號" at bounding box center [213, 231] width 109 height 19
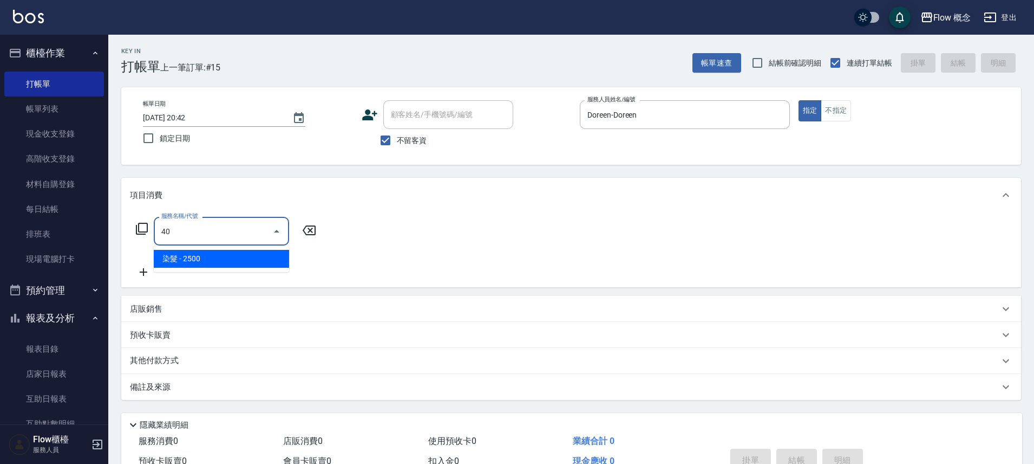
type input "4"
type input "燙髮(301)"
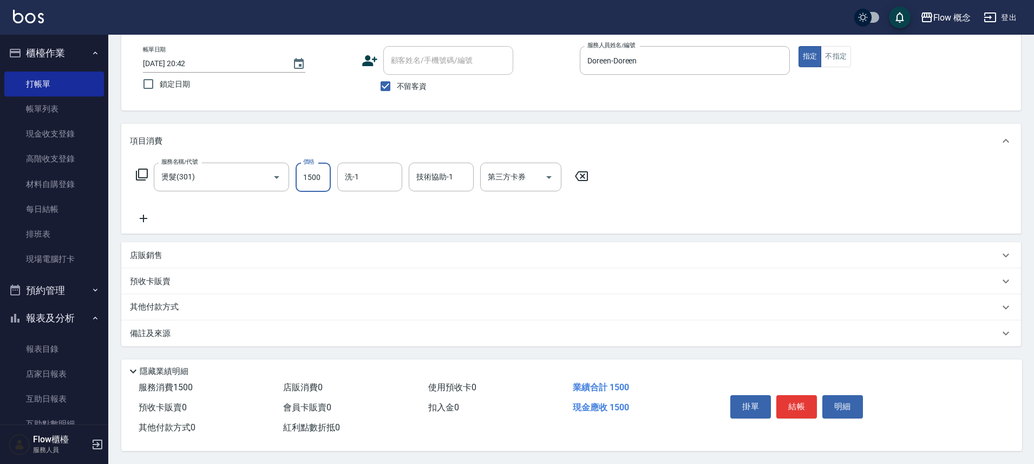
scroll to position [59, 0]
type input "1500"
click at [792, 408] on button "結帳" at bounding box center [797, 406] width 41 height 23
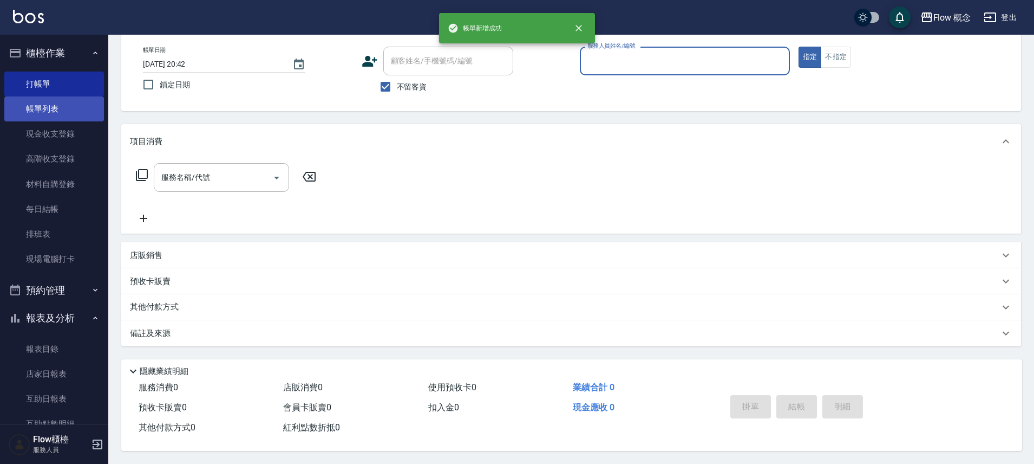
scroll to position [58, 0]
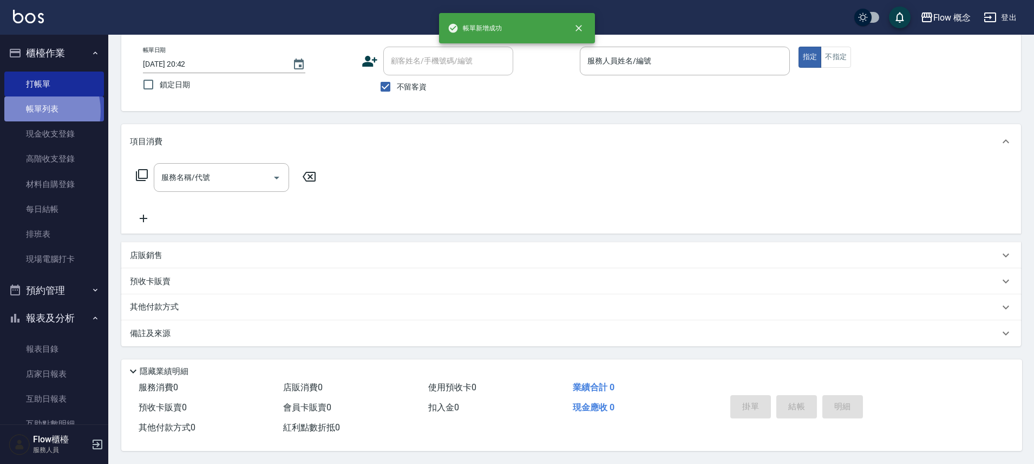
click at [34, 111] on link "帳單列表" at bounding box center [54, 108] width 100 height 25
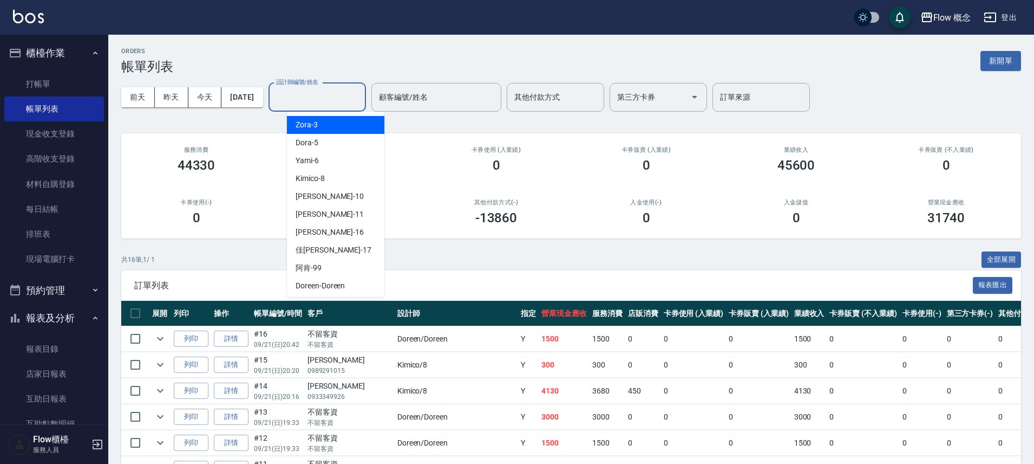
click at [356, 95] on input "設計師編號/姓名" at bounding box center [317, 97] width 88 height 19
click at [341, 282] on span "Doreen -Doreen" at bounding box center [320, 285] width 49 height 11
type input "Doreen-Doreen"
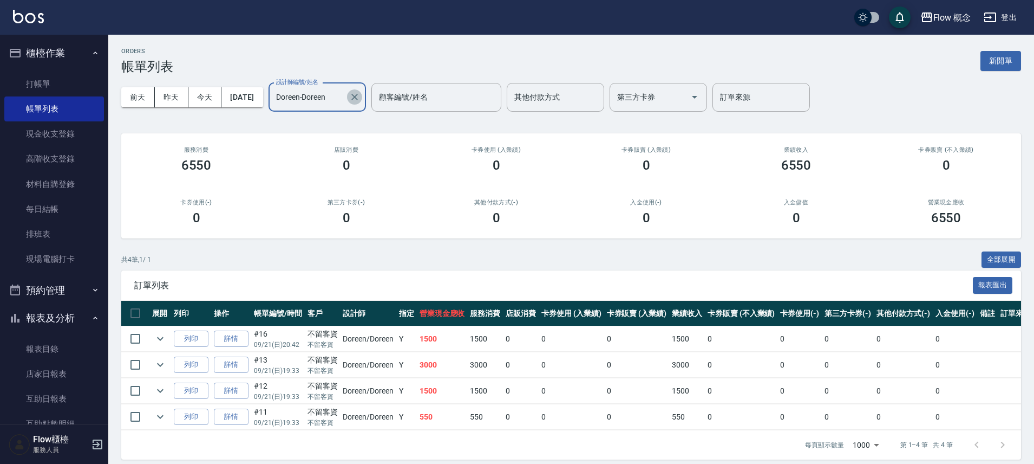
click at [360, 100] on icon "Clear" at bounding box center [354, 97] width 11 height 11
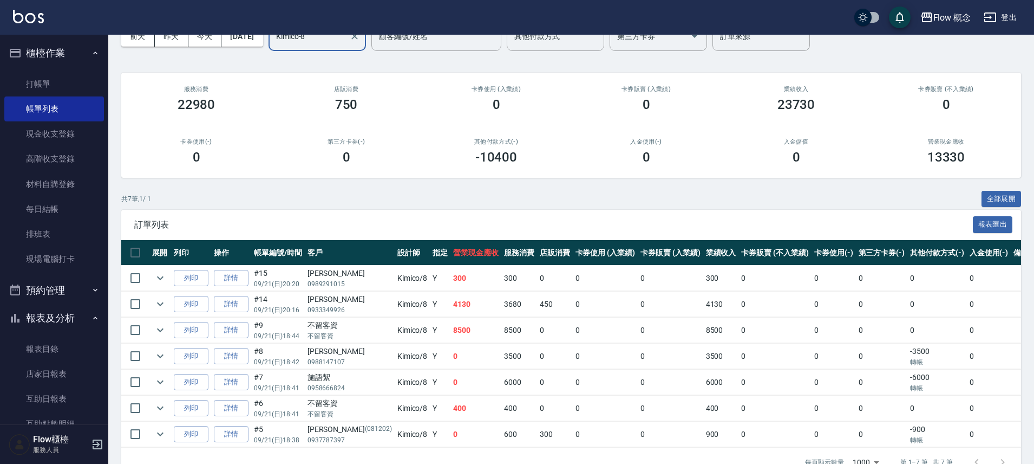
scroll to position [95, 0]
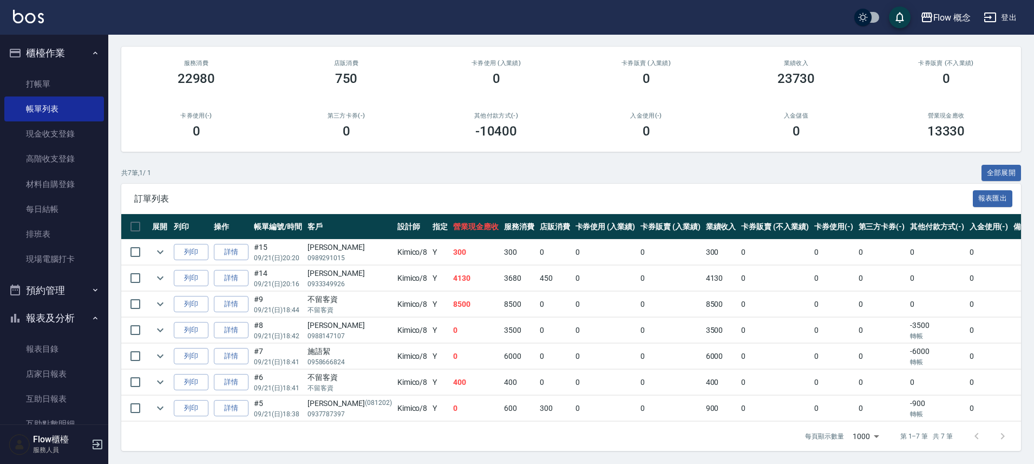
type input "Kimico-8"
click at [430, 252] on td "Y" at bounding box center [440, 251] width 21 height 25
click at [989, 165] on button "全部展開" at bounding box center [1002, 173] width 40 height 17
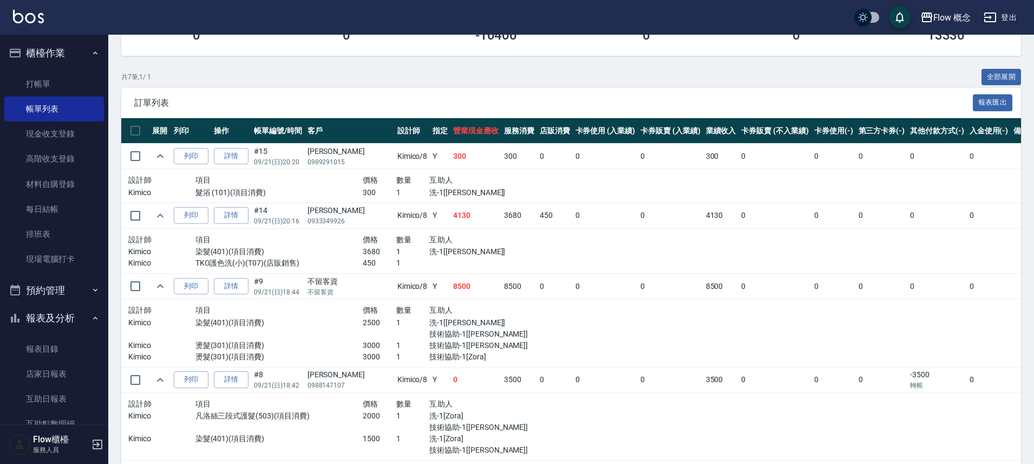
scroll to position [185, 0]
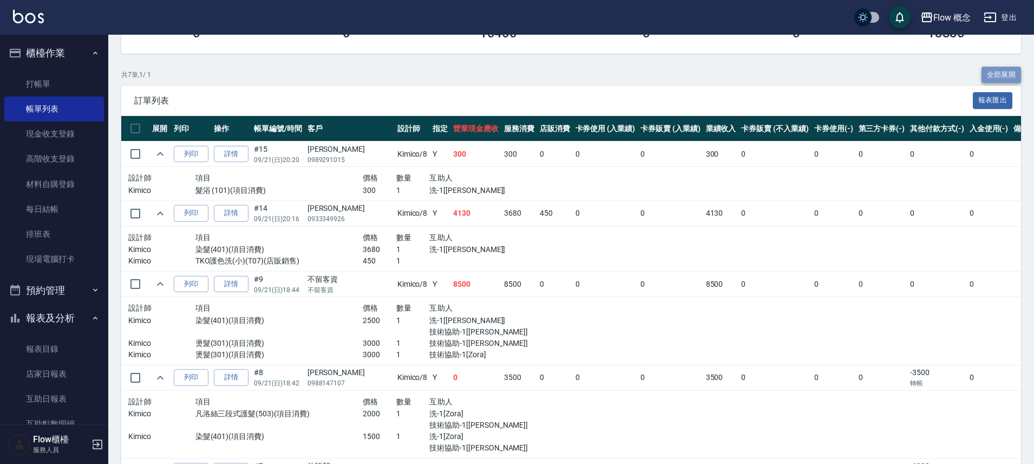
click at [1008, 74] on button "全部展開" at bounding box center [1002, 75] width 40 height 17
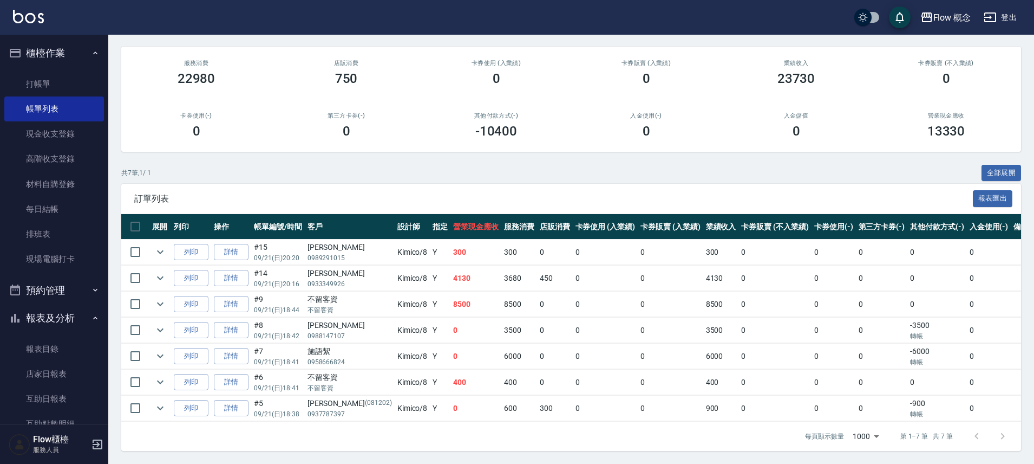
scroll to position [95, 0]
click at [501, 318] on td "3500" at bounding box center [519, 329] width 36 height 25
click at [501, 328] on td "3500" at bounding box center [519, 329] width 36 height 25
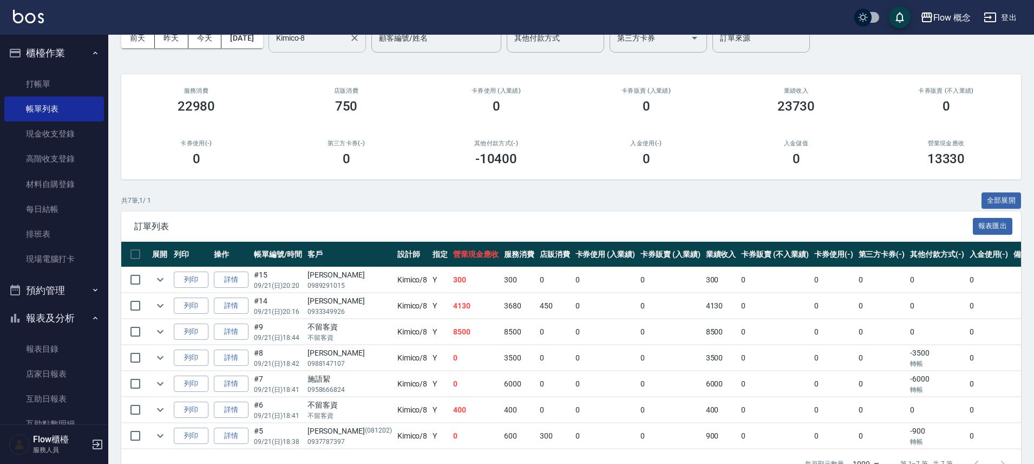
scroll to position [0, 0]
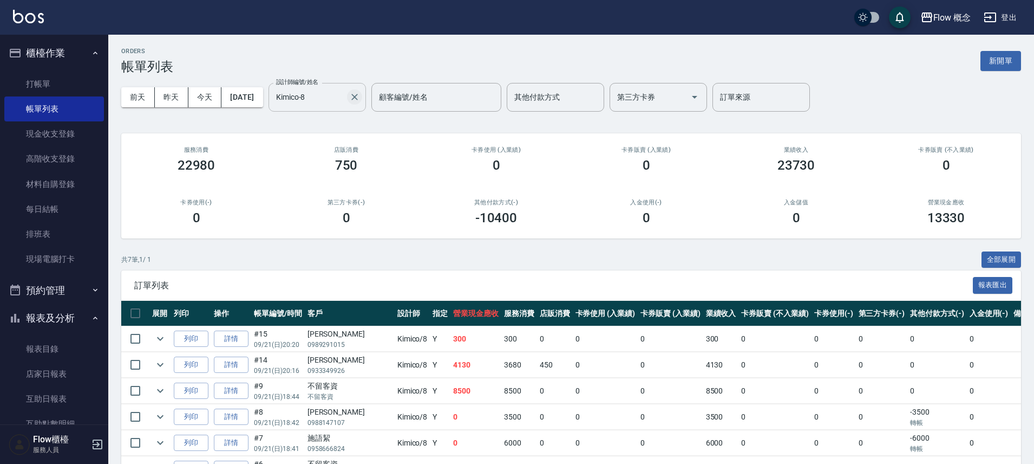
click at [360, 95] on icon "Clear" at bounding box center [354, 97] width 11 height 11
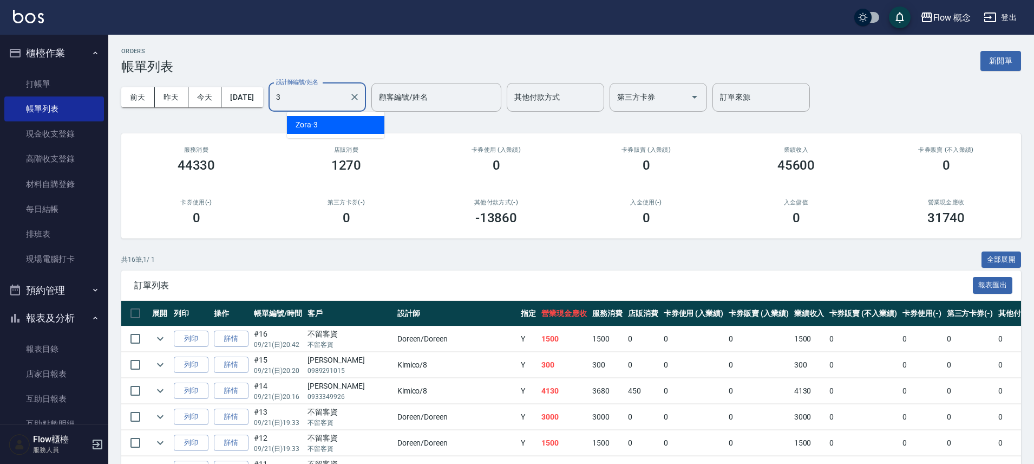
type input "Zora-3"
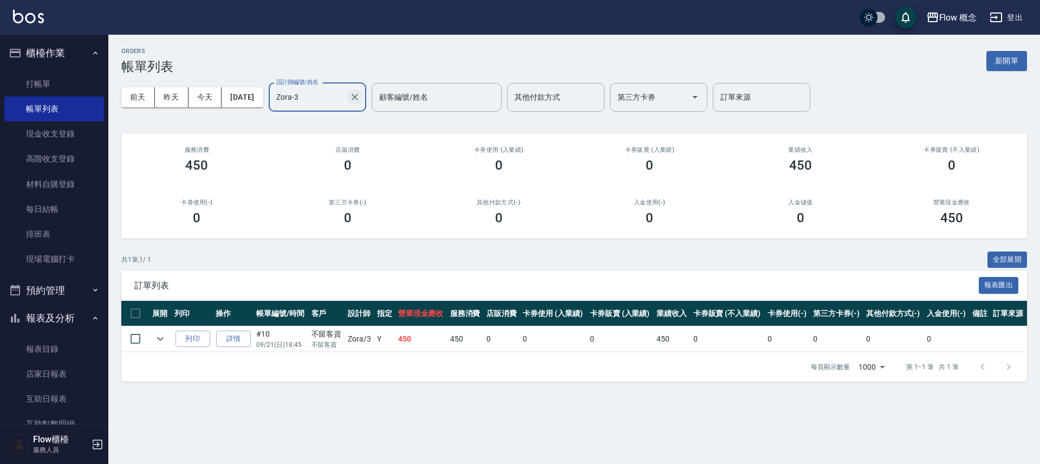
click at [360, 101] on icon "Clear" at bounding box center [354, 97] width 11 height 11
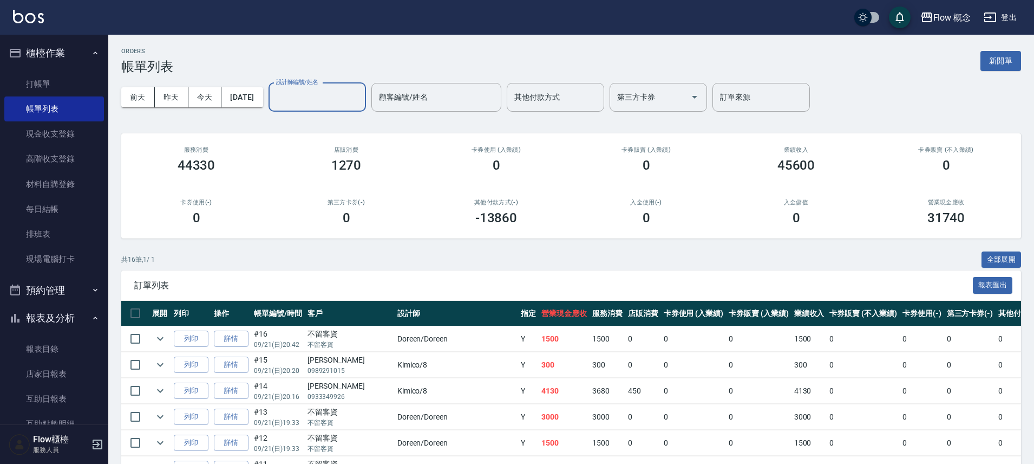
click at [308, 84] on label "設計師編號/姓名" at bounding box center [297, 82] width 42 height 8
click at [308, 88] on input "設計師編號/姓名" at bounding box center [317, 97] width 88 height 19
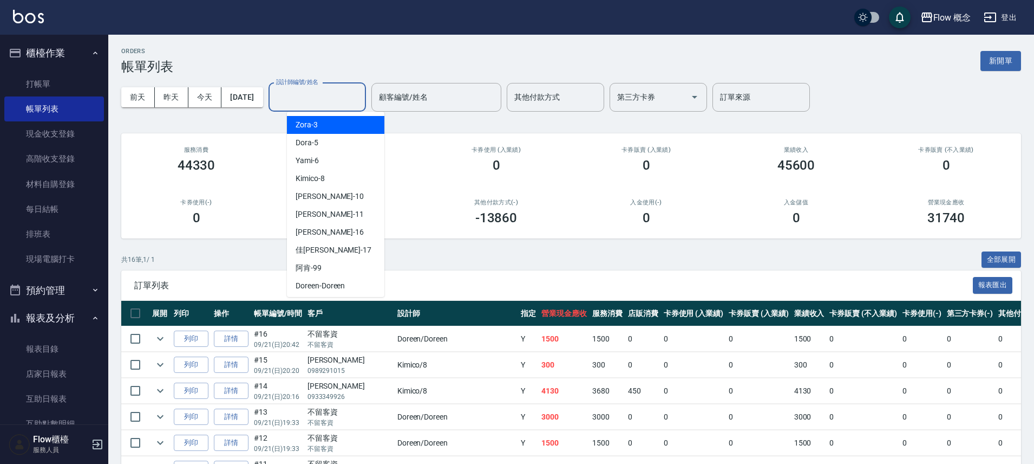
click at [300, 95] on input "設計師編號/姓名" at bounding box center [317, 97] width 88 height 19
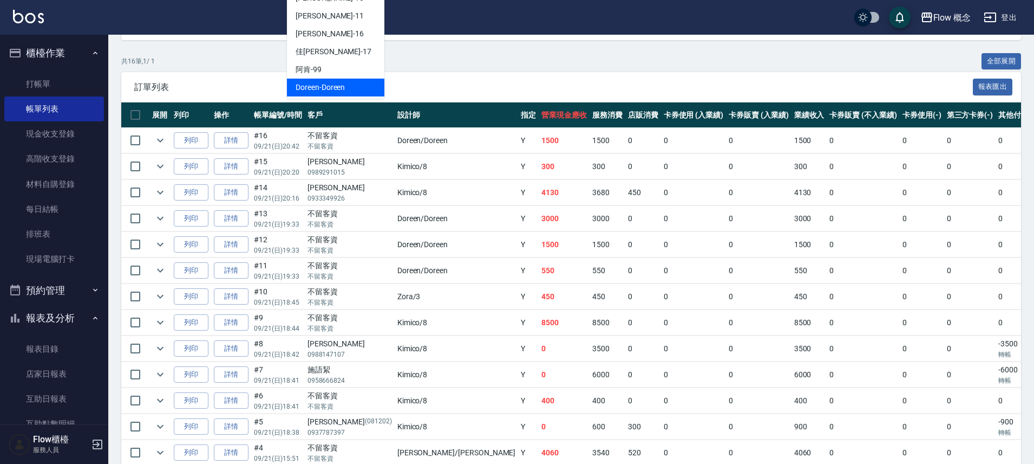
scroll to position [38, 0]
click at [347, 69] on div "[PERSON_NAME] -[PERSON_NAME]" at bounding box center [335, 72] width 97 height 29
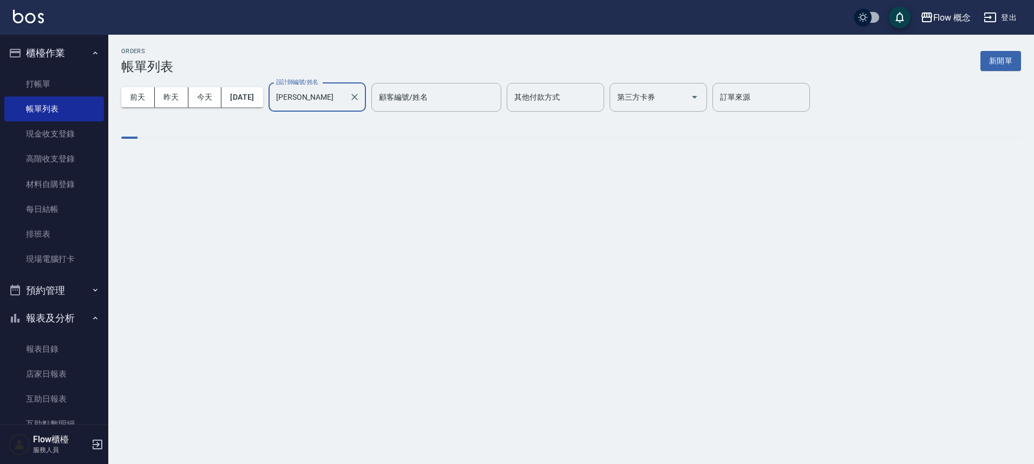
scroll to position [0, 0]
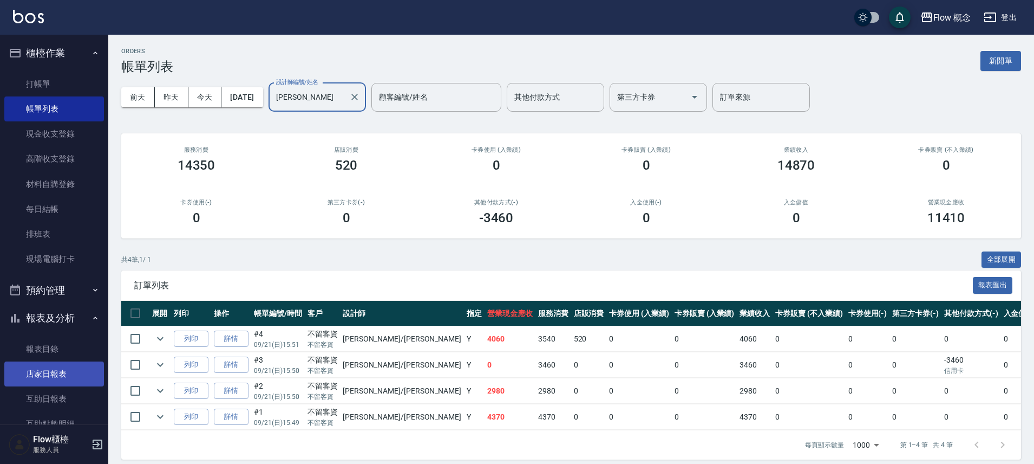
type input "[PERSON_NAME]"
click at [35, 367] on link "店家日報表" at bounding box center [54, 373] width 100 height 25
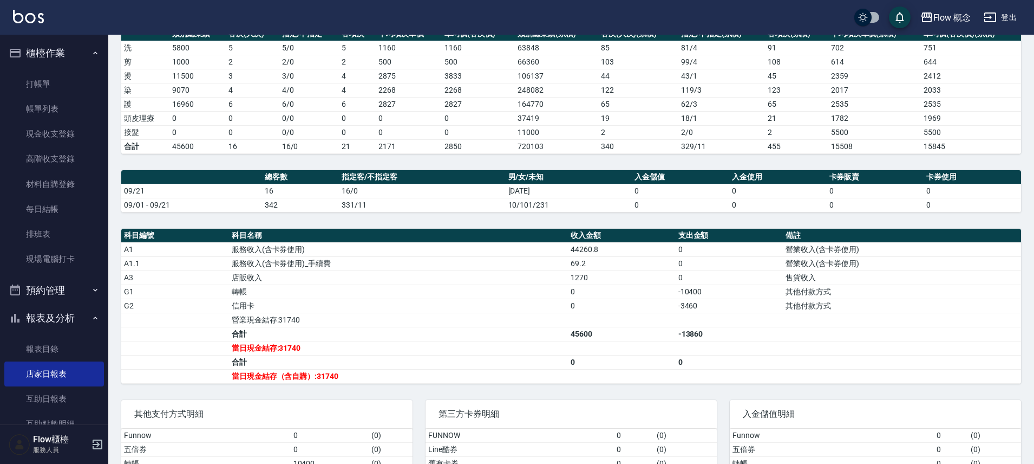
scroll to position [252, 0]
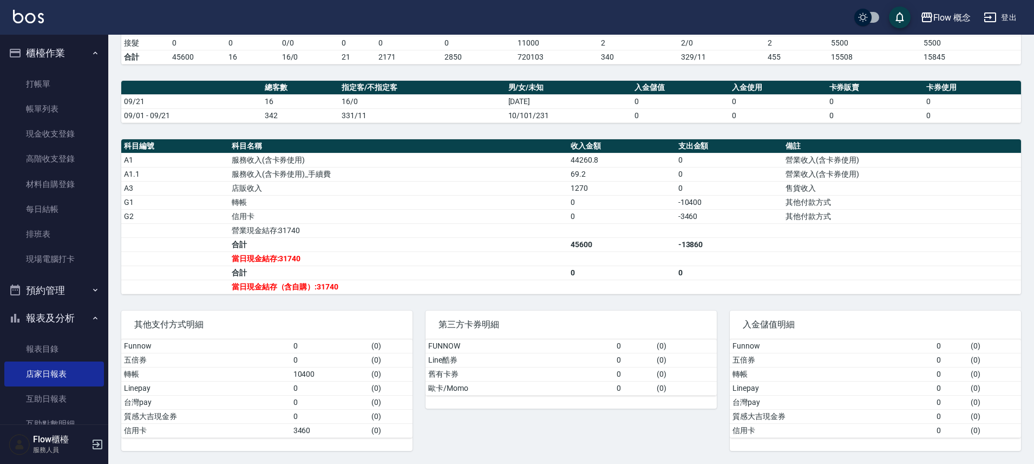
click at [45, 110] on link "帳單列表" at bounding box center [54, 108] width 100 height 25
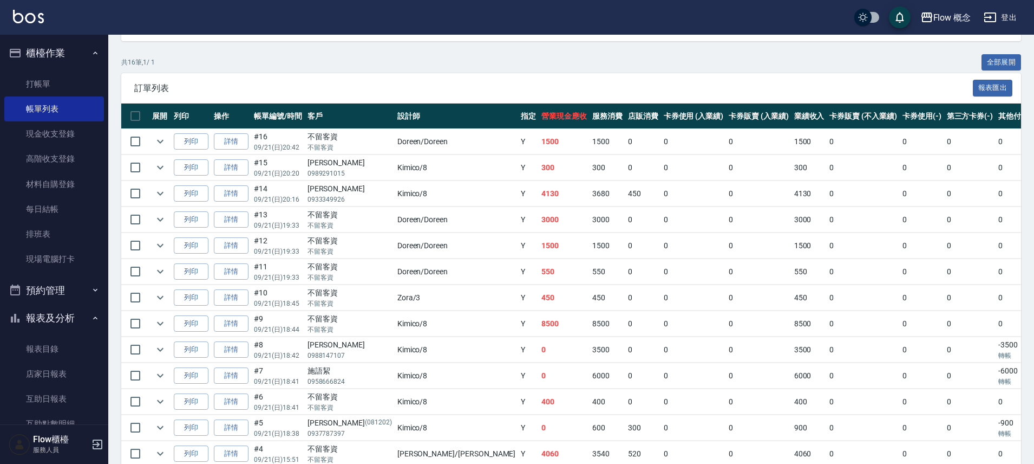
scroll to position [329, 0]
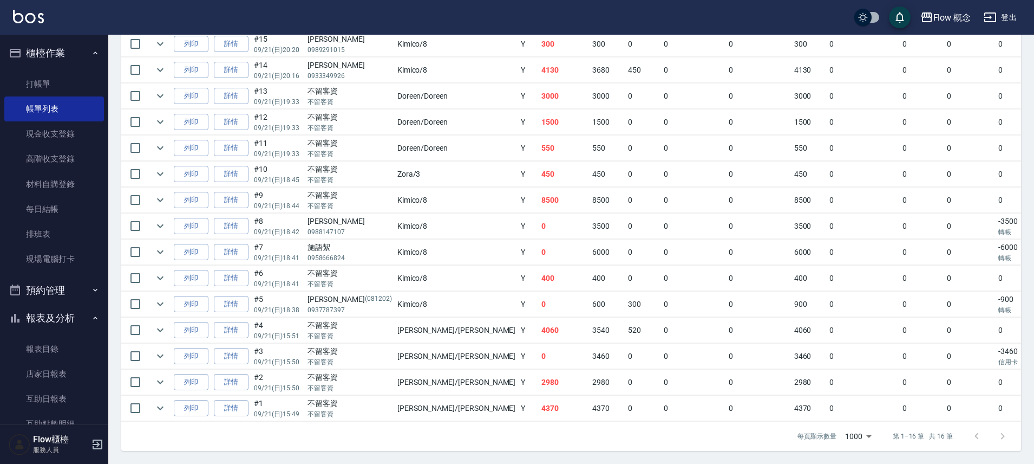
click at [626, 372] on td "0" at bounding box center [644, 381] width 36 height 25
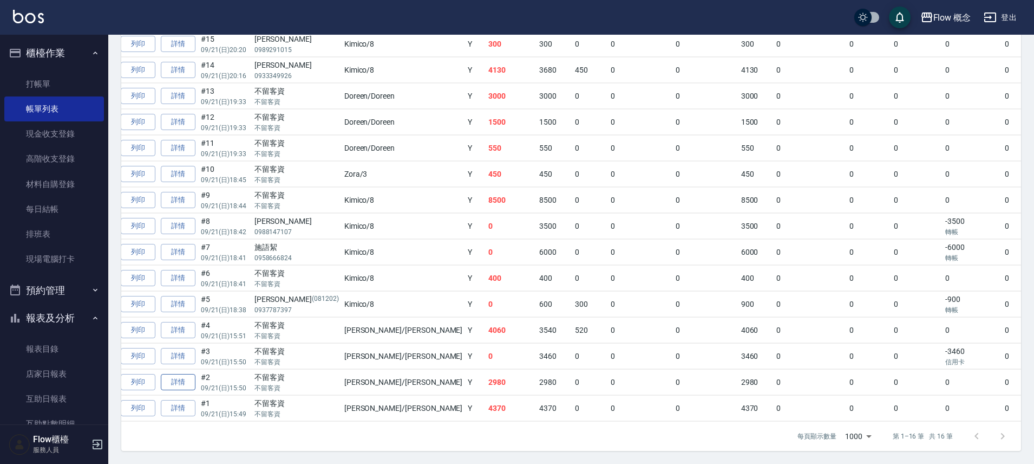
click at [185, 374] on link "詳情" at bounding box center [178, 382] width 35 height 17
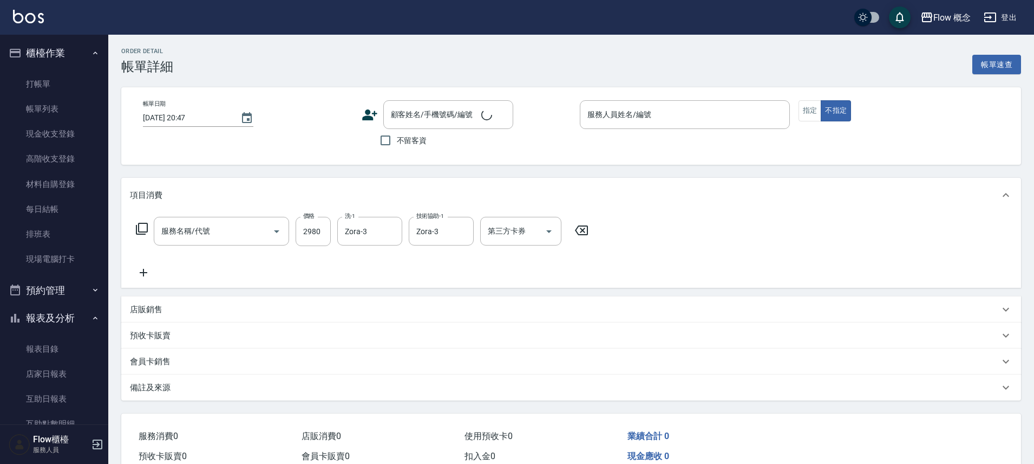
type input "[DATE] 15:50"
checkbox input "true"
type input "[PERSON_NAME]"
type input "設計師原本客人"
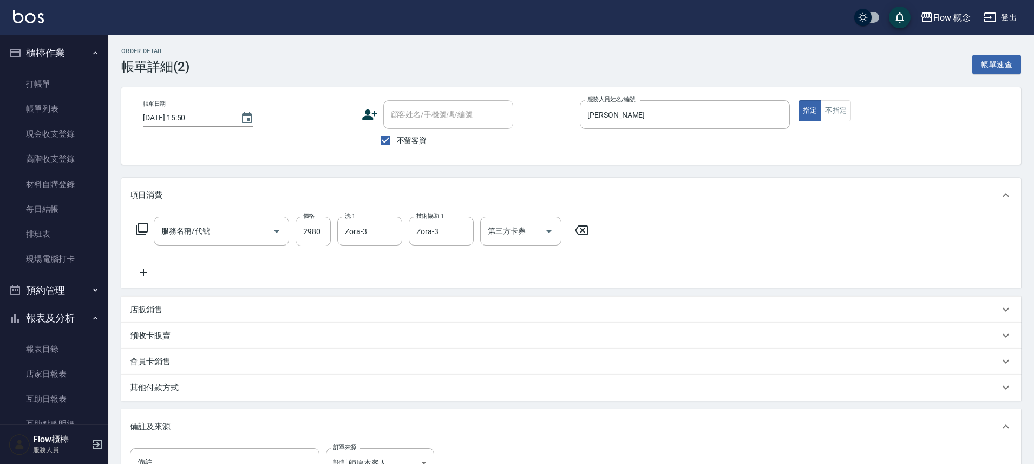
type input "黑曜光([PERSON_NAME])(520)"
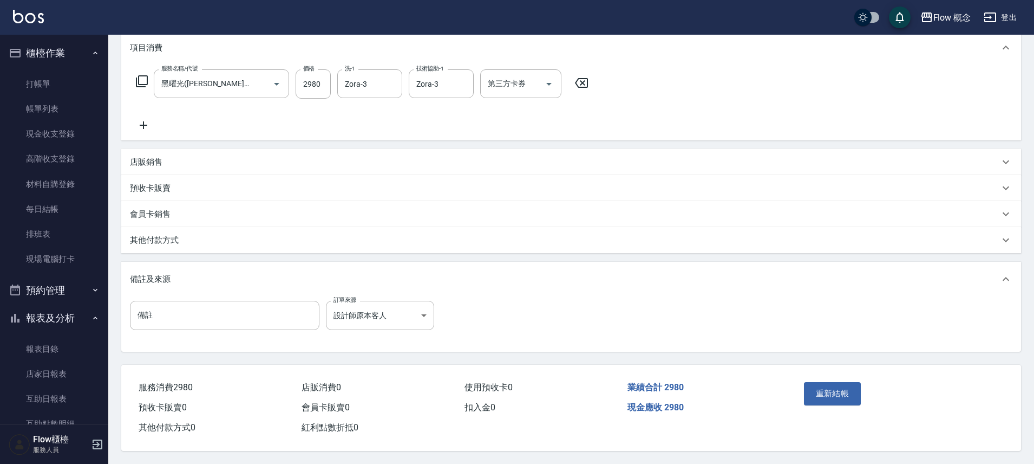
scroll to position [152, 0]
click at [242, 235] on div "其他付款方式" at bounding box center [565, 240] width 870 height 11
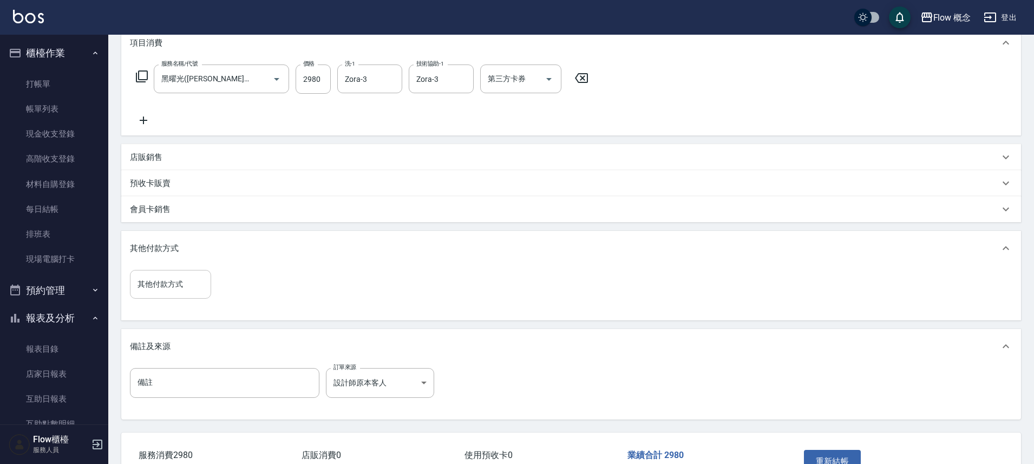
click at [193, 286] on input "其他付款方式" at bounding box center [170, 284] width 71 height 19
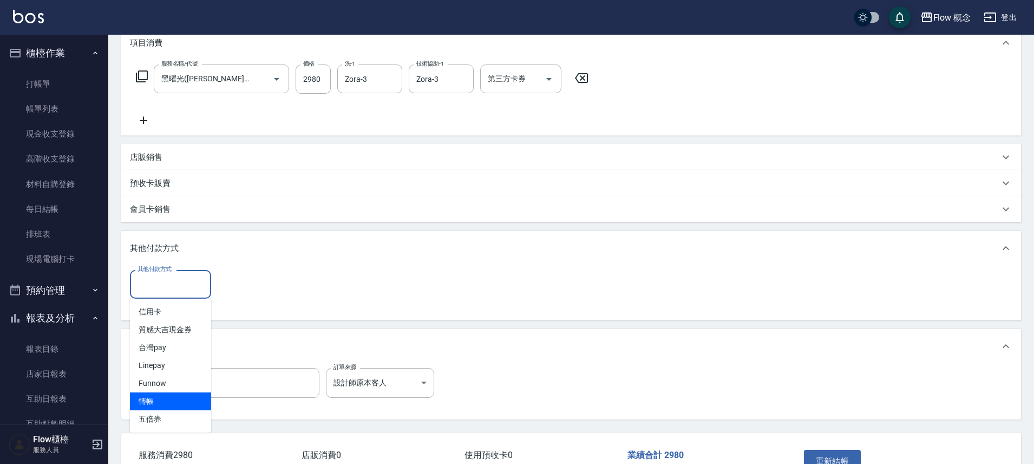
click at [166, 402] on span "轉帳" at bounding box center [170, 401] width 81 height 18
type input "轉帳"
click at [240, 290] on input "0" at bounding box center [258, 284] width 81 height 29
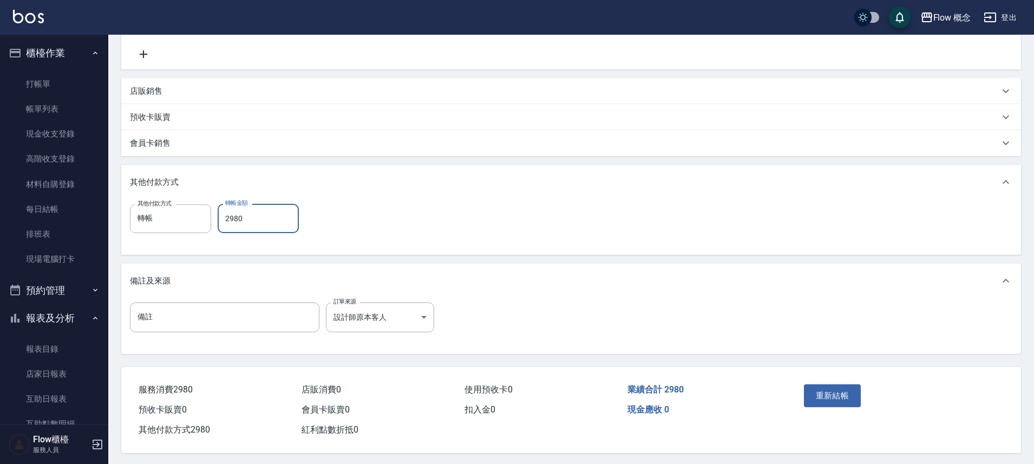
scroll to position [225, 0]
type input "2980"
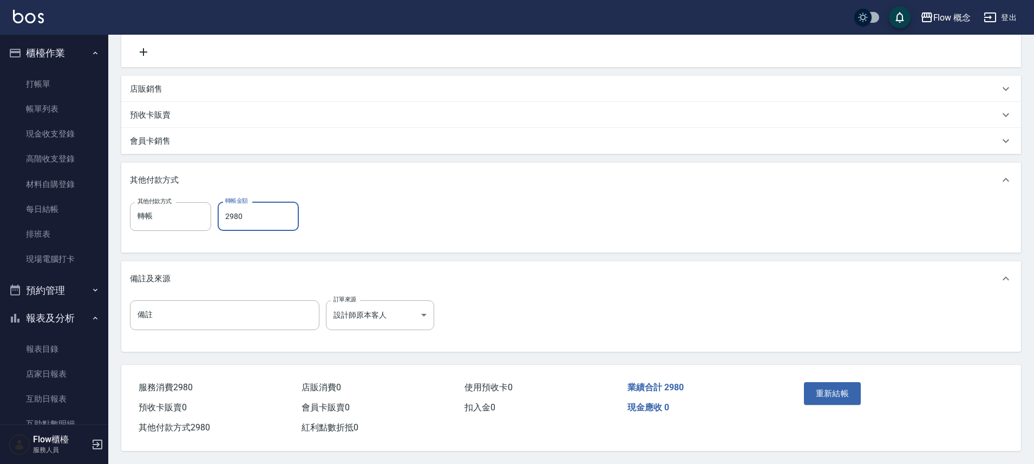
click at [837, 392] on button "重新結帳" at bounding box center [832, 393] width 57 height 23
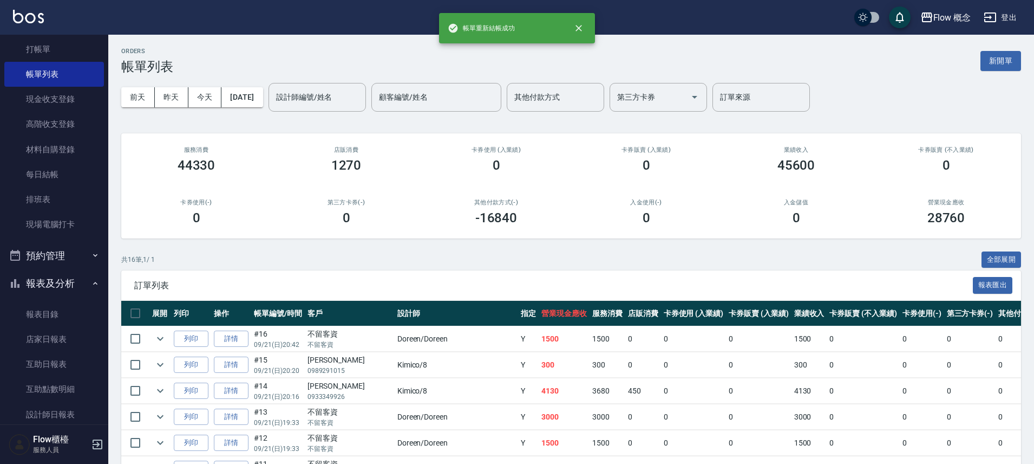
scroll to position [160, 0]
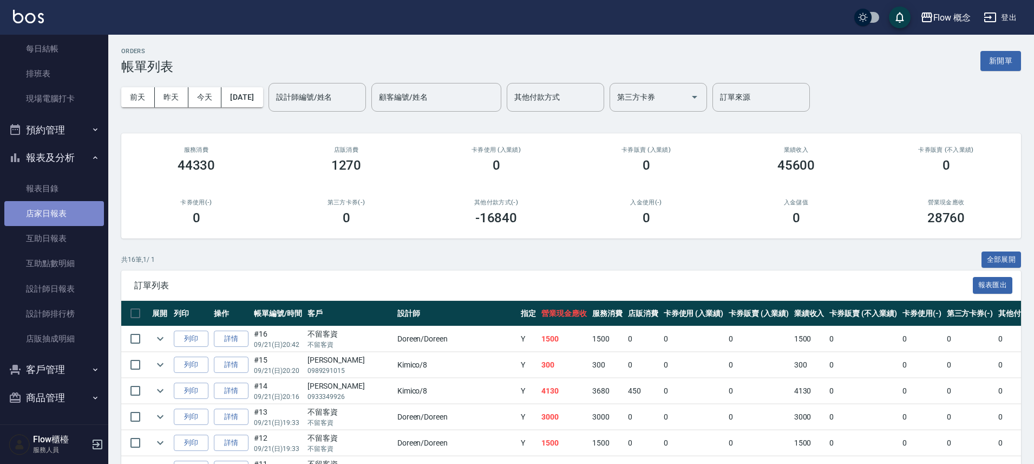
click at [60, 218] on link "店家日報表" at bounding box center [54, 213] width 100 height 25
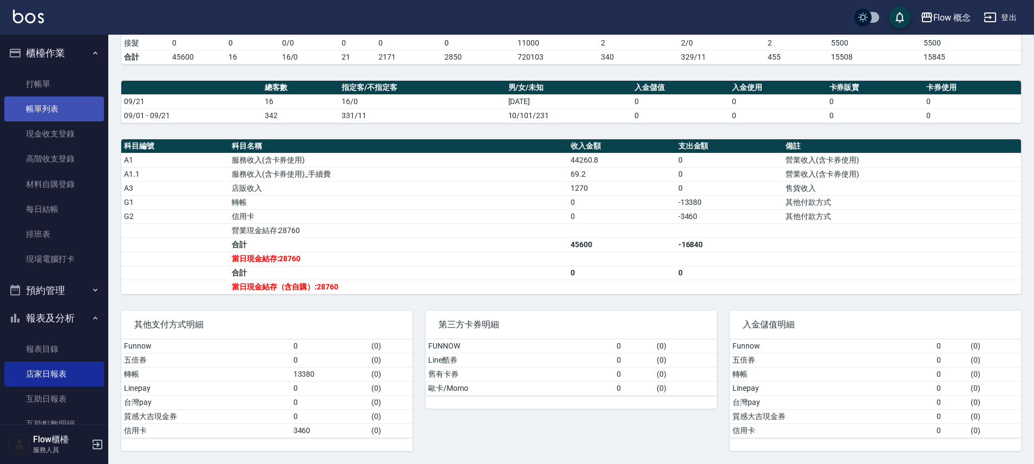
click at [67, 105] on link "帳單列表" at bounding box center [54, 108] width 100 height 25
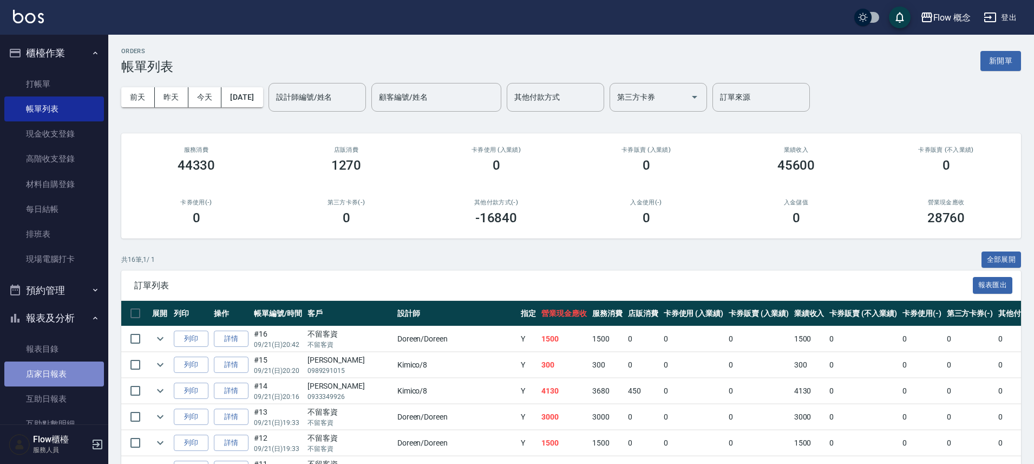
click at [57, 373] on link "店家日報表" at bounding box center [54, 373] width 100 height 25
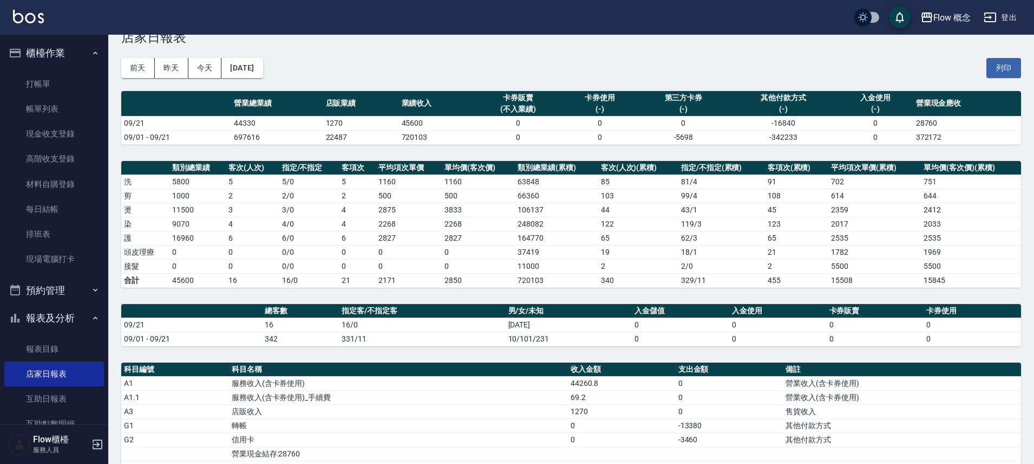
scroll to position [252, 0]
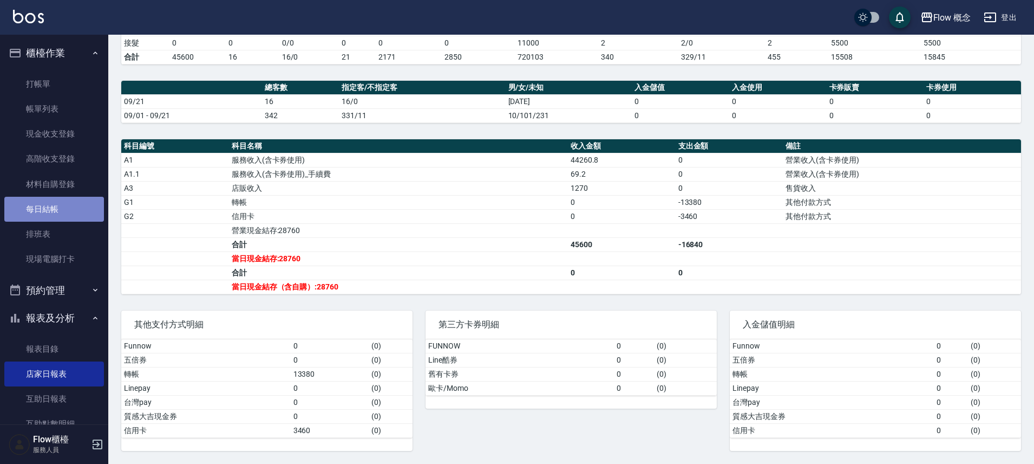
click at [60, 212] on link "每日結帳" at bounding box center [54, 209] width 100 height 25
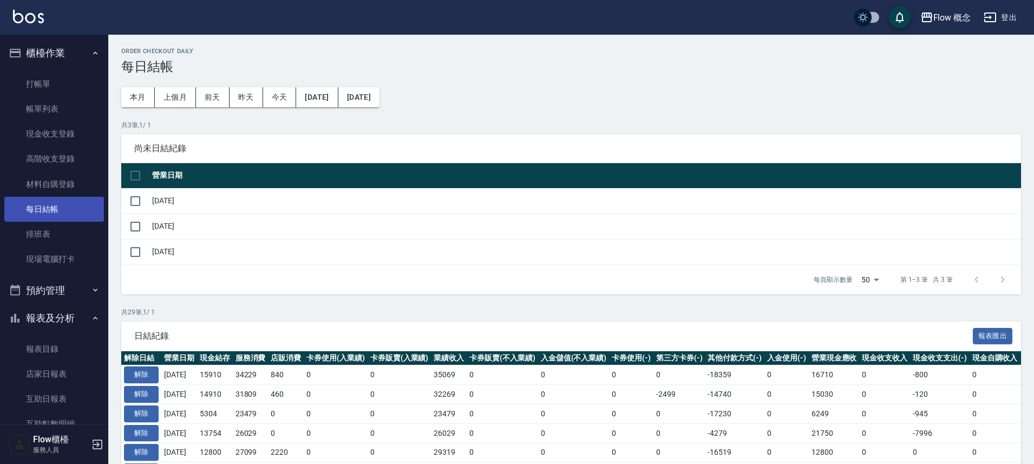
click at [59, 212] on link "每日結帳" at bounding box center [54, 209] width 100 height 25
click at [139, 178] on input "checkbox" at bounding box center [135, 175] width 23 height 23
checkbox input "true"
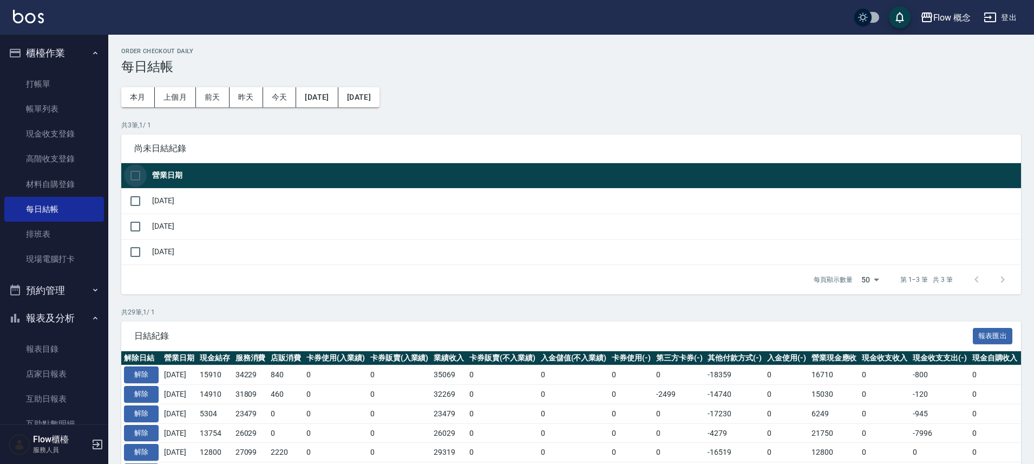
checkbox input "true"
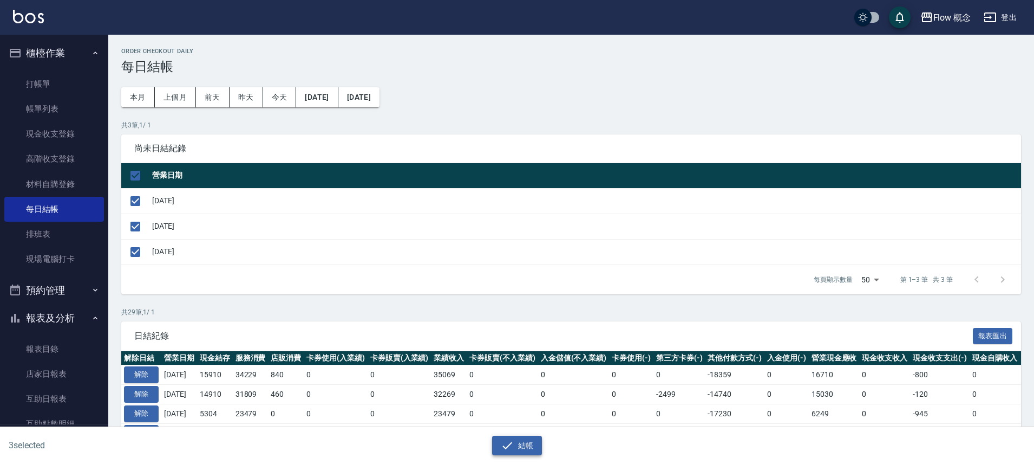
click at [509, 445] on icon "button" at bounding box center [508, 444] width 10 height 7
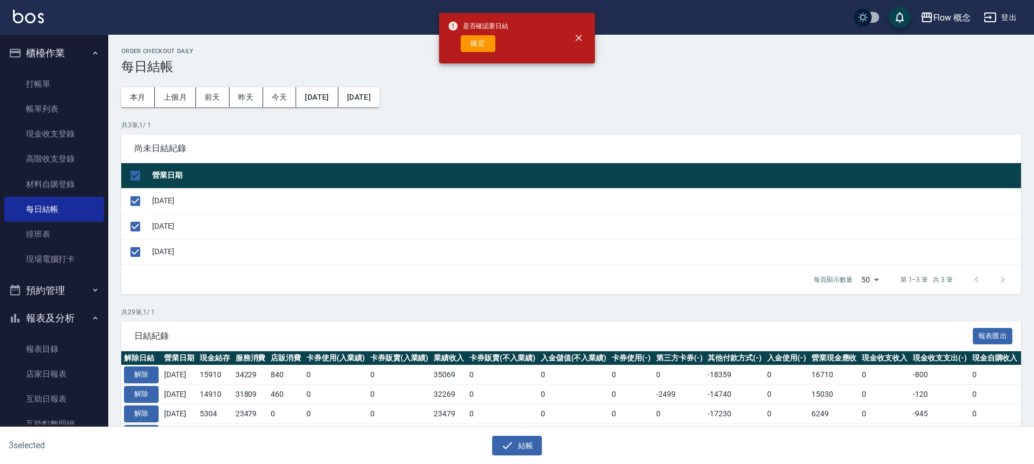
click at [499, 35] on div "確定" at bounding box center [478, 43] width 61 height 17
click at [470, 53] on div "是否確認要日結 確定" at bounding box center [478, 38] width 61 height 44
click at [485, 43] on button "確定" at bounding box center [478, 43] width 35 height 17
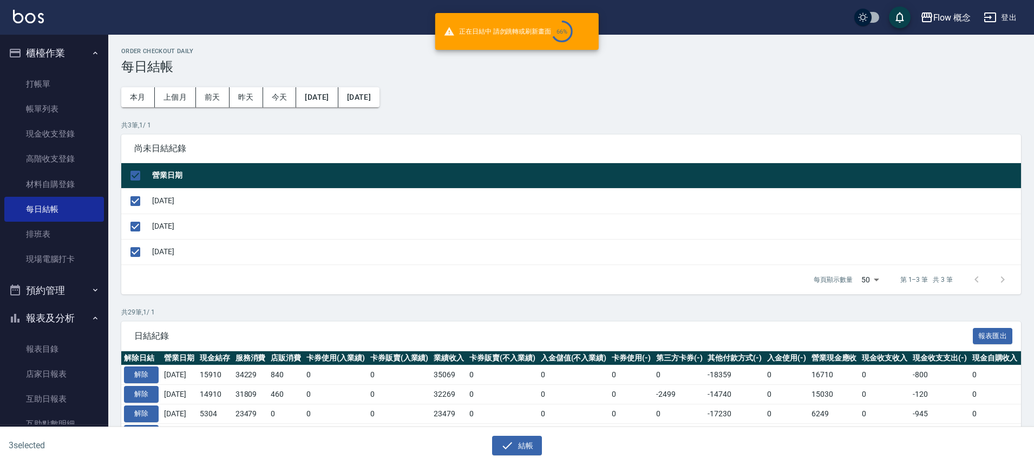
checkbox input "false"
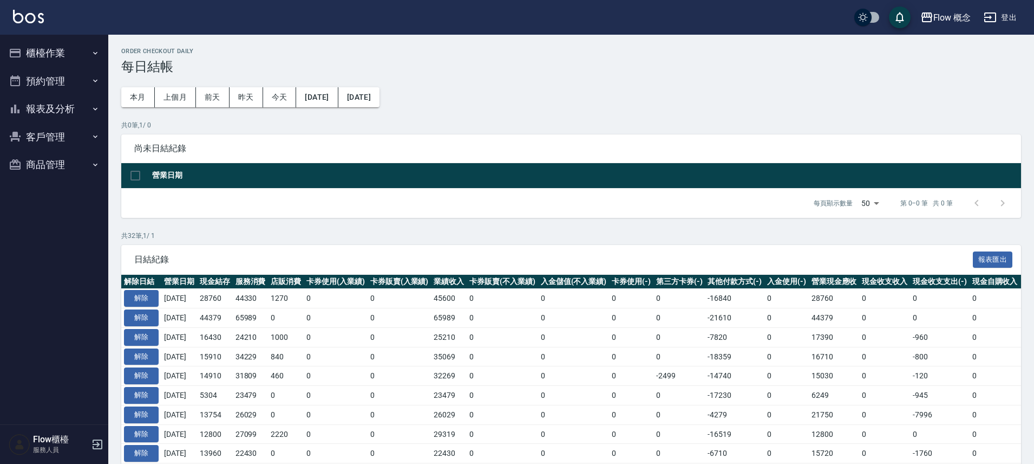
click at [70, 121] on button "報表及分析" at bounding box center [54, 109] width 100 height 28
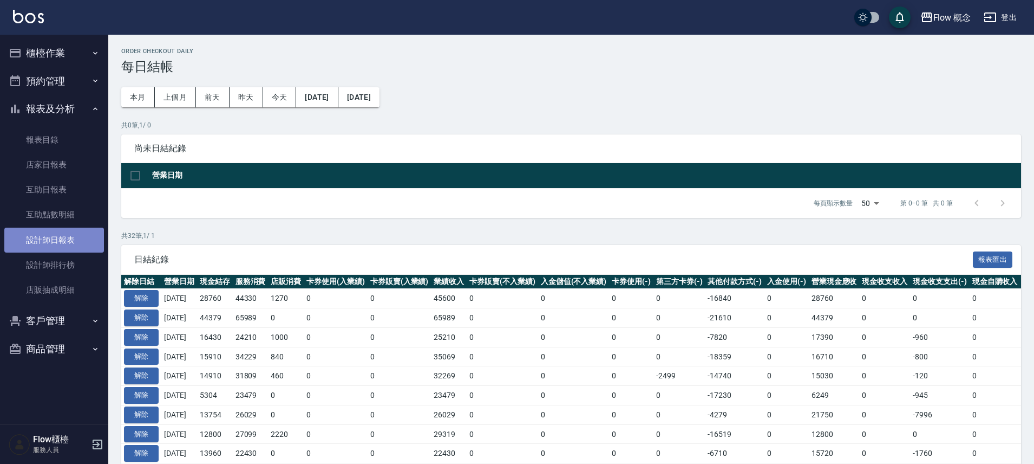
click at [72, 233] on link "設計師日報表" at bounding box center [54, 239] width 100 height 25
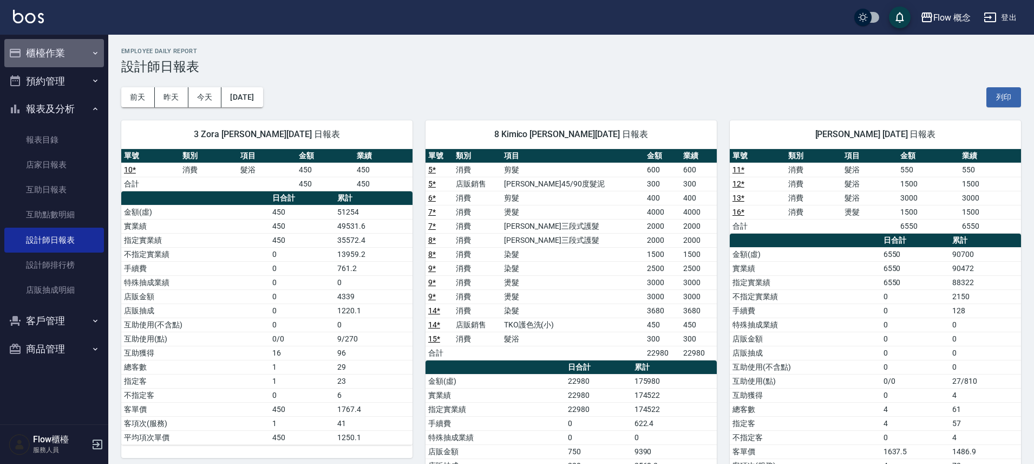
click at [58, 57] on button "櫃檯作業" at bounding box center [54, 53] width 100 height 28
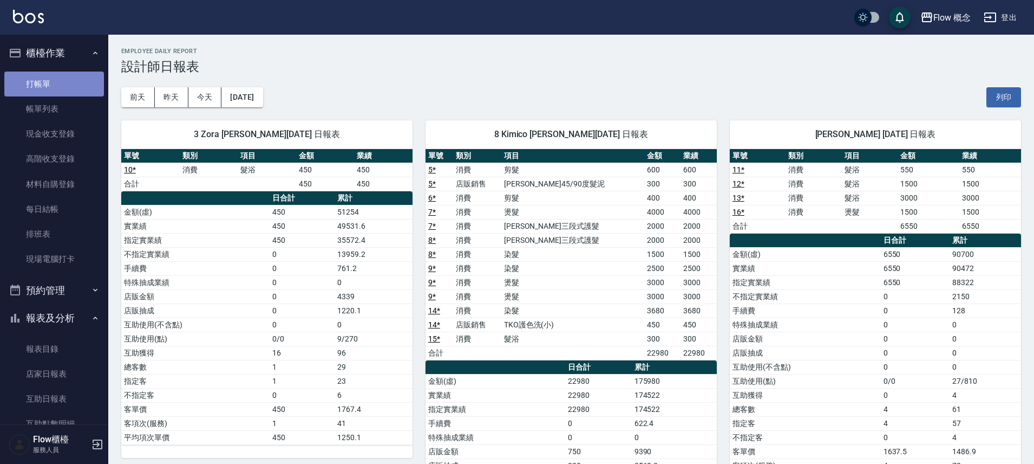
click at [56, 77] on link "打帳單" at bounding box center [54, 83] width 100 height 25
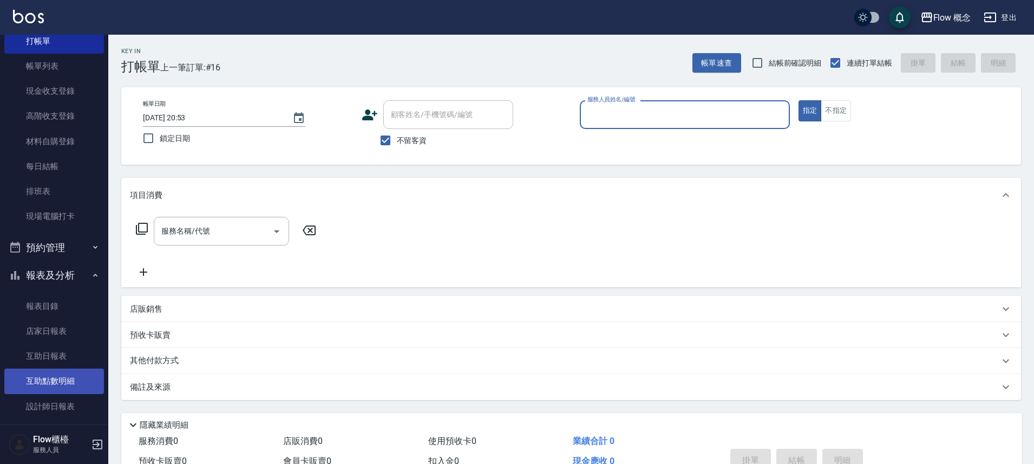
scroll to position [51, 0]
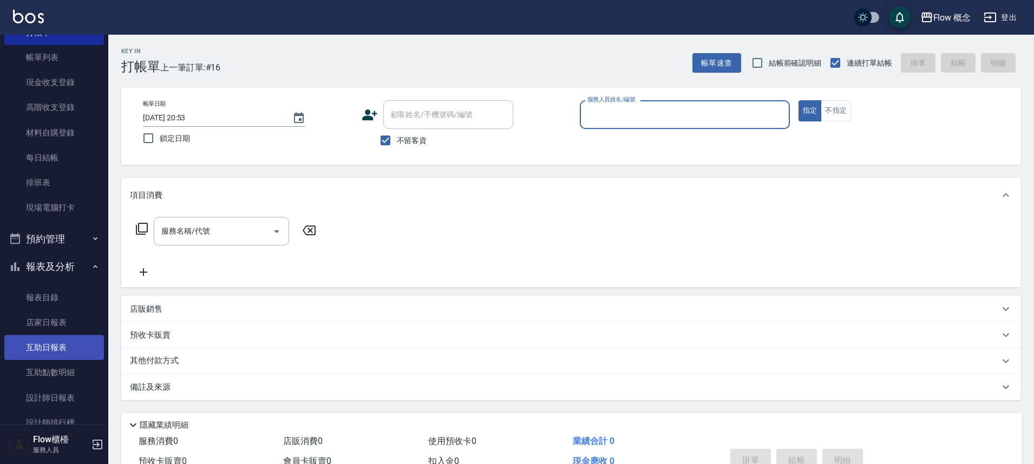
click at [56, 355] on link "互助日報表" at bounding box center [54, 347] width 100 height 25
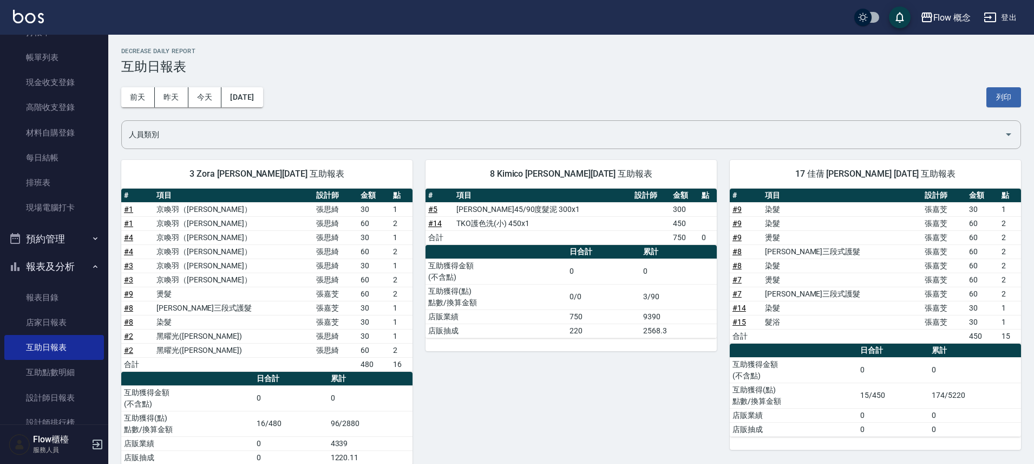
click at [358, 354] on td "60" at bounding box center [374, 350] width 32 height 14
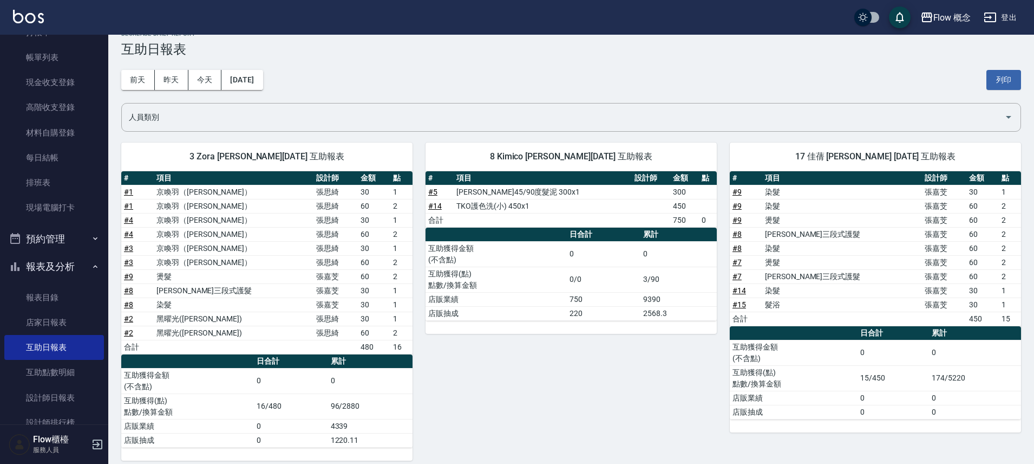
scroll to position [21, 0]
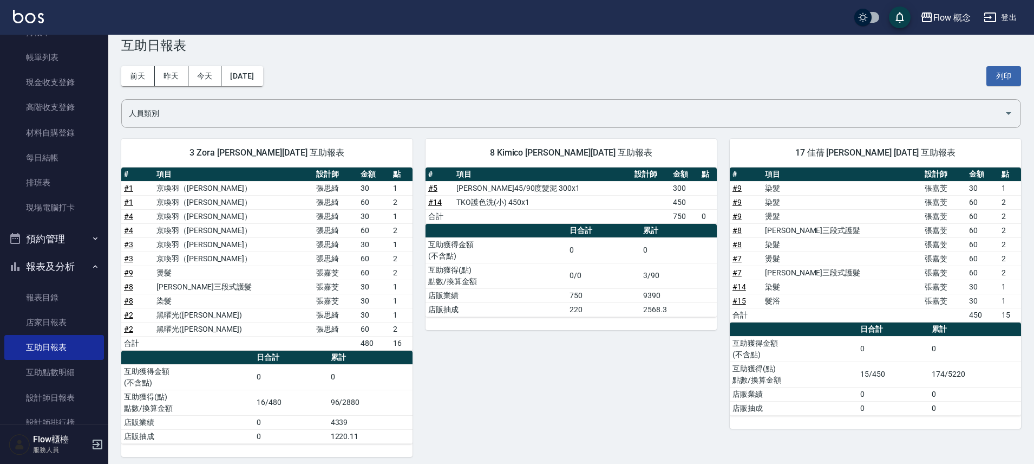
click at [287, 407] on td "16/480" at bounding box center [291, 401] width 74 height 25
click at [333, 401] on td "96/2880" at bounding box center [370, 401] width 84 height 25
drag, startPoint x: 334, startPoint y: 403, endPoint x: 350, endPoint y: 403, distance: 16.2
click at [350, 403] on td "96/2880" at bounding box center [370, 401] width 84 height 25
click at [455, 401] on div "8 Kimico 張嘉芠 09/21/2025 互助報表 # 項目 設計師 金額 點 # 5 華旭45/90度髮泥 300x1 300 # 14 TKO護色洗…" at bounding box center [565, 291] width 304 height 331
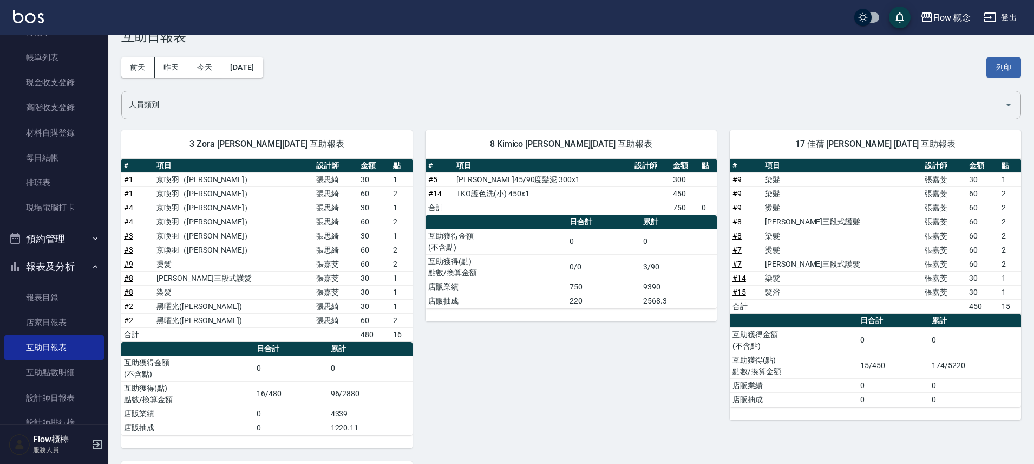
scroll to position [36, 0]
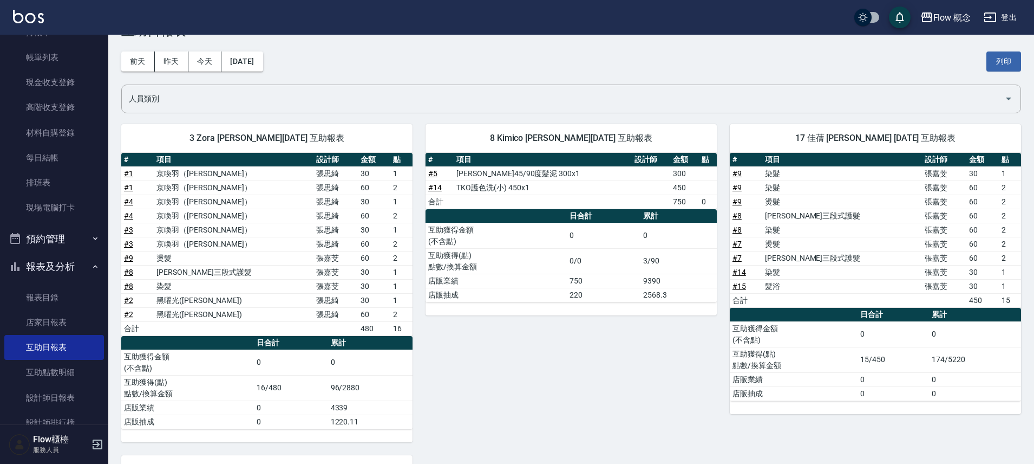
click at [929, 359] on td "174/5220" at bounding box center [975, 359] width 92 height 25
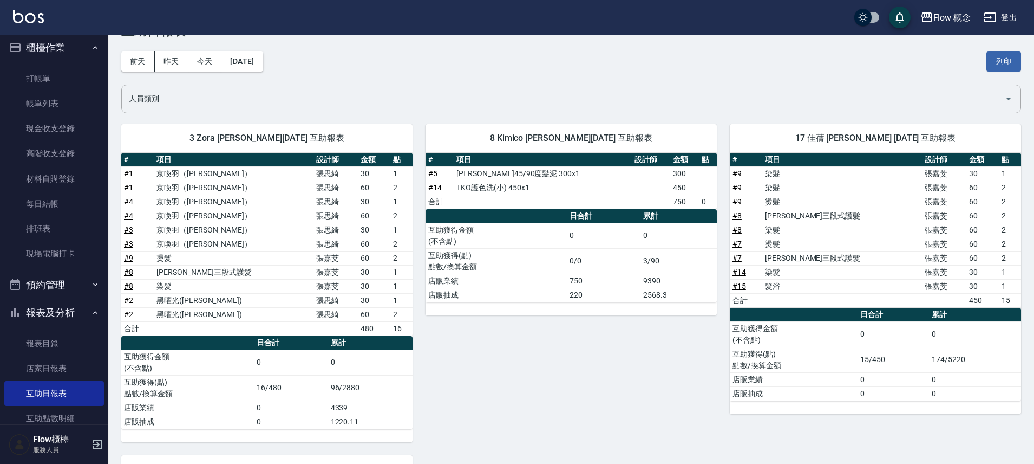
scroll to position [0, 0]
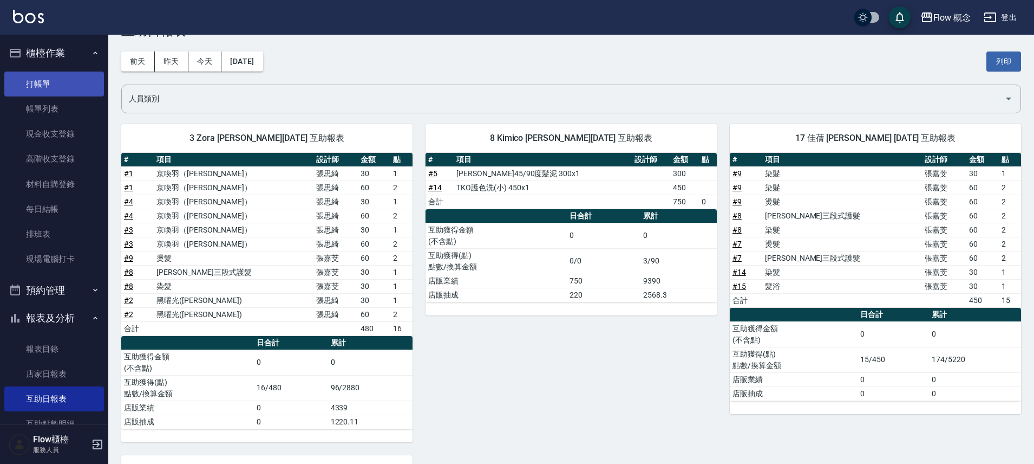
click at [63, 89] on link "打帳單" at bounding box center [54, 83] width 100 height 25
